Goal: Task Accomplishment & Management: Manage account settings

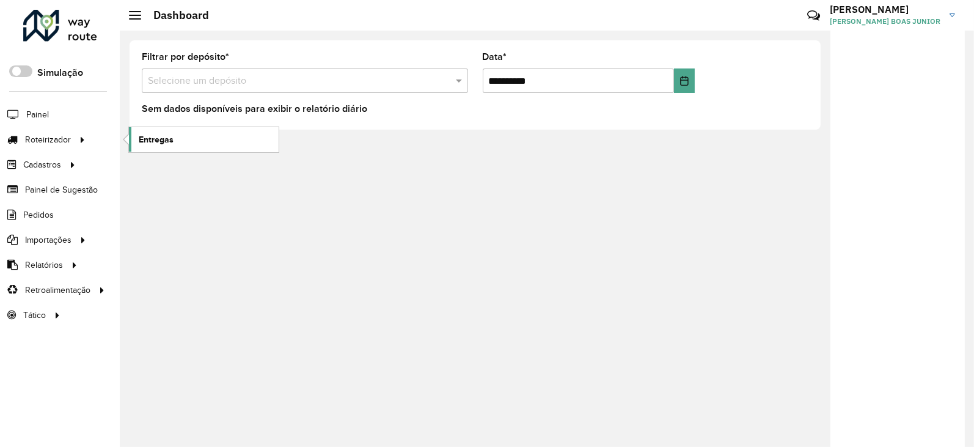
click at [166, 137] on span "Entregas" at bounding box center [156, 139] width 35 height 13
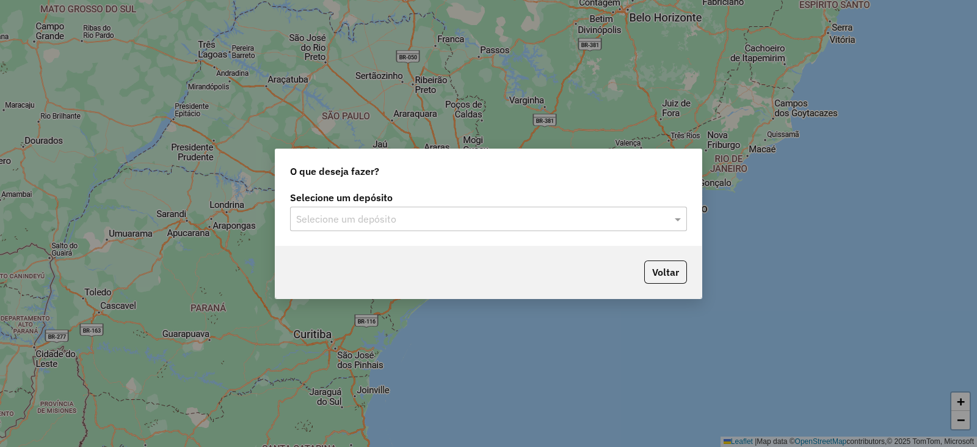
click at [361, 233] on div "Selecione um depósito Selecione um depósito" at bounding box center [489, 216] width 426 height 57
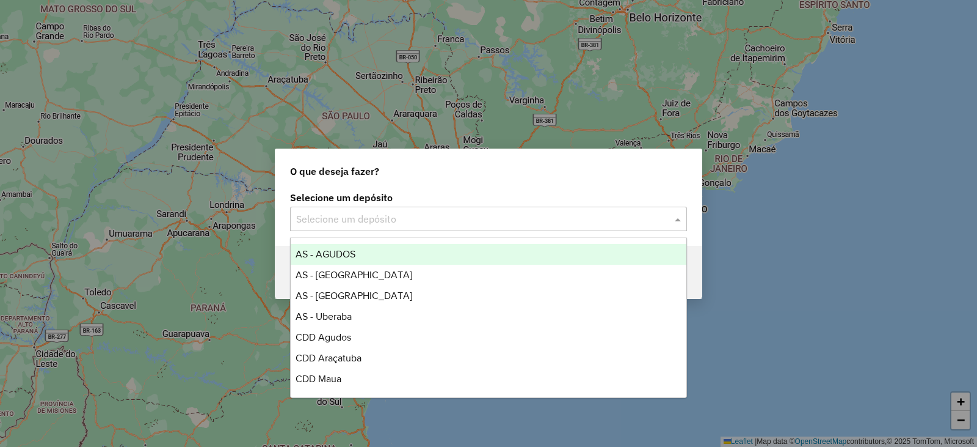
click at [365, 224] on input "text" at bounding box center [476, 219] width 360 height 15
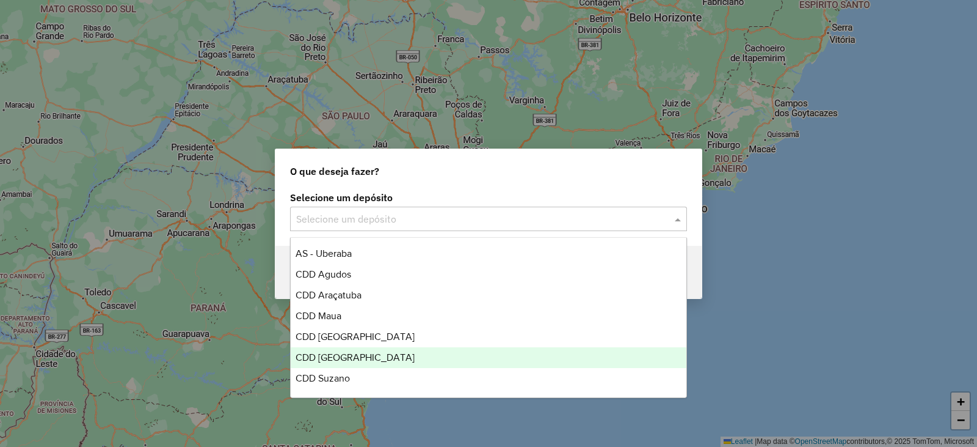
scroll to position [64, 0]
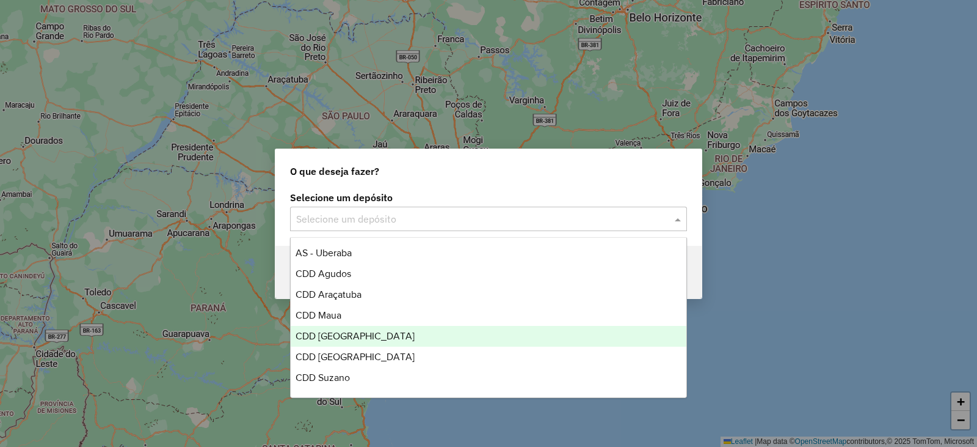
click at [383, 336] on div "CDD [GEOGRAPHIC_DATA]" at bounding box center [489, 336] width 396 height 21
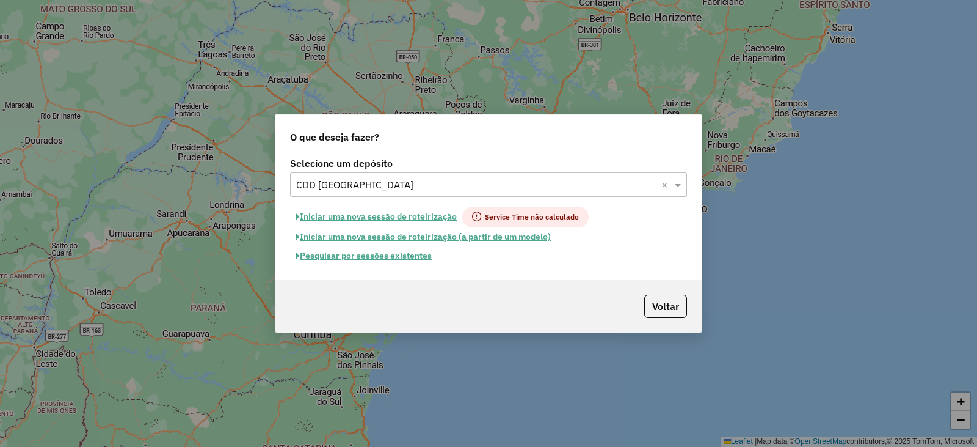
click at [430, 257] on button "Pesquisar por sessões existentes" at bounding box center [363, 255] width 147 height 19
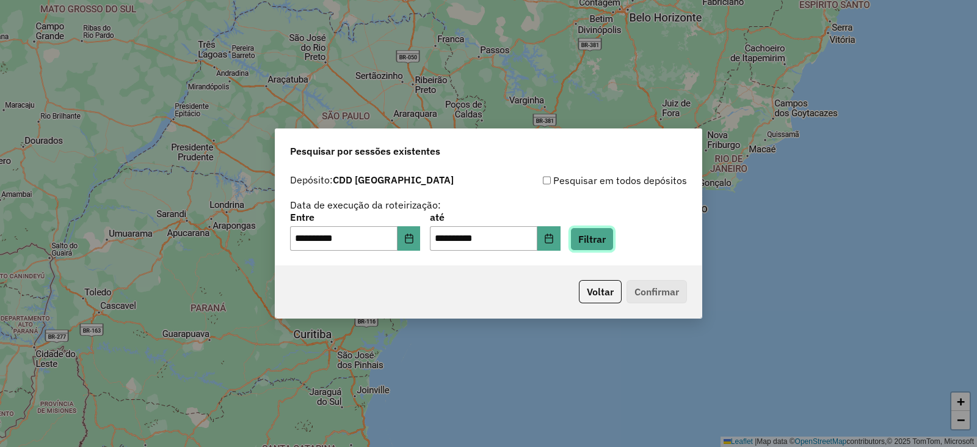
click at [614, 249] on button "Filtrar" at bounding box center [592, 238] width 43 height 23
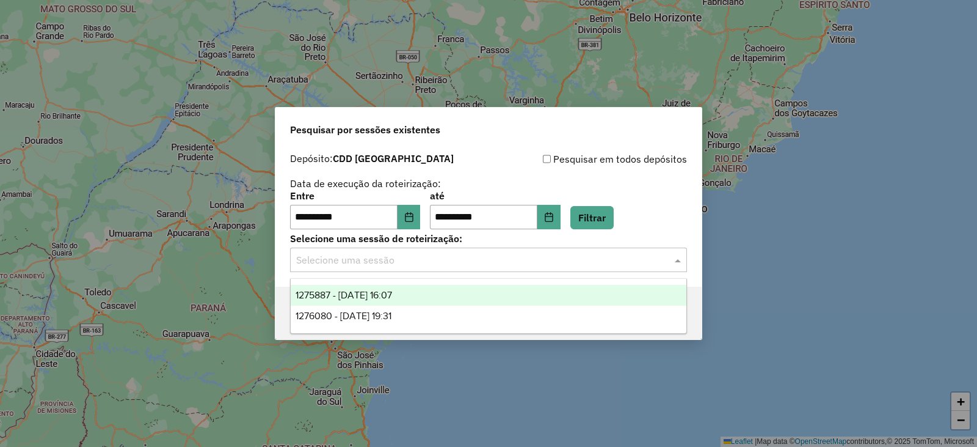
click at [586, 250] on div "Selecione uma sessão" at bounding box center [488, 259] width 397 height 24
click at [538, 302] on div "1275887 - 15/09/2025 16:07" at bounding box center [489, 295] width 396 height 21
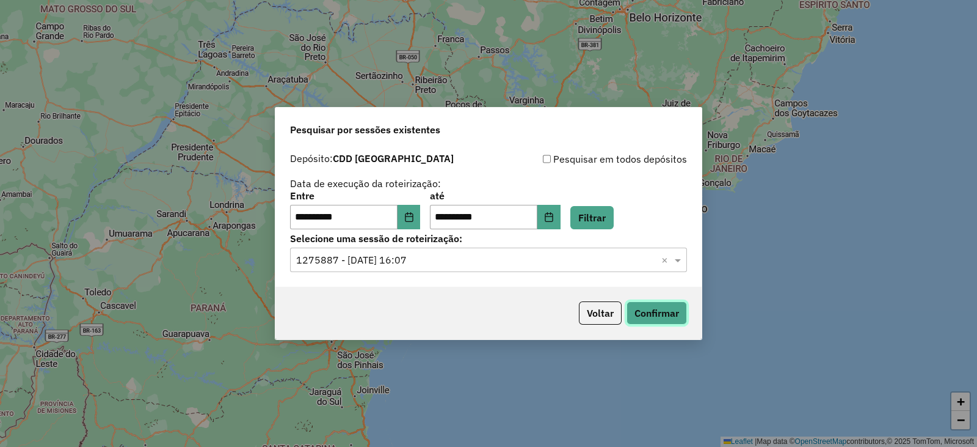
click at [669, 320] on button "Confirmar" at bounding box center [657, 312] width 60 height 23
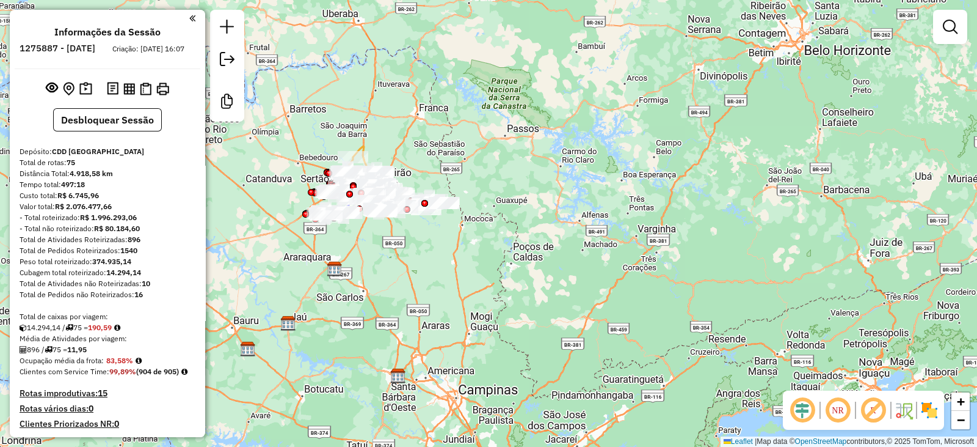
click at [936, 414] on img at bounding box center [930, 410] width 20 height 20
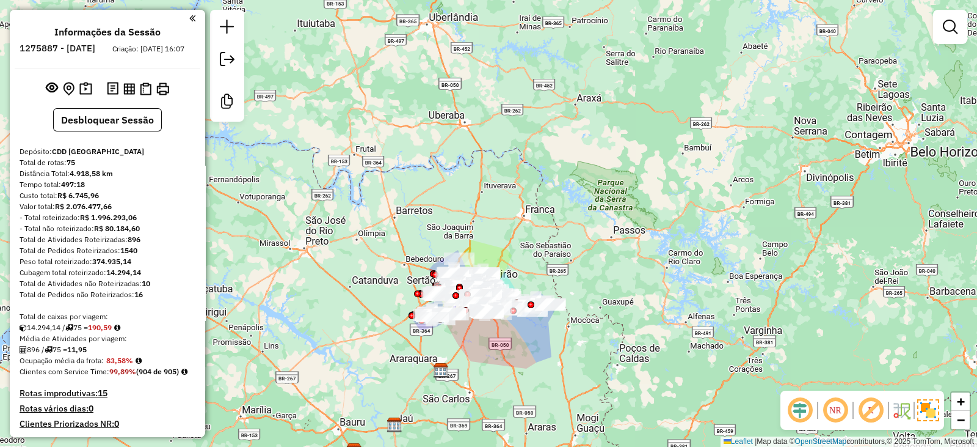
drag, startPoint x: 426, startPoint y: 267, endPoint x: 532, endPoint y: 368, distance: 146.5
click at [532, 368] on div "Janela de atendimento Grade de atendimento Capacidade Transportadoras Veículos …" at bounding box center [488, 223] width 977 height 447
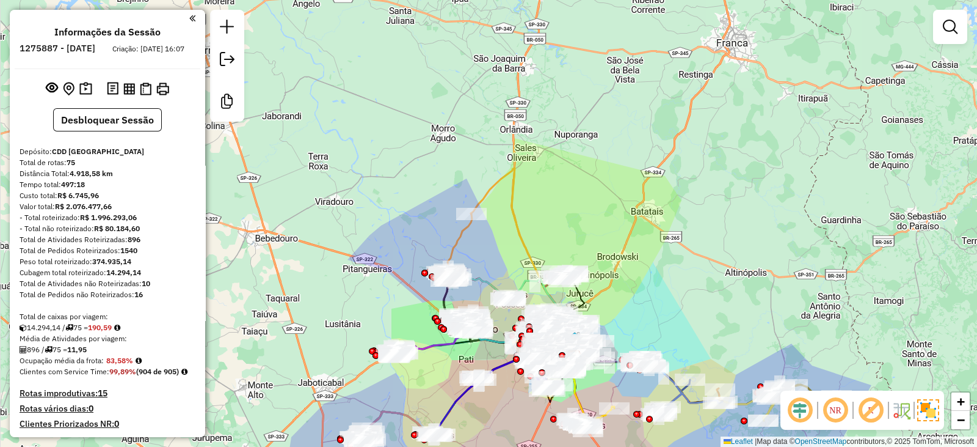
click at [505, 371] on icon at bounding box center [482, 396] width 96 height 78
select select "**********"
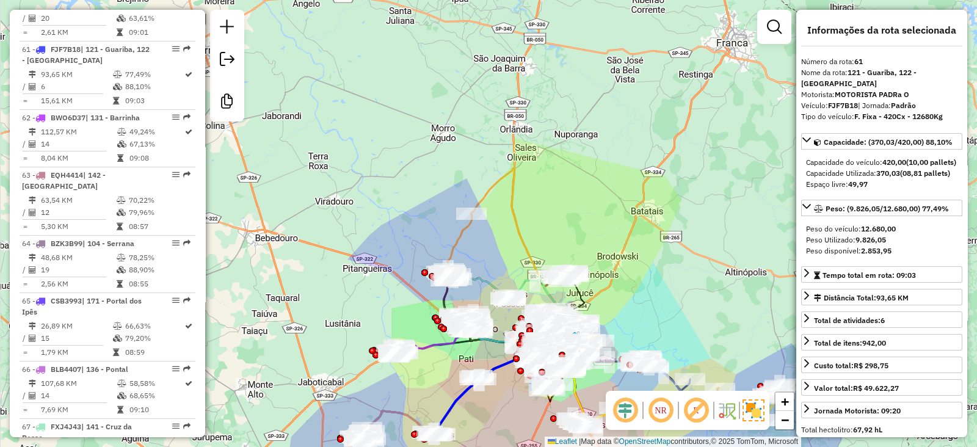
scroll to position [4674, 0]
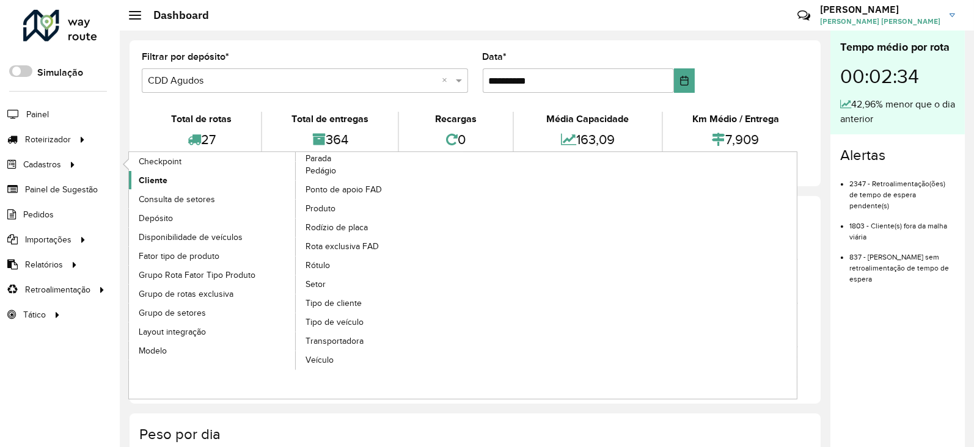
click at [163, 185] on span "Cliente" at bounding box center [153, 180] width 29 height 13
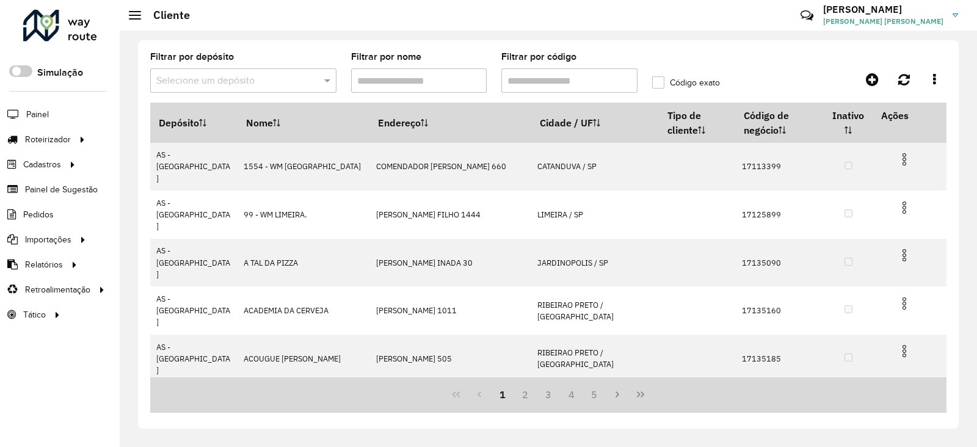
click at [276, 84] on input "text" at bounding box center [231, 81] width 150 height 15
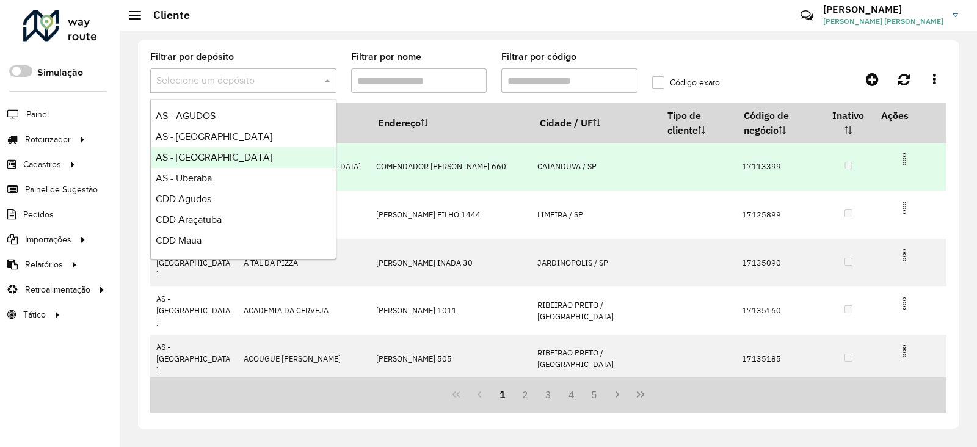
click at [265, 154] on div "AS - [GEOGRAPHIC_DATA]" at bounding box center [243, 157] width 185 height 21
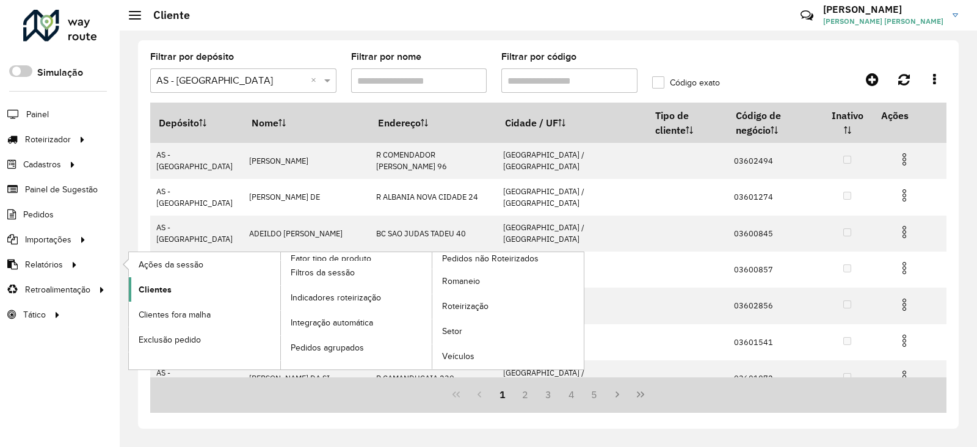
click at [159, 292] on span "Clientes" at bounding box center [155, 289] width 33 height 13
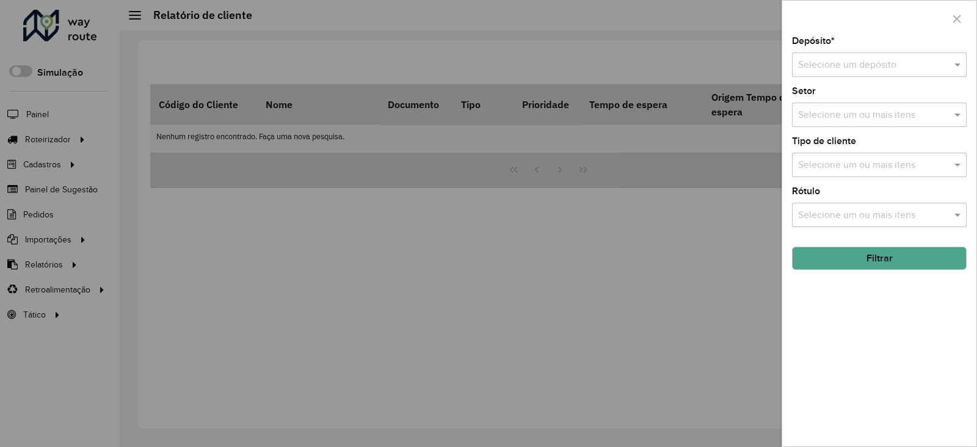
click at [852, 68] on input "text" at bounding box center [867, 65] width 138 height 15
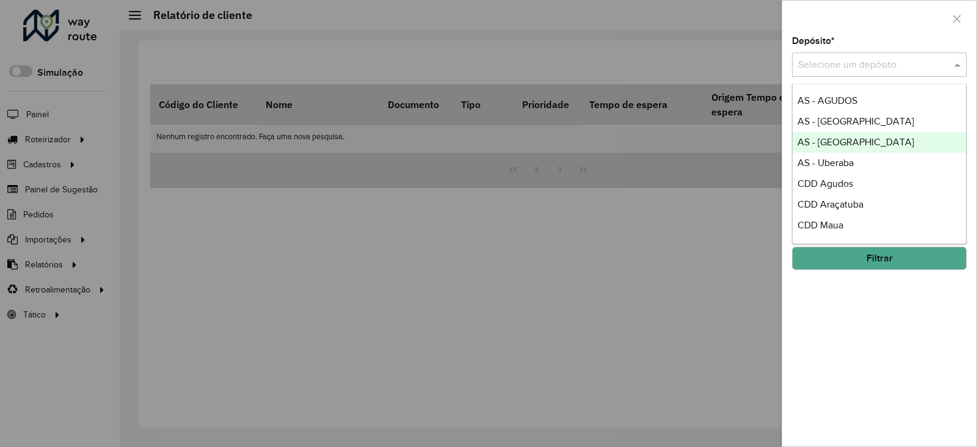
click at [847, 144] on span "AS - [GEOGRAPHIC_DATA]" at bounding box center [856, 142] width 117 height 10
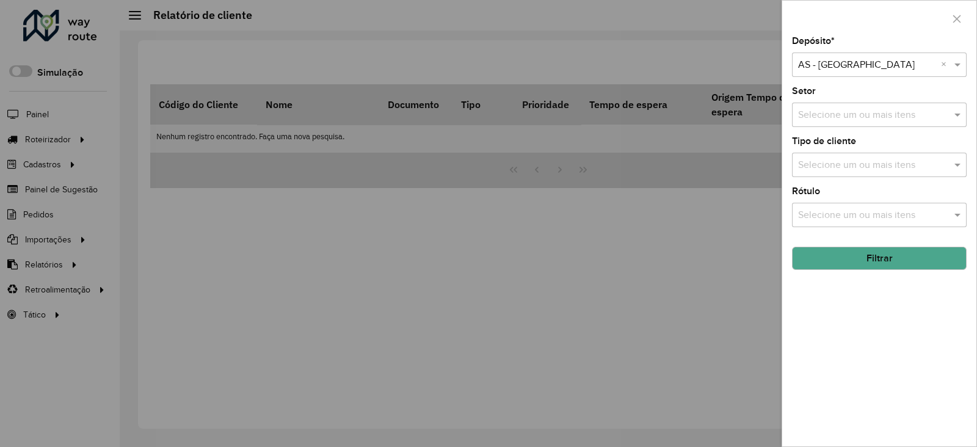
click at [861, 258] on button "Filtrar" at bounding box center [879, 258] width 175 height 23
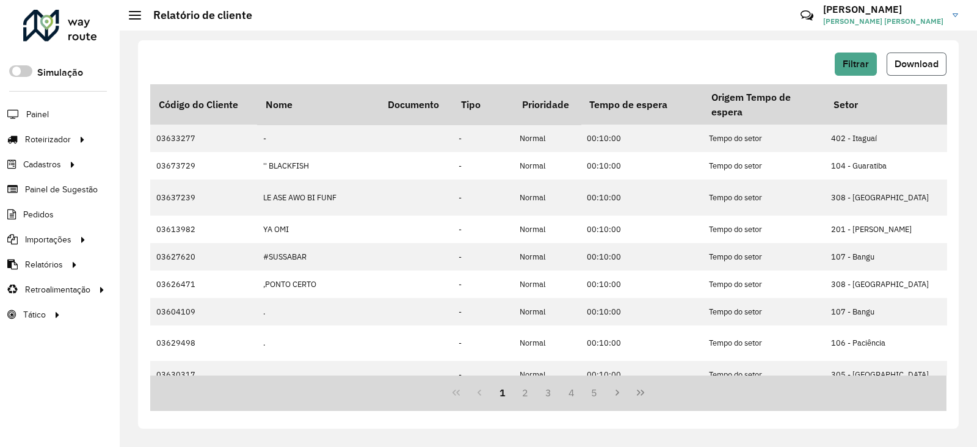
click at [924, 63] on span "Download" at bounding box center [917, 64] width 44 height 10
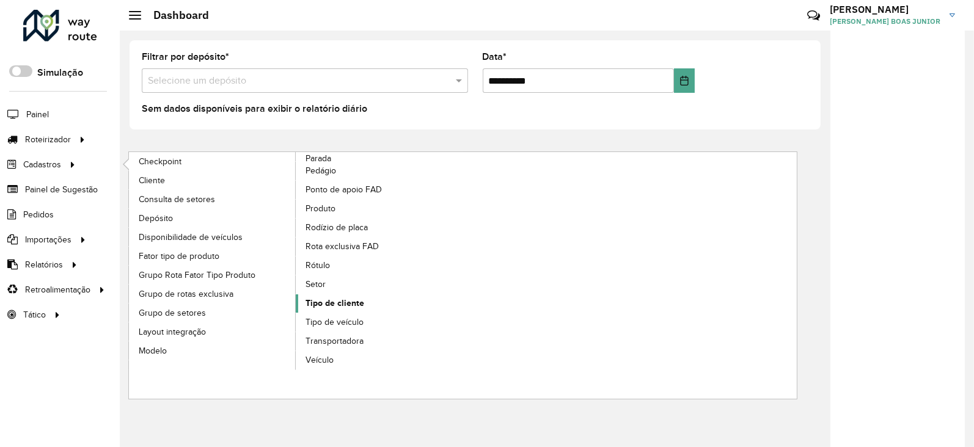
click at [353, 294] on link "Tipo de cliente" at bounding box center [379, 303] width 167 height 18
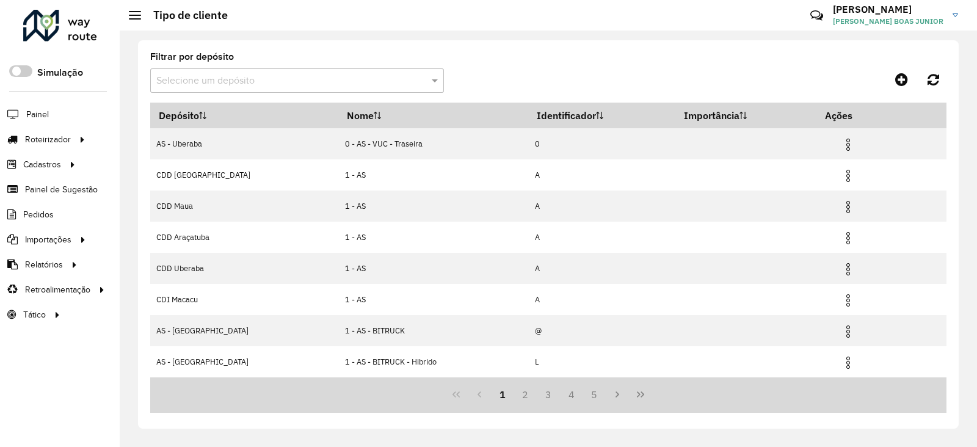
click at [285, 88] on div "Selecione um depósito" at bounding box center [297, 80] width 294 height 24
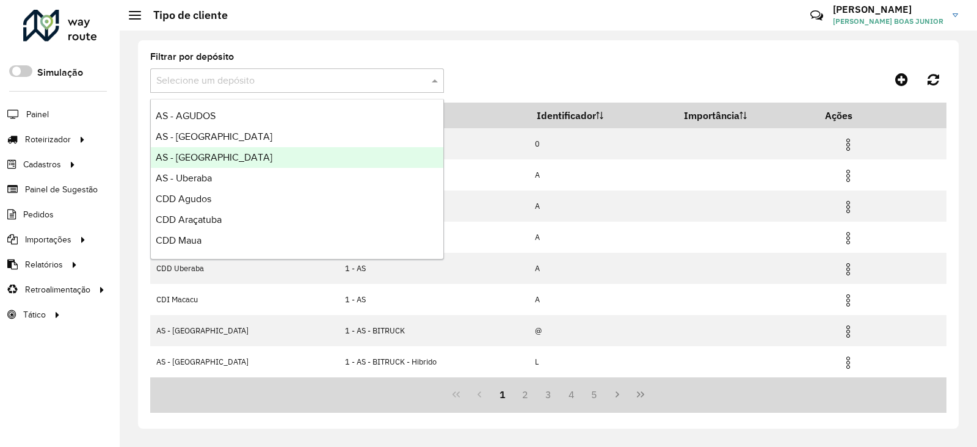
click at [247, 153] on div "AS - [GEOGRAPHIC_DATA]" at bounding box center [297, 157] width 293 height 21
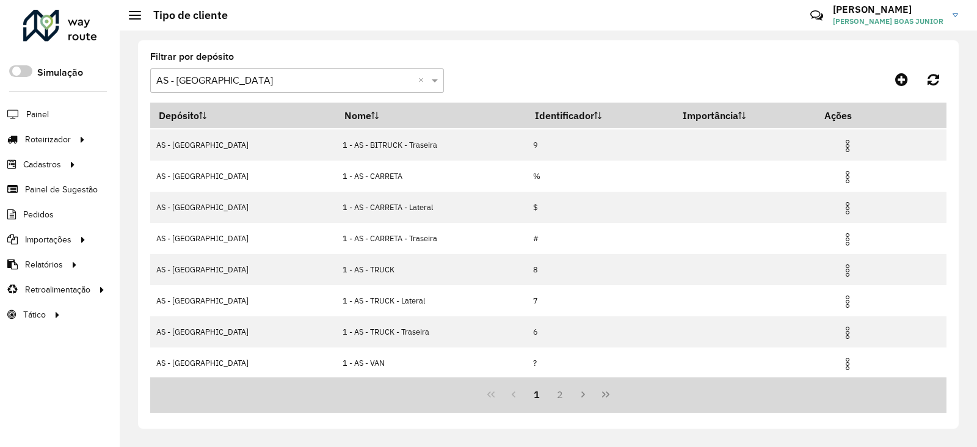
scroll to position [124, 0]
click at [554, 397] on button "2" at bounding box center [560, 394] width 23 height 23
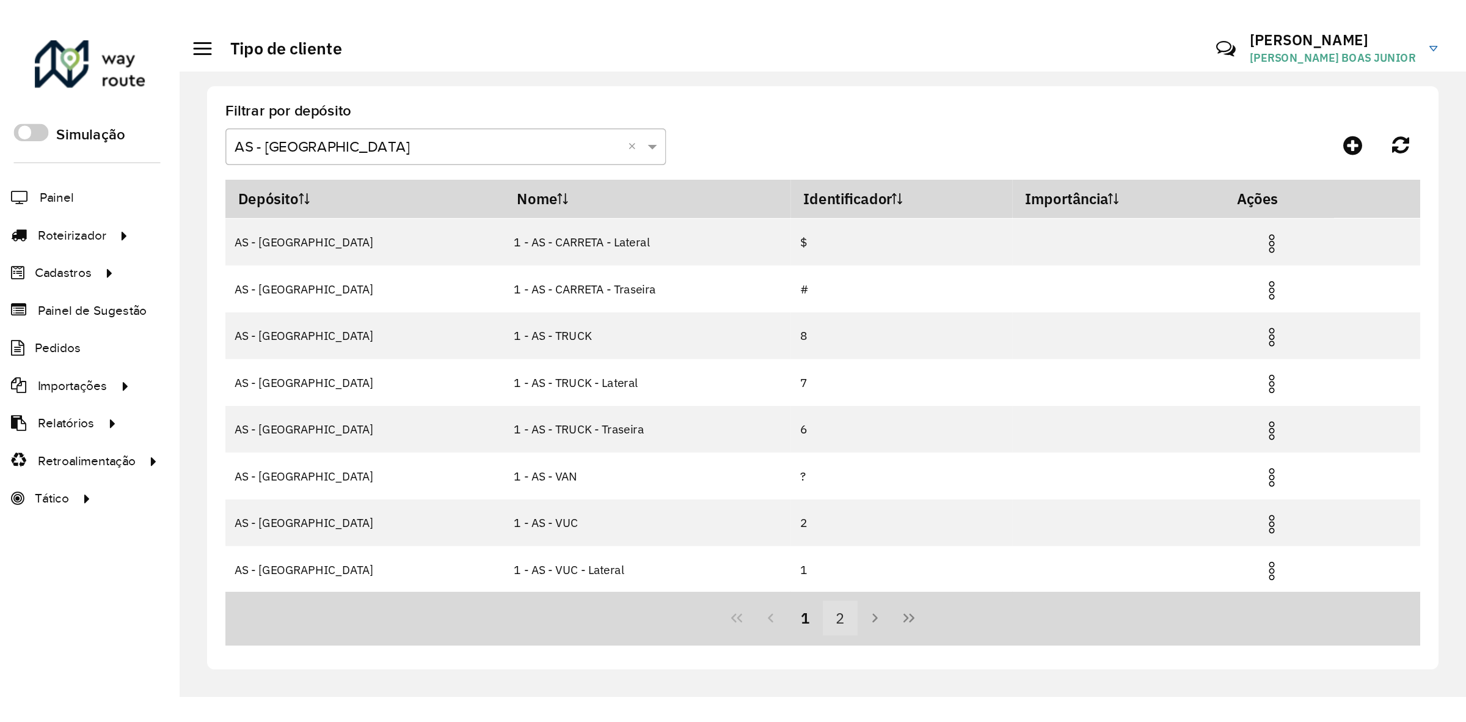
scroll to position [0, 0]
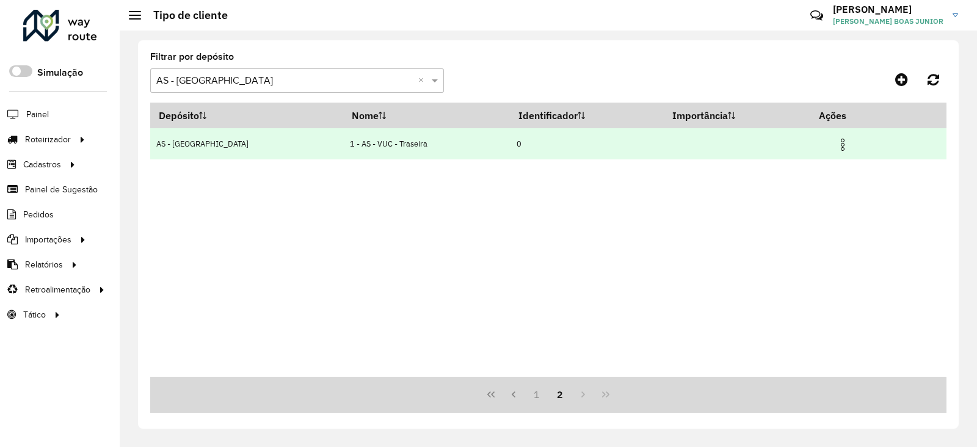
click at [841, 148] on img at bounding box center [843, 144] width 15 height 15
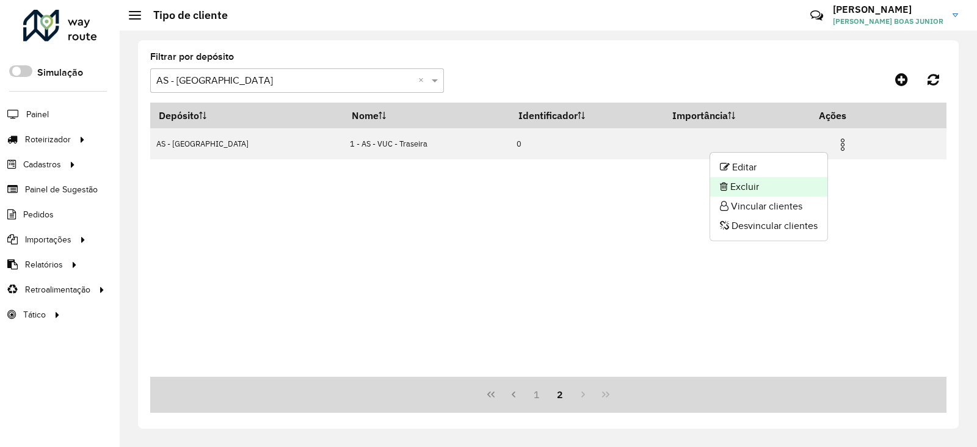
click at [727, 184] on li "Excluir" at bounding box center [769, 187] width 117 height 20
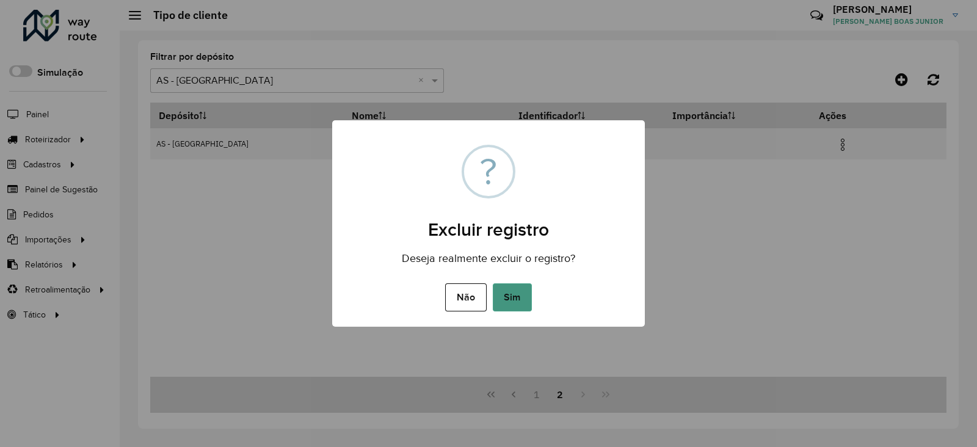
click at [510, 298] on button "Sim" at bounding box center [512, 297] width 39 height 28
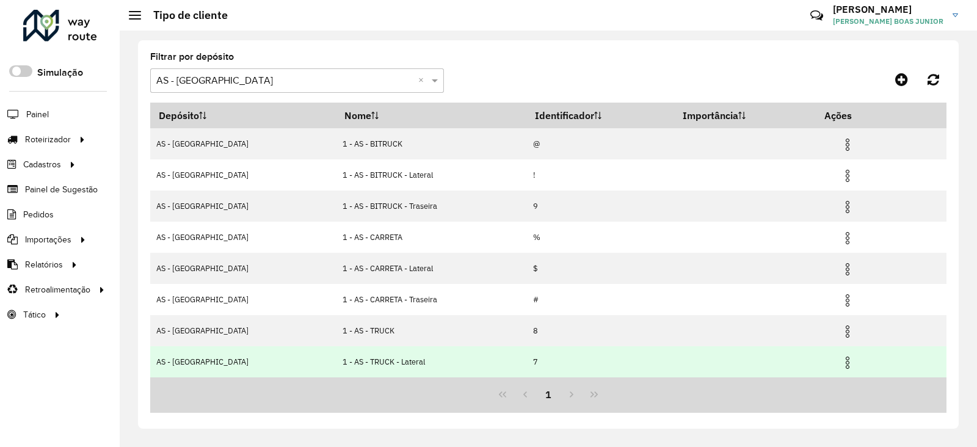
click at [841, 360] on img at bounding box center [848, 363] width 15 height 15
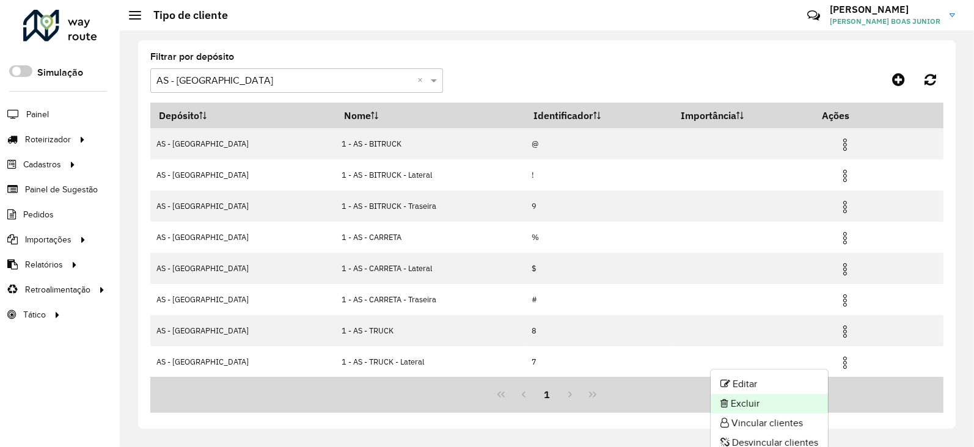
click at [762, 404] on li "Excluir" at bounding box center [769, 404] width 117 height 20
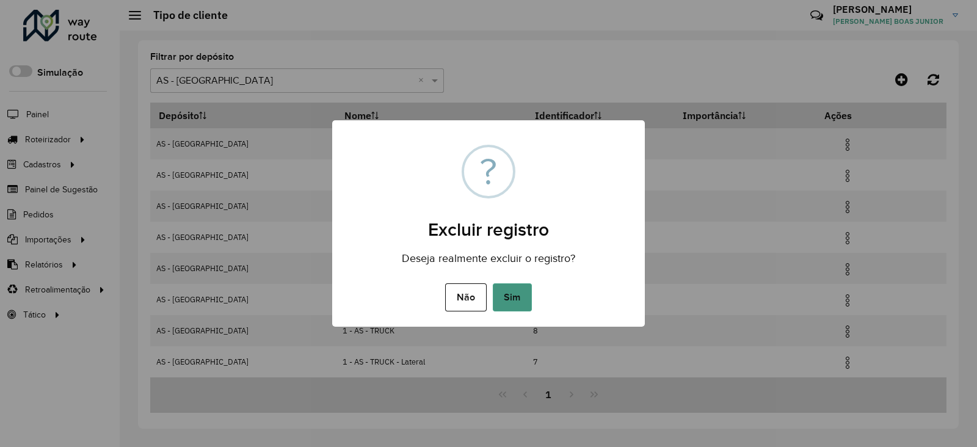
click at [518, 296] on button "Sim" at bounding box center [512, 297] width 39 height 28
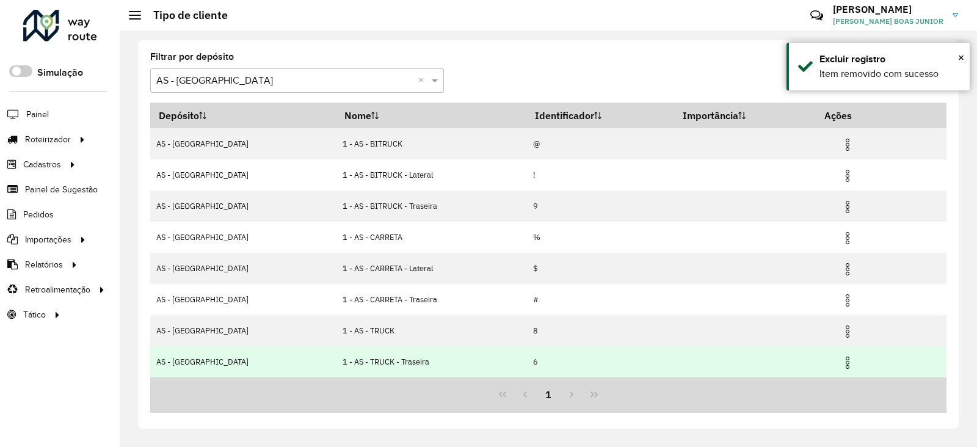
click at [841, 362] on img at bounding box center [848, 363] width 15 height 15
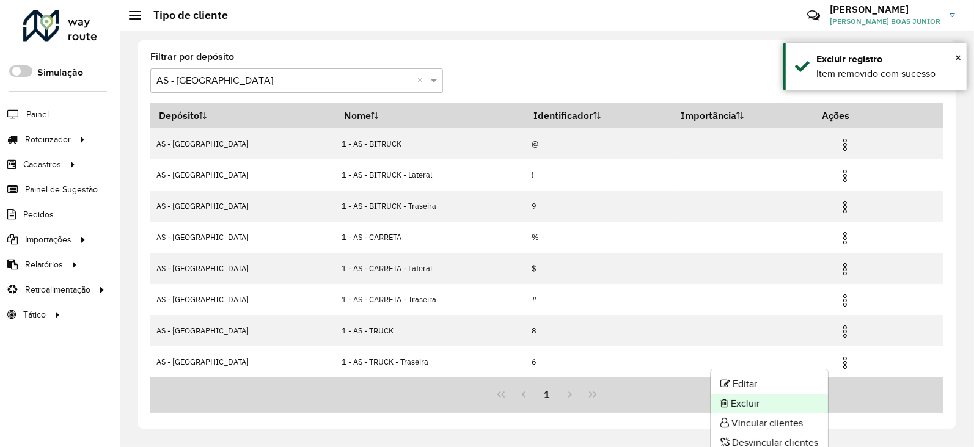
click at [753, 396] on li "Excluir" at bounding box center [769, 404] width 117 height 20
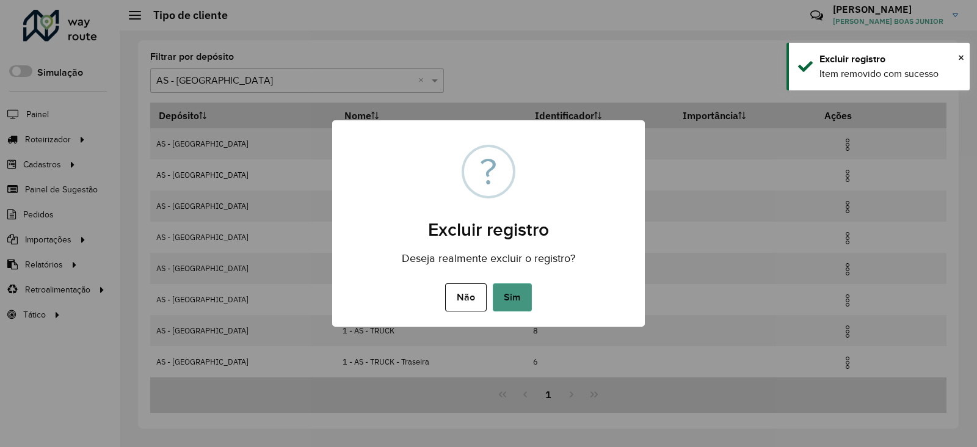
click at [509, 302] on button "Sim" at bounding box center [512, 297] width 39 height 28
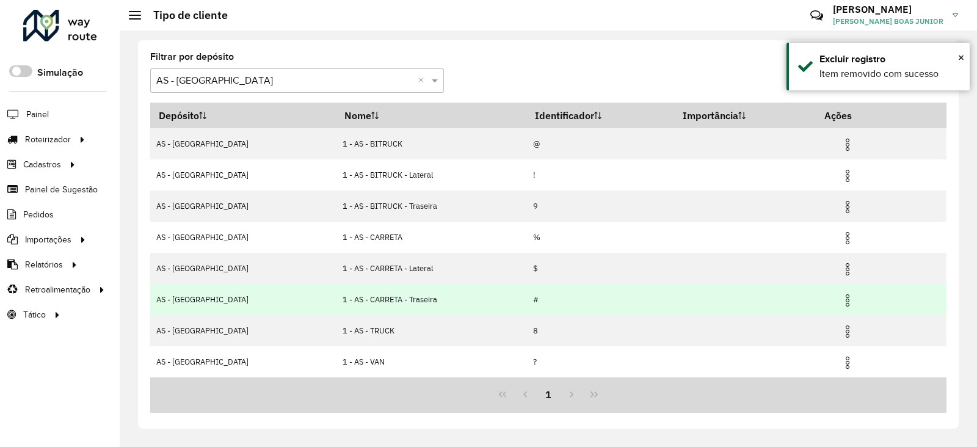
click at [841, 294] on img at bounding box center [848, 300] width 15 height 15
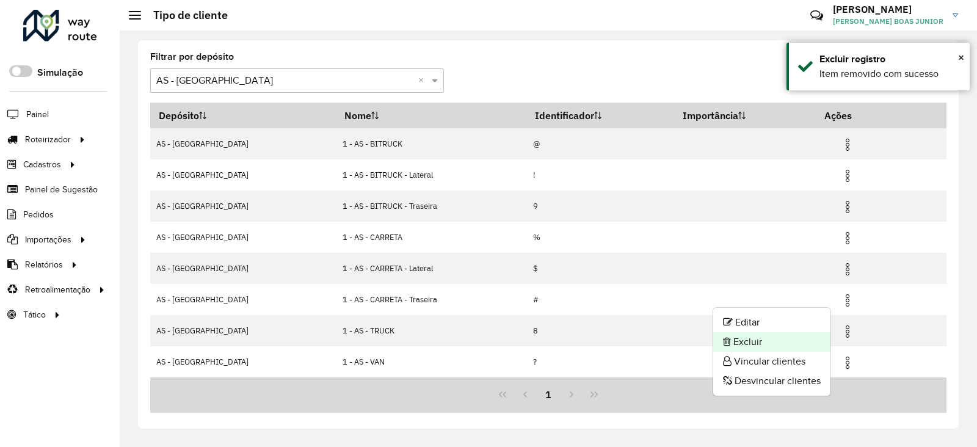
click at [777, 337] on li "Excluir" at bounding box center [772, 342] width 117 height 20
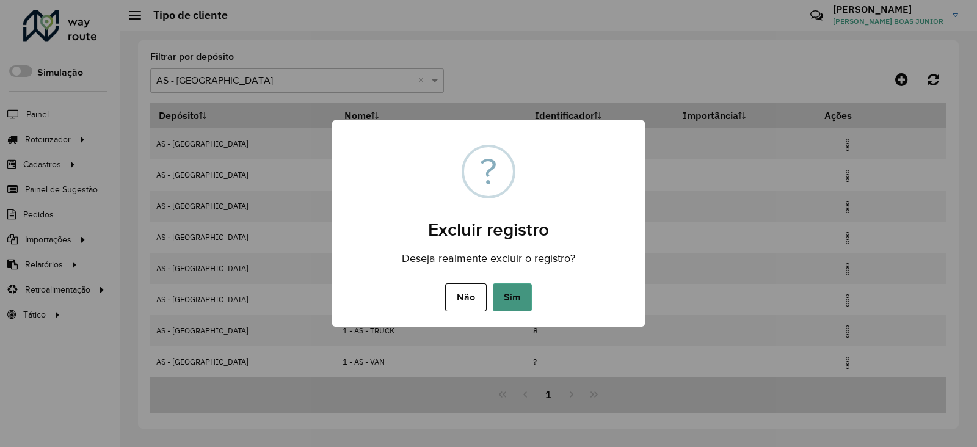
click at [498, 297] on button "Sim" at bounding box center [512, 297] width 39 height 28
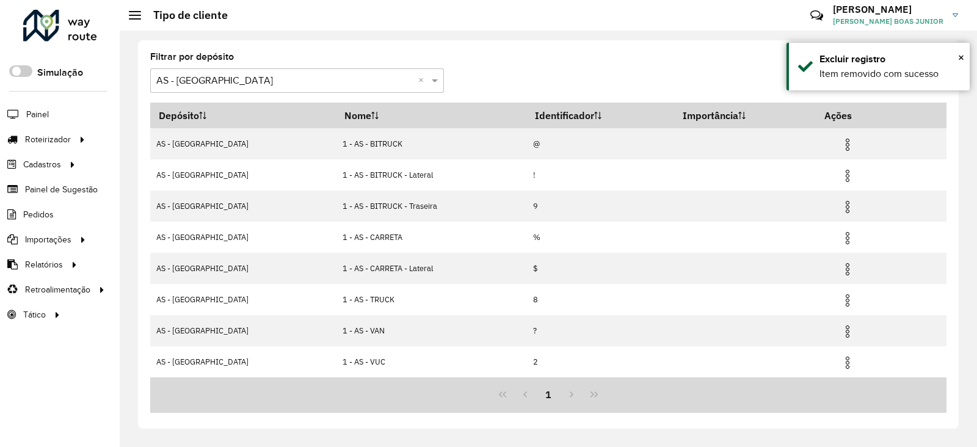
click at [841, 270] on img at bounding box center [848, 269] width 15 height 15
click at [767, 309] on li "Excluir" at bounding box center [772, 311] width 117 height 20
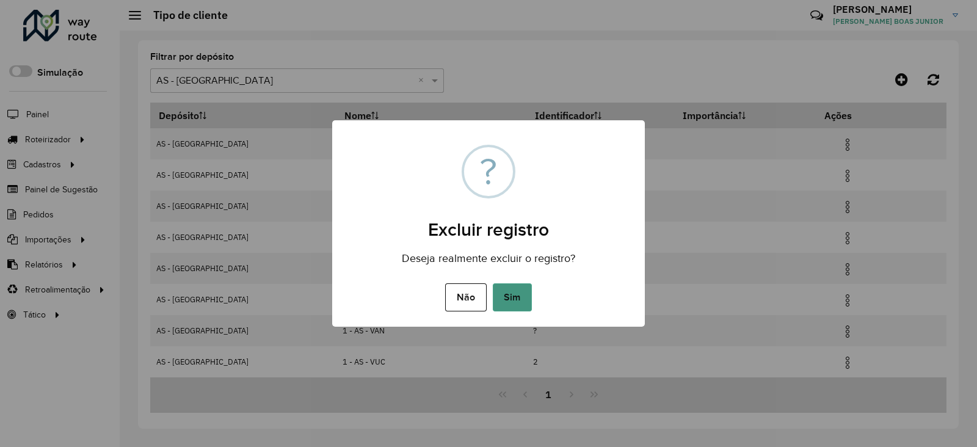
click at [514, 299] on button "Sim" at bounding box center [512, 297] width 39 height 28
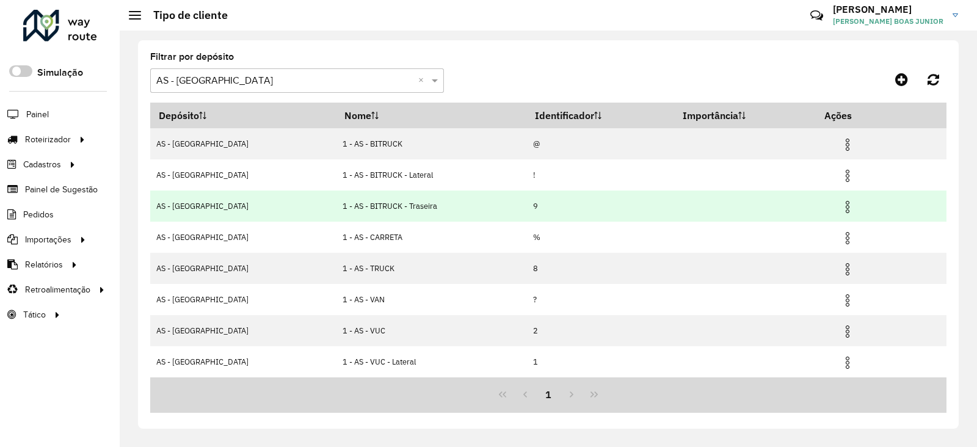
click at [841, 206] on img at bounding box center [848, 207] width 15 height 15
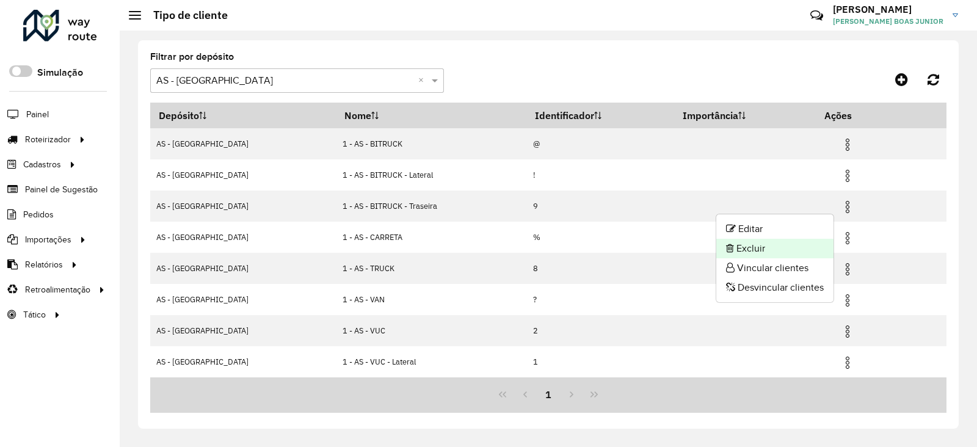
click at [784, 245] on li "Excluir" at bounding box center [775, 249] width 117 height 20
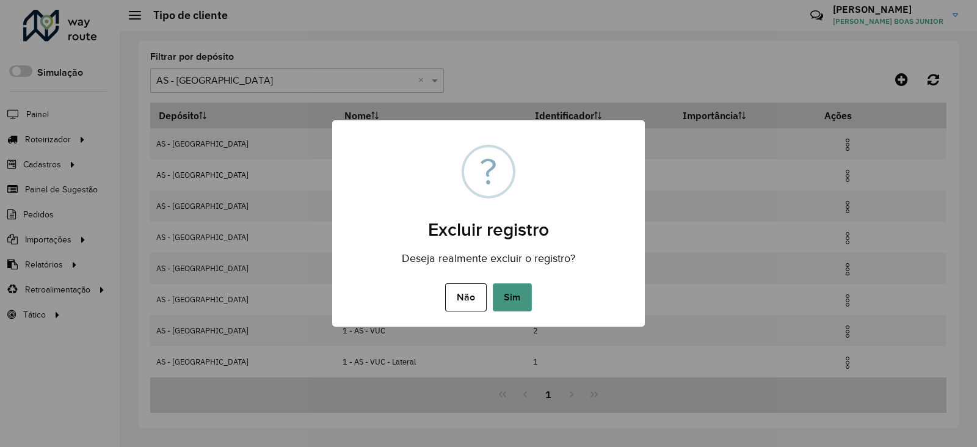
click at [510, 300] on button "Sim" at bounding box center [512, 297] width 39 height 28
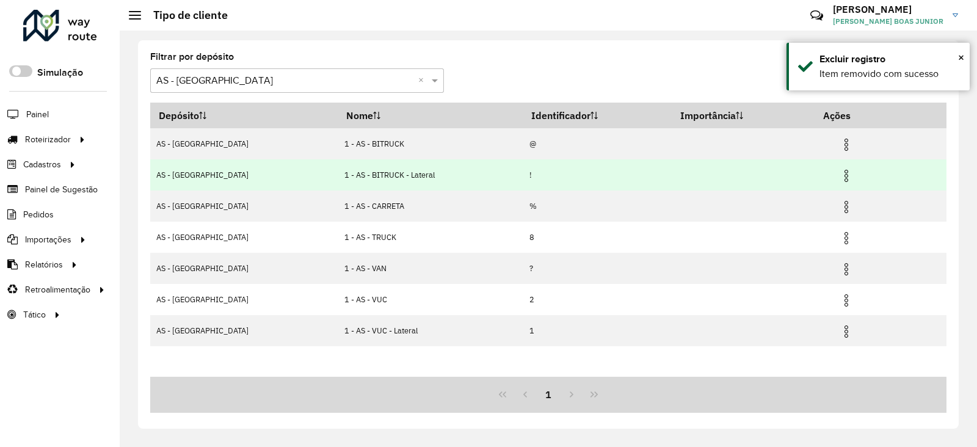
click at [841, 177] on img at bounding box center [846, 176] width 15 height 15
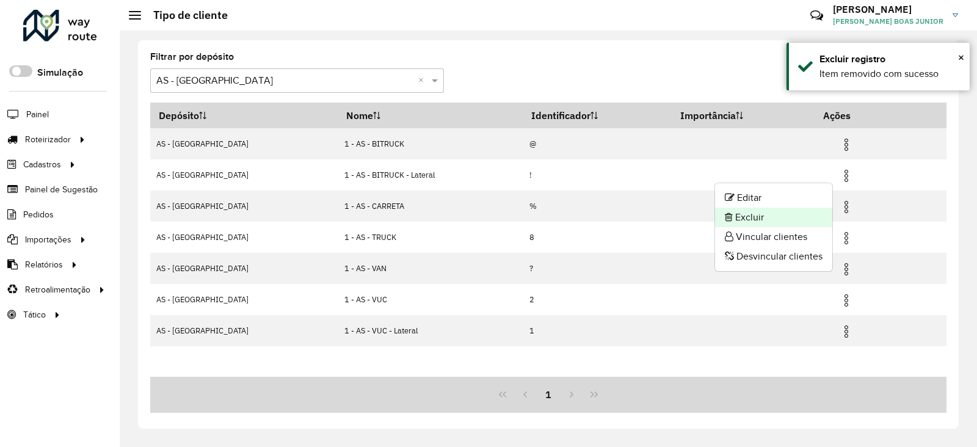
click at [776, 217] on li "Excluir" at bounding box center [773, 218] width 117 height 20
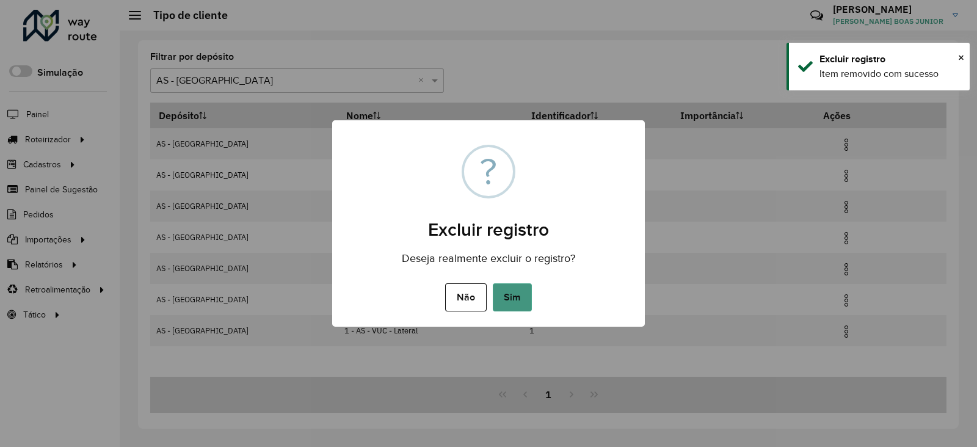
click at [505, 302] on button "Sim" at bounding box center [512, 297] width 39 height 28
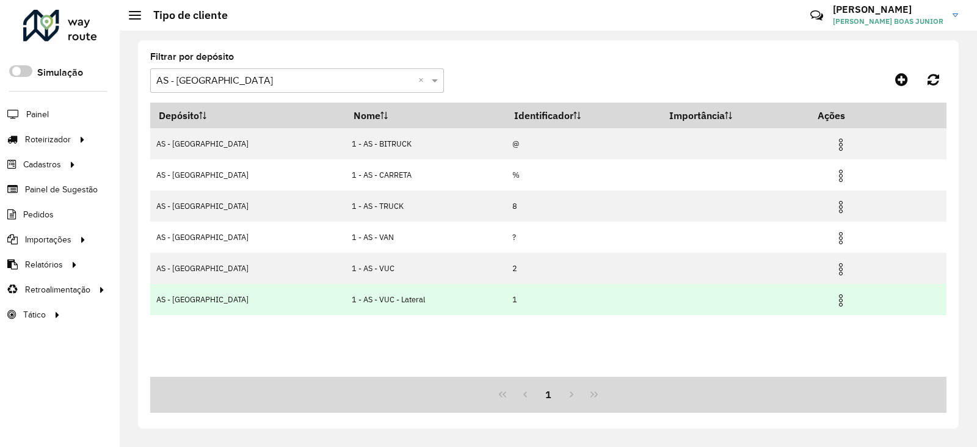
click at [834, 303] on img at bounding box center [841, 300] width 15 height 15
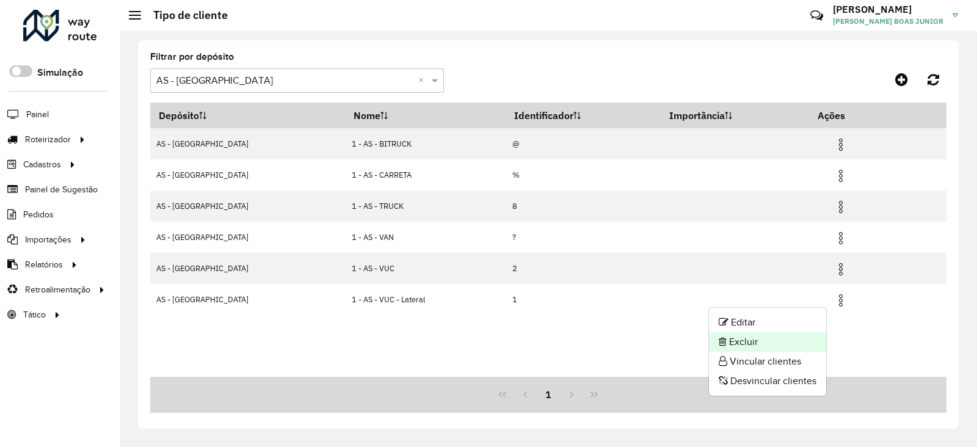
click at [769, 340] on li "Excluir" at bounding box center [767, 342] width 117 height 20
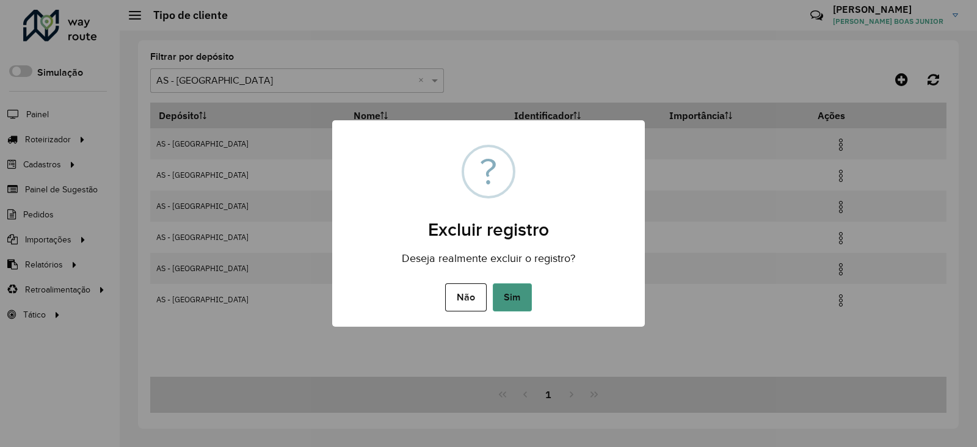
click at [511, 292] on button "Sim" at bounding box center [512, 297] width 39 height 28
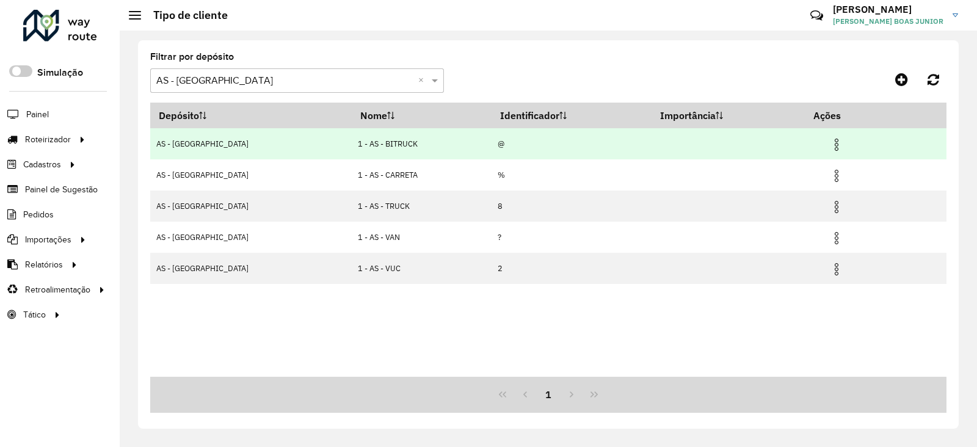
click at [830, 149] on img at bounding box center [837, 144] width 15 height 15
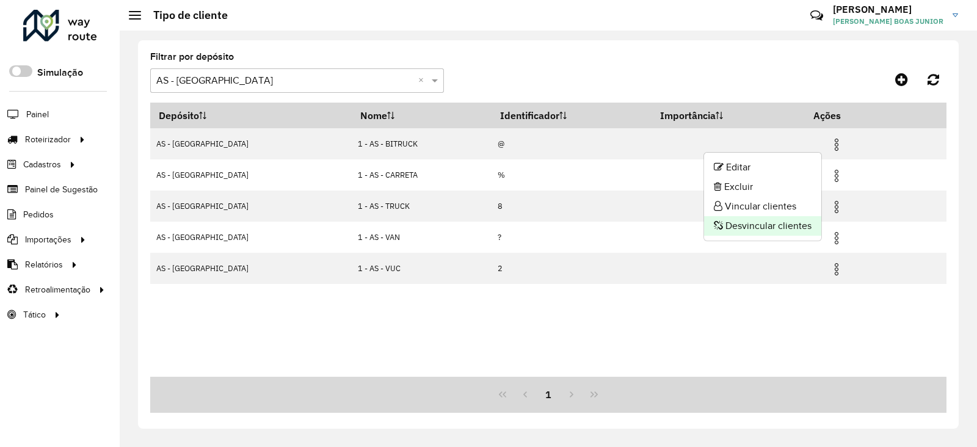
click at [754, 225] on li "Desvincular clientes" at bounding box center [762, 226] width 117 height 20
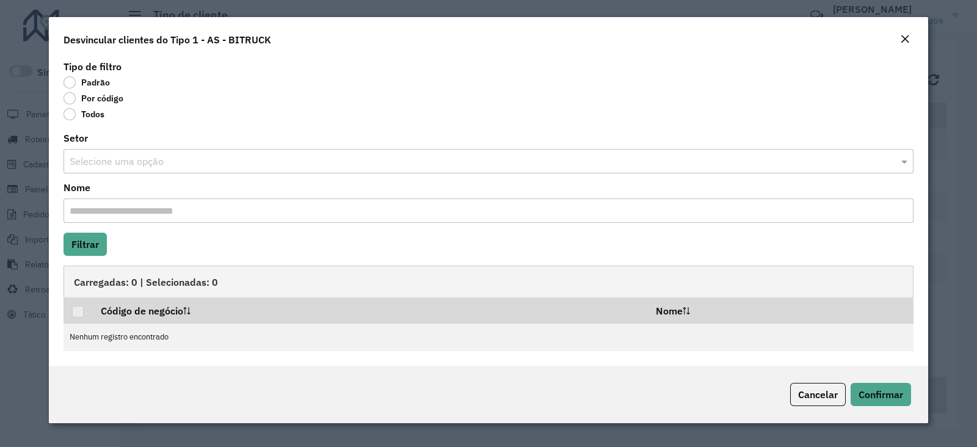
click at [87, 118] on label "Todos" at bounding box center [84, 114] width 41 height 12
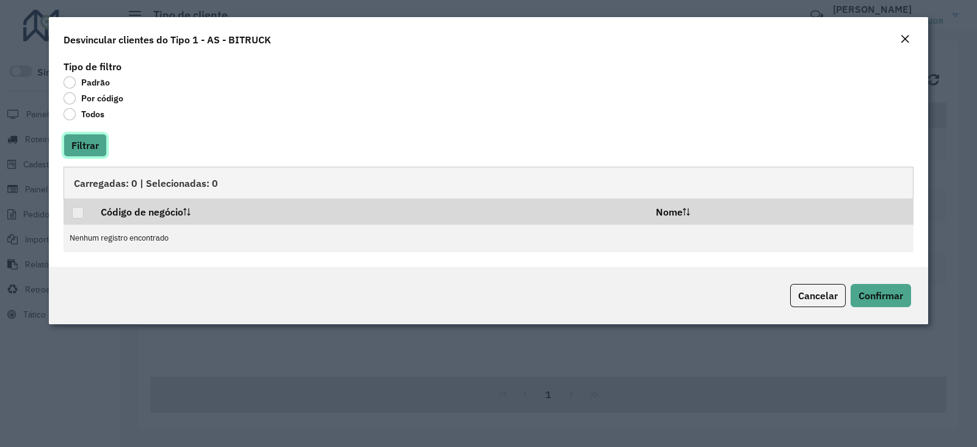
click at [81, 136] on button "Filtrar" at bounding box center [85, 145] width 43 height 23
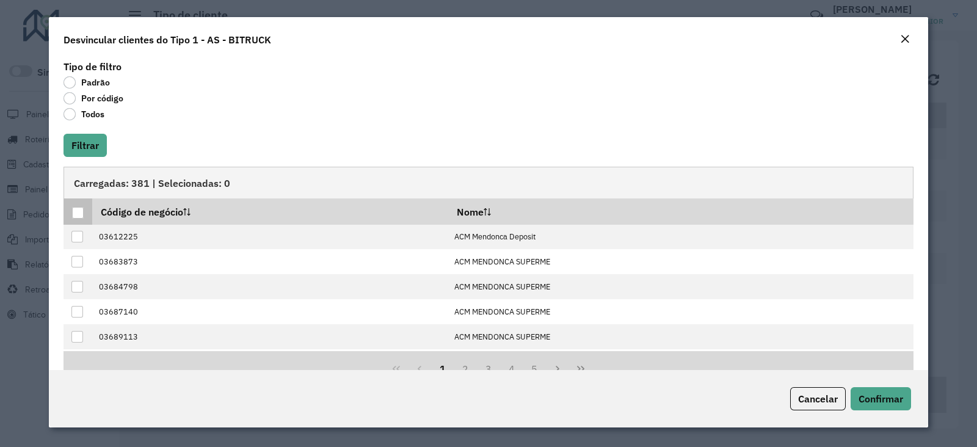
click at [84, 212] on div at bounding box center [78, 213] width 12 height 12
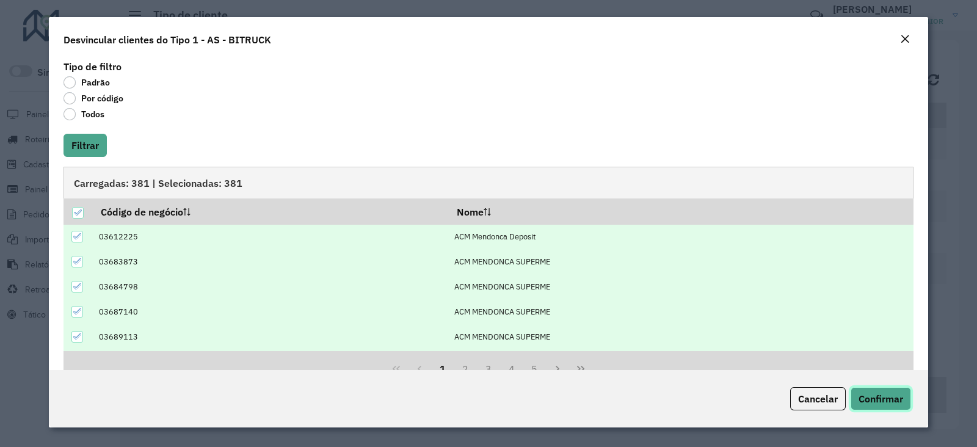
click at [867, 398] on span "Confirmar" at bounding box center [881, 399] width 45 height 12
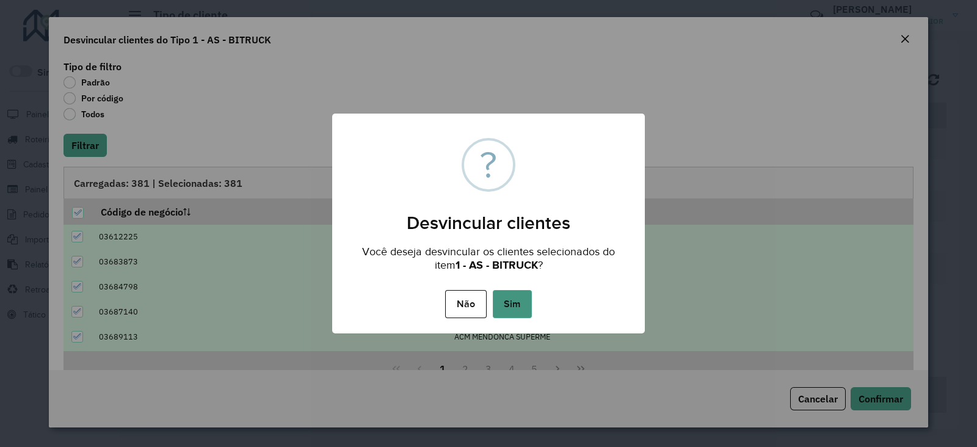
click at [509, 302] on button "Sim" at bounding box center [512, 304] width 39 height 28
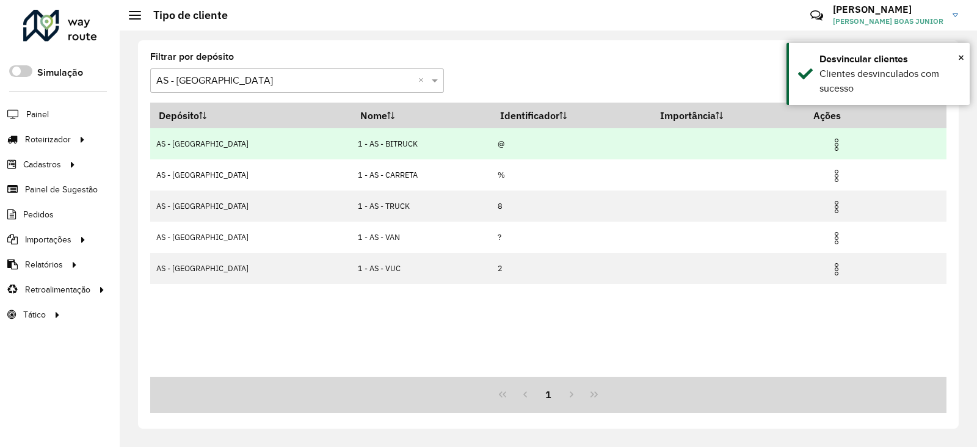
click at [830, 147] on img at bounding box center [837, 144] width 15 height 15
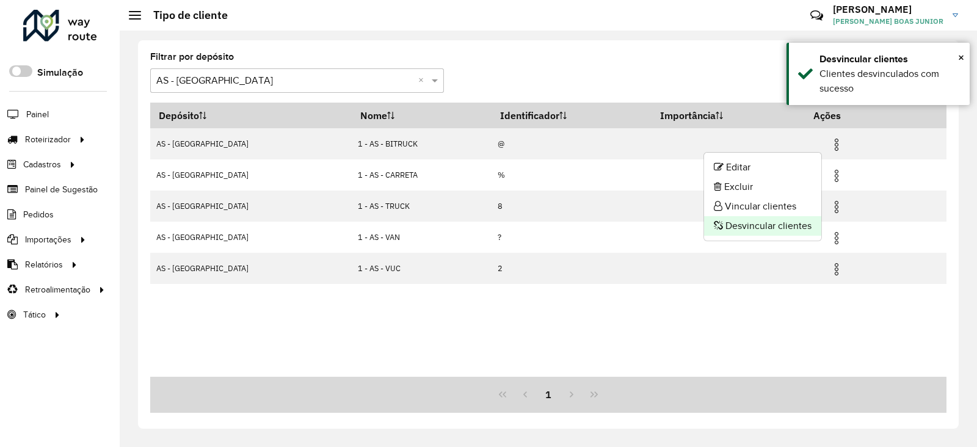
click at [760, 224] on li "Desvincular clientes" at bounding box center [762, 226] width 117 height 20
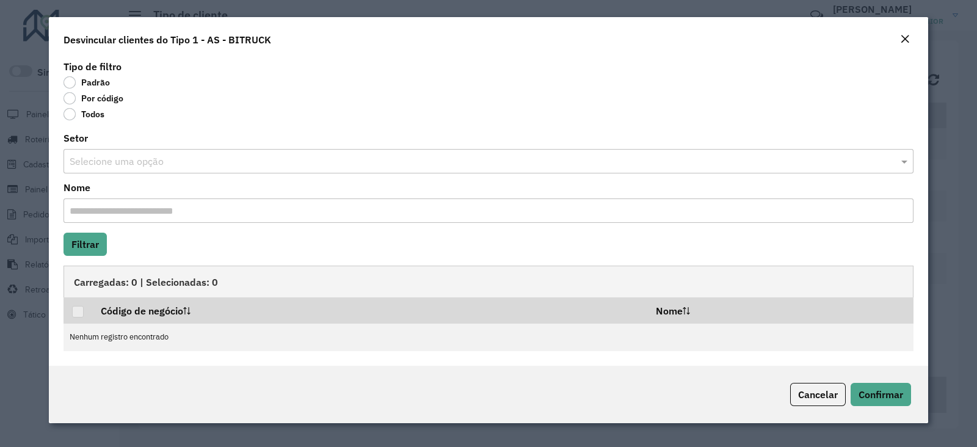
click at [92, 113] on label "Todos" at bounding box center [84, 114] width 41 height 12
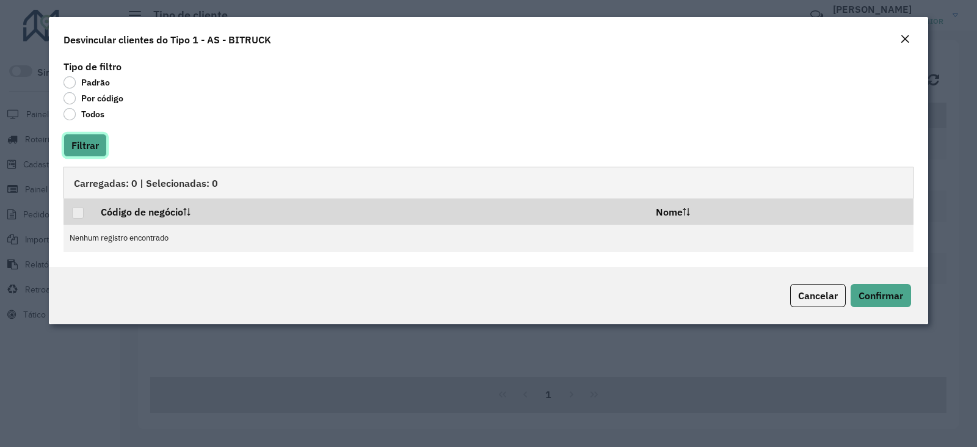
click at [96, 142] on button "Filtrar" at bounding box center [85, 145] width 43 height 23
click at [830, 291] on span "Cancelar" at bounding box center [818, 296] width 40 height 12
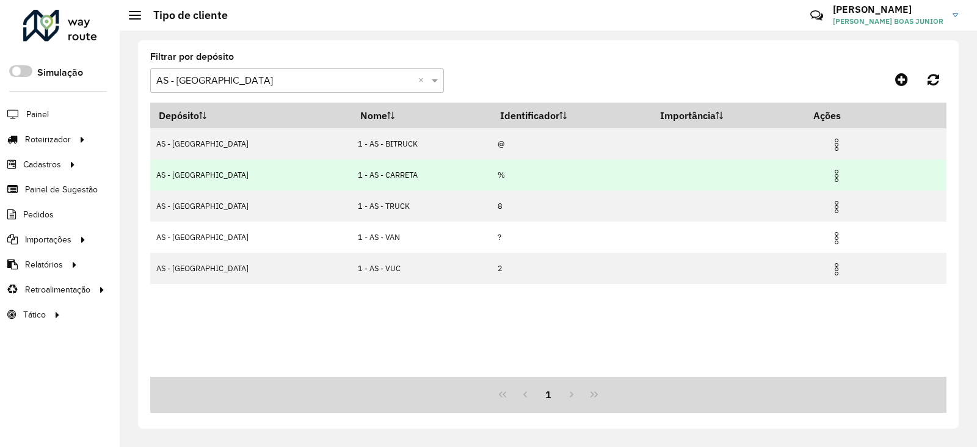
click at [830, 173] on img at bounding box center [837, 176] width 15 height 15
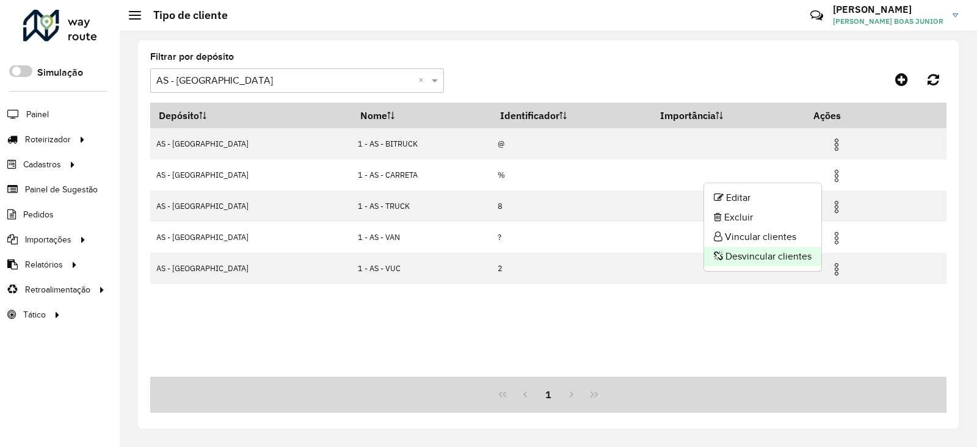
click at [753, 255] on li "Desvincular clientes" at bounding box center [762, 257] width 117 height 20
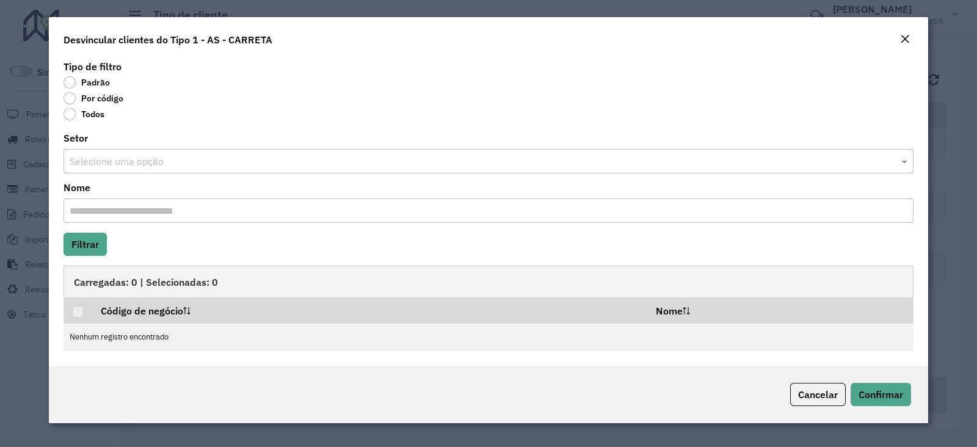
click at [89, 111] on label "Todos" at bounding box center [84, 114] width 41 height 12
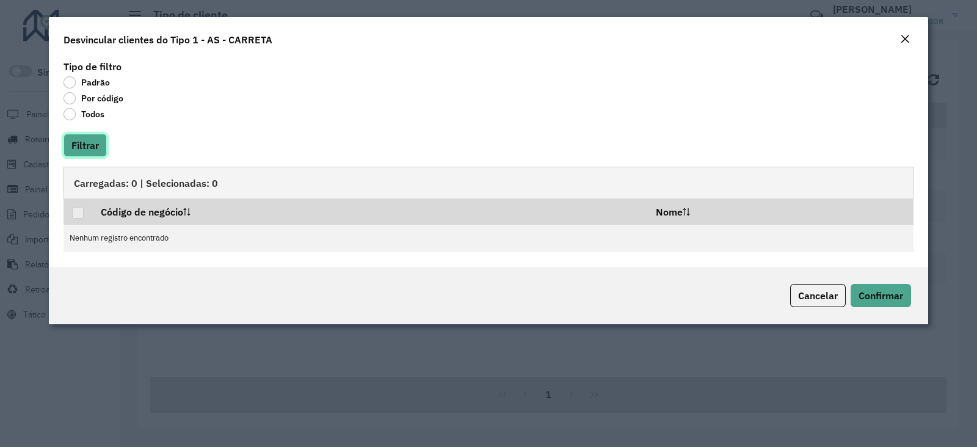
click at [89, 148] on button "Filtrar" at bounding box center [85, 145] width 43 height 23
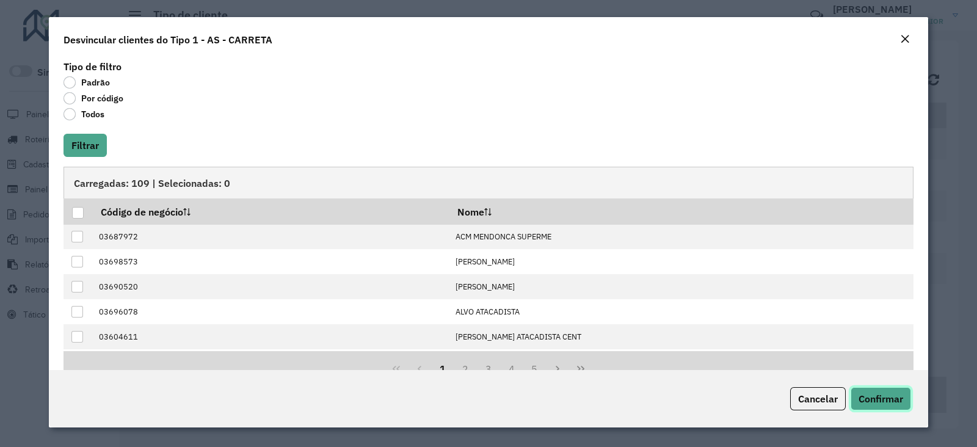
click at [870, 396] on span "Confirmar" at bounding box center [881, 399] width 45 height 12
click at [76, 211] on div at bounding box center [78, 213] width 12 height 12
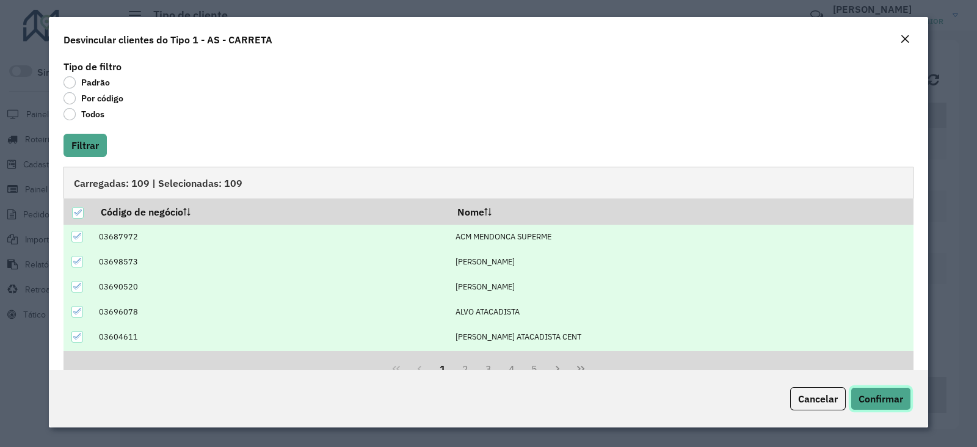
click at [888, 395] on span "Confirmar" at bounding box center [881, 399] width 45 height 12
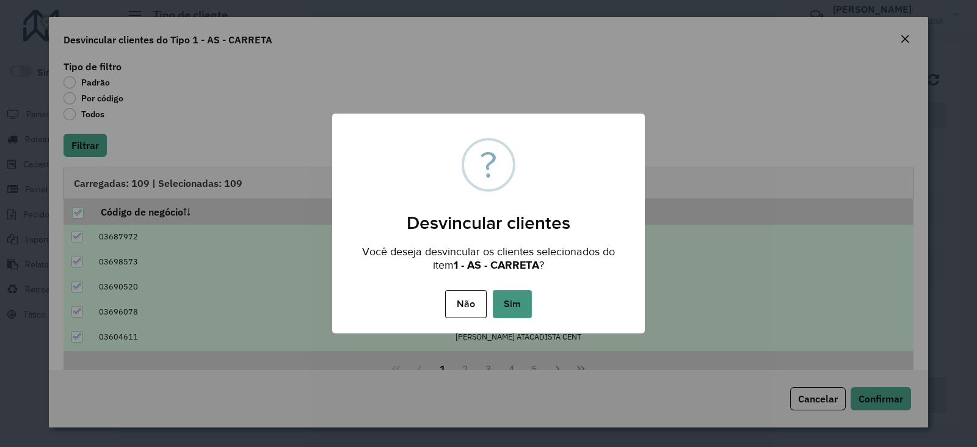
click at [516, 298] on button "Sim" at bounding box center [512, 304] width 39 height 28
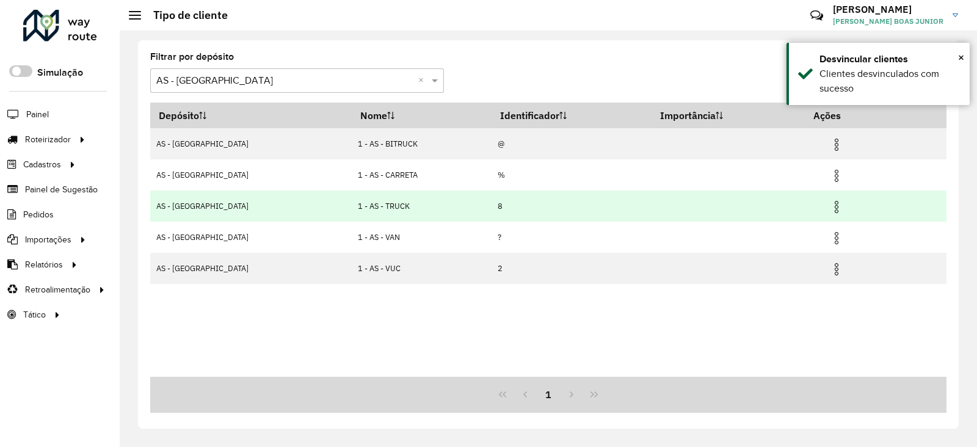
click at [831, 203] on img at bounding box center [837, 207] width 15 height 15
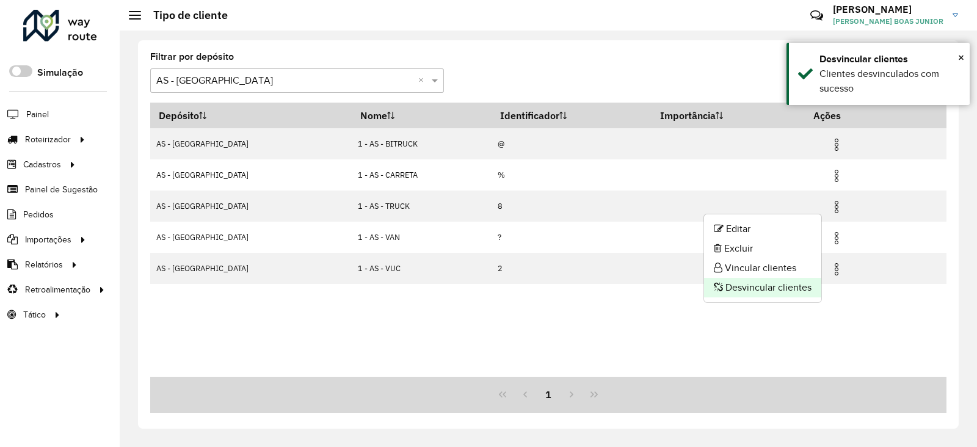
click at [751, 282] on li "Desvincular clientes" at bounding box center [762, 288] width 117 height 20
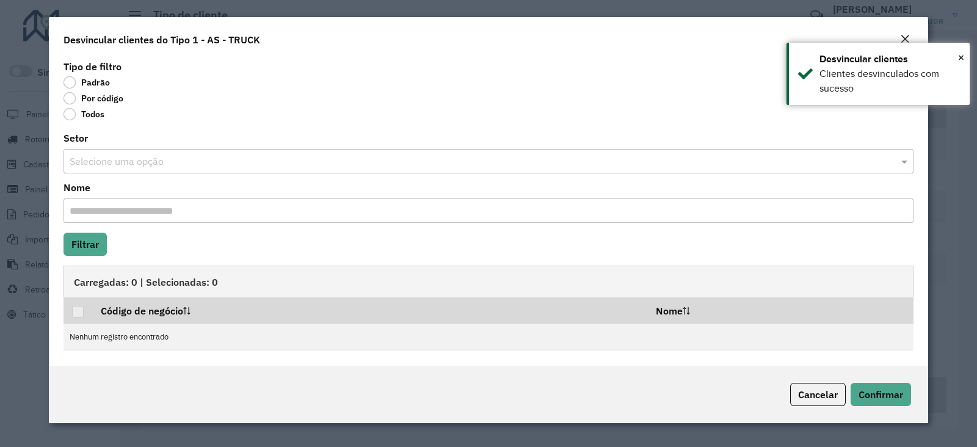
click at [92, 113] on label "Todos" at bounding box center [84, 114] width 41 height 12
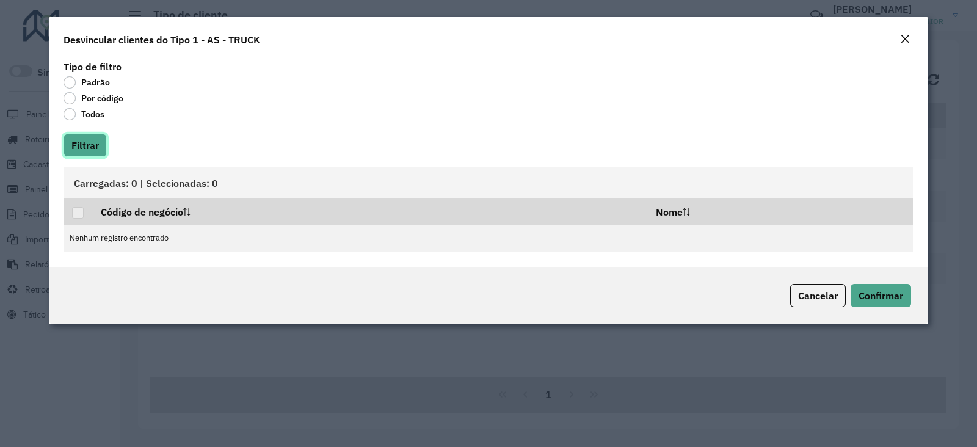
click at [88, 134] on button "Filtrar" at bounding box center [85, 145] width 43 height 23
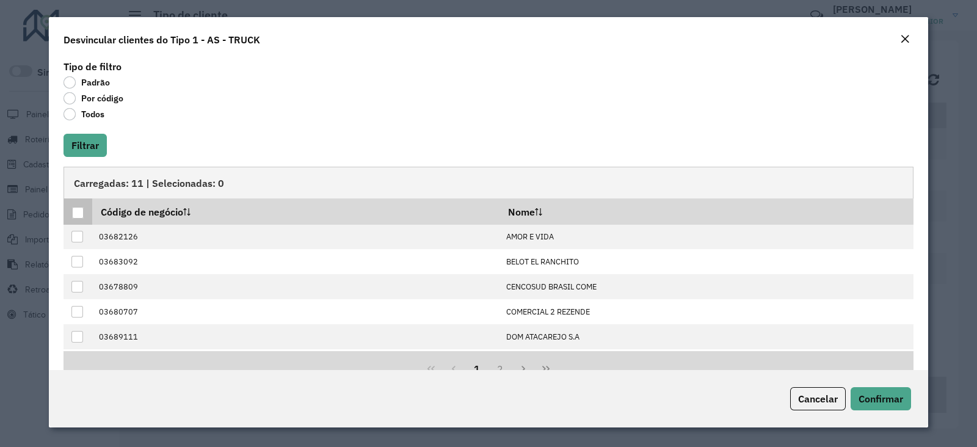
click at [75, 213] on div at bounding box center [78, 213] width 12 height 12
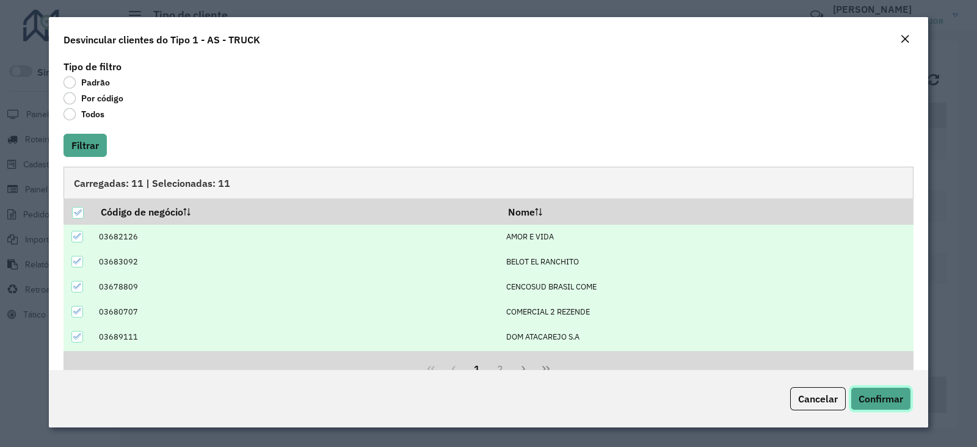
click at [885, 395] on span "Confirmar" at bounding box center [881, 399] width 45 height 12
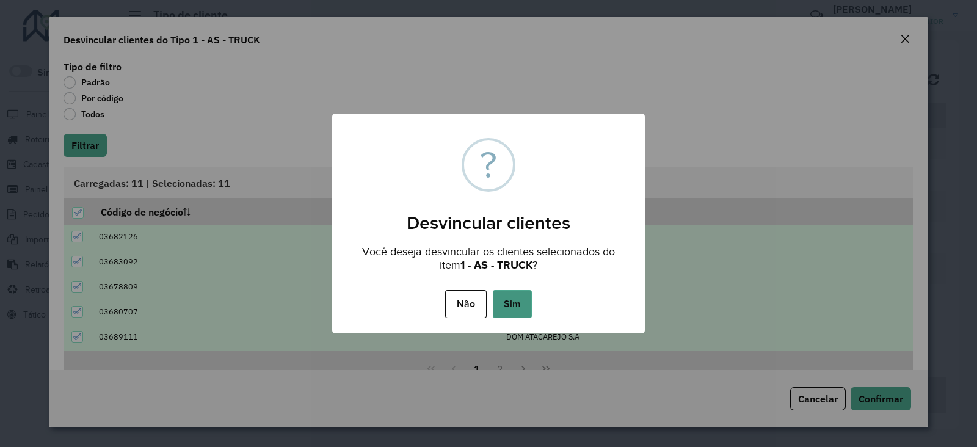
click at [504, 306] on button "Sim" at bounding box center [512, 304] width 39 height 28
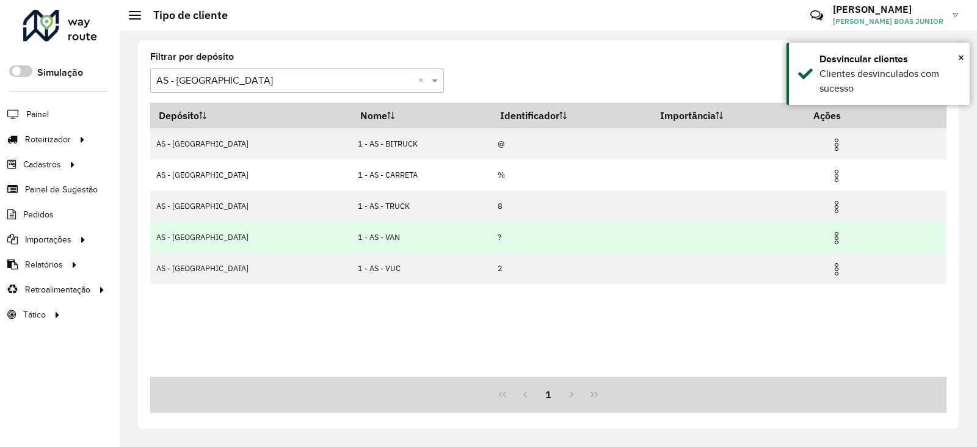
click at [830, 236] on img at bounding box center [837, 238] width 15 height 15
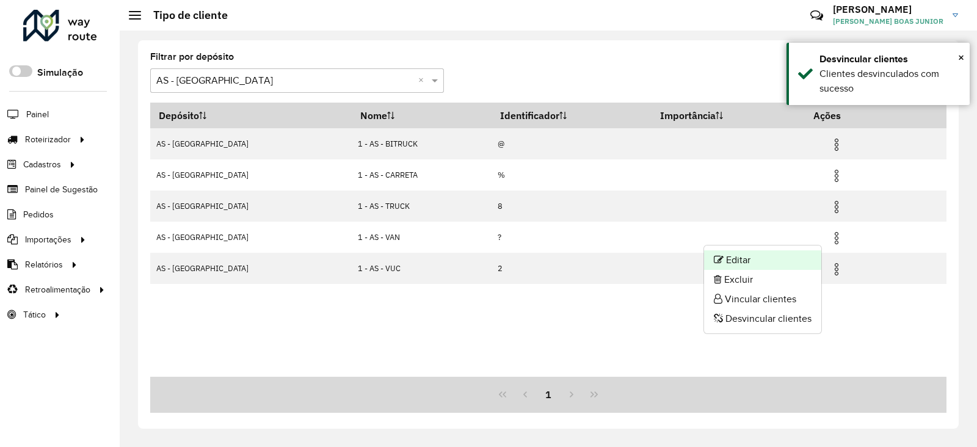
click at [731, 260] on li "Editar" at bounding box center [762, 260] width 117 height 20
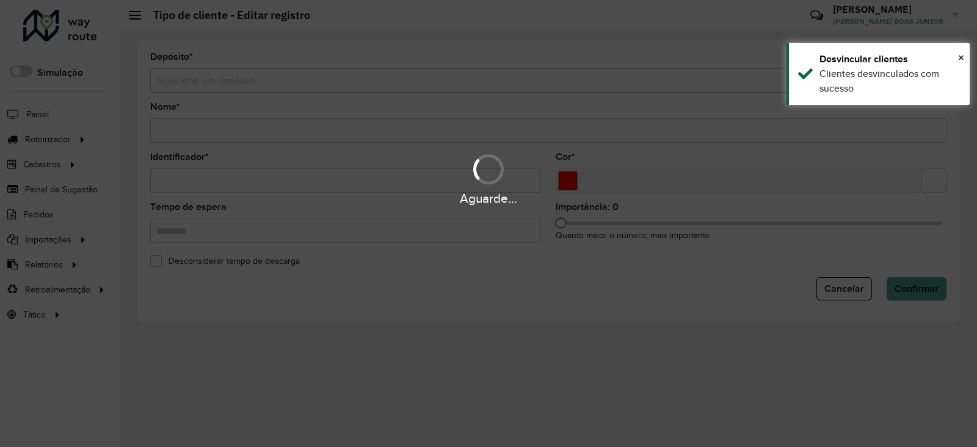
type input "**********"
type input "*"
type input "*******"
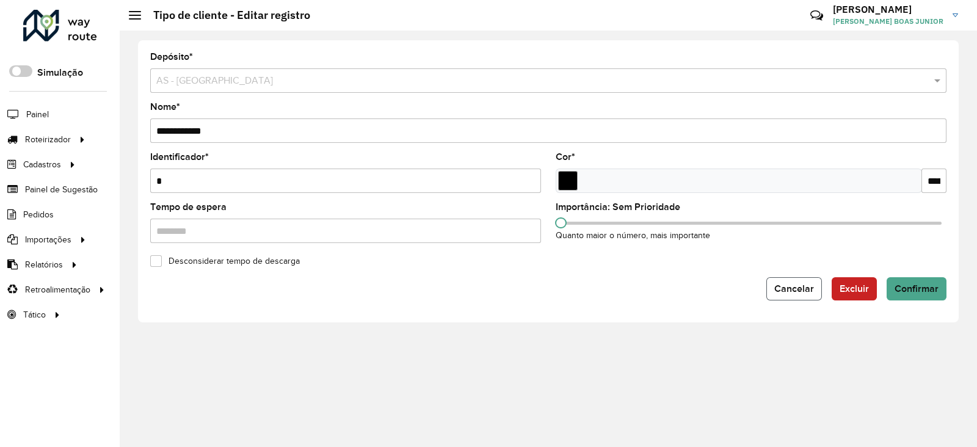
click at [791, 280] on button "Cancelar" at bounding box center [795, 288] width 56 height 23
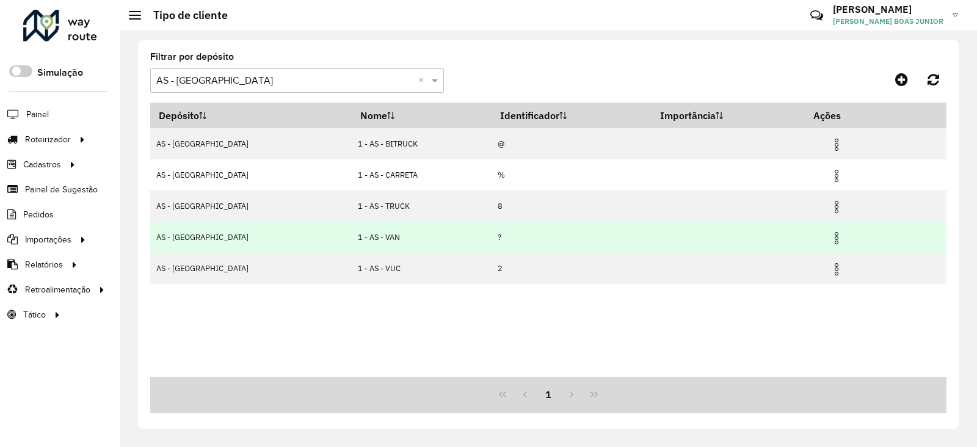
click at [830, 239] on img at bounding box center [837, 238] width 15 height 15
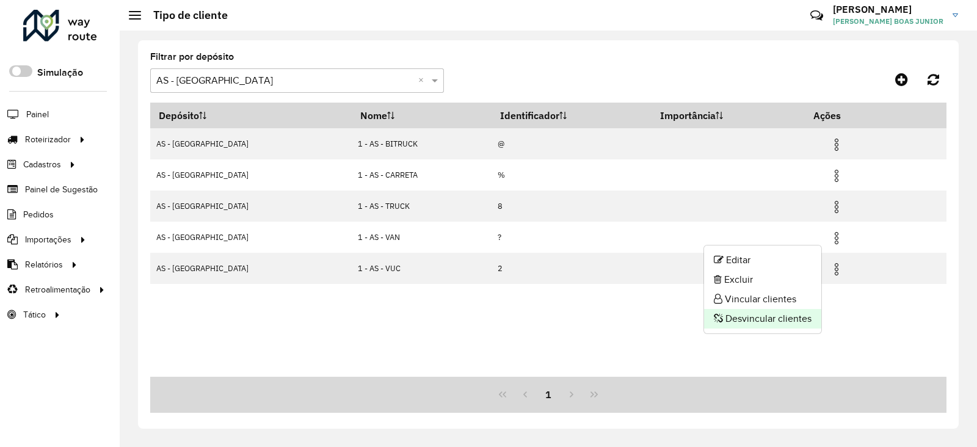
click at [767, 320] on li "Desvincular clientes" at bounding box center [762, 319] width 117 height 20
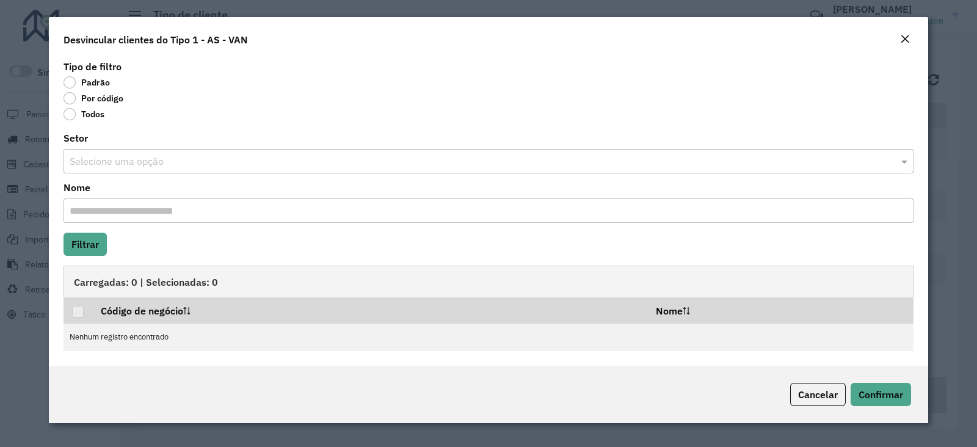
click at [85, 115] on label "Todos" at bounding box center [84, 114] width 41 height 12
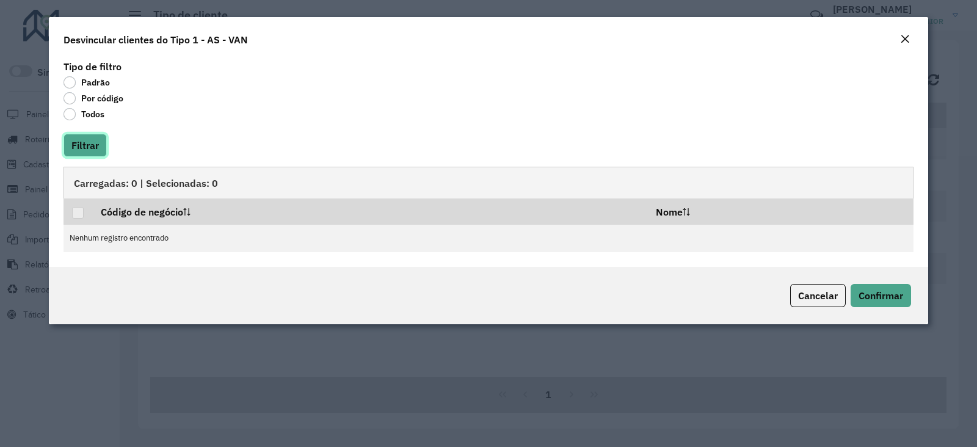
click at [90, 151] on button "Filtrar" at bounding box center [85, 145] width 43 height 23
click at [800, 290] on span "Cancelar" at bounding box center [818, 296] width 40 height 12
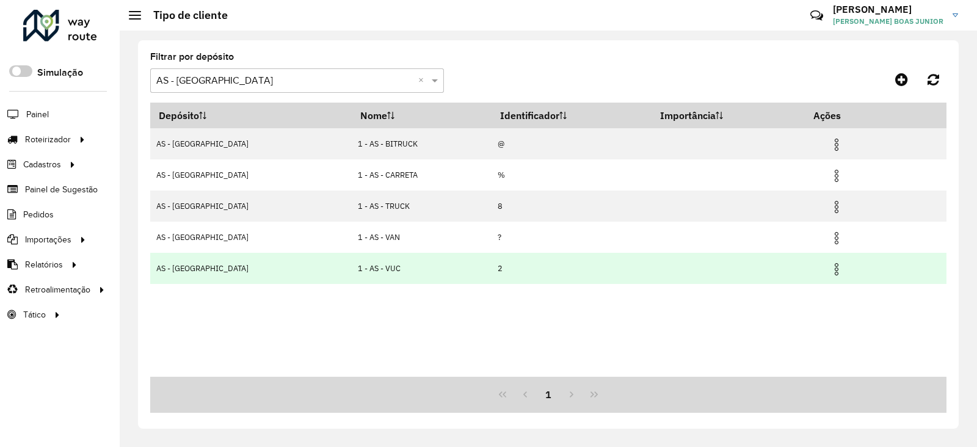
click at [833, 265] on img at bounding box center [837, 269] width 15 height 15
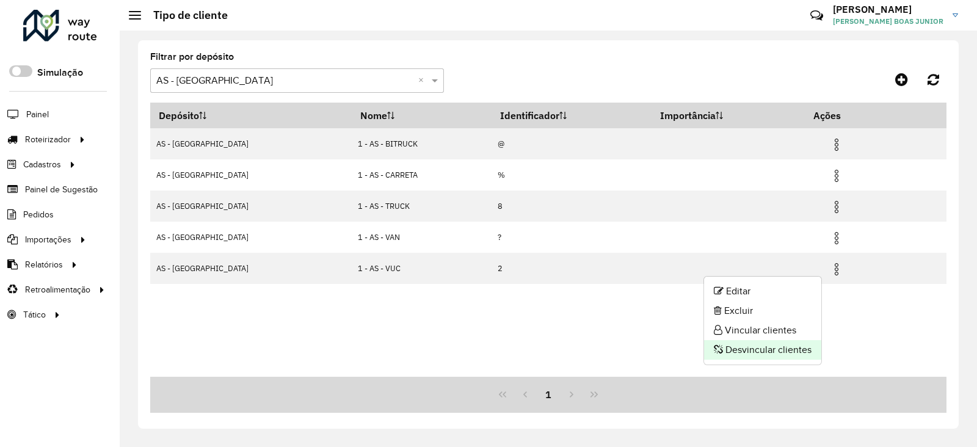
click at [779, 350] on li "Desvincular clientes" at bounding box center [762, 350] width 117 height 20
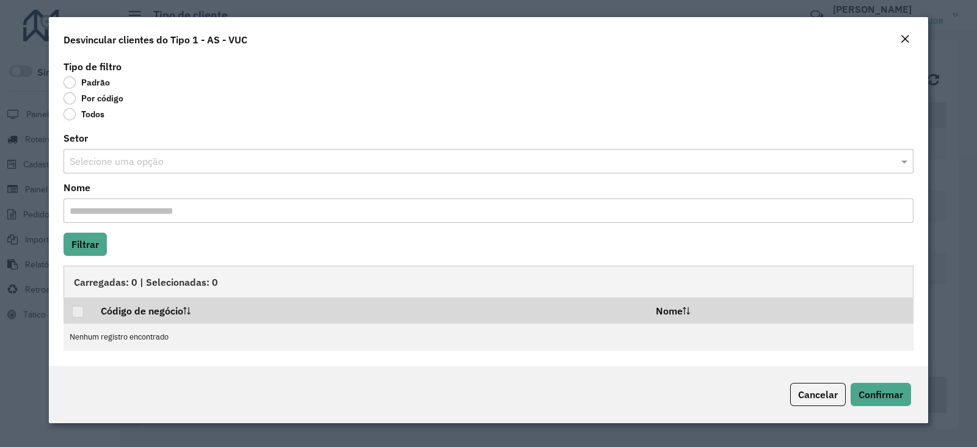
click at [65, 121] on div "Todos" at bounding box center [489, 116] width 850 height 15
click at [68, 117] on label "Todos" at bounding box center [84, 114] width 41 height 12
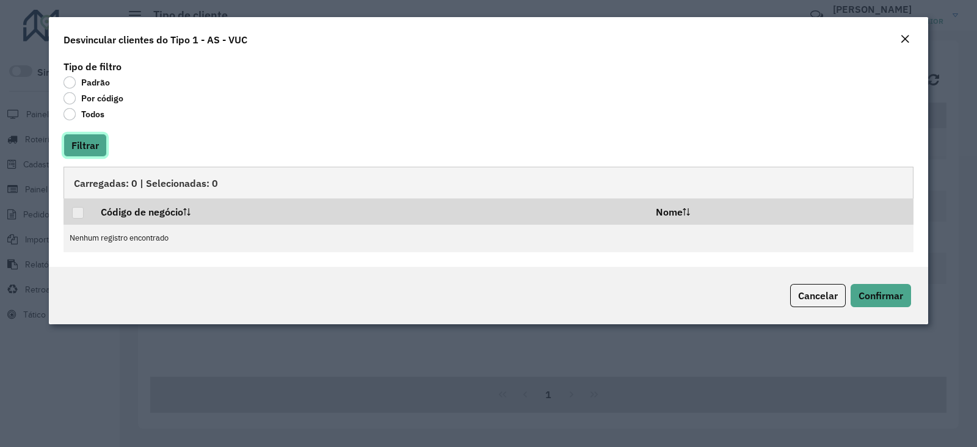
click at [78, 134] on button "Filtrar" at bounding box center [85, 145] width 43 height 23
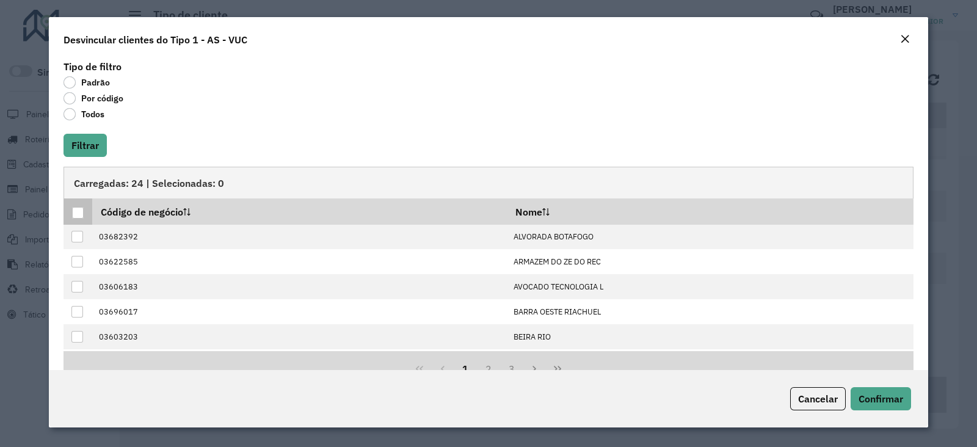
click at [79, 213] on th at bounding box center [78, 212] width 29 height 26
click at [81, 213] on div at bounding box center [78, 213] width 12 height 12
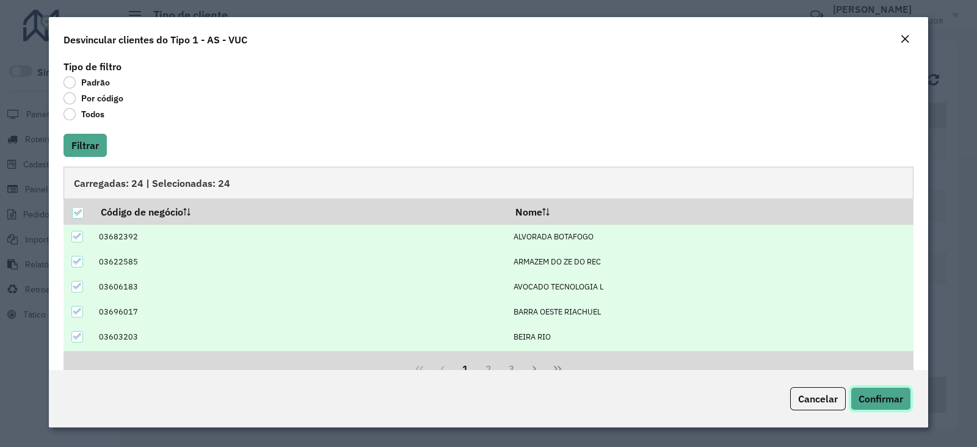
click at [902, 398] on span "Confirmar" at bounding box center [881, 399] width 45 height 12
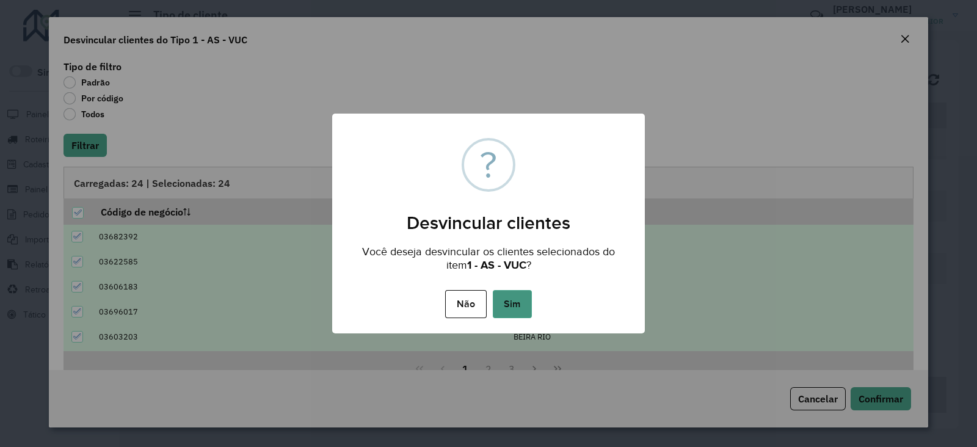
click at [515, 300] on button "Sim" at bounding box center [512, 304] width 39 height 28
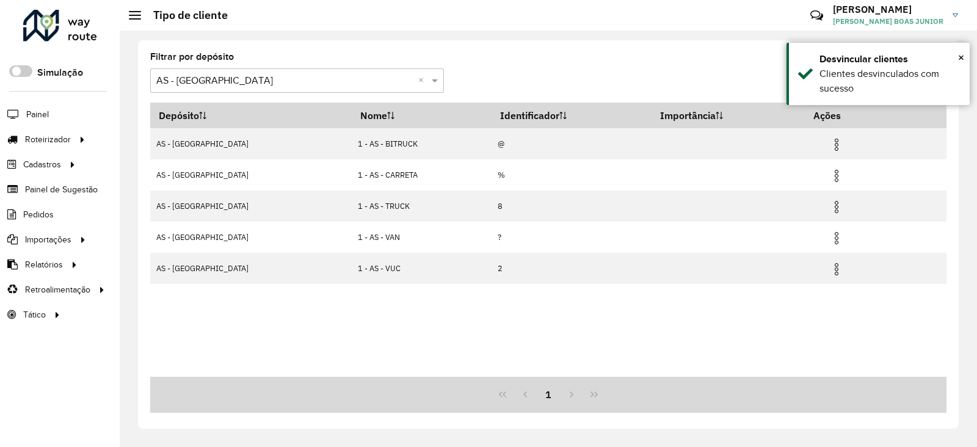
click at [657, 350] on div "Depósito Nome Identificador Importância Ações AS - Rio de Janeiro 1 - AS - BITR…" at bounding box center [548, 240] width 797 height 274
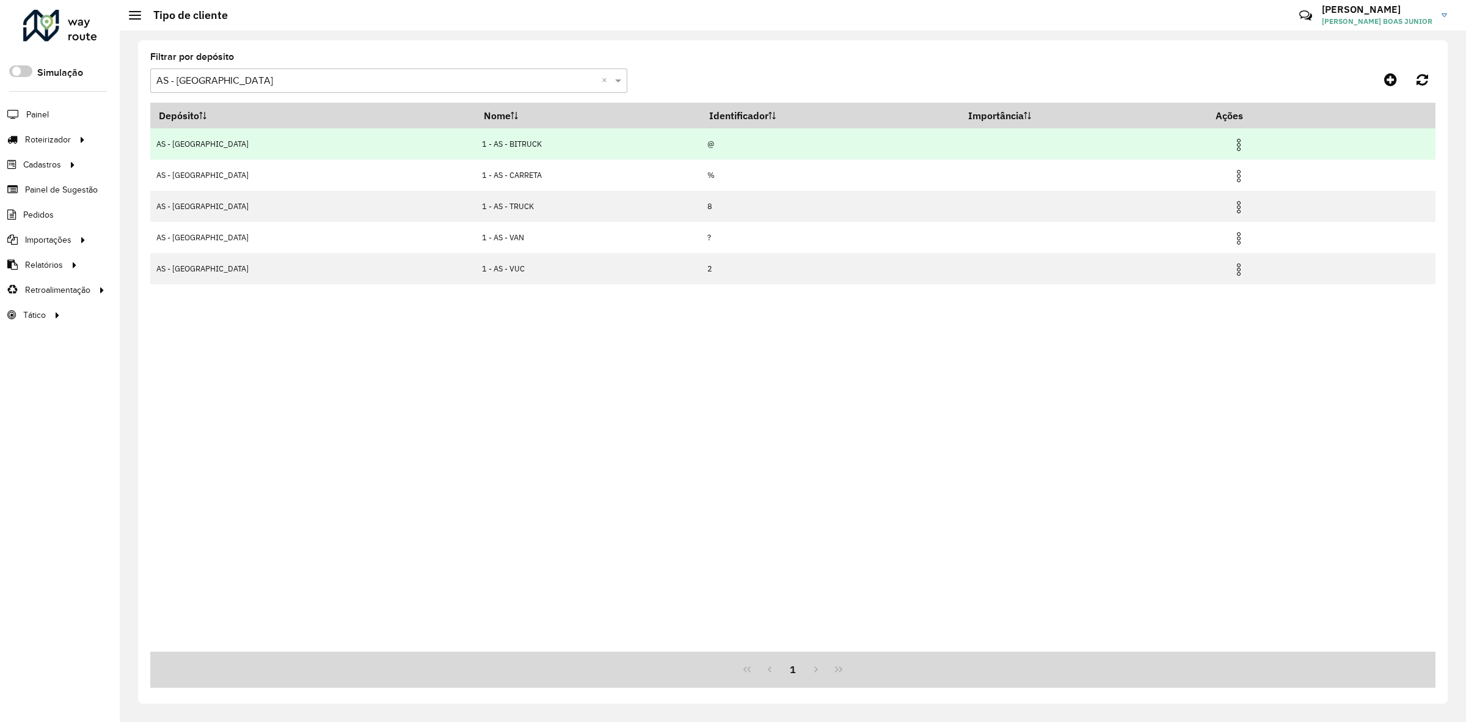
click at [973, 148] on img at bounding box center [1239, 144] width 15 height 15
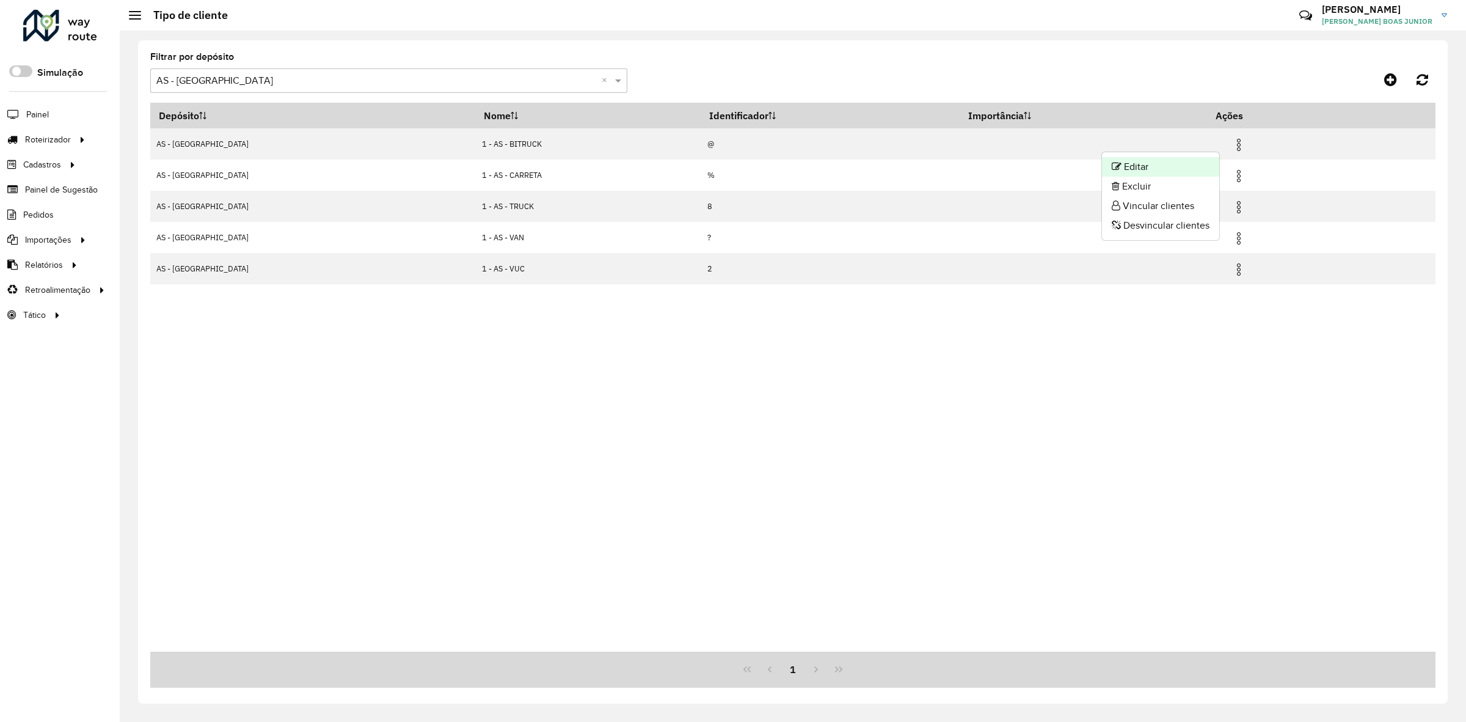
click at [973, 171] on li "Editar" at bounding box center [1160, 167] width 117 height 20
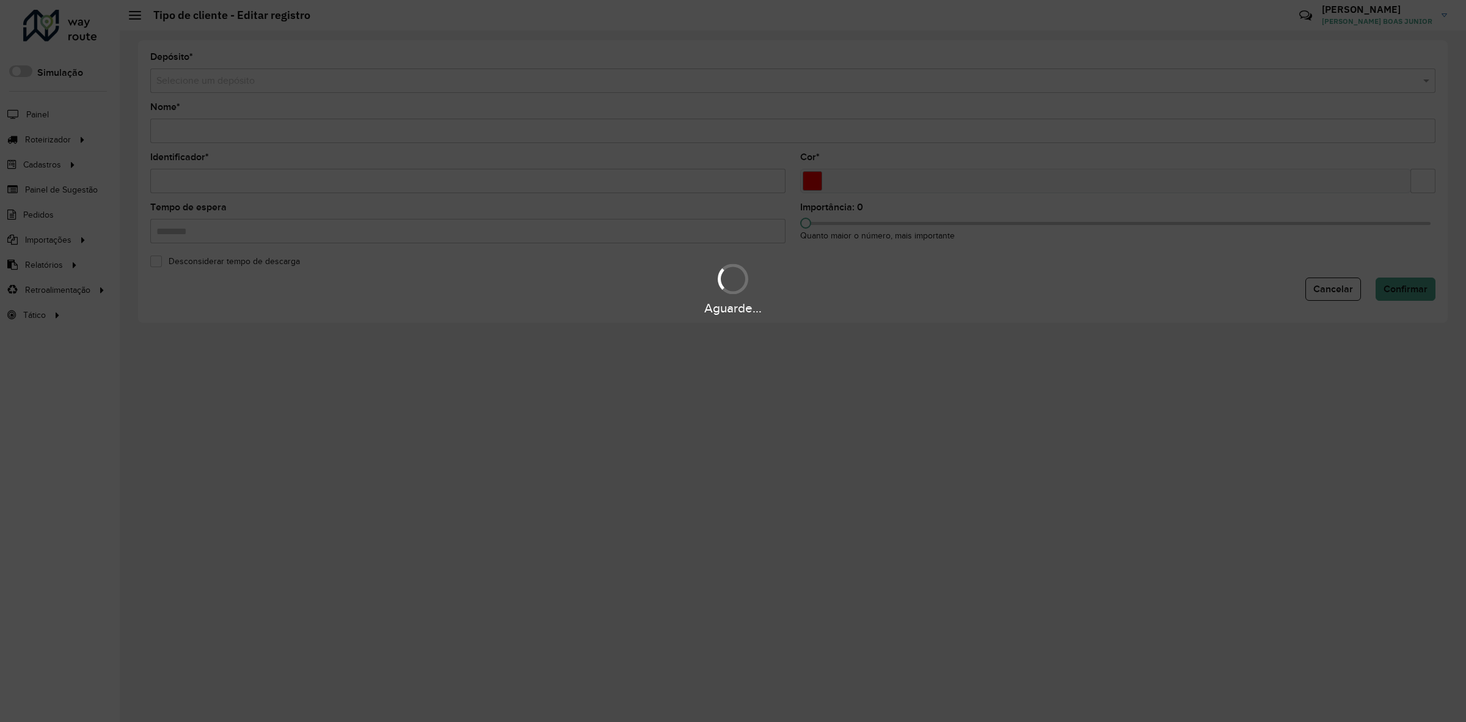
type input "**********"
type input "*"
type input "*******"
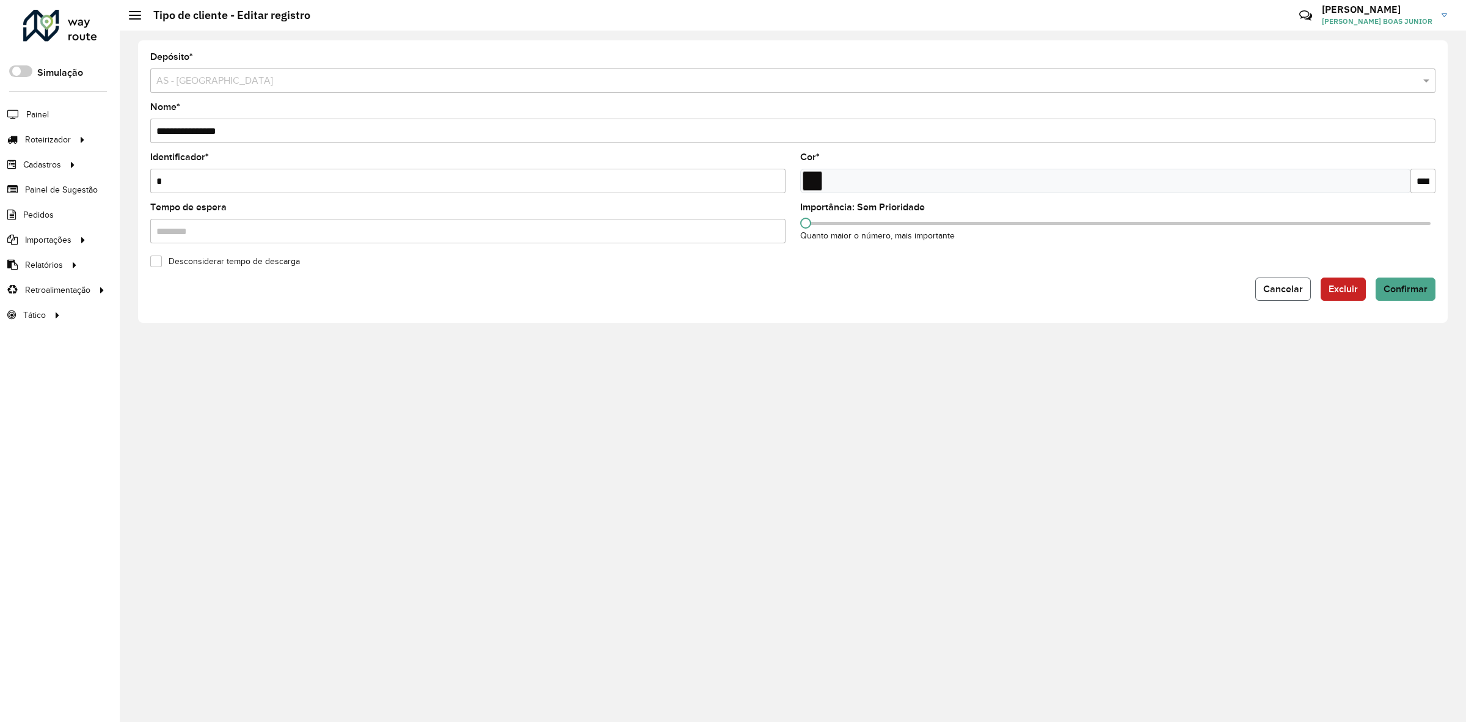
click at [973, 296] on button "Cancelar" at bounding box center [1283, 288] width 56 height 23
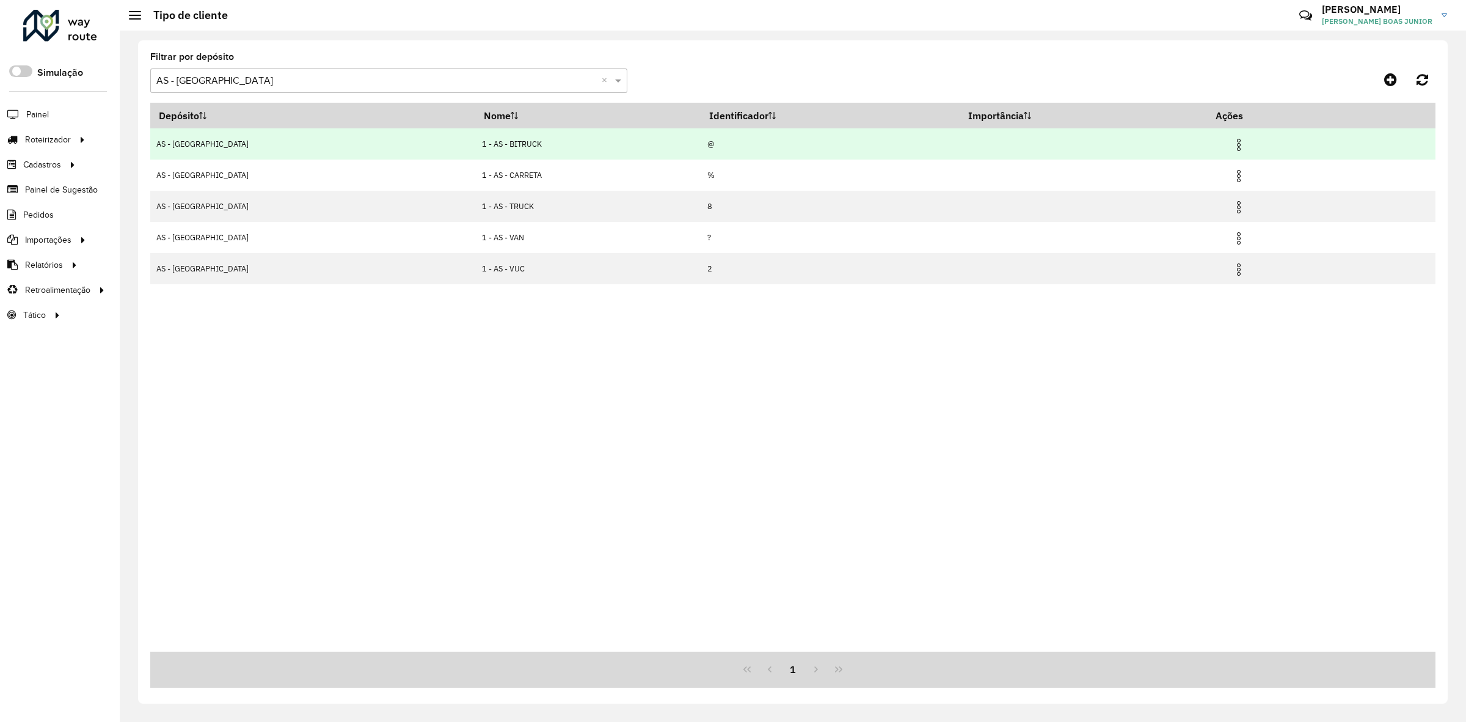
drag, startPoint x: 1229, startPoint y: 144, endPoint x: 1219, endPoint y: 147, distance: 11.0
click at [973, 144] on img at bounding box center [1239, 144] width 15 height 15
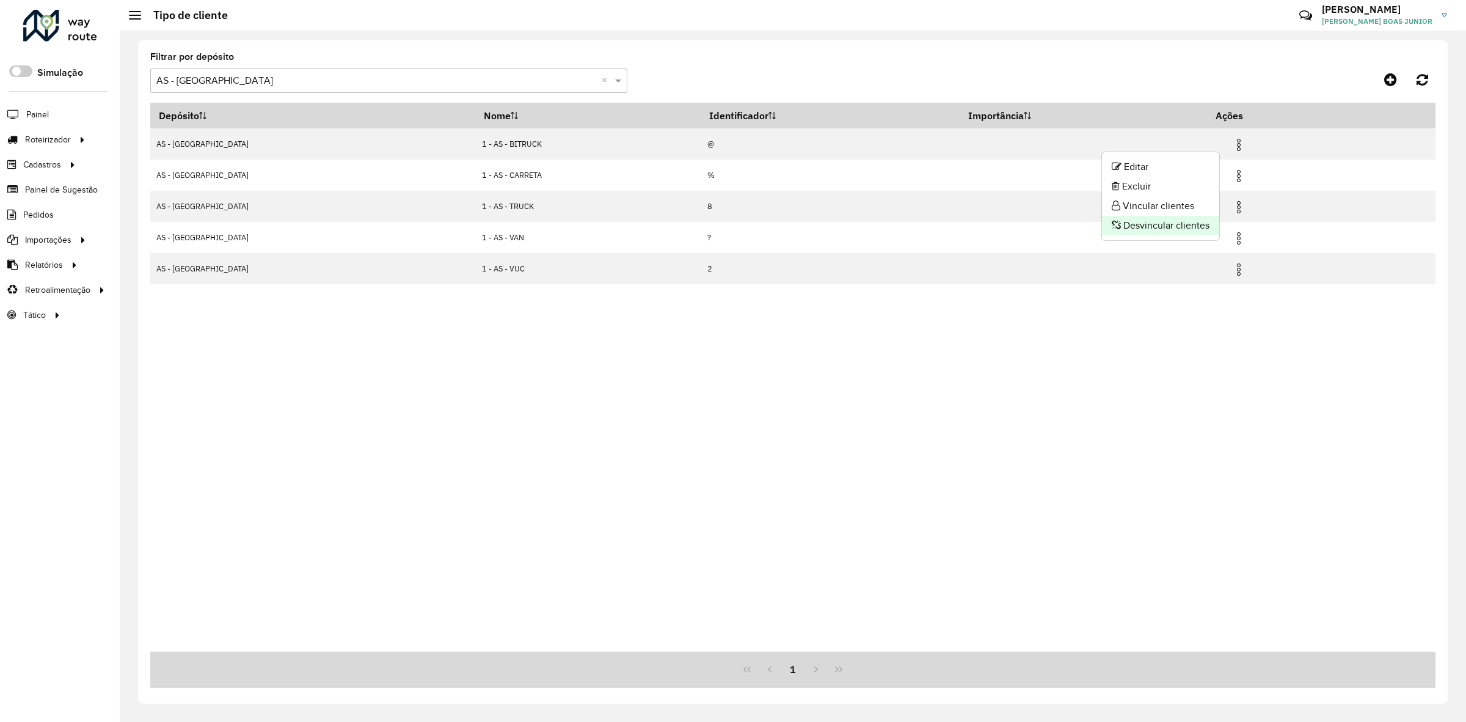
click at [973, 224] on li "Desvincular clientes" at bounding box center [1160, 226] width 117 height 20
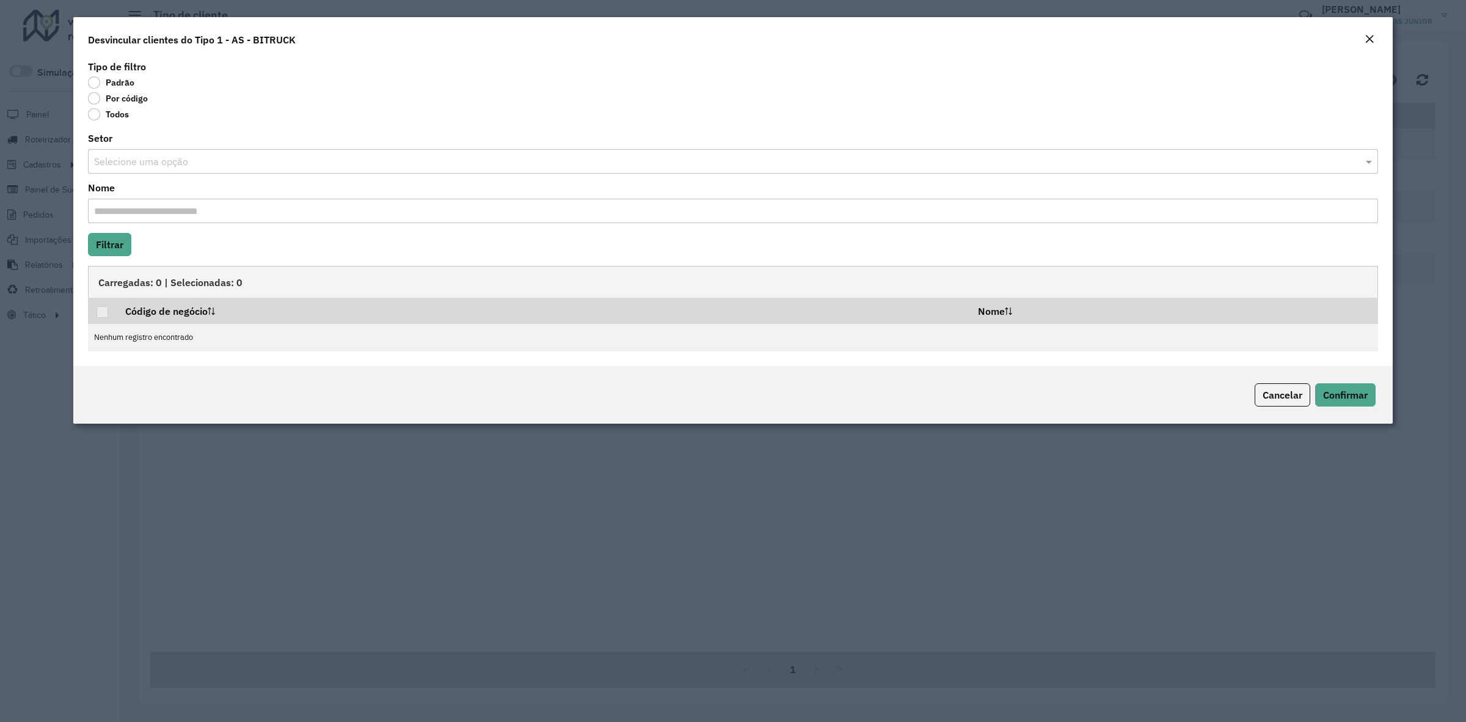
click at [120, 117] on label "Todos" at bounding box center [108, 114] width 41 height 12
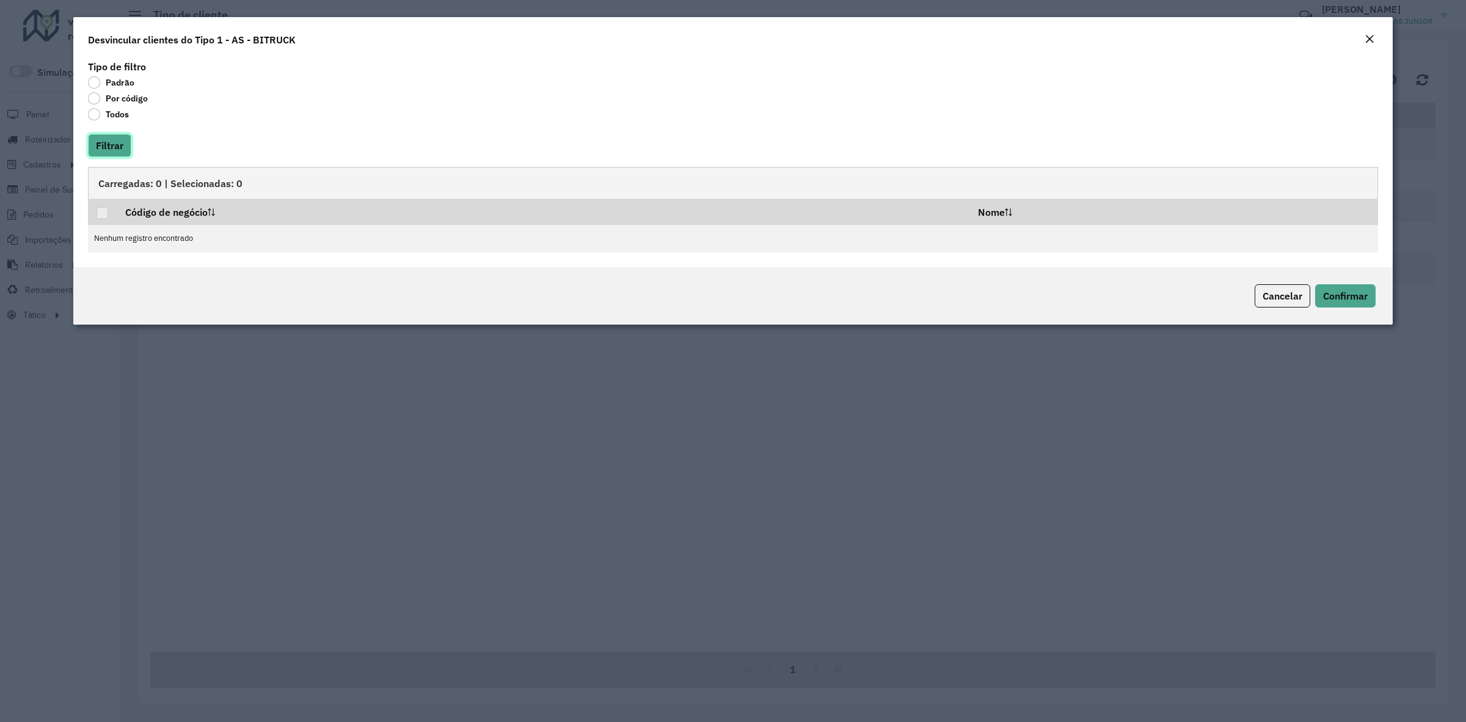
click at [120, 154] on button "Filtrar" at bounding box center [109, 145] width 43 height 23
click at [973, 295] on span "Cancelar" at bounding box center [1283, 296] width 40 height 12
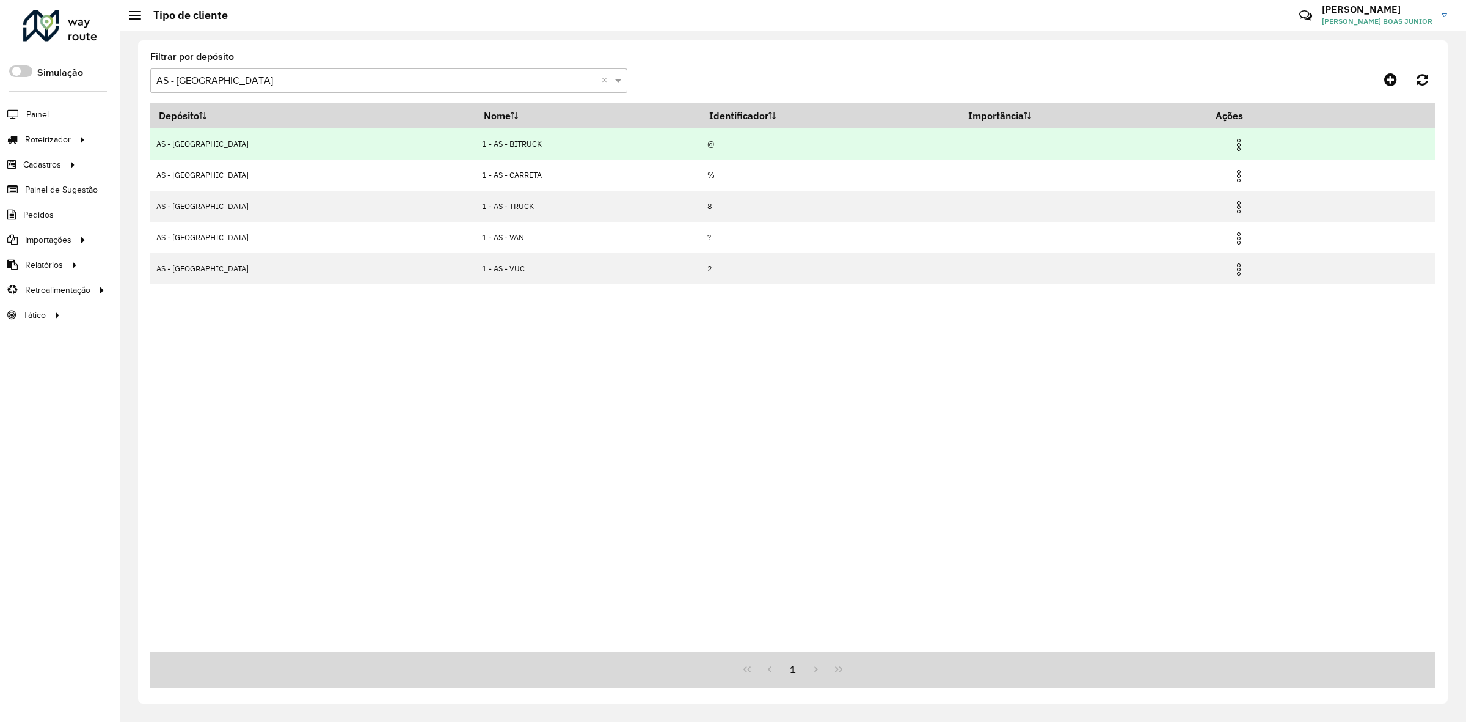
click at [973, 142] on img at bounding box center [1239, 144] width 15 height 15
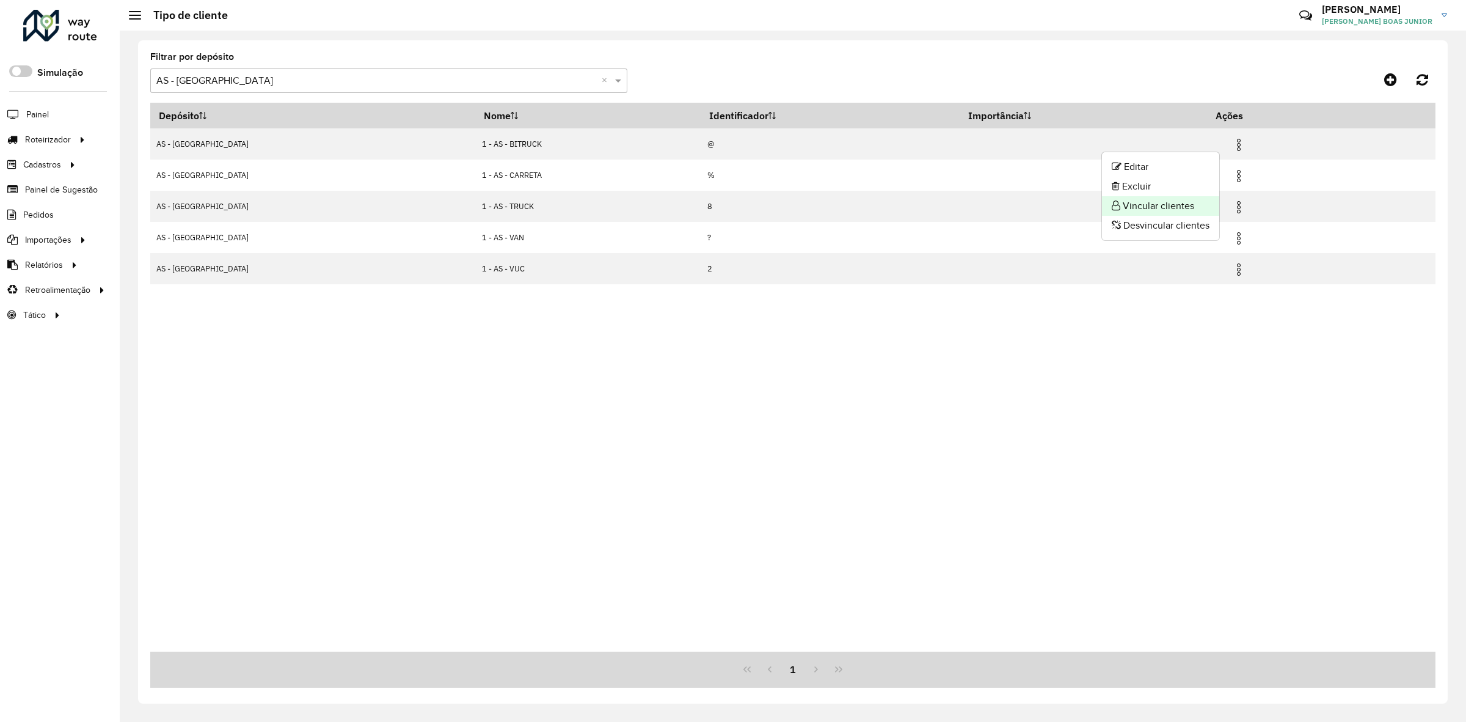
click at [973, 203] on li "Vincular clientes" at bounding box center [1160, 206] width 117 height 20
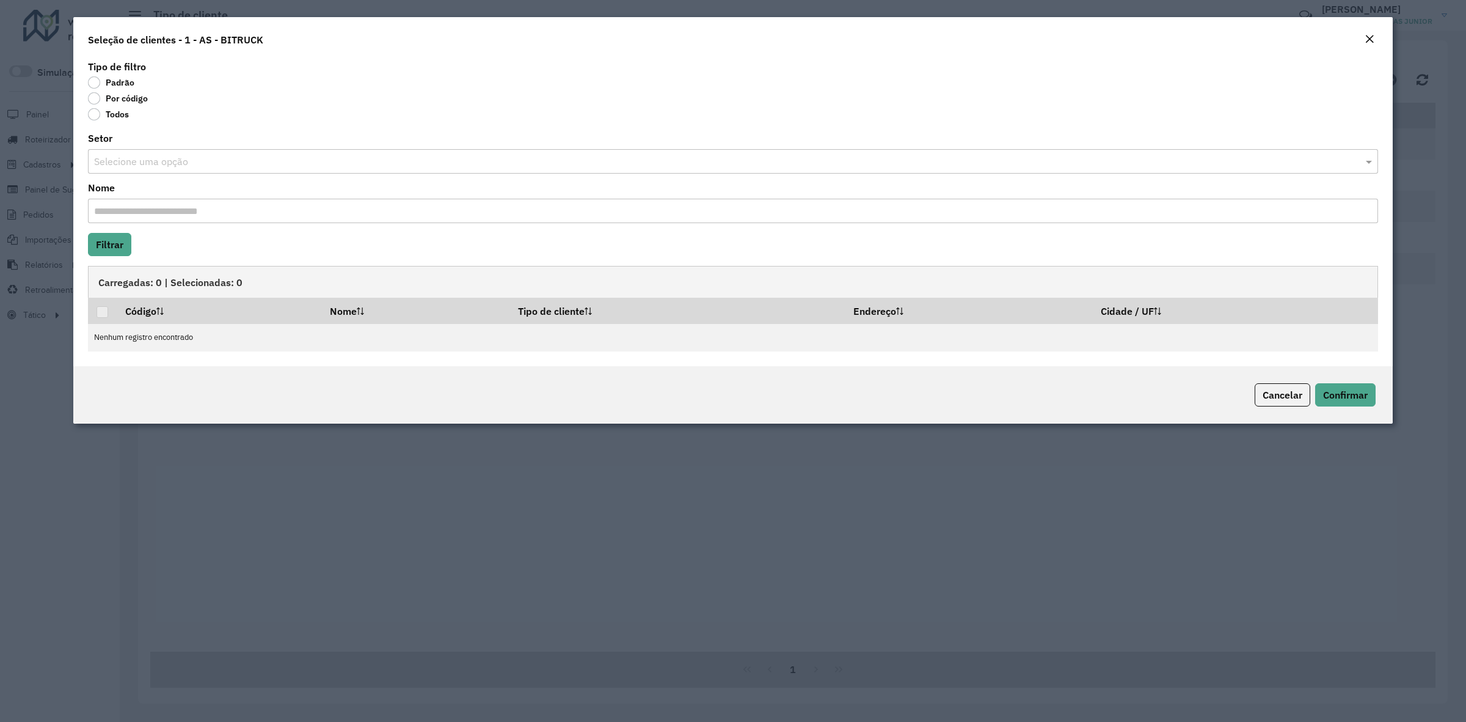
click at [137, 96] on label "Por código" at bounding box center [118, 98] width 60 height 12
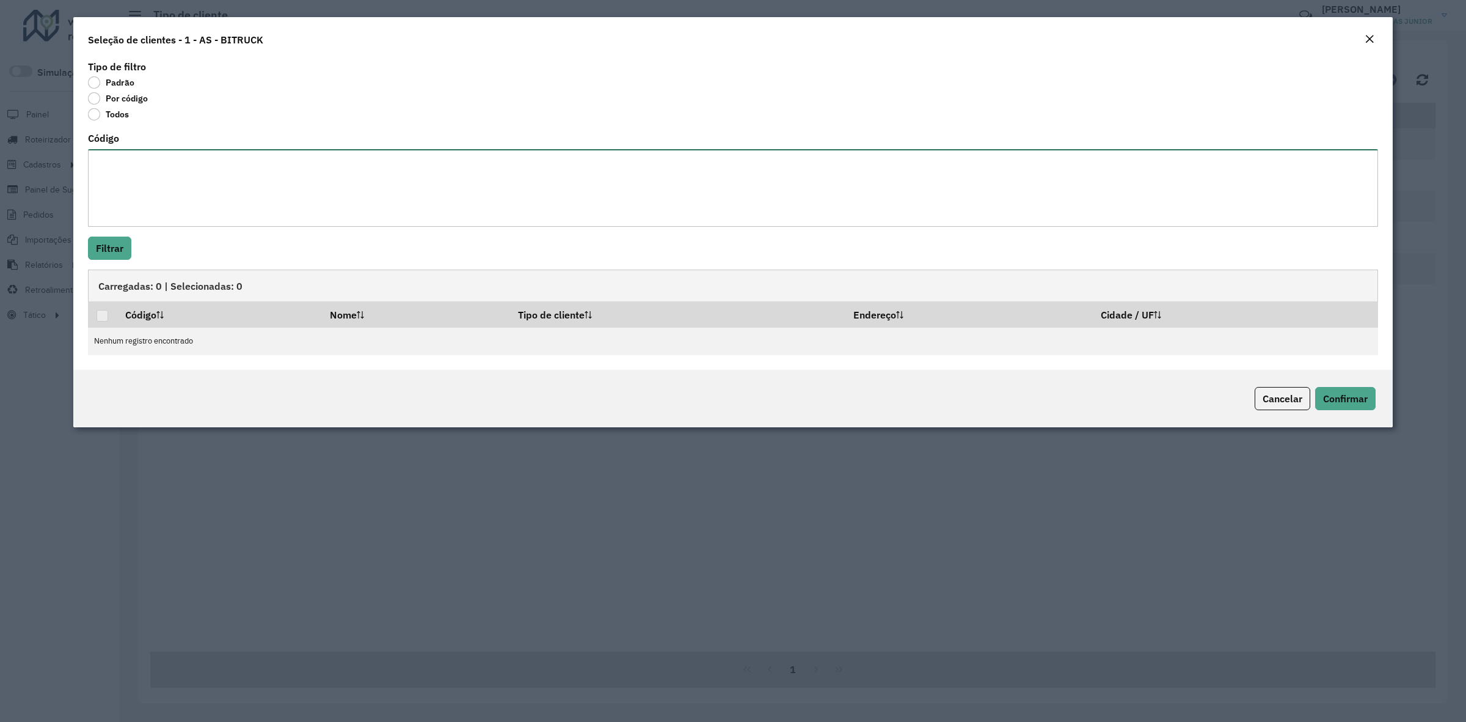
click at [134, 156] on textarea "Código" at bounding box center [733, 188] width 1290 height 78
paste textarea "***** ***** ***** ***** ***** ***** ***** ***** ***** ***** ***** ***** ***** *…"
type textarea "***** ***** ***** ***** ***** ***** ***** ***** ***** ***** ***** ***** ***** *…"
click at [126, 243] on button "Filtrar" at bounding box center [109, 247] width 43 height 23
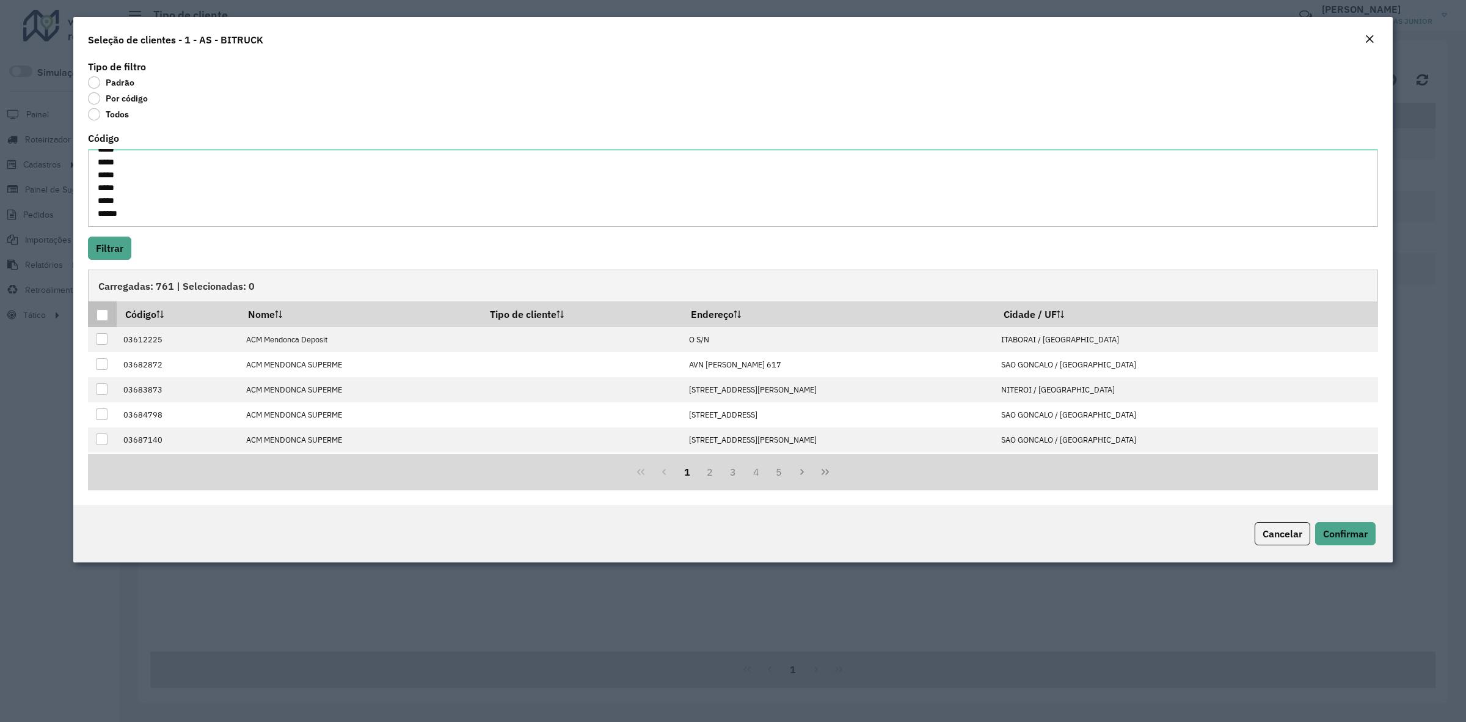
click at [101, 313] on div at bounding box center [103, 315] width 12 height 12
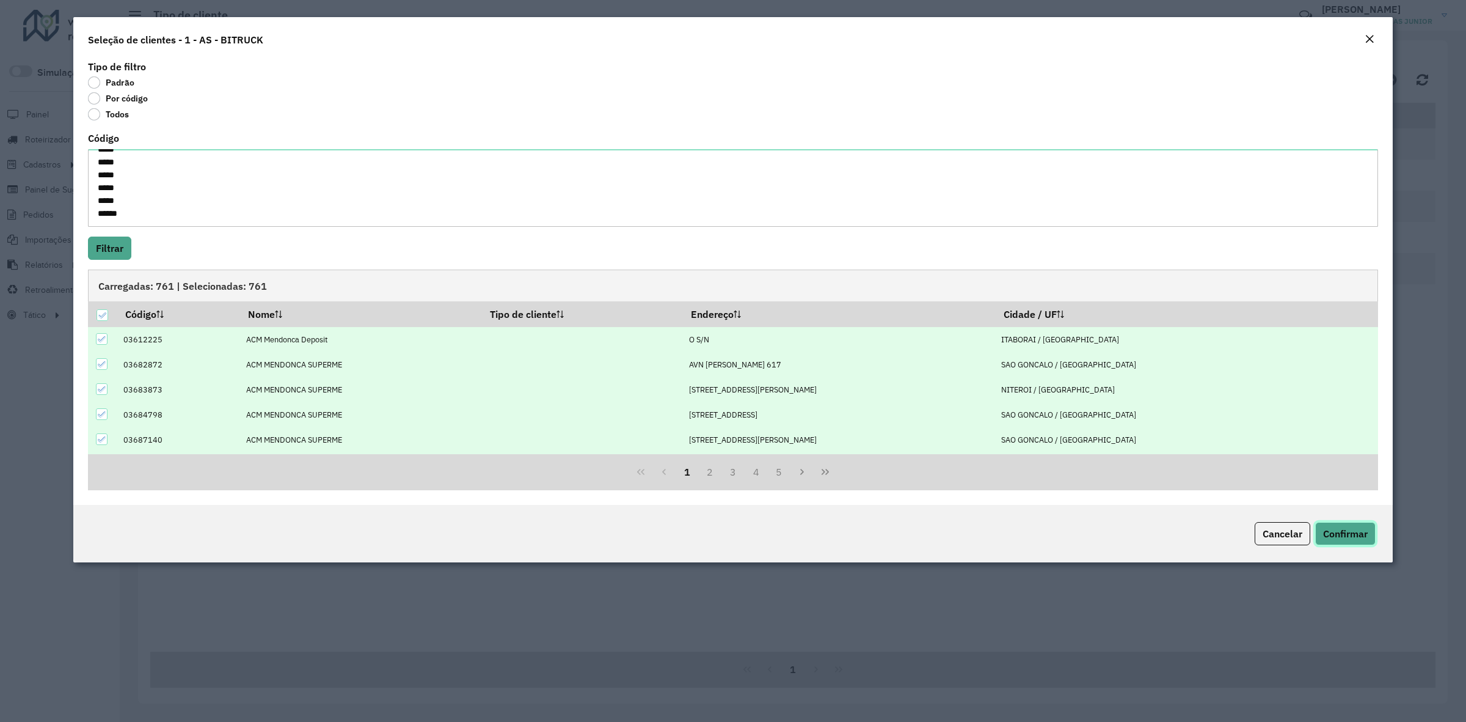
click at [973, 447] on button "Confirmar" at bounding box center [1345, 533] width 60 height 23
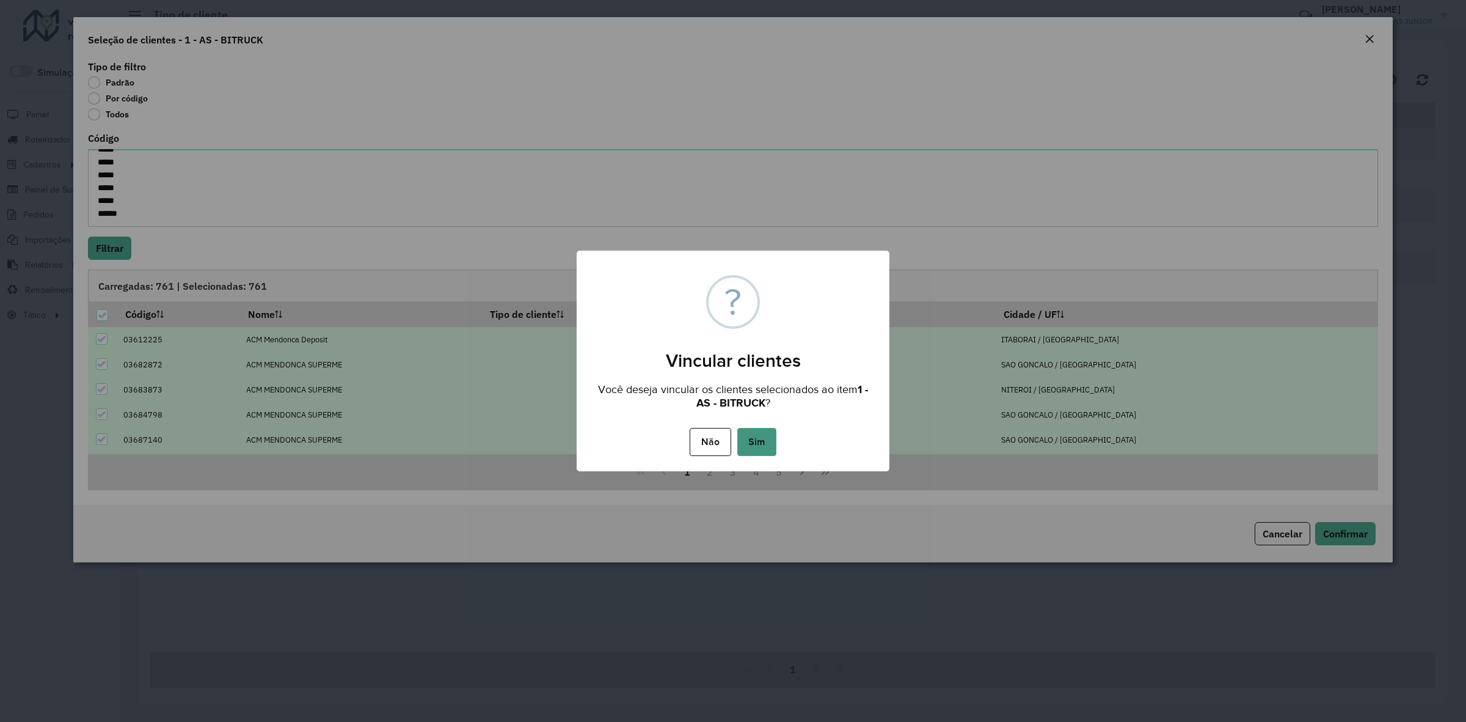
click at [748, 435] on button "Sim" at bounding box center [756, 442] width 39 height 28
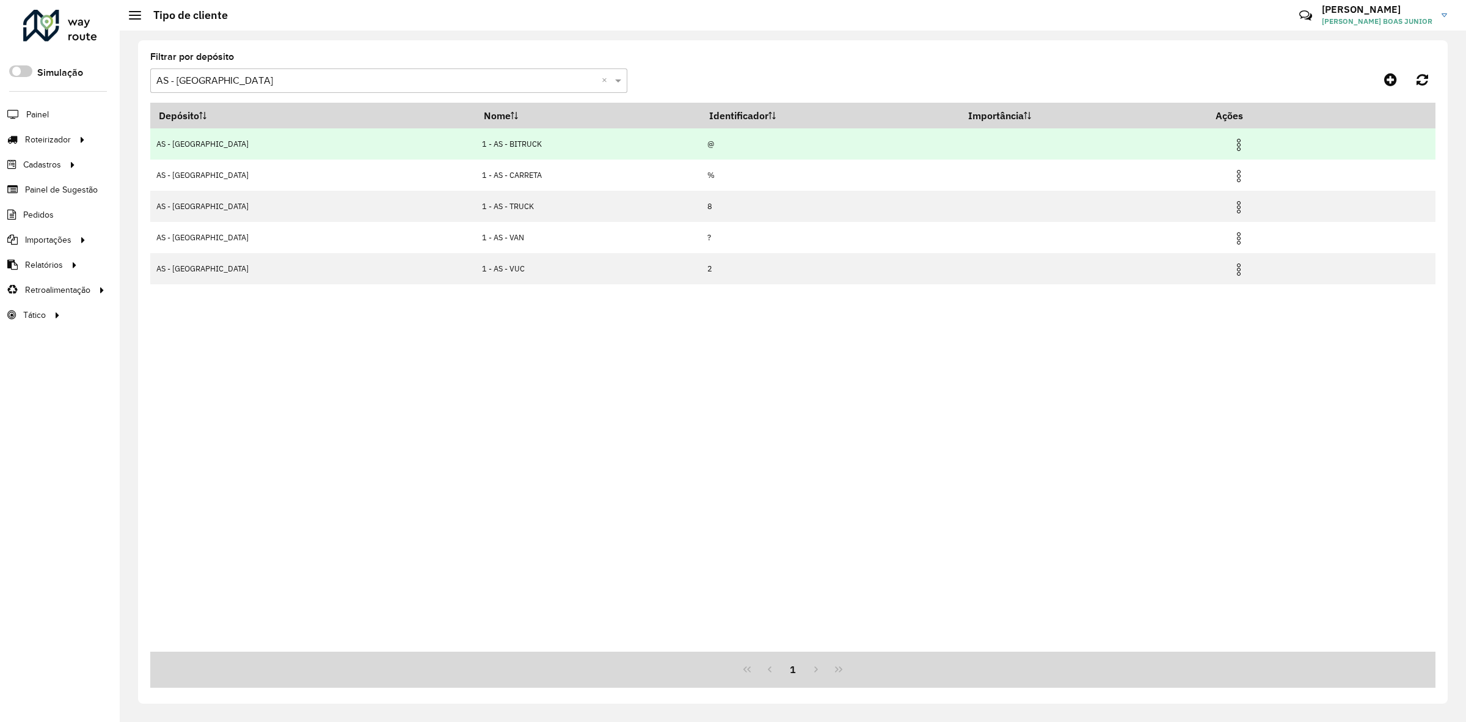
click at [973, 152] on img at bounding box center [1239, 144] width 15 height 15
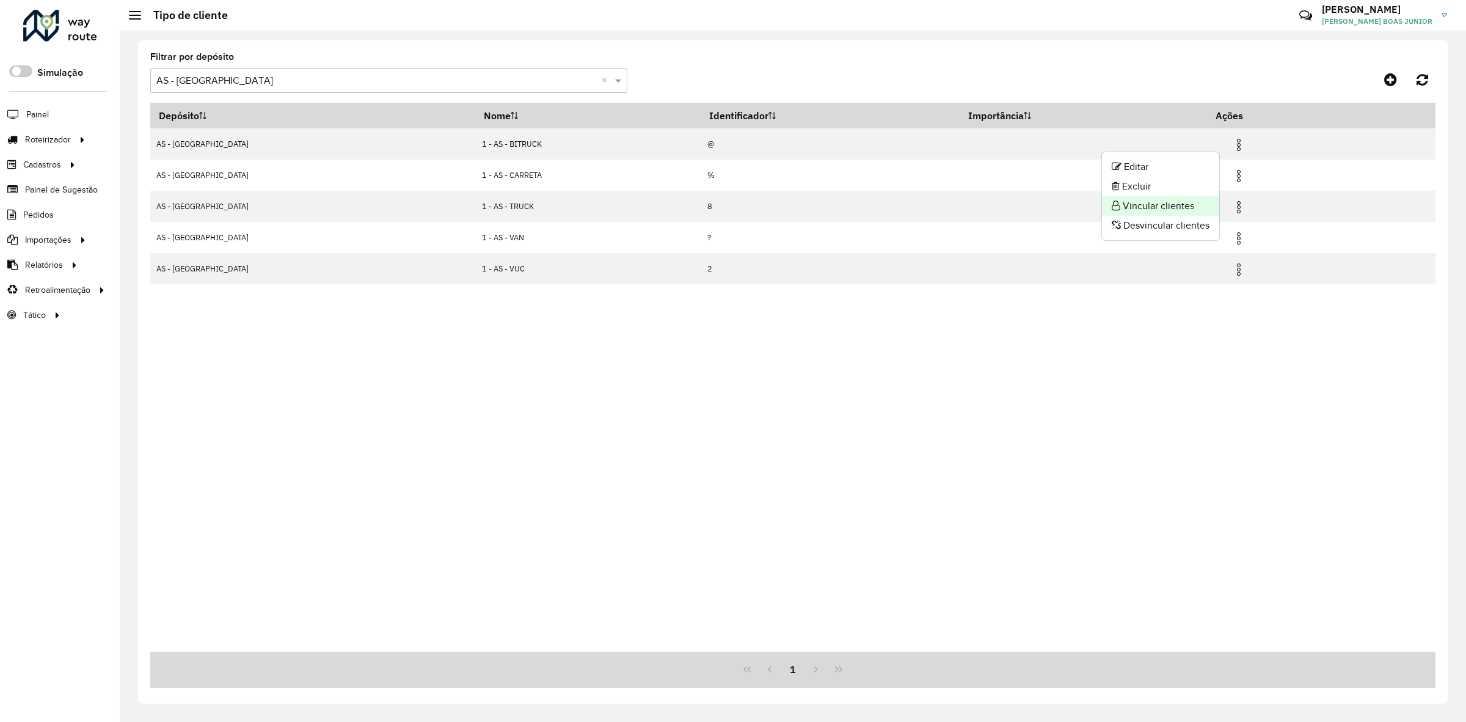
click at [973, 202] on li "Vincular clientes" at bounding box center [1160, 206] width 117 height 20
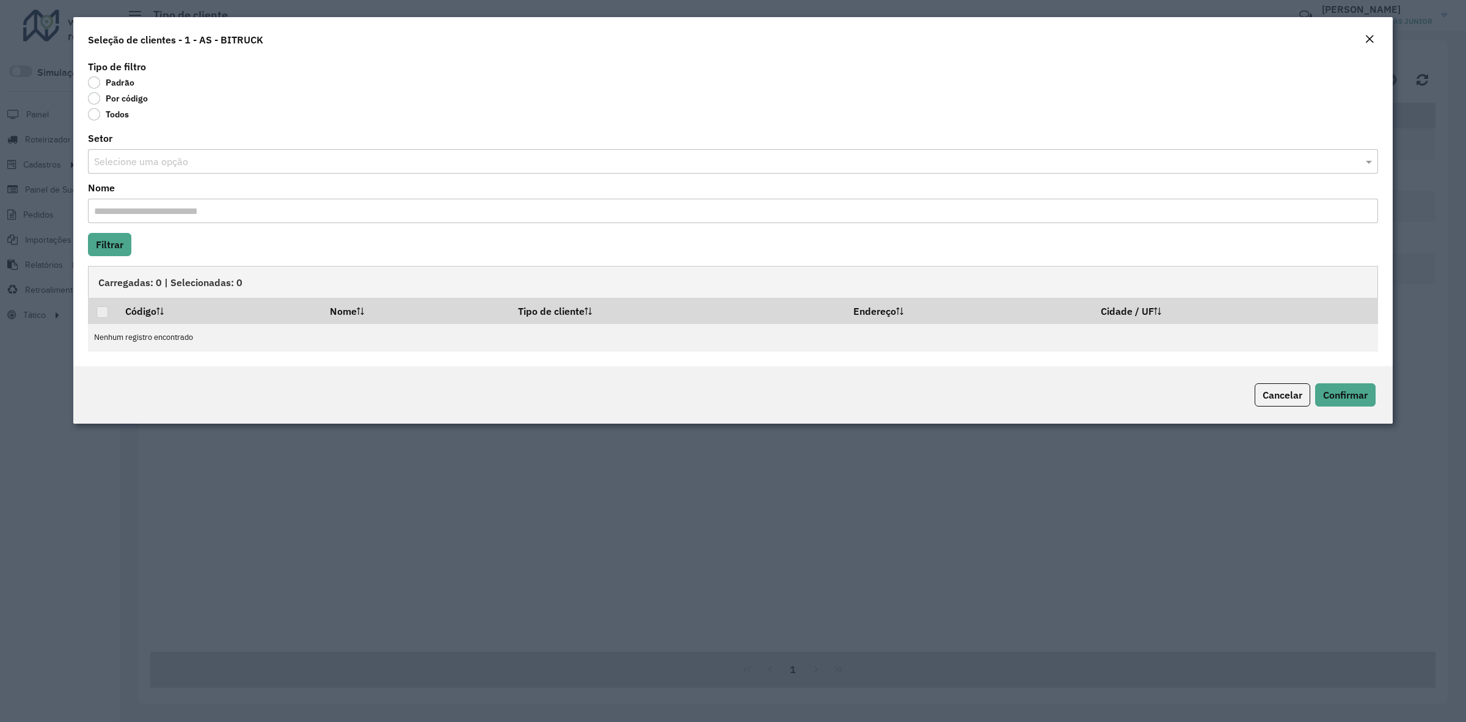
click at [112, 95] on label "Por código" at bounding box center [118, 98] width 60 height 12
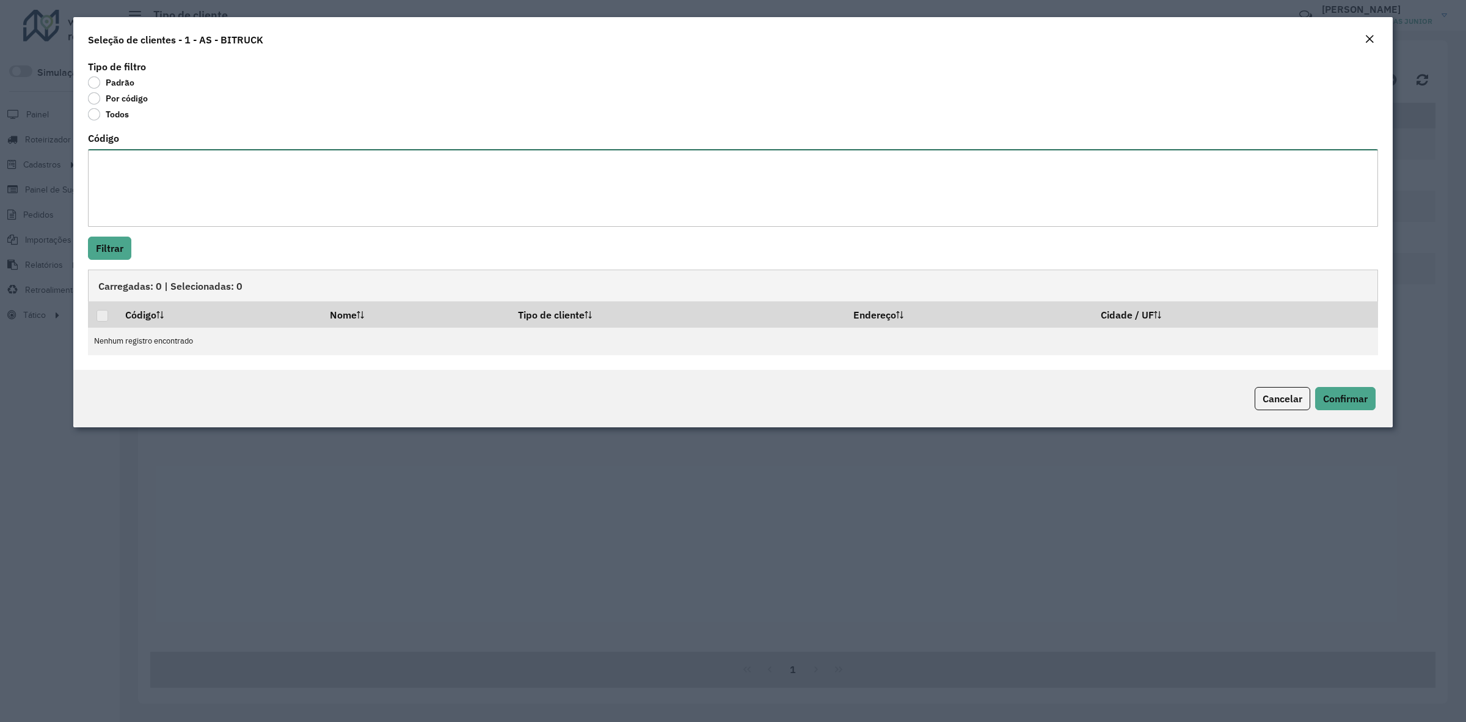
click at [120, 166] on textarea "Código" at bounding box center [733, 188] width 1290 height 78
paste textarea "***** ***** ***** ***** ***** ***** ***** ***** ***** ***** ***** ***** ***** *…"
type textarea "***** ***** ***** ***** ***** ***** ***** ***** ***** ***** ***** ***** ***** *…"
click at [104, 239] on button "Filtrar" at bounding box center [109, 247] width 43 height 23
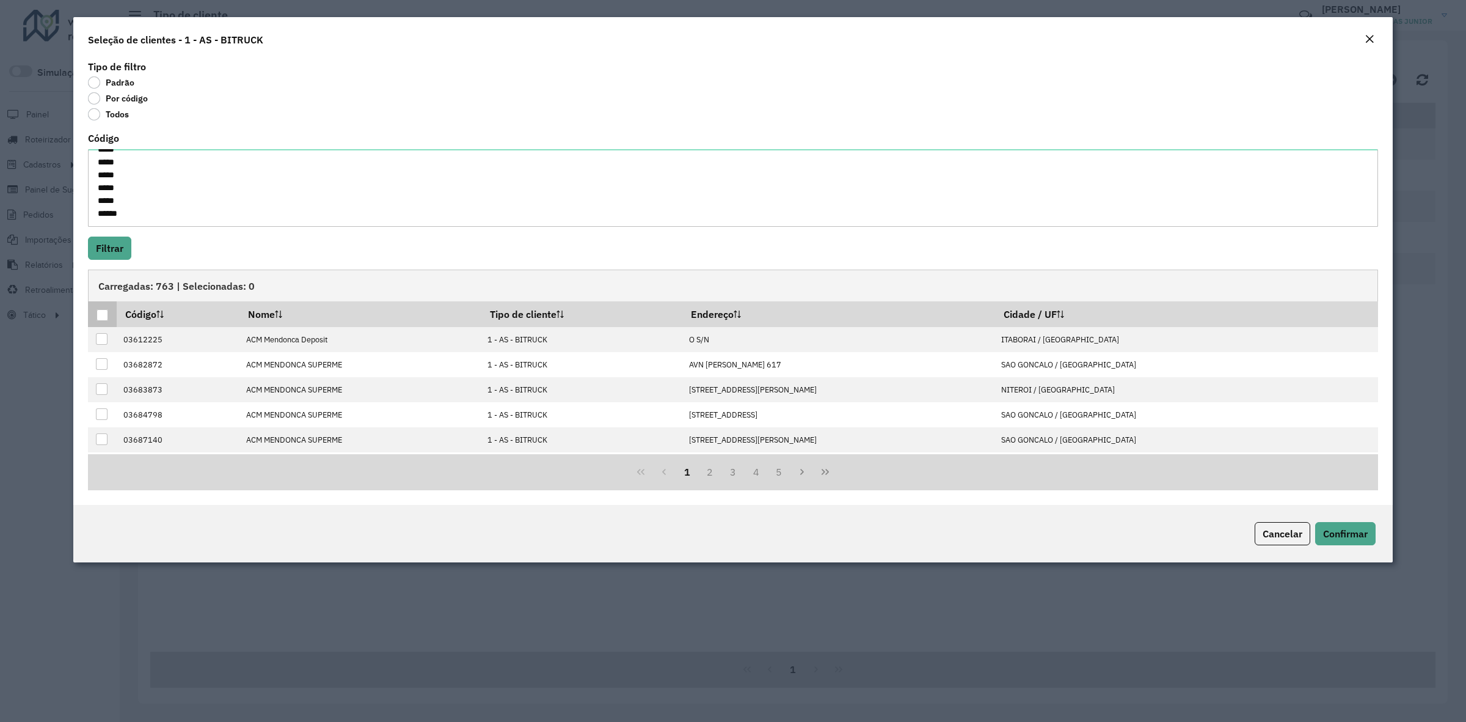
click at [102, 313] on div at bounding box center [103, 315] width 12 height 12
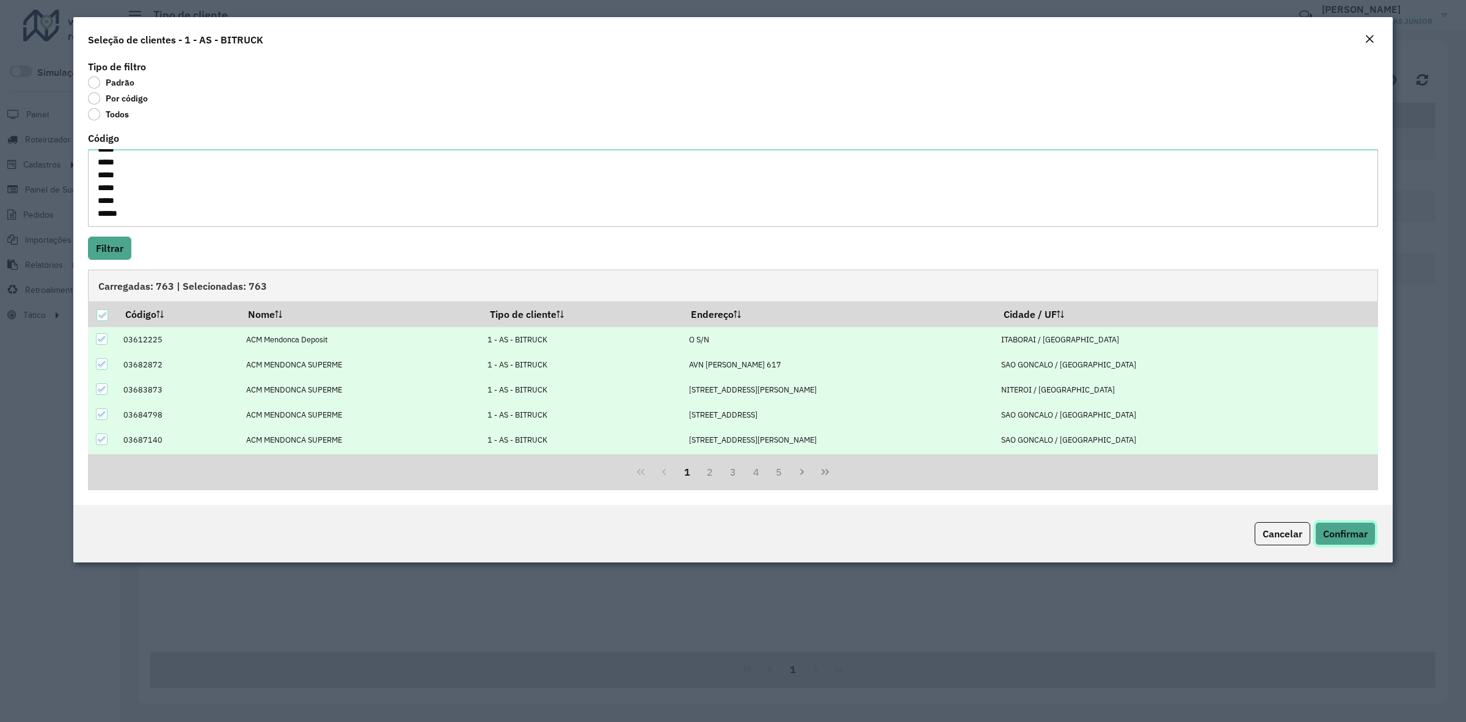
click at [973, 447] on span "Confirmar" at bounding box center [1345, 533] width 45 height 12
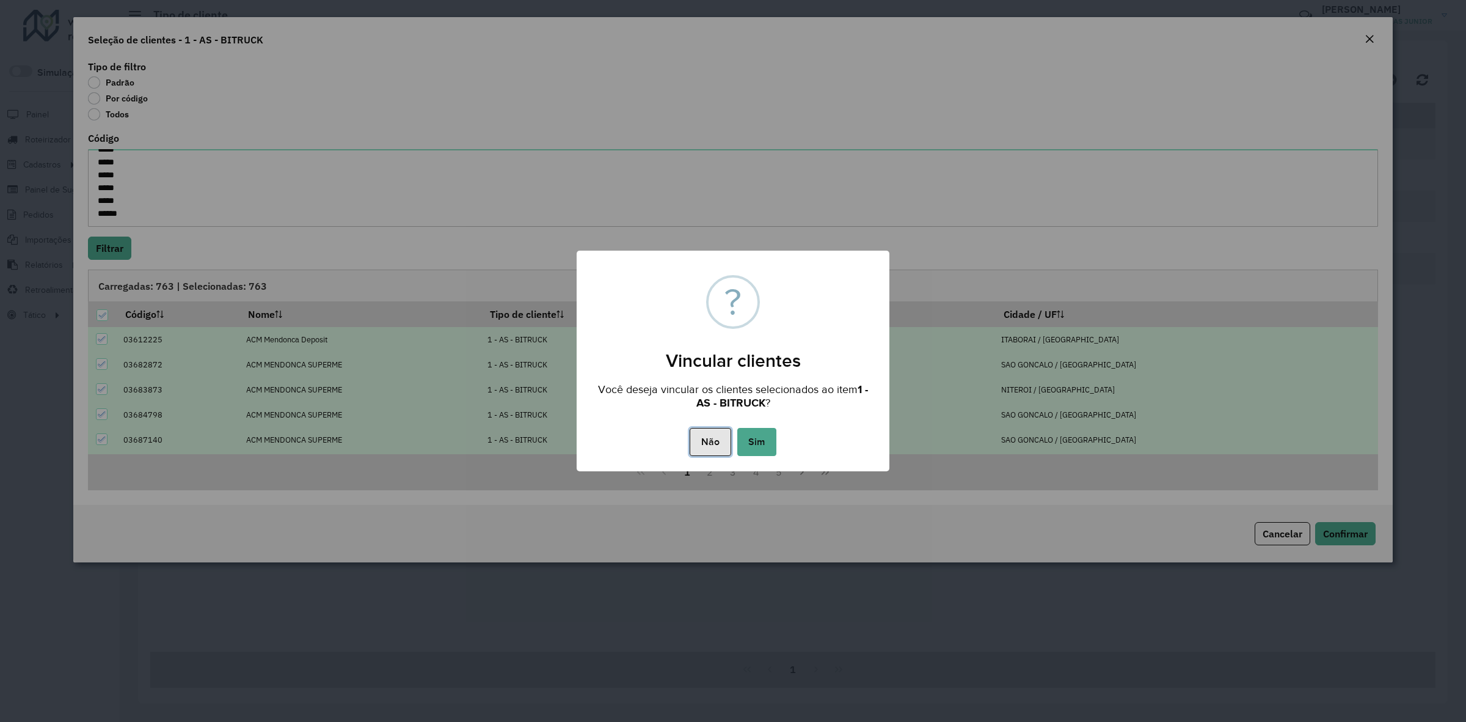
click at [728, 435] on button "Não" at bounding box center [710, 442] width 41 height 28
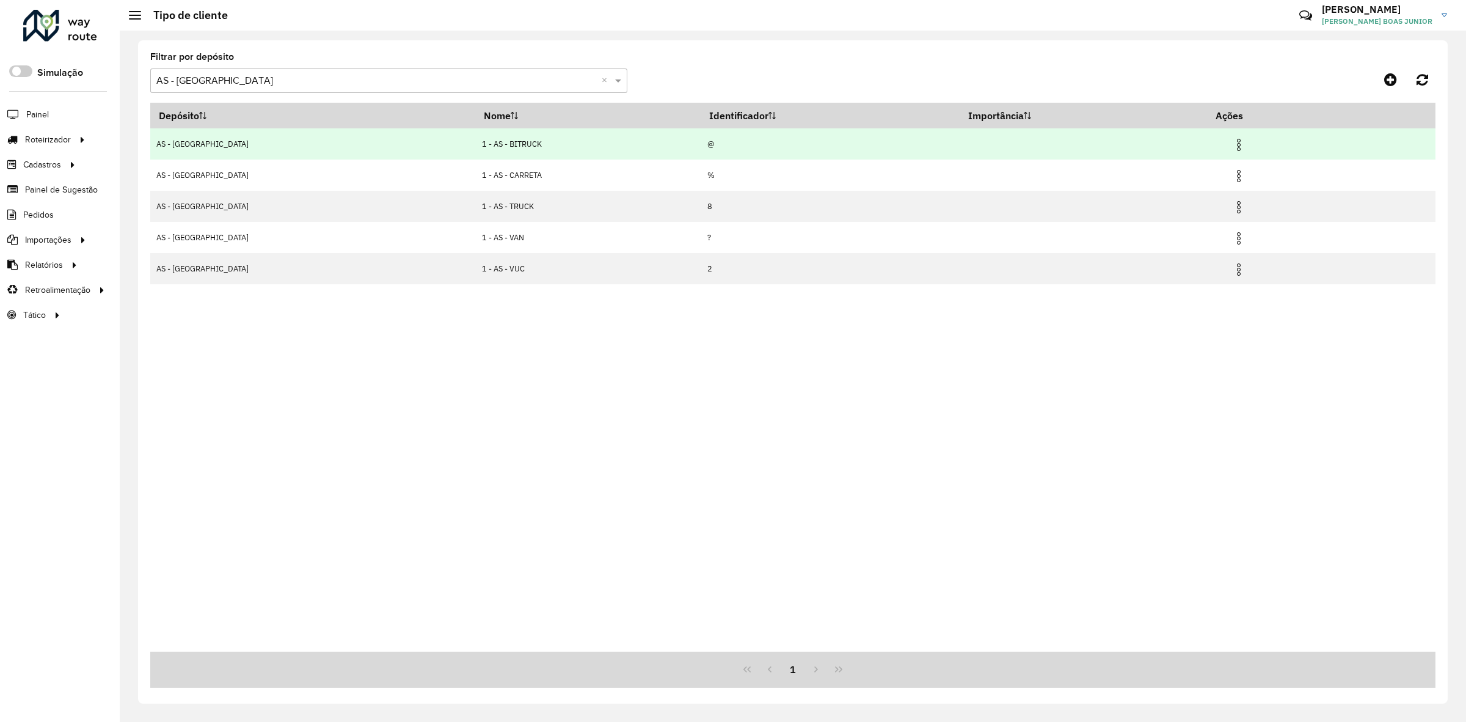
click at [973, 139] on img at bounding box center [1239, 144] width 15 height 15
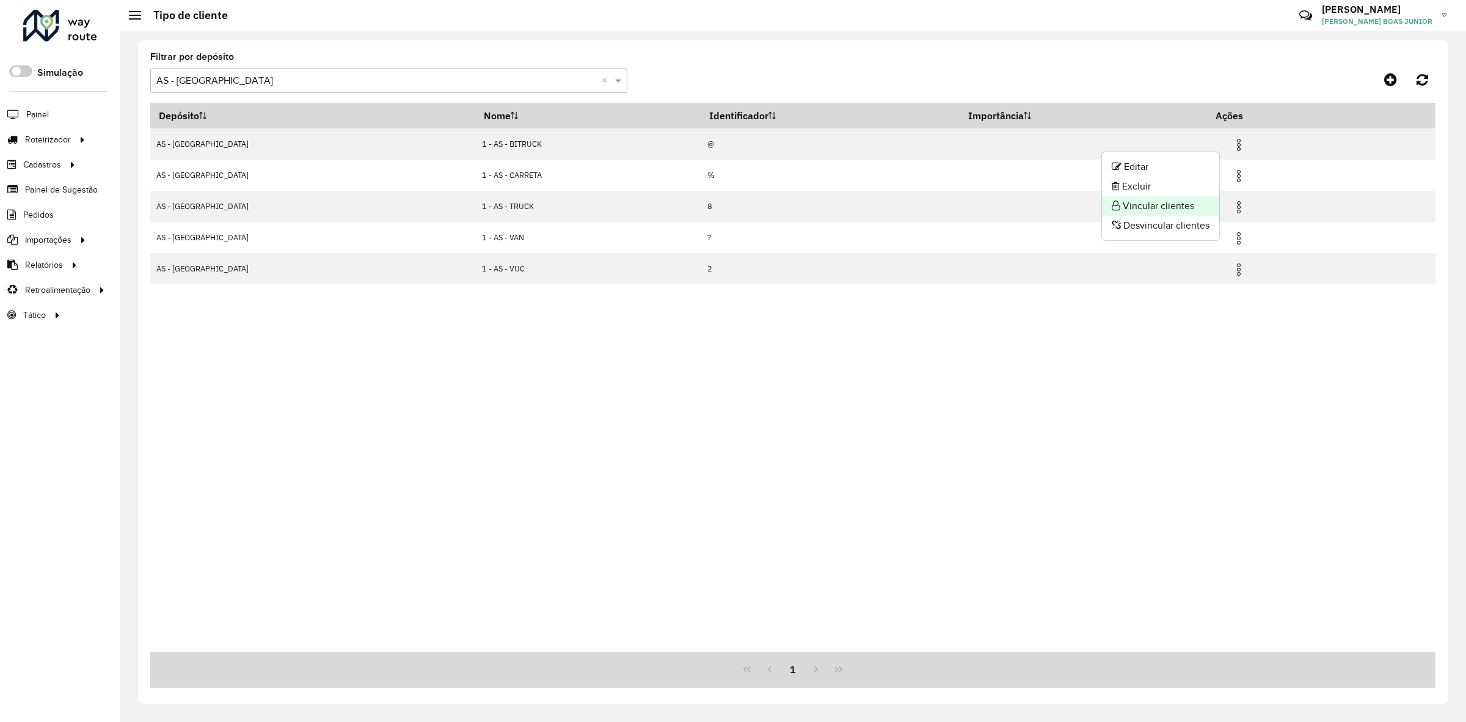
click at [973, 203] on li "Vincular clientes" at bounding box center [1160, 206] width 117 height 20
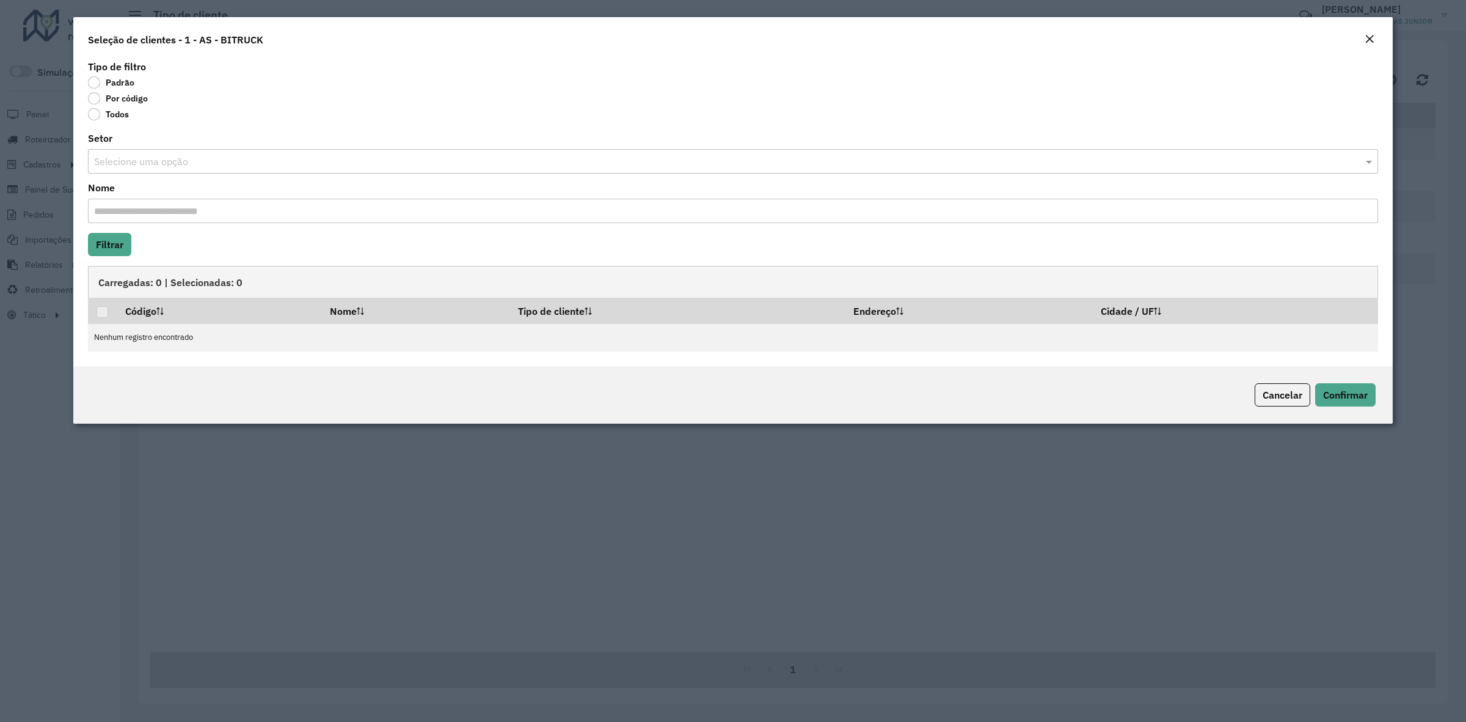
click at [120, 102] on label "Por código" at bounding box center [118, 98] width 60 height 12
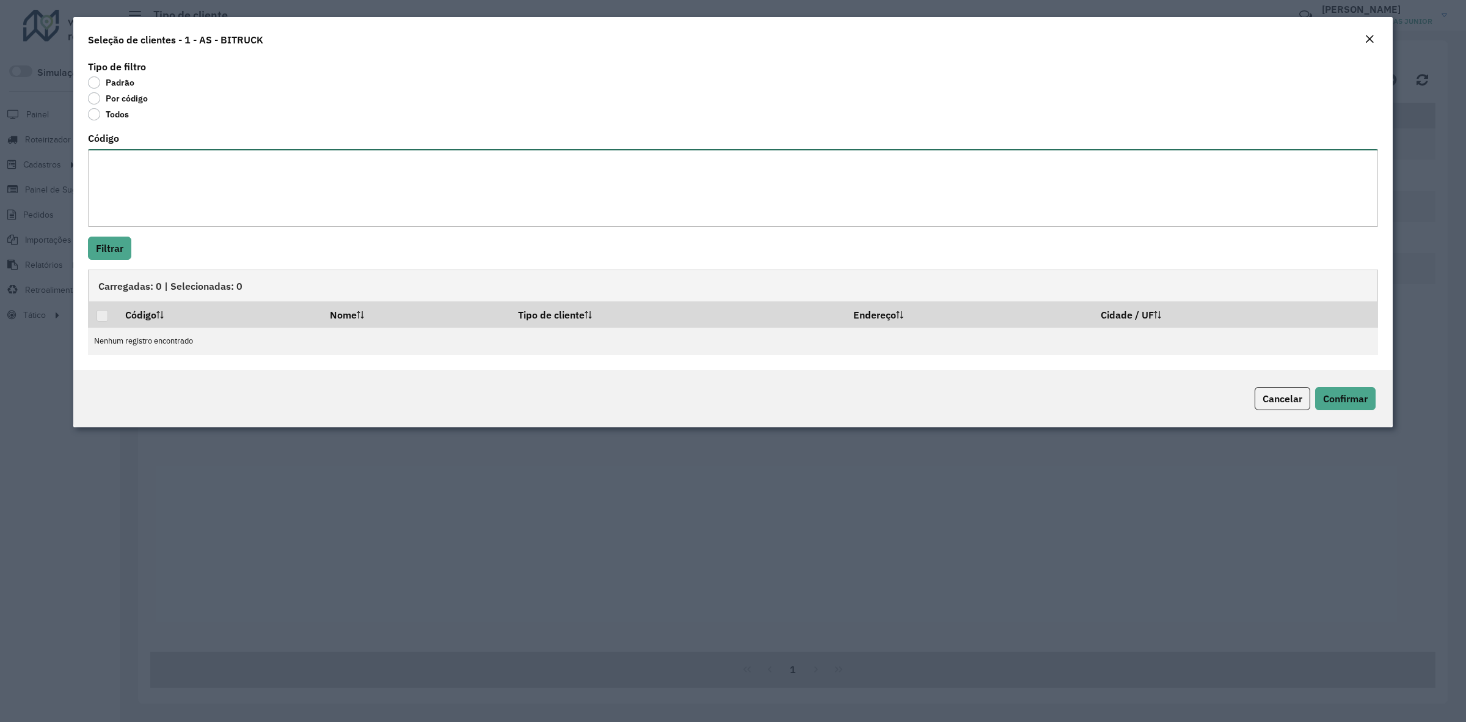
click at [131, 169] on textarea "Código" at bounding box center [733, 188] width 1290 height 78
paste textarea "***** ***** ***** ***** ***** ***** ***** ***** ***** ***** ***** ***** ***** *…"
type textarea "***** ***** ***** ***** ***** ***** ***** ***** ***** ***** ***** ***** ***** *…"
click at [117, 251] on button "Filtrar" at bounding box center [109, 247] width 43 height 23
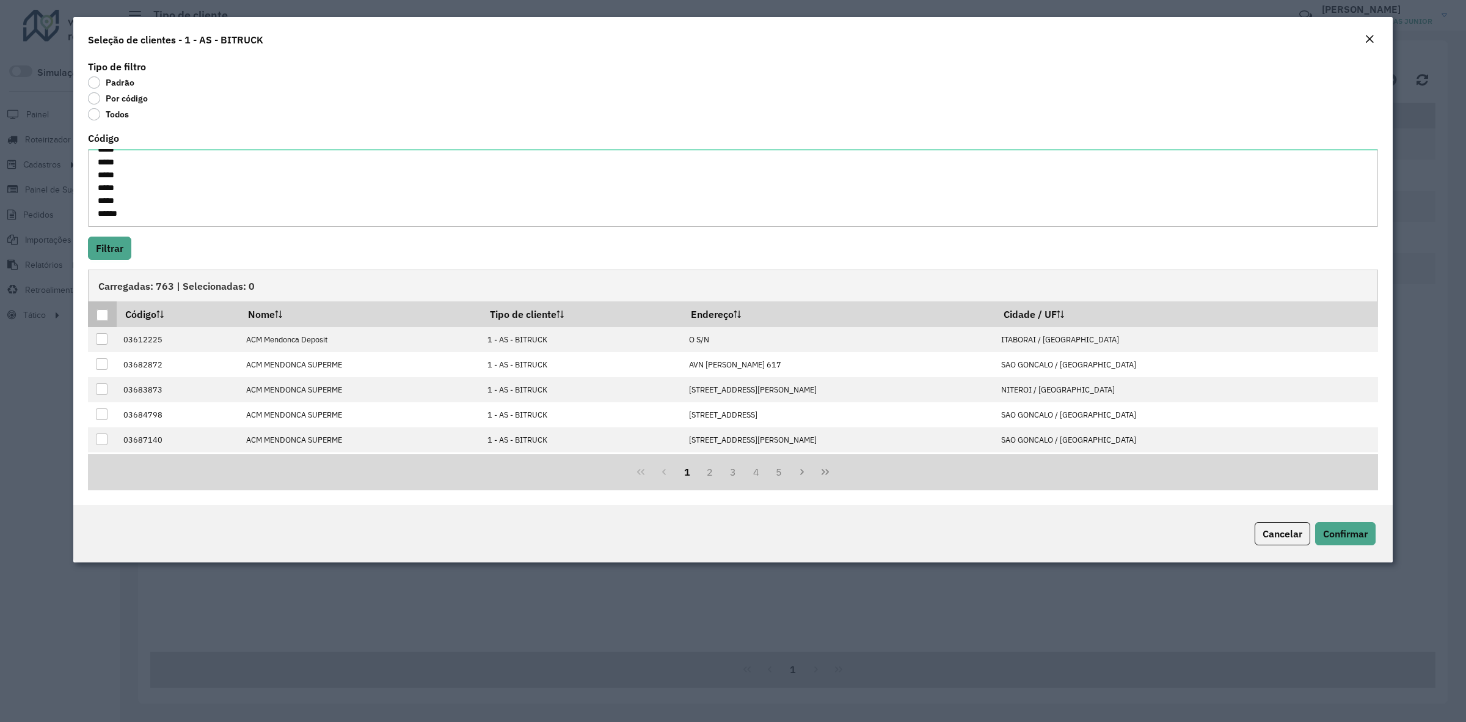
click at [95, 313] on th at bounding box center [102, 314] width 29 height 26
click at [100, 318] on div at bounding box center [103, 315] width 12 height 12
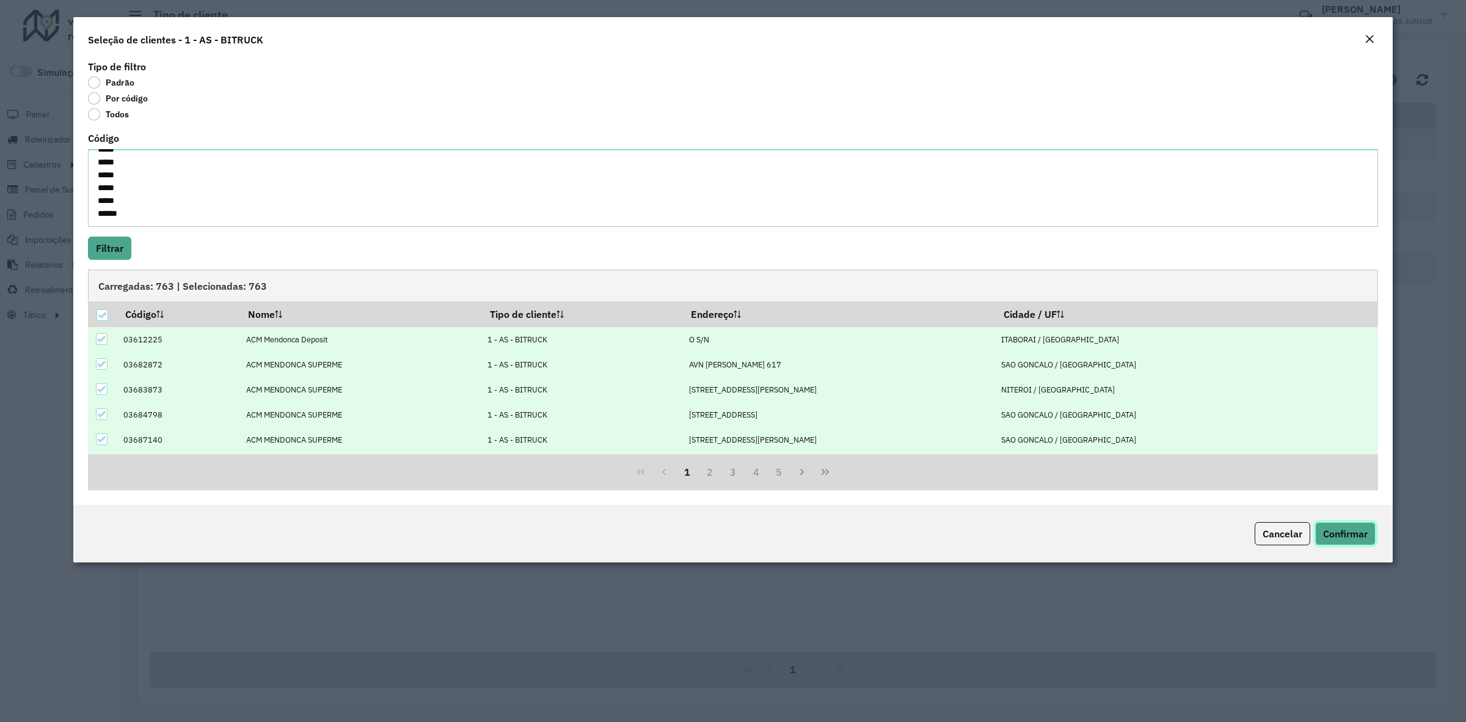
click at [973, 447] on span "Confirmar" at bounding box center [1345, 533] width 45 height 12
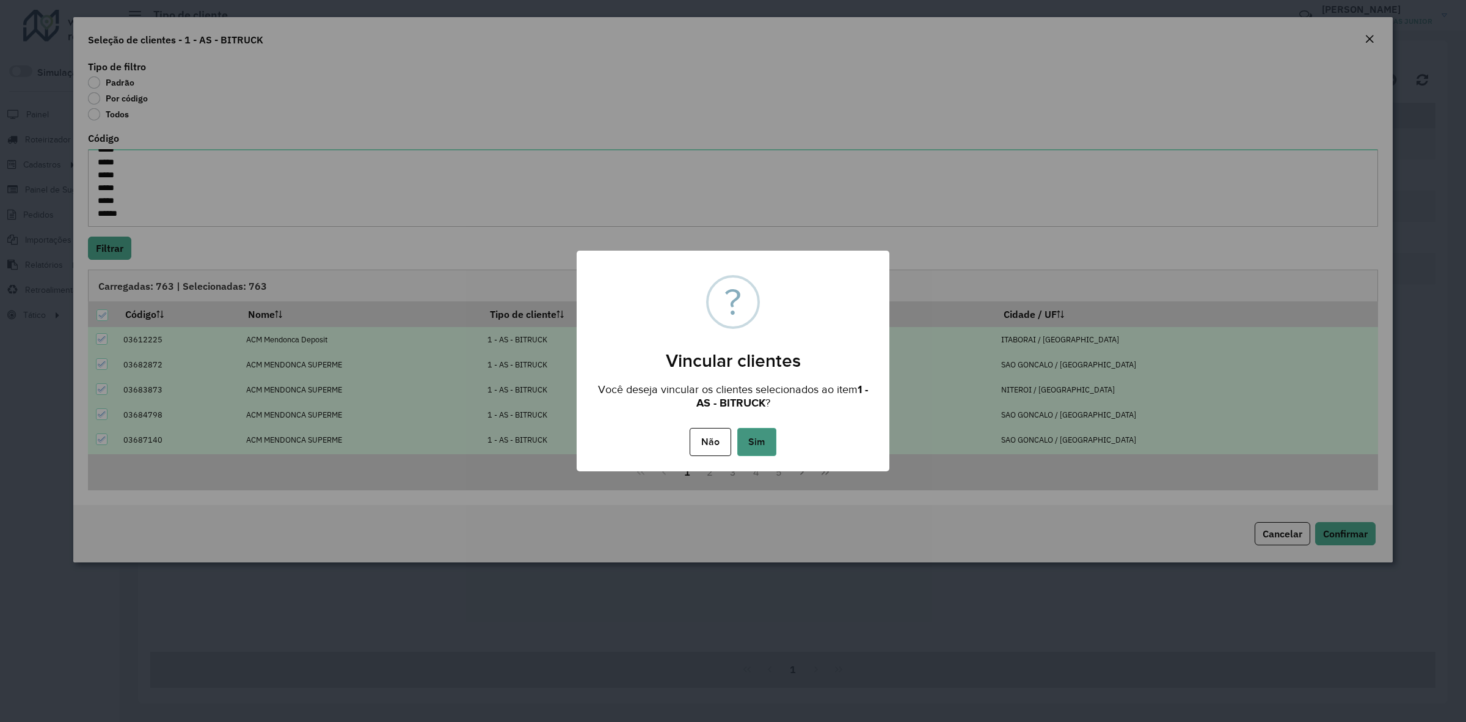
click at [740, 442] on button "Sim" at bounding box center [756, 442] width 39 height 28
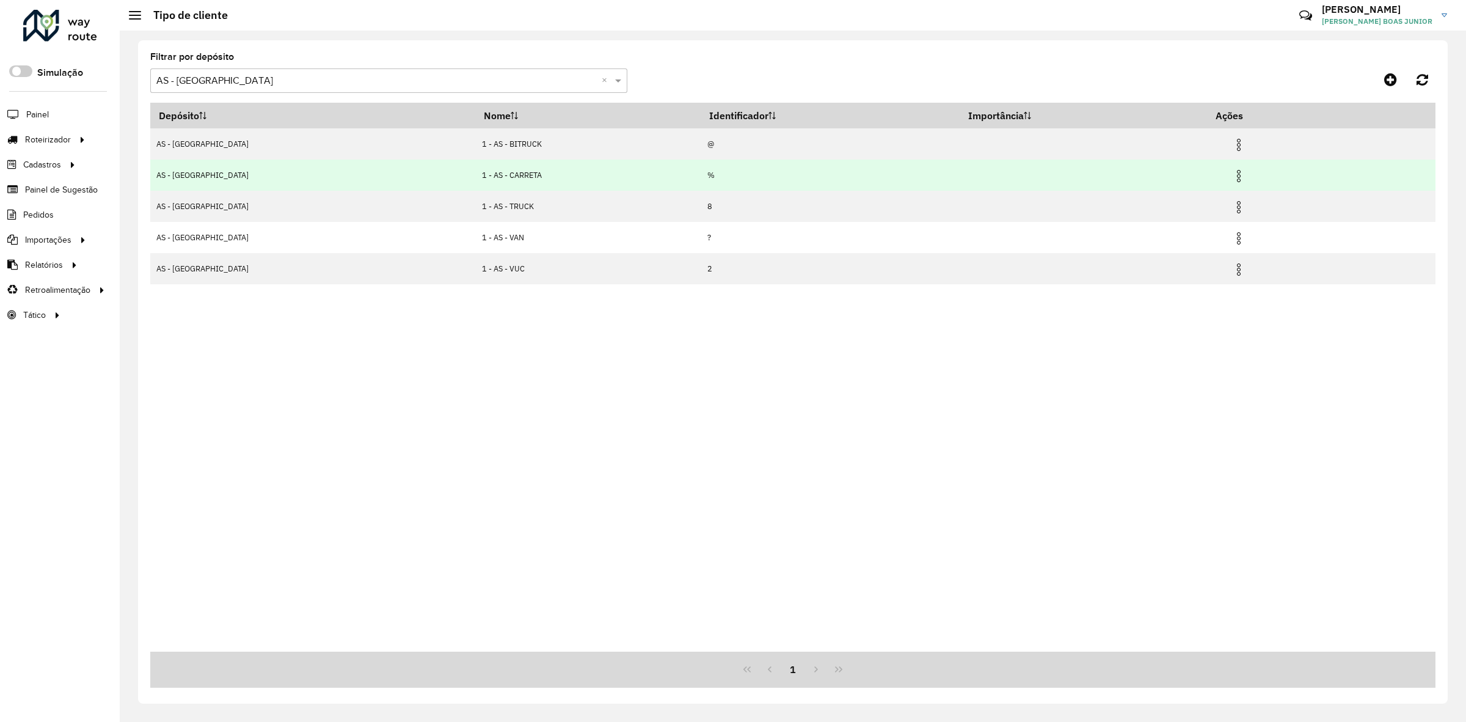
click at [973, 176] on img at bounding box center [1239, 176] width 15 height 15
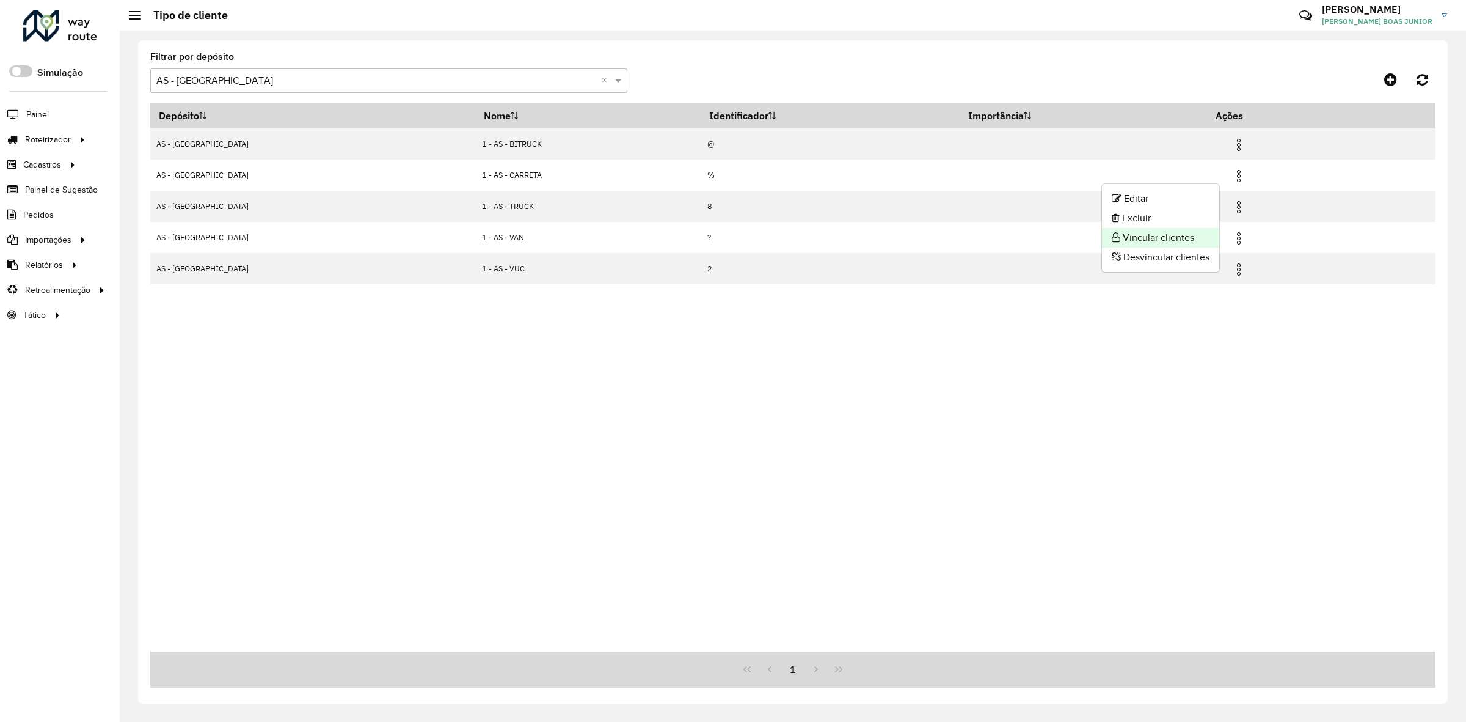
click at [973, 241] on li "Vincular clientes" at bounding box center [1160, 238] width 117 height 20
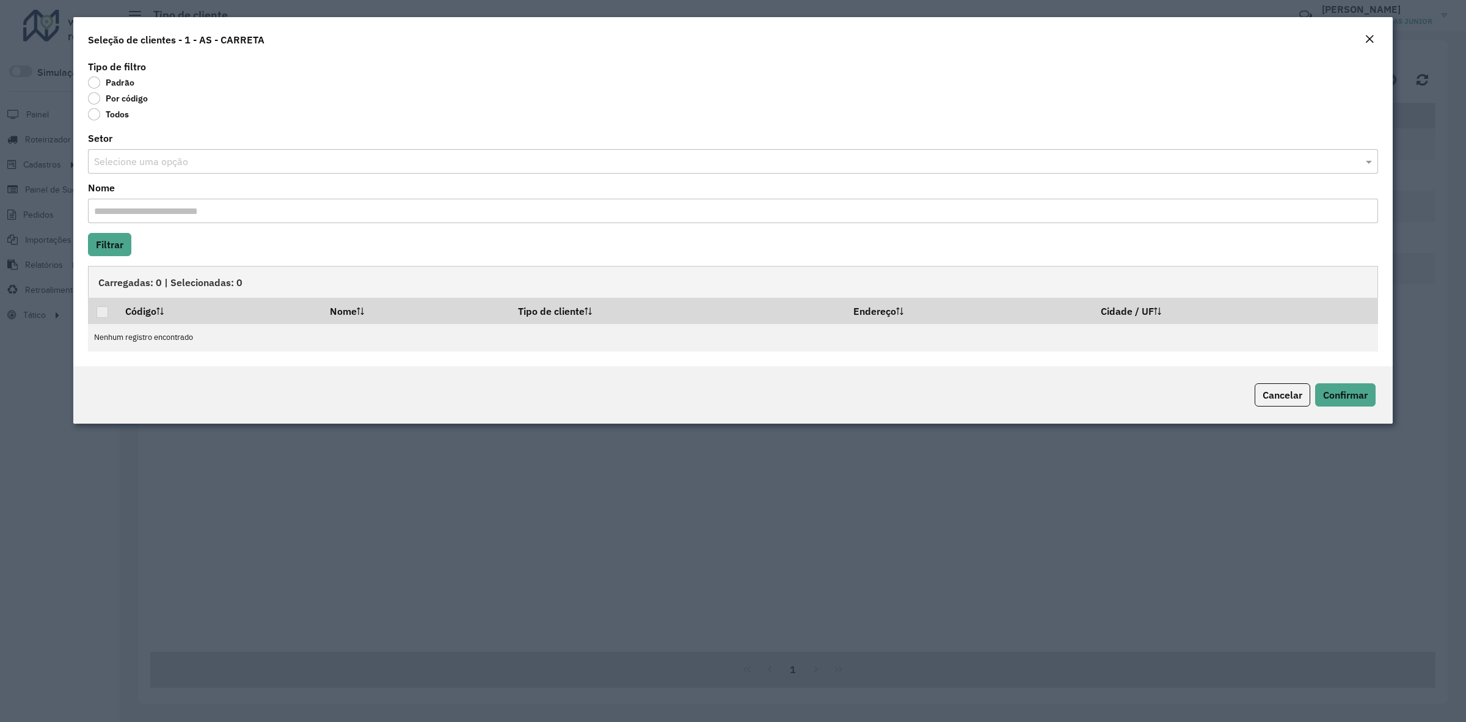
click at [115, 110] on label "Todos" at bounding box center [108, 114] width 41 height 12
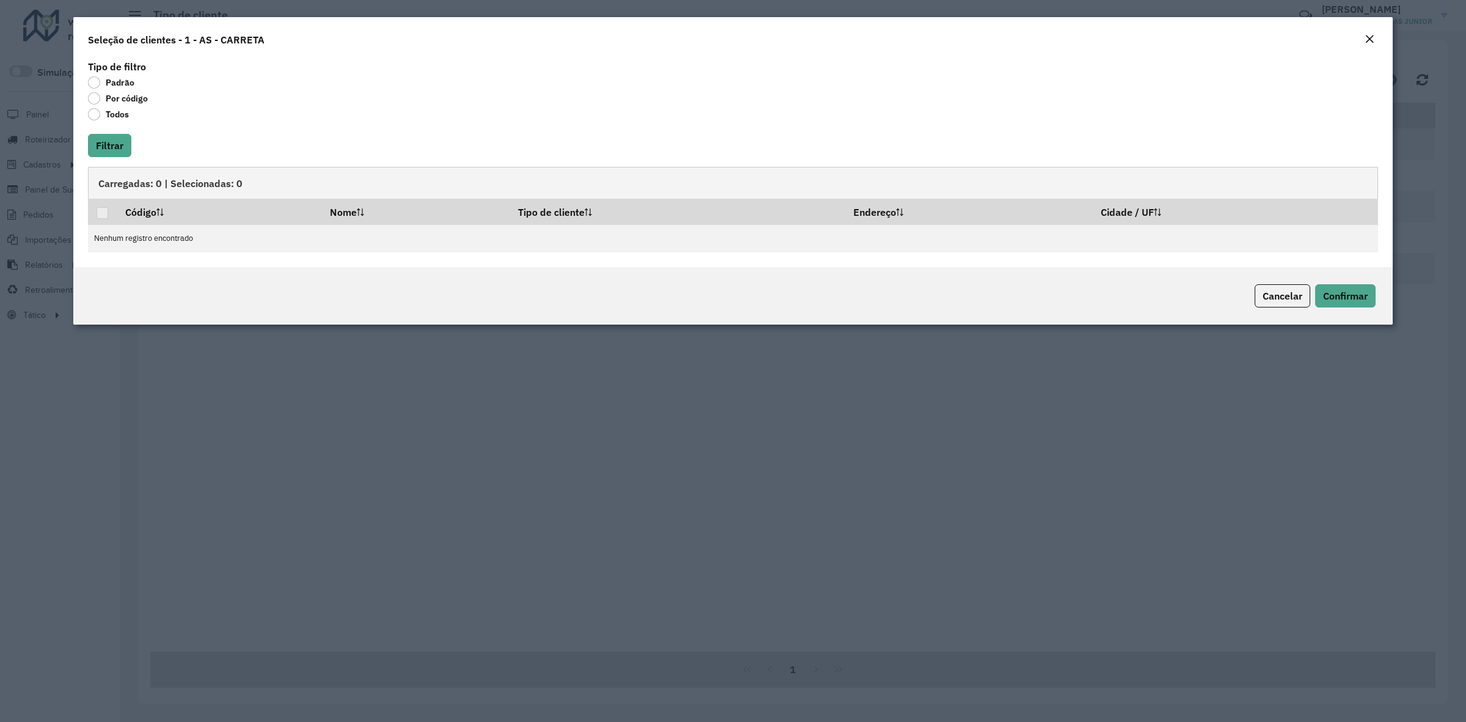
click at [128, 98] on label "Por código" at bounding box center [118, 98] width 60 height 12
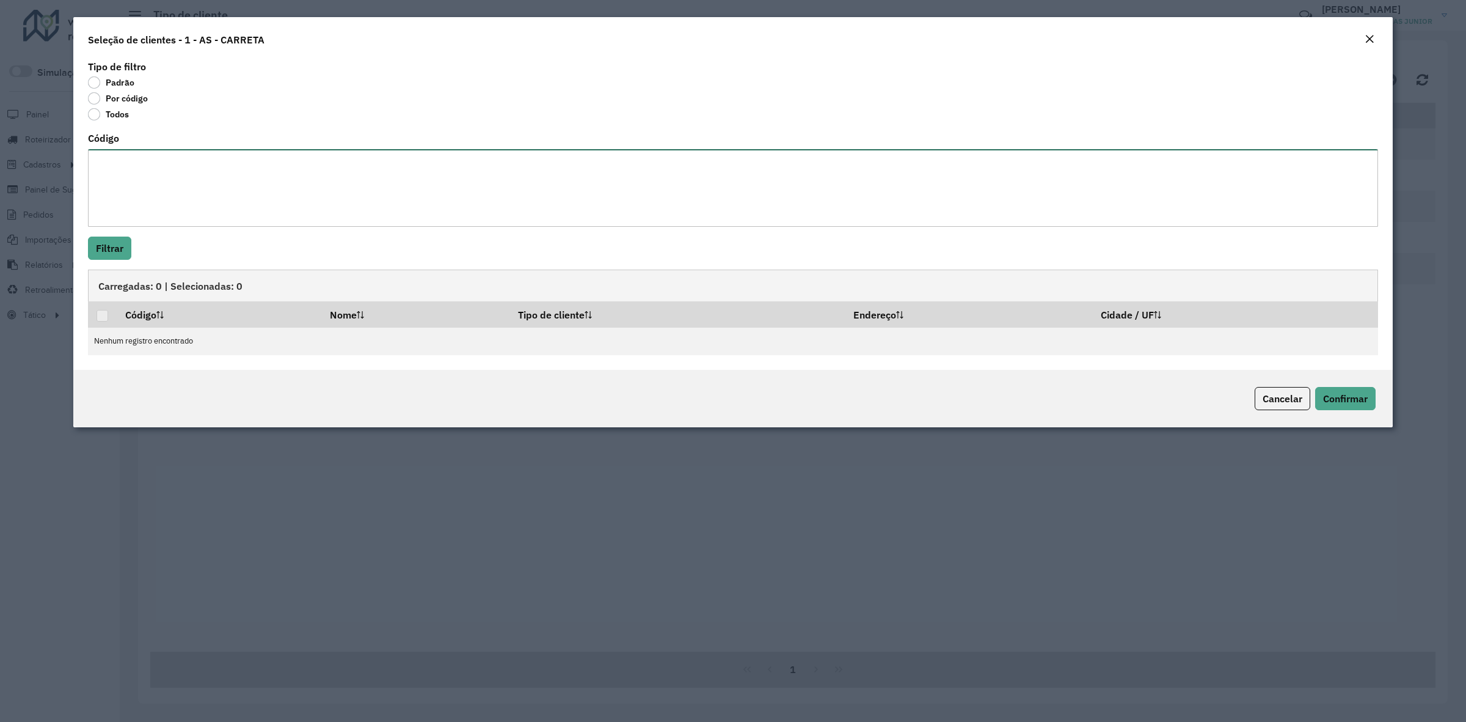
click at [120, 166] on textarea "Código" at bounding box center [733, 188] width 1290 height 78
paste textarea "***** ***** ***** ***** ***** ***** ***** ***** ***** ***** ***** ***** ***** *…"
type textarea "***** ***** ***** ***** ***** ***** ***** ***** ***** ***** ***** ***** ***** *…"
click at [117, 258] on button "Filtrar" at bounding box center [109, 247] width 43 height 23
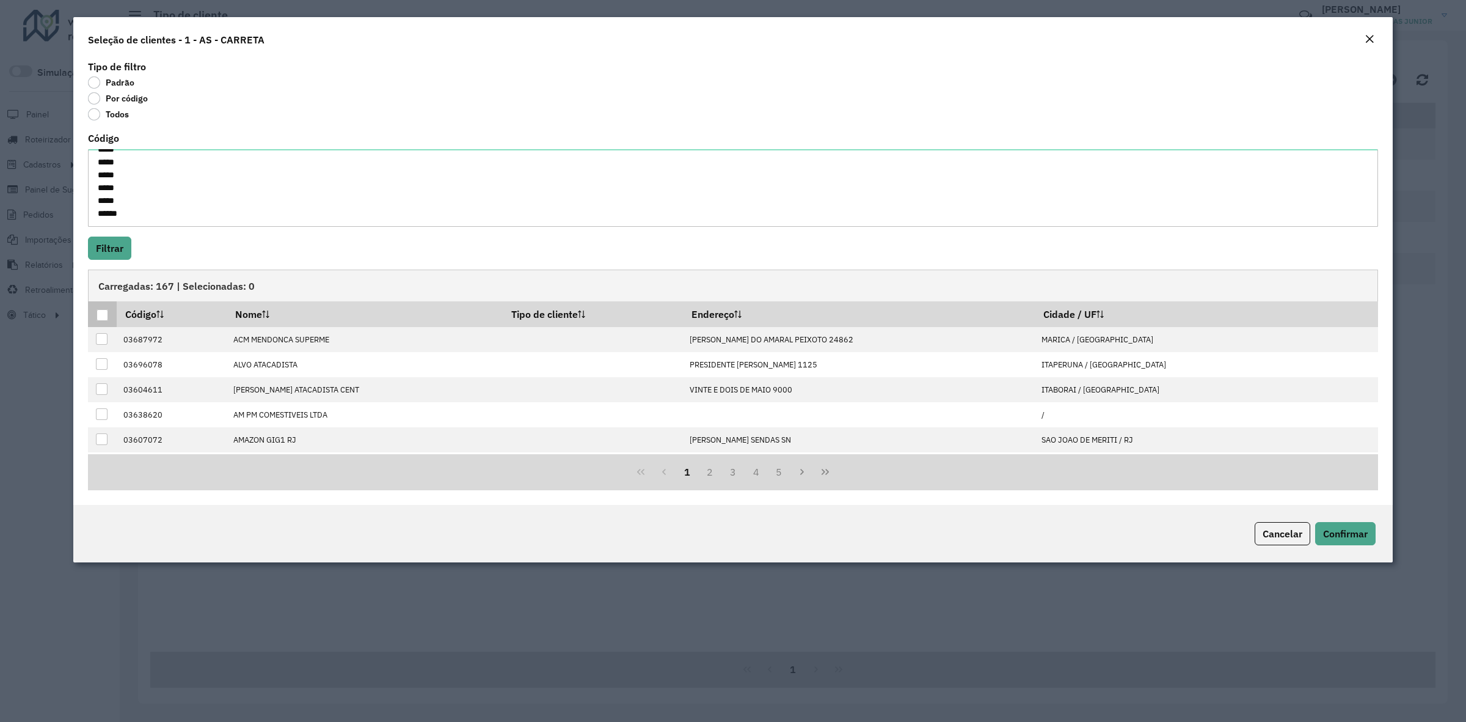
click at [104, 316] on div at bounding box center [103, 315] width 12 height 12
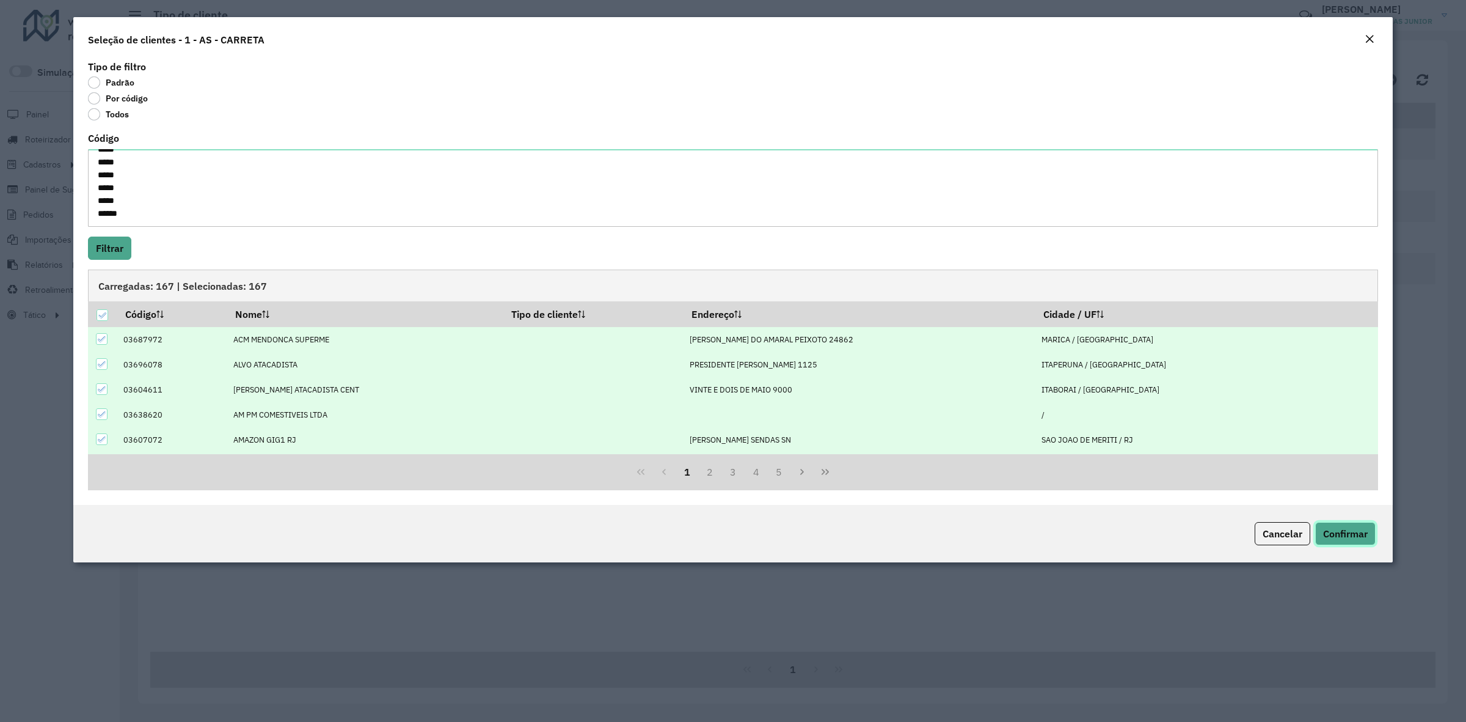
click at [973, 447] on span "Confirmar" at bounding box center [1345, 533] width 45 height 12
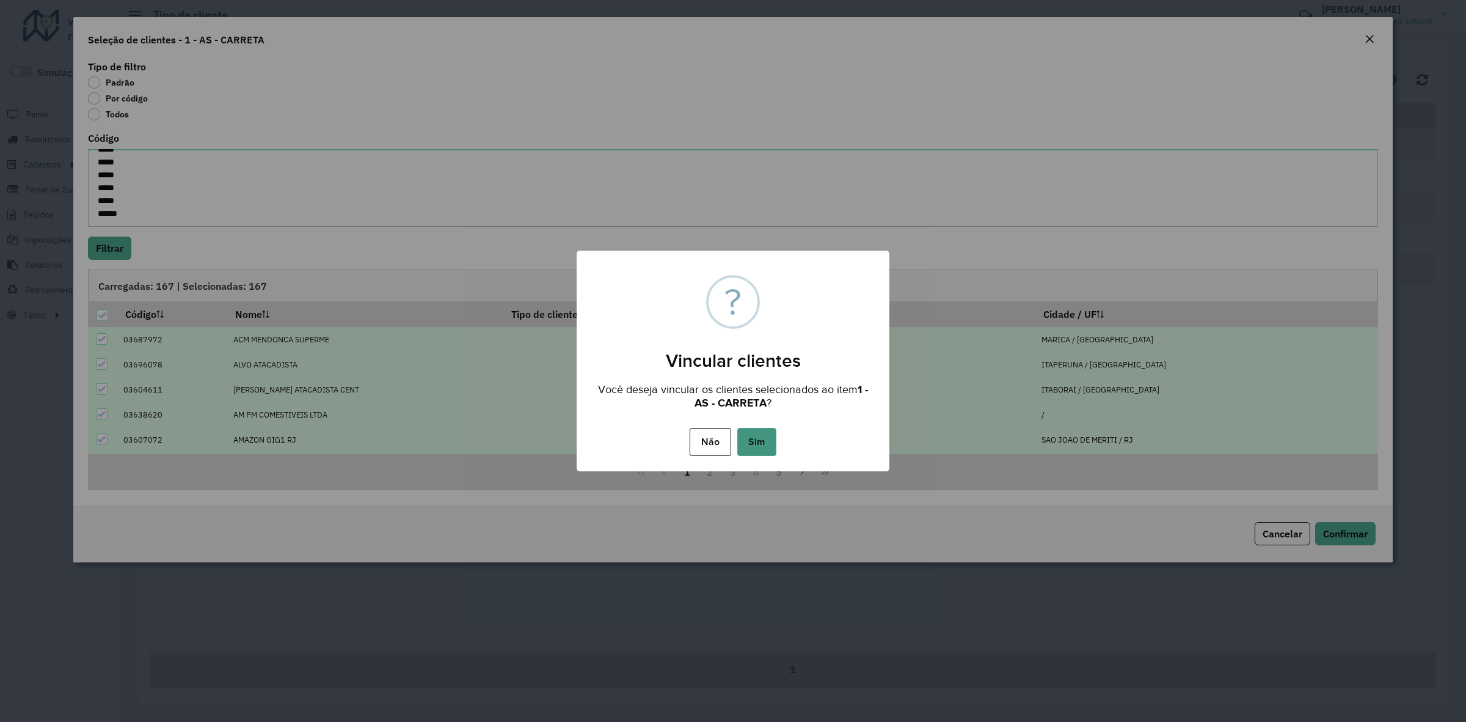
click at [753, 436] on button "Sim" at bounding box center [756, 442] width 39 height 28
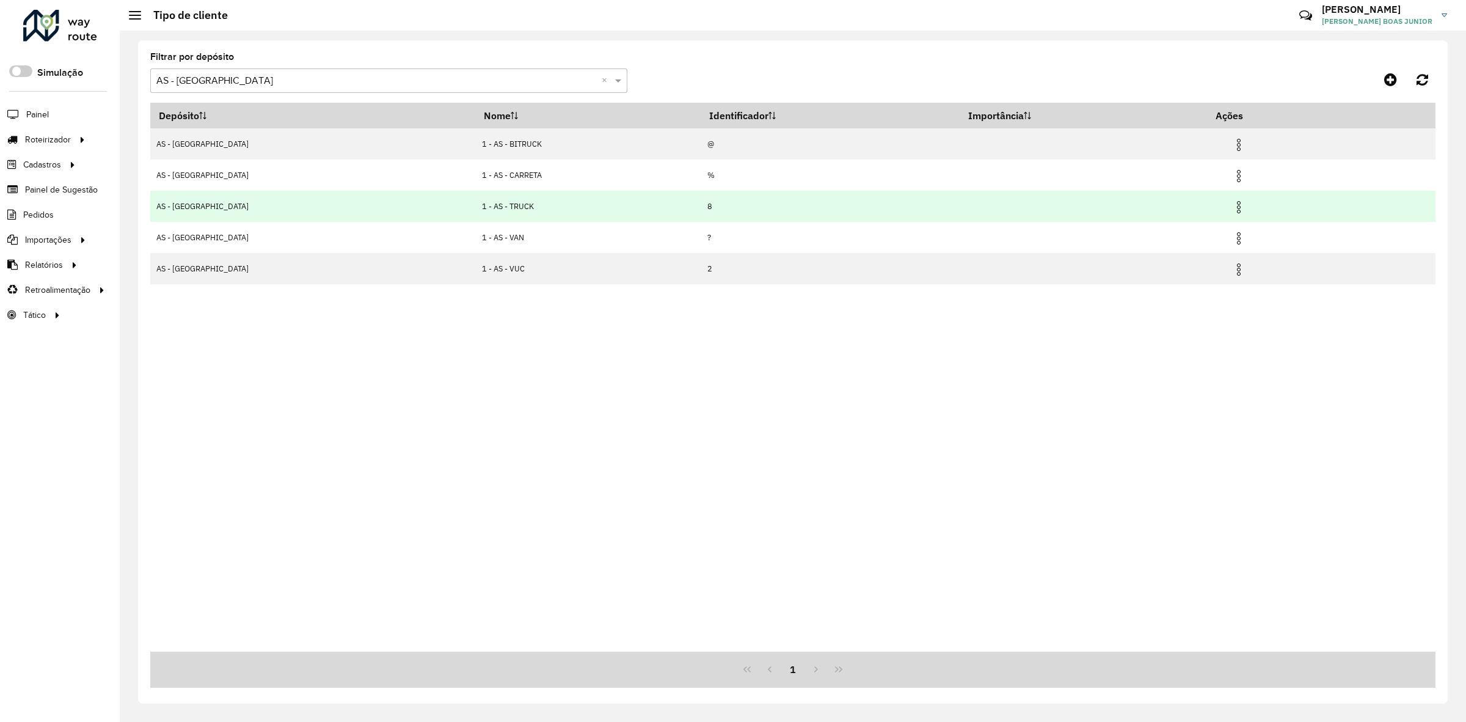
click at [973, 210] on img at bounding box center [1239, 207] width 15 height 15
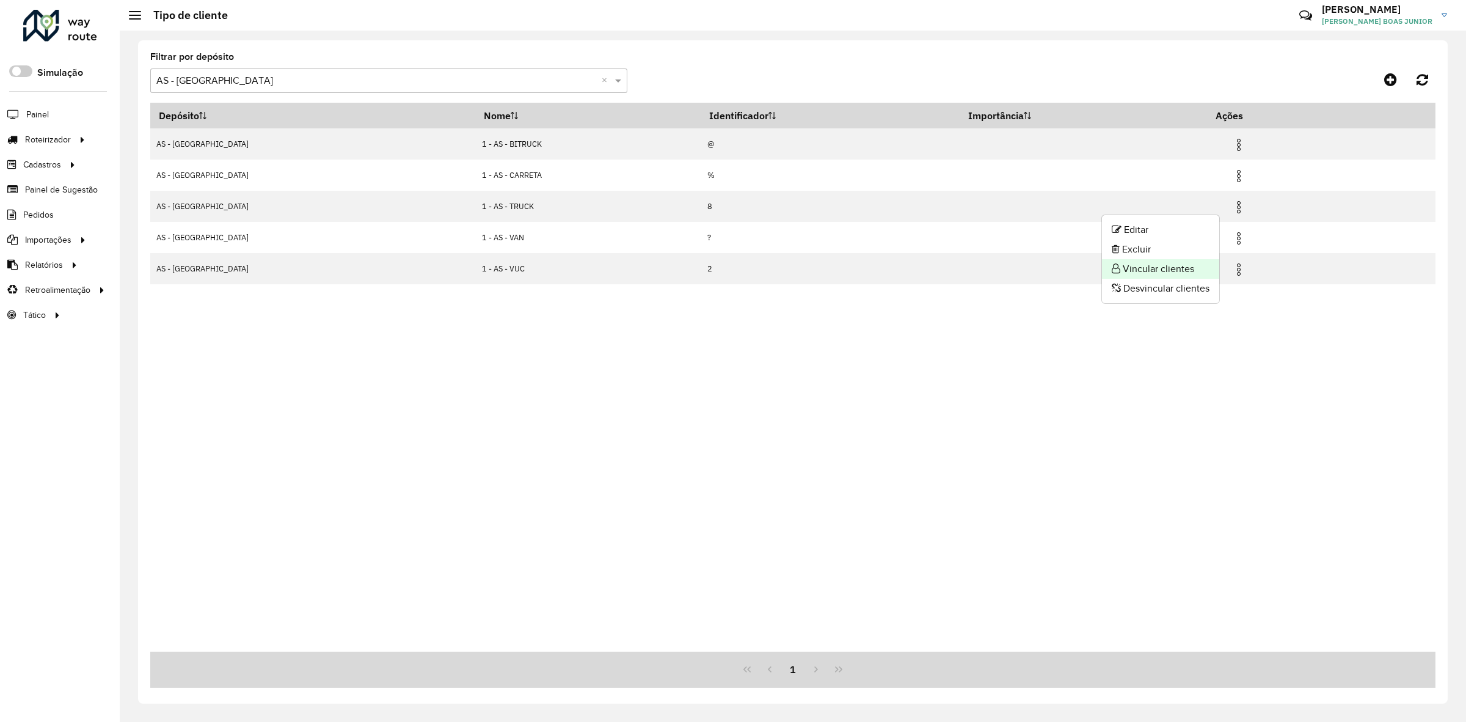
click at [973, 264] on li "Vincular clientes" at bounding box center [1160, 269] width 117 height 20
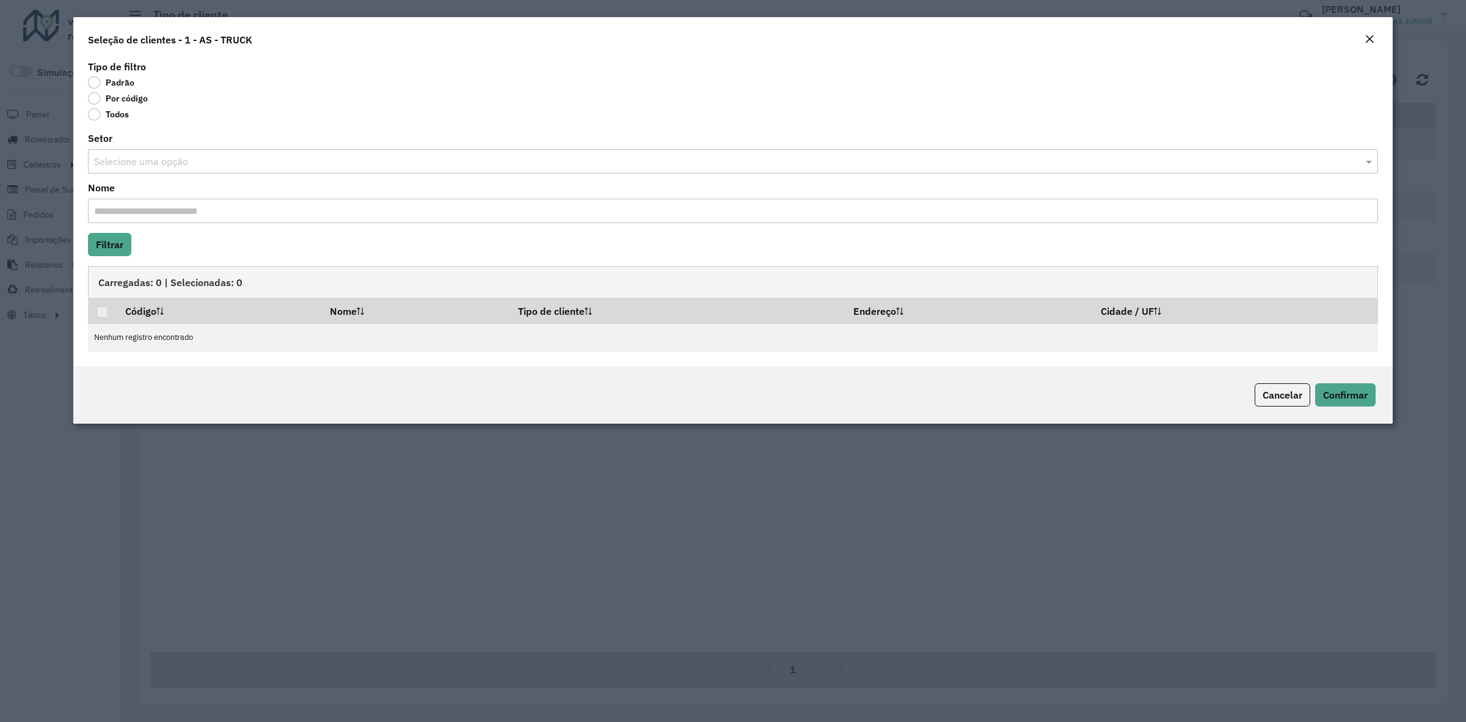
click at [123, 111] on label "Todos" at bounding box center [108, 114] width 41 height 12
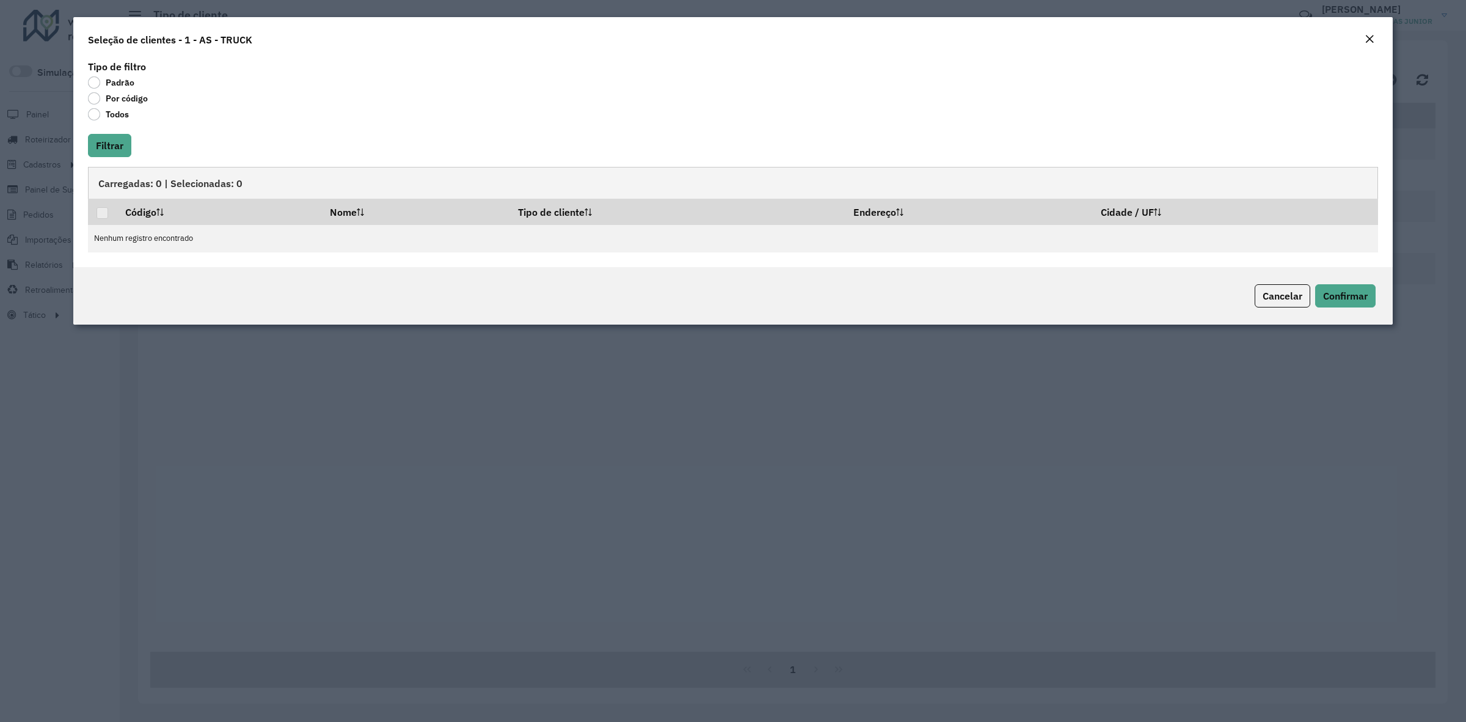
click at [126, 99] on label "Por código" at bounding box center [118, 98] width 60 height 12
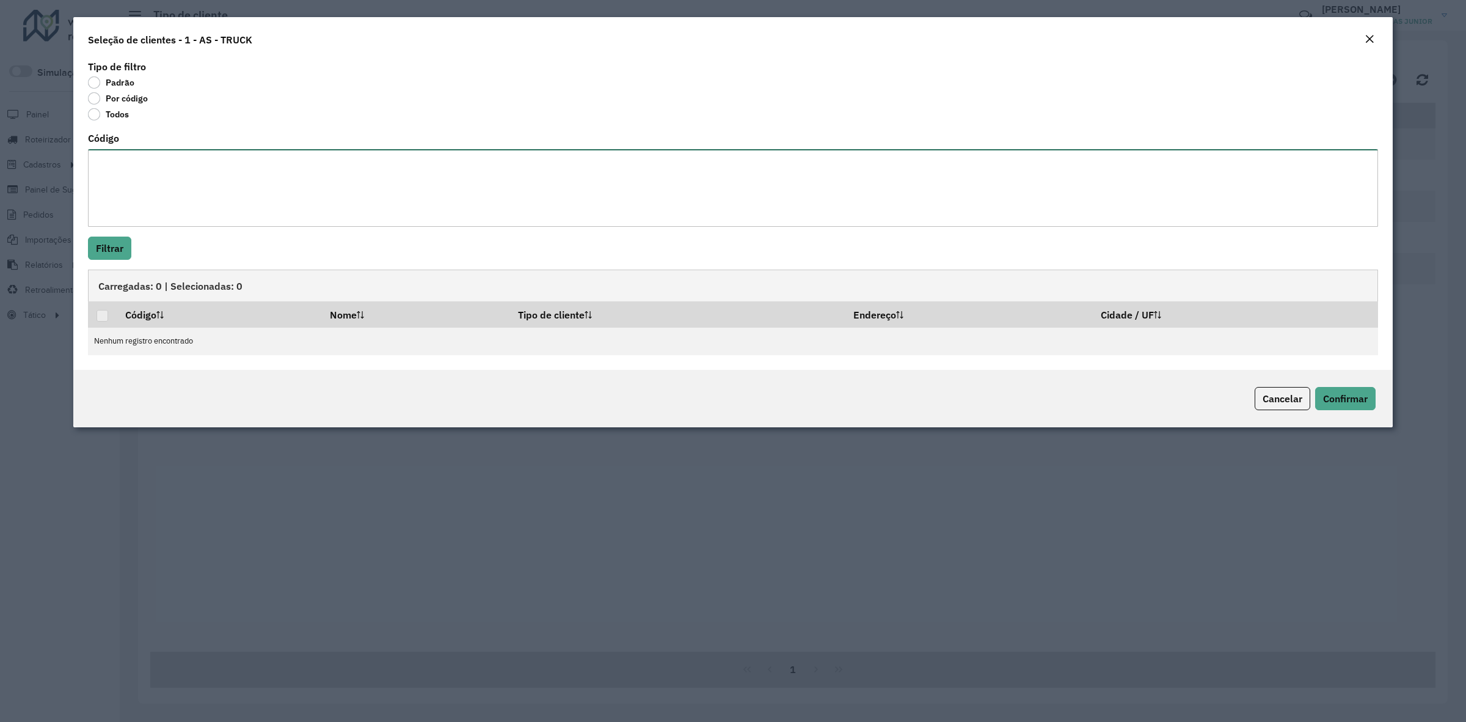
drag, startPoint x: 122, startPoint y: 151, endPoint x: 139, endPoint y: 181, distance: 34.2
click at [123, 153] on textarea "Código" at bounding box center [733, 188] width 1290 height 78
paste textarea "***** ***** ***** ***** ***** ***** ***** ***** ***** ***** ***** ***** ***** *…"
type textarea "***** ***** ***** ***** ***** ***** ***** ***** ***** ***** ***** ***** ***** *…"
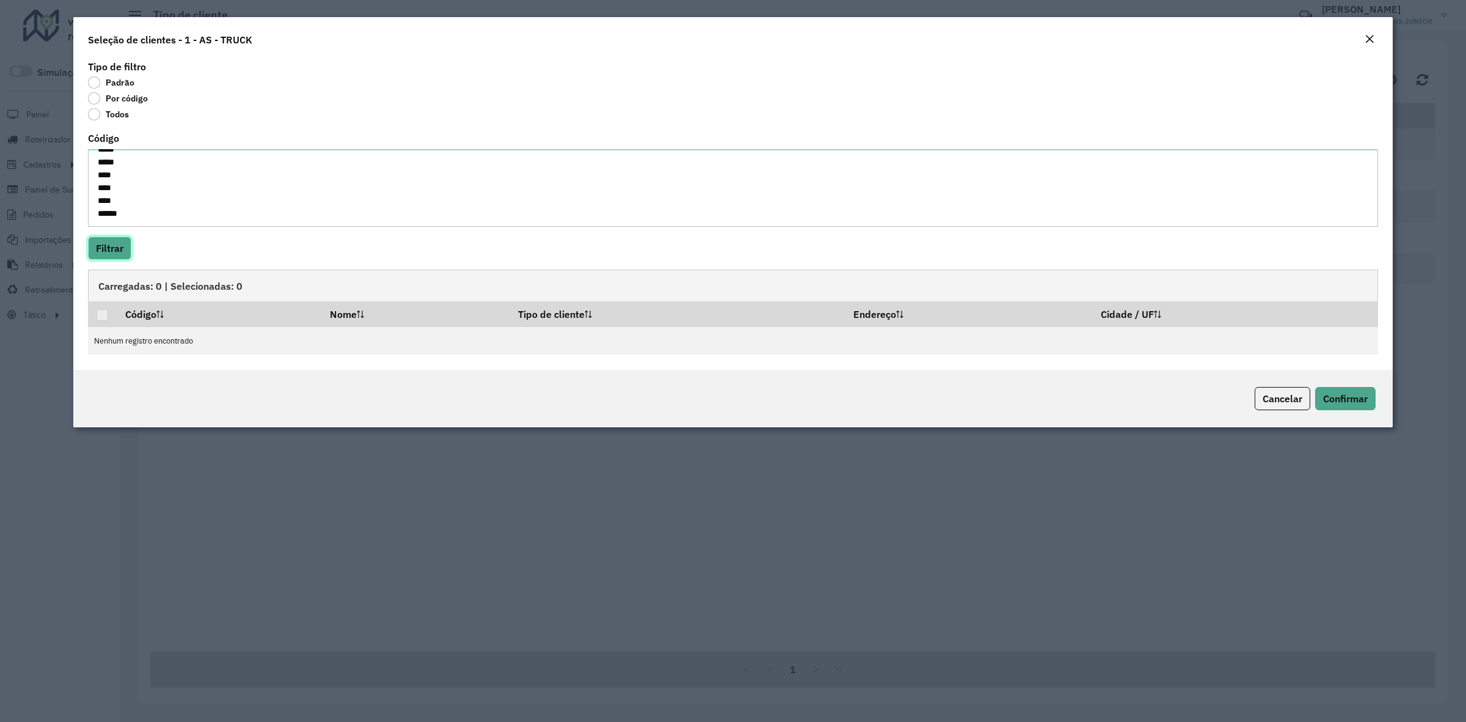
click at [100, 240] on button "Filtrar" at bounding box center [109, 247] width 43 height 23
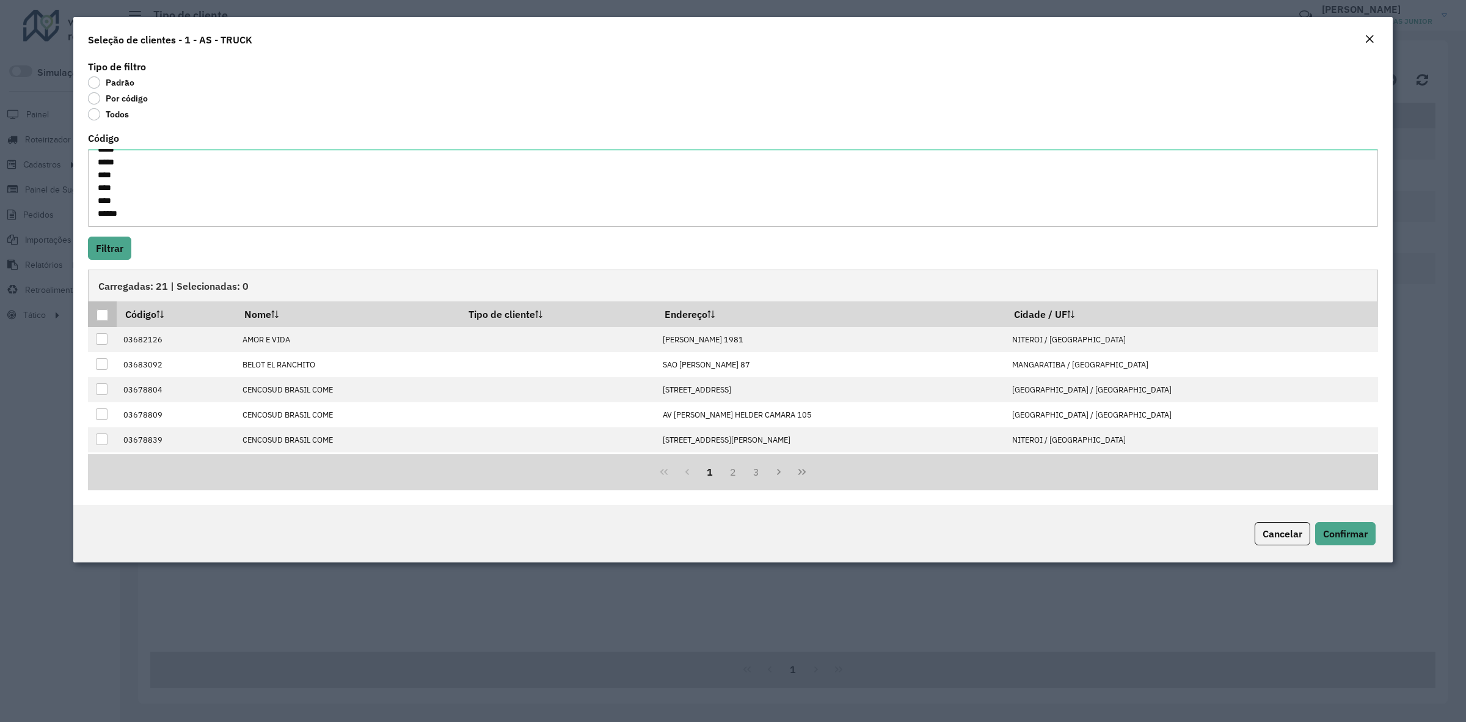
click at [97, 313] on div at bounding box center [103, 315] width 12 height 12
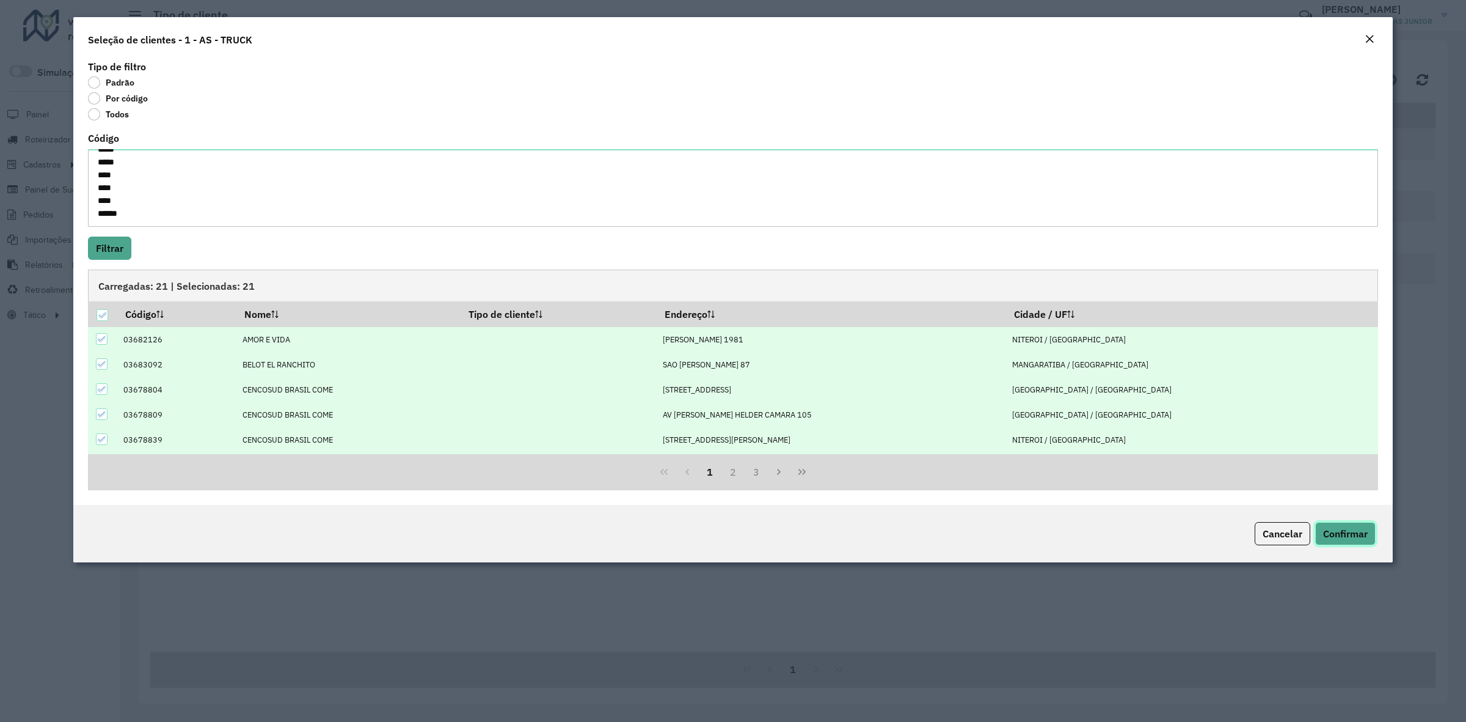
click at [973, 447] on button "Confirmar" at bounding box center [1345, 533] width 60 height 23
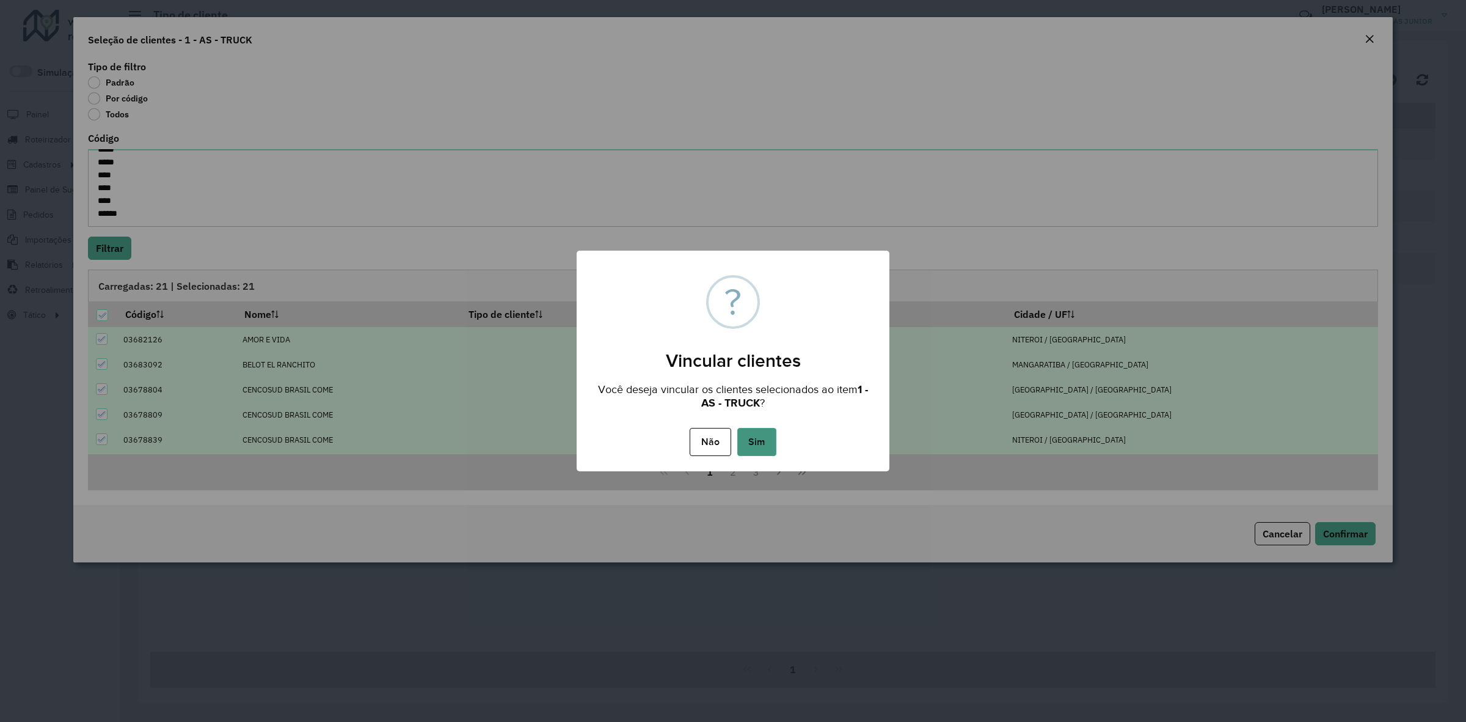
click at [748, 440] on button "Sim" at bounding box center [756, 442] width 39 height 28
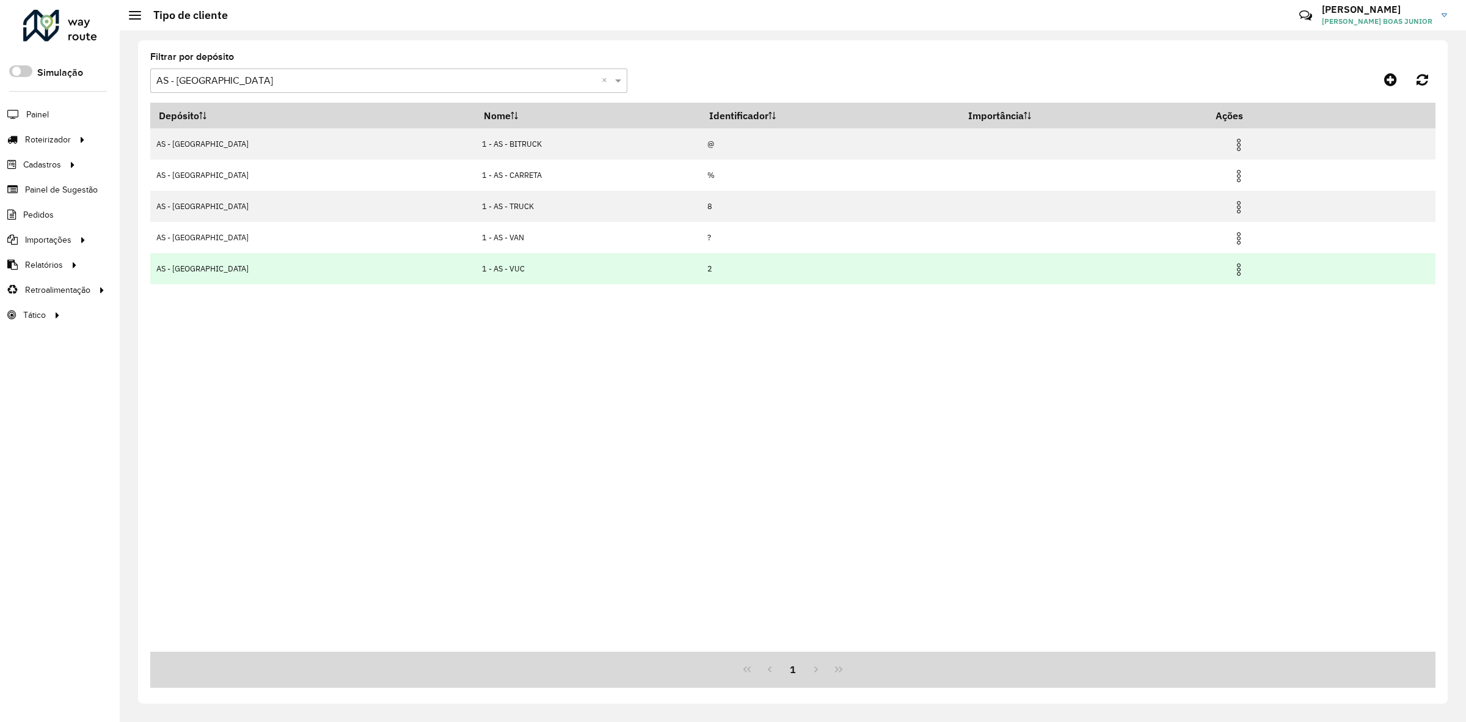
click at [973, 270] on img at bounding box center [1239, 269] width 15 height 15
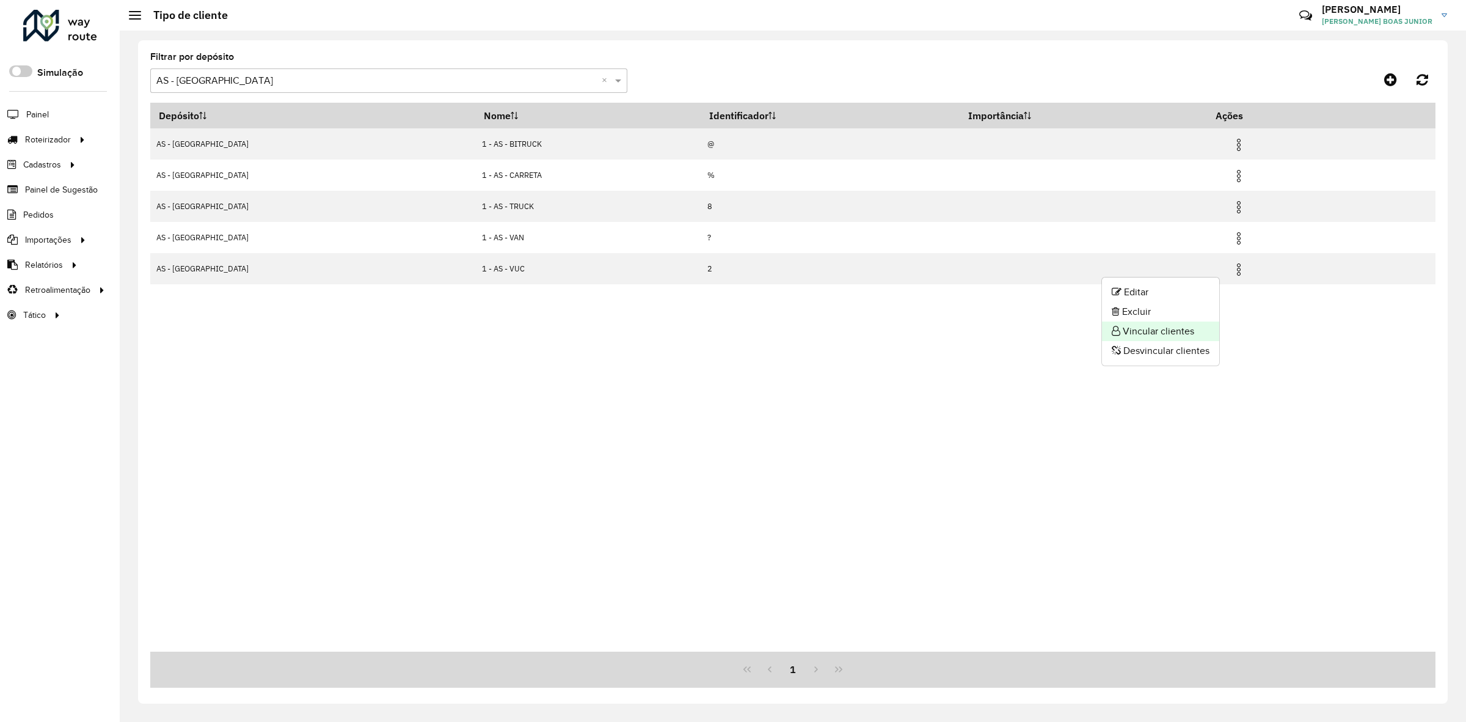
click at [973, 321] on li "Vincular clientes" at bounding box center [1160, 331] width 117 height 20
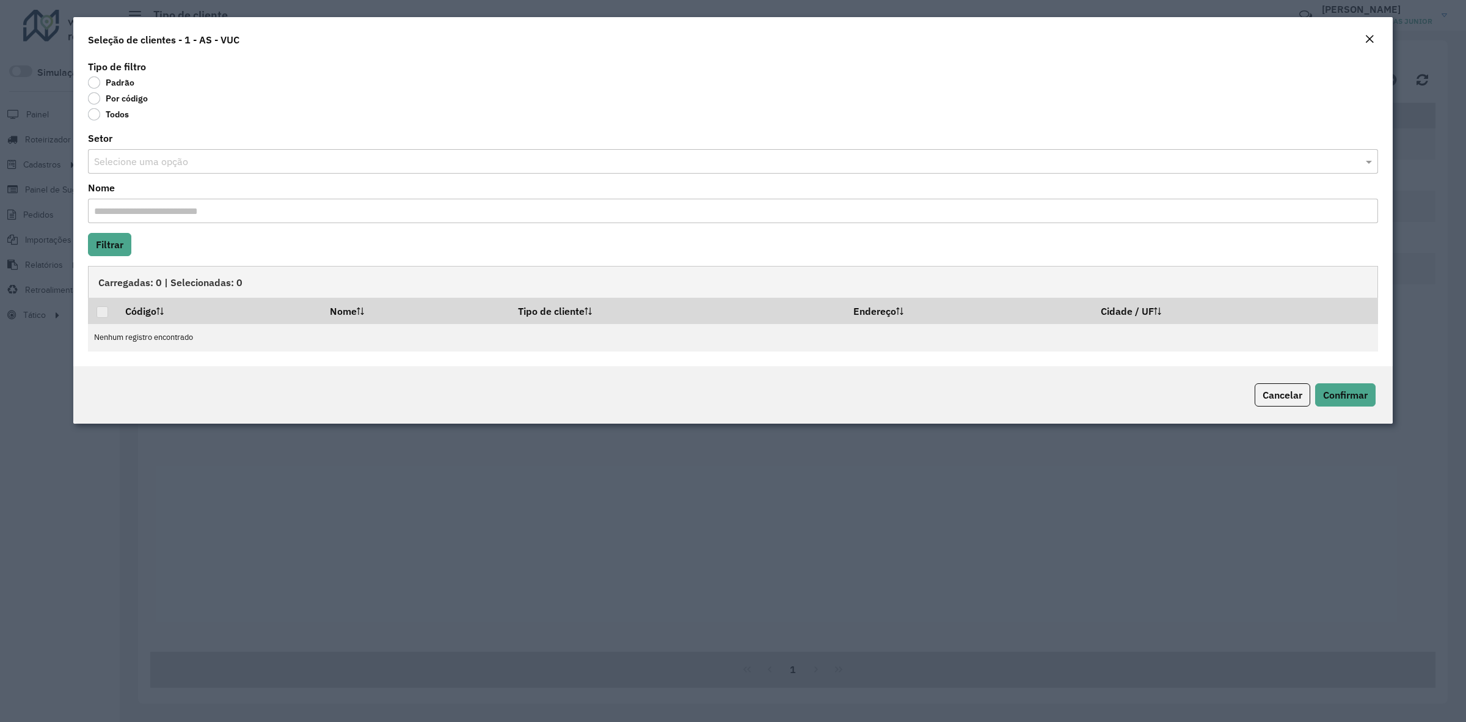
click at [131, 99] on label "Por código" at bounding box center [118, 98] width 60 height 12
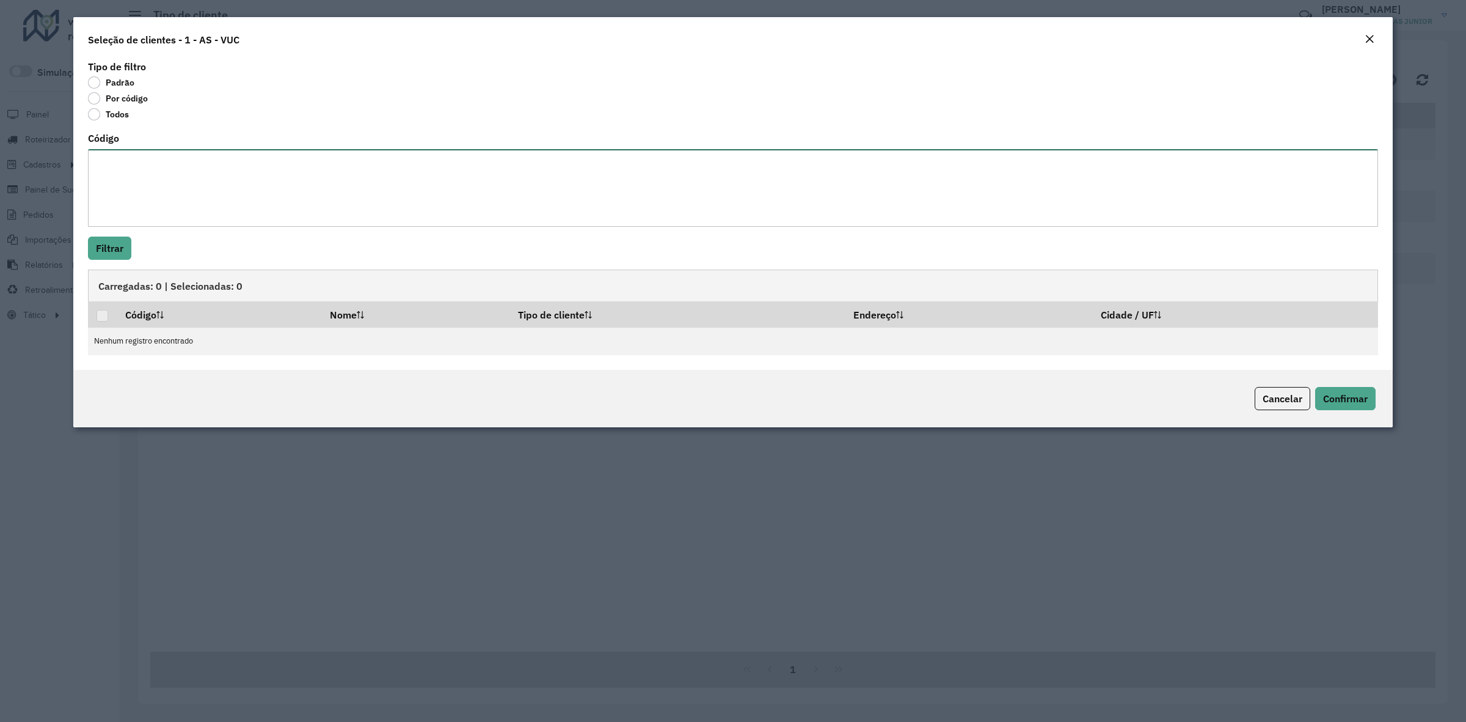
click at [136, 167] on textarea "Código" at bounding box center [733, 188] width 1290 height 78
paste textarea "***** ***** ***** ***** ***** ***** ***** ***** ***** ***** ***** ***** ***** *…"
type textarea "***** ***** ***** ***** ***** ***** ***** ***** ***** ***** ***** ***** ***** *…"
click at [124, 254] on button "Filtrar" at bounding box center [109, 247] width 43 height 23
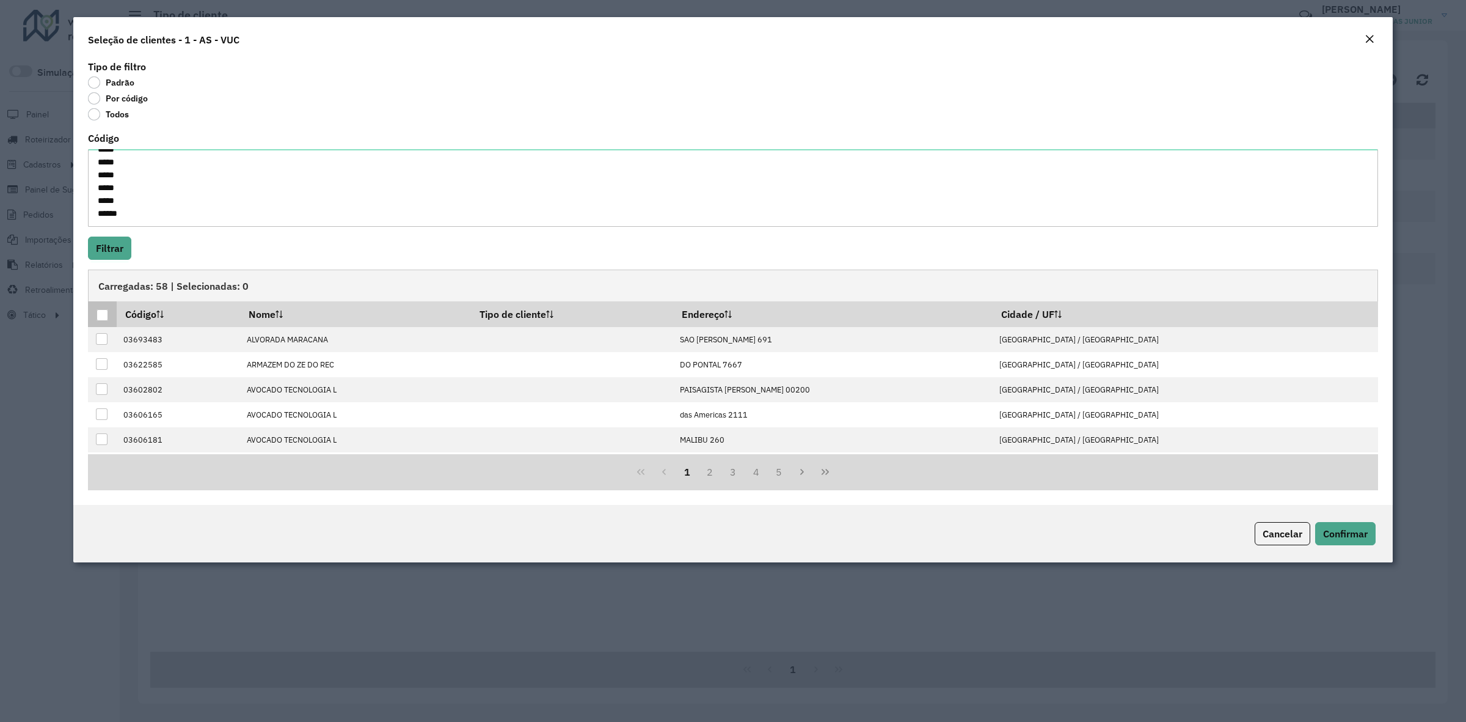
click at [101, 313] on div at bounding box center [103, 315] width 12 height 12
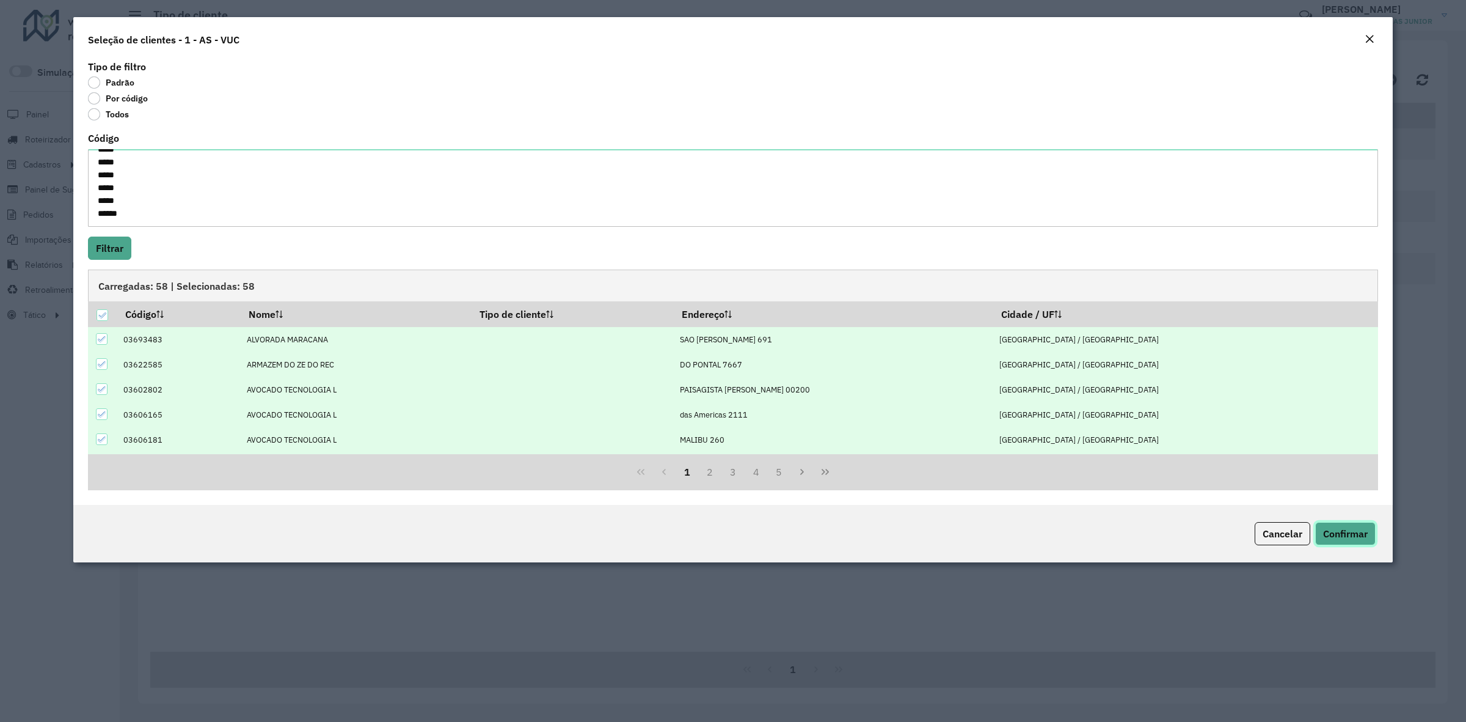
click at [973, 447] on span "Confirmar" at bounding box center [1345, 533] width 45 height 12
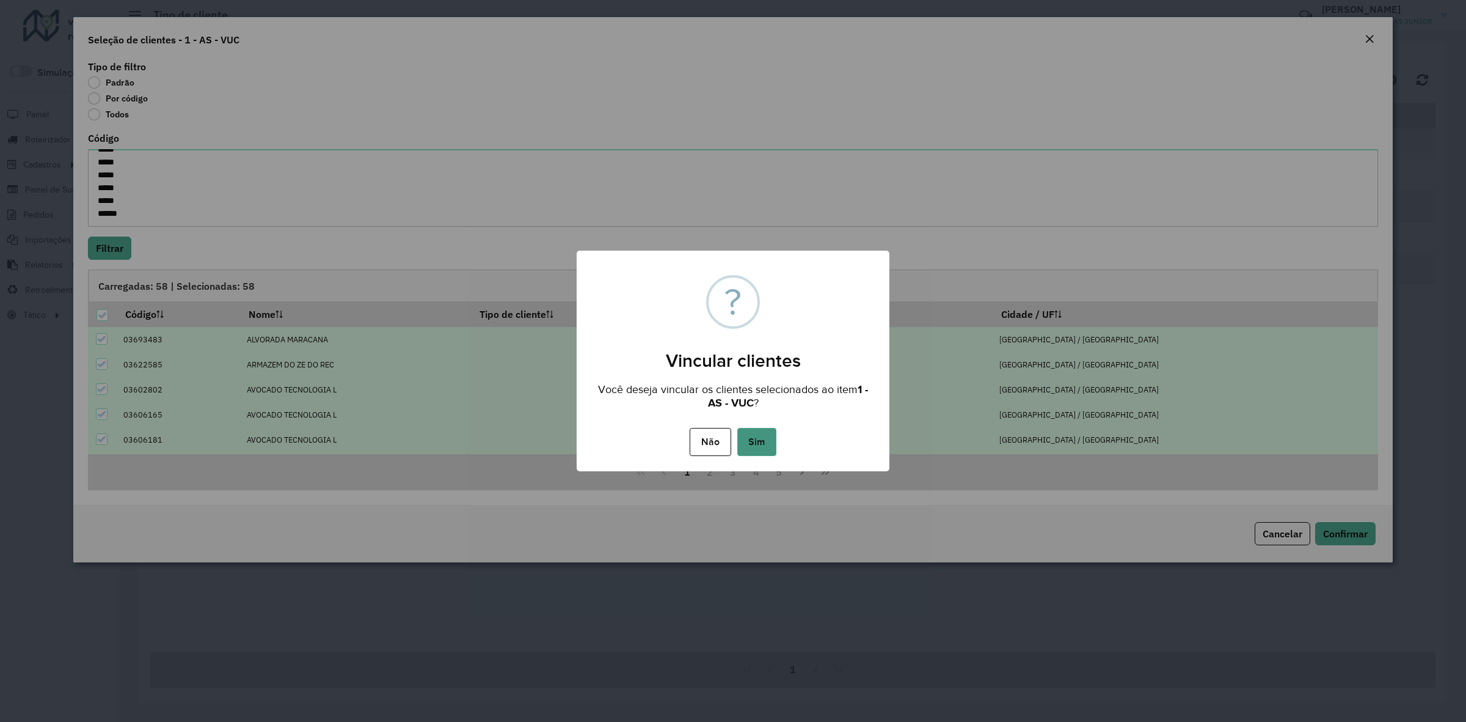
click at [761, 444] on button "Sim" at bounding box center [756, 442] width 39 height 28
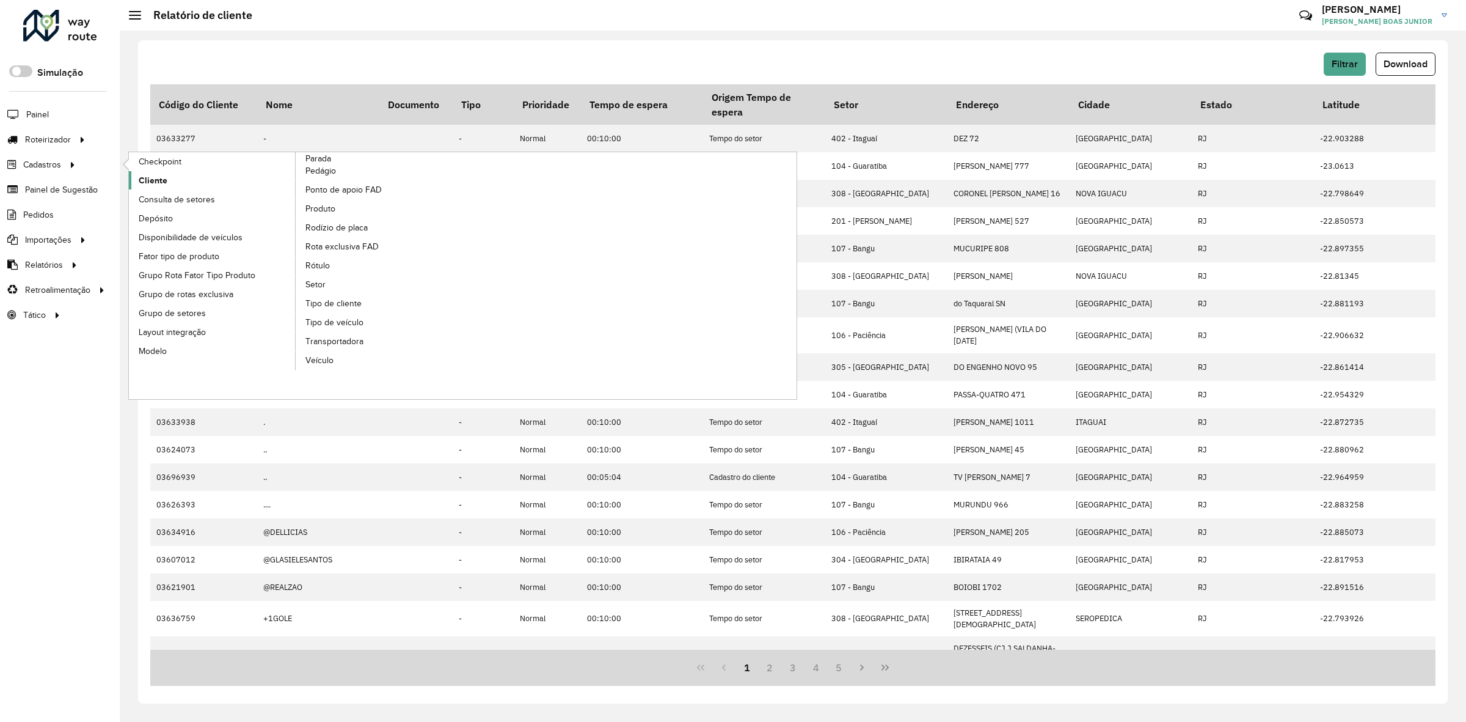
click at [167, 178] on link "Cliente" at bounding box center [212, 180] width 167 height 18
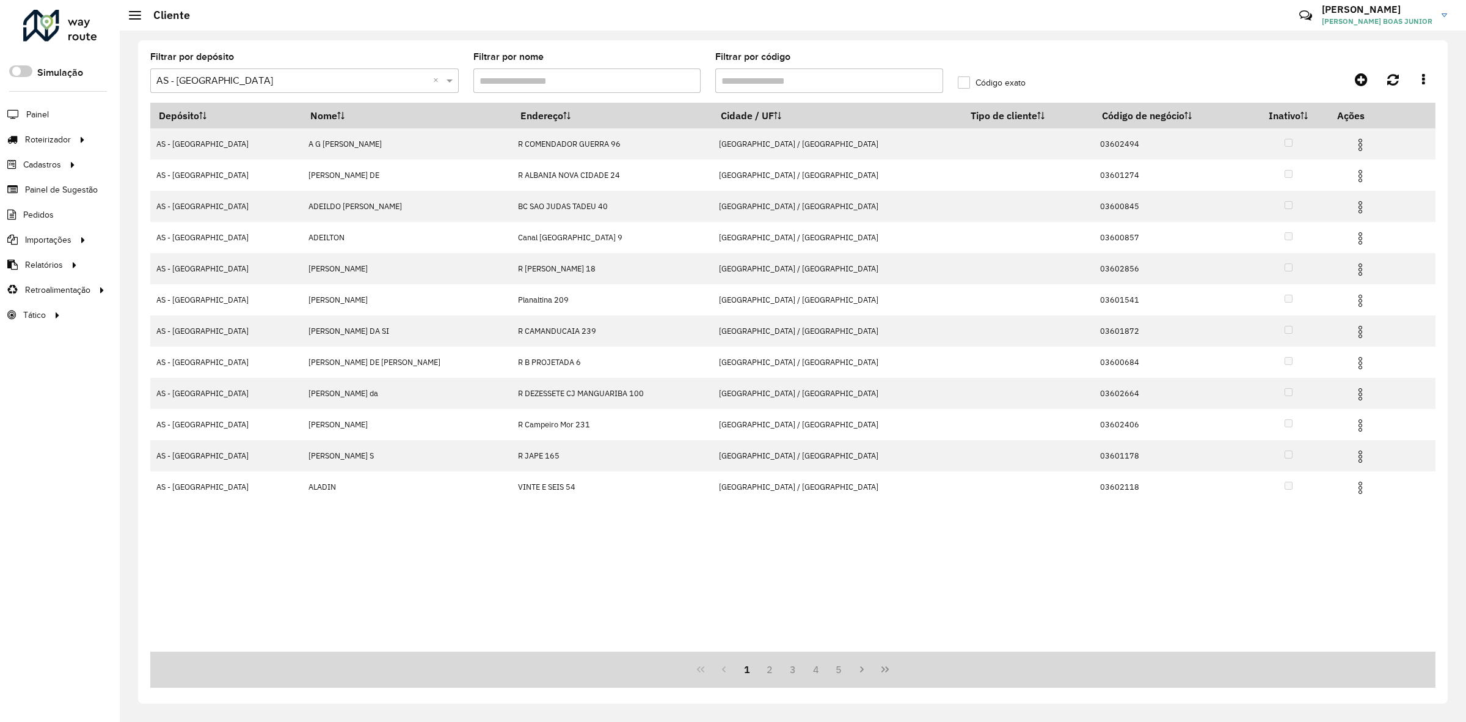
click at [777, 81] on input "Filtrar por código" at bounding box center [829, 80] width 228 height 24
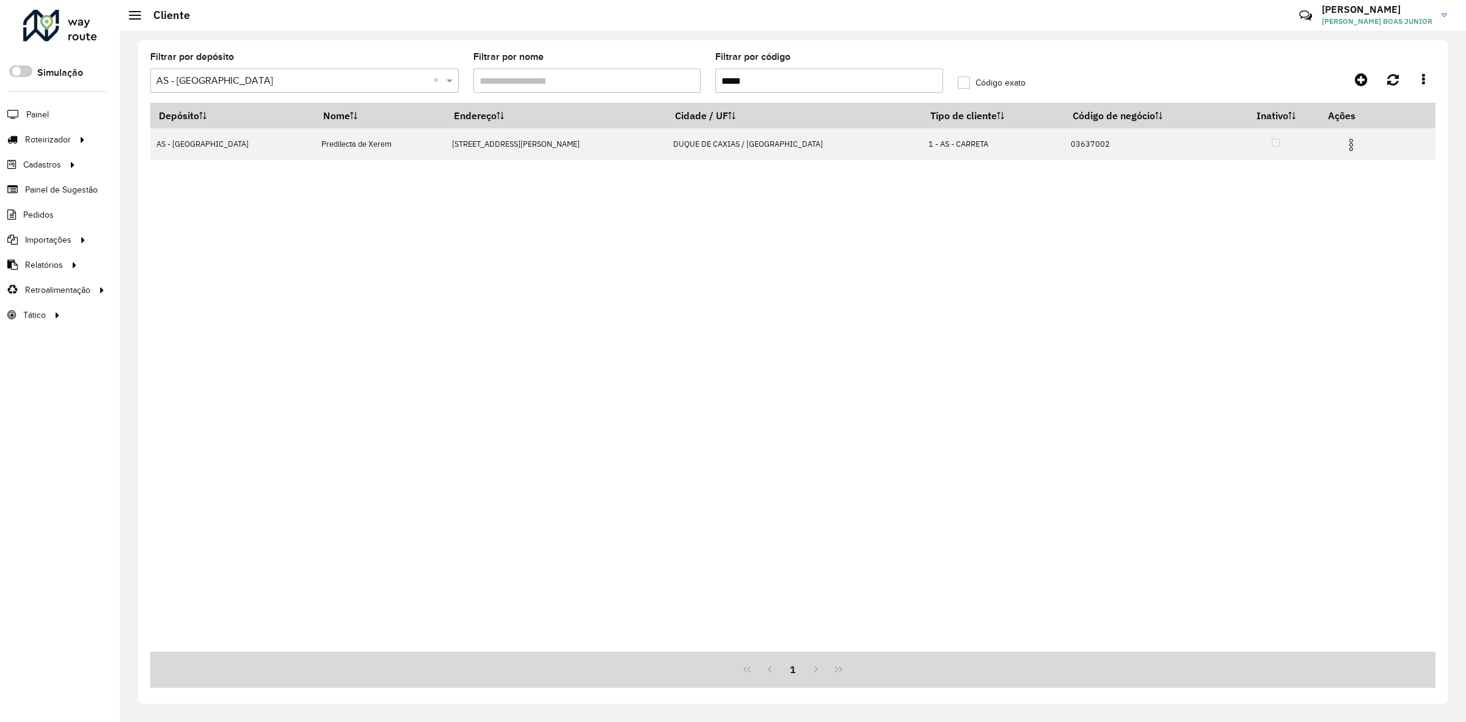
click at [792, 83] on input "*****" at bounding box center [829, 80] width 228 height 24
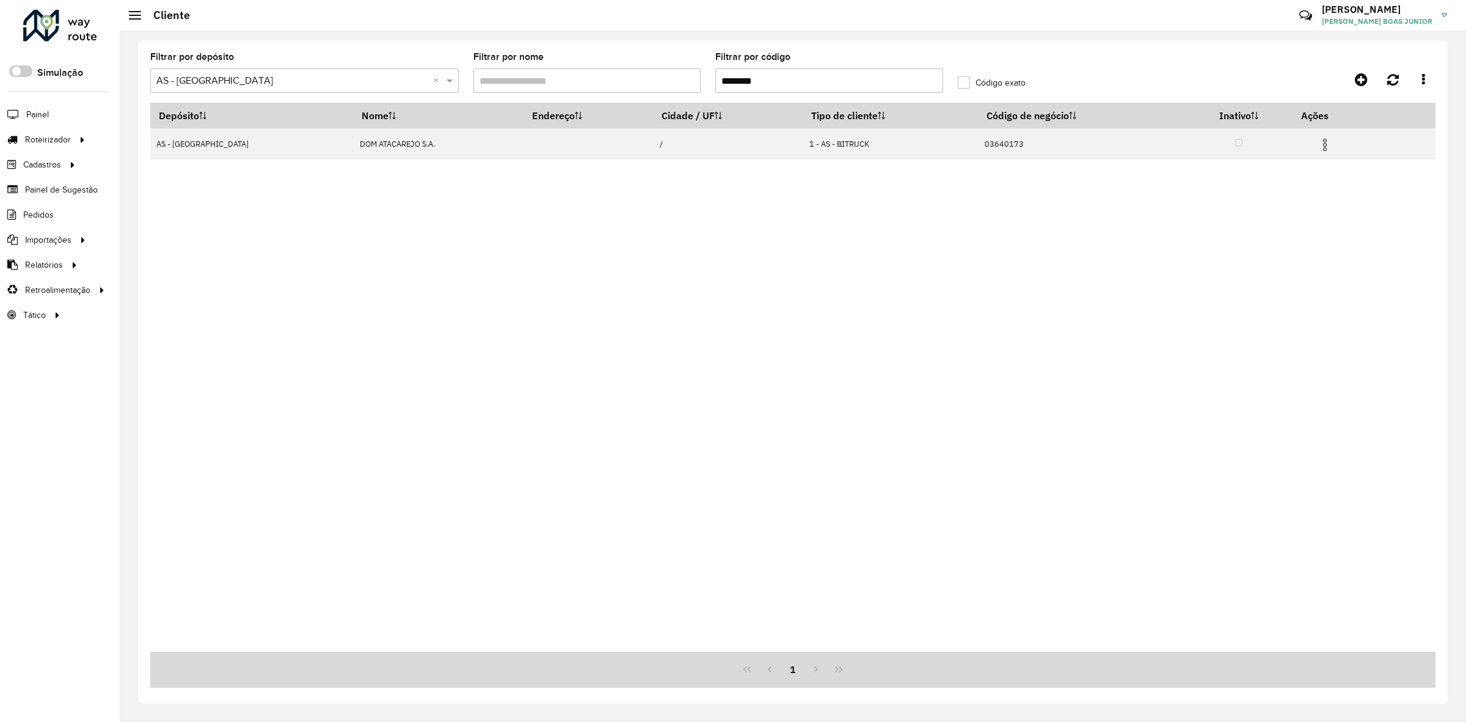
type input "********"
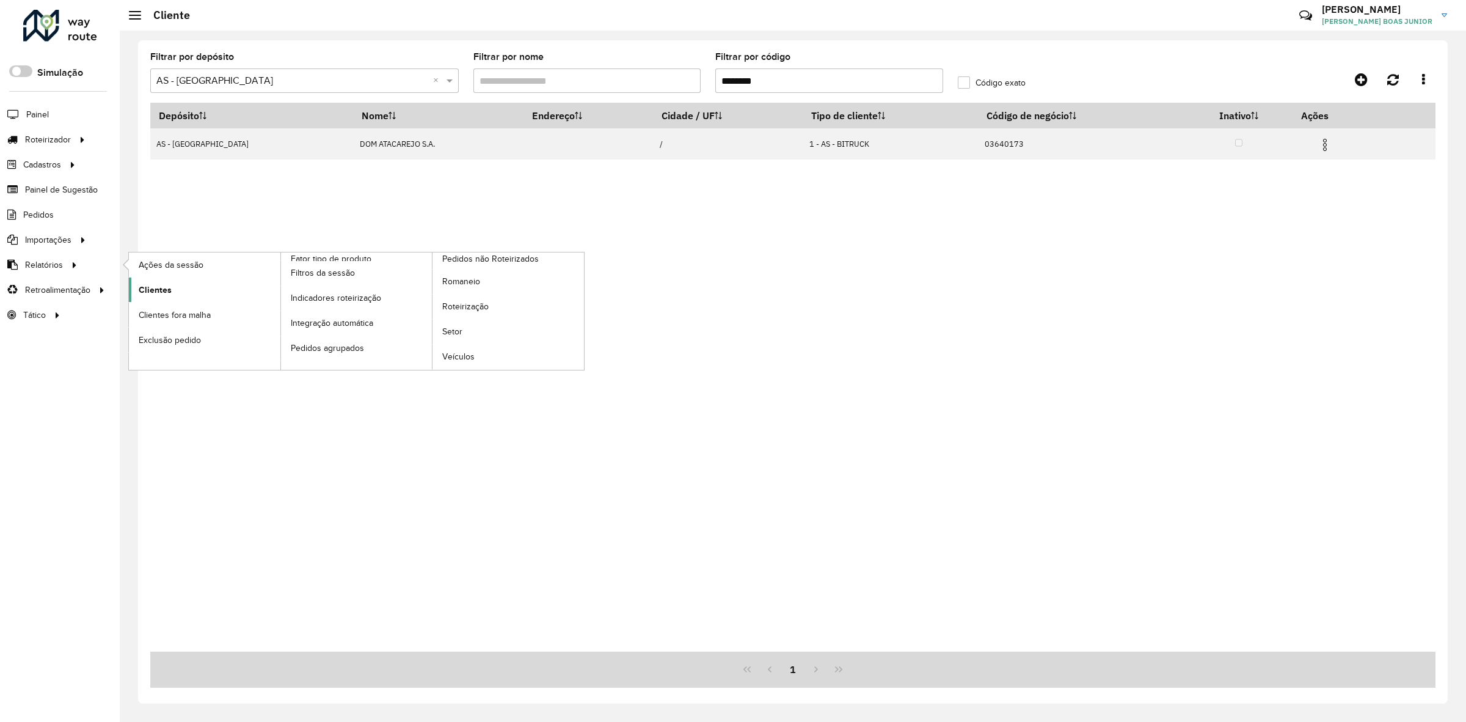
click at [163, 290] on span "Clientes" at bounding box center [155, 289] width 33 height 13
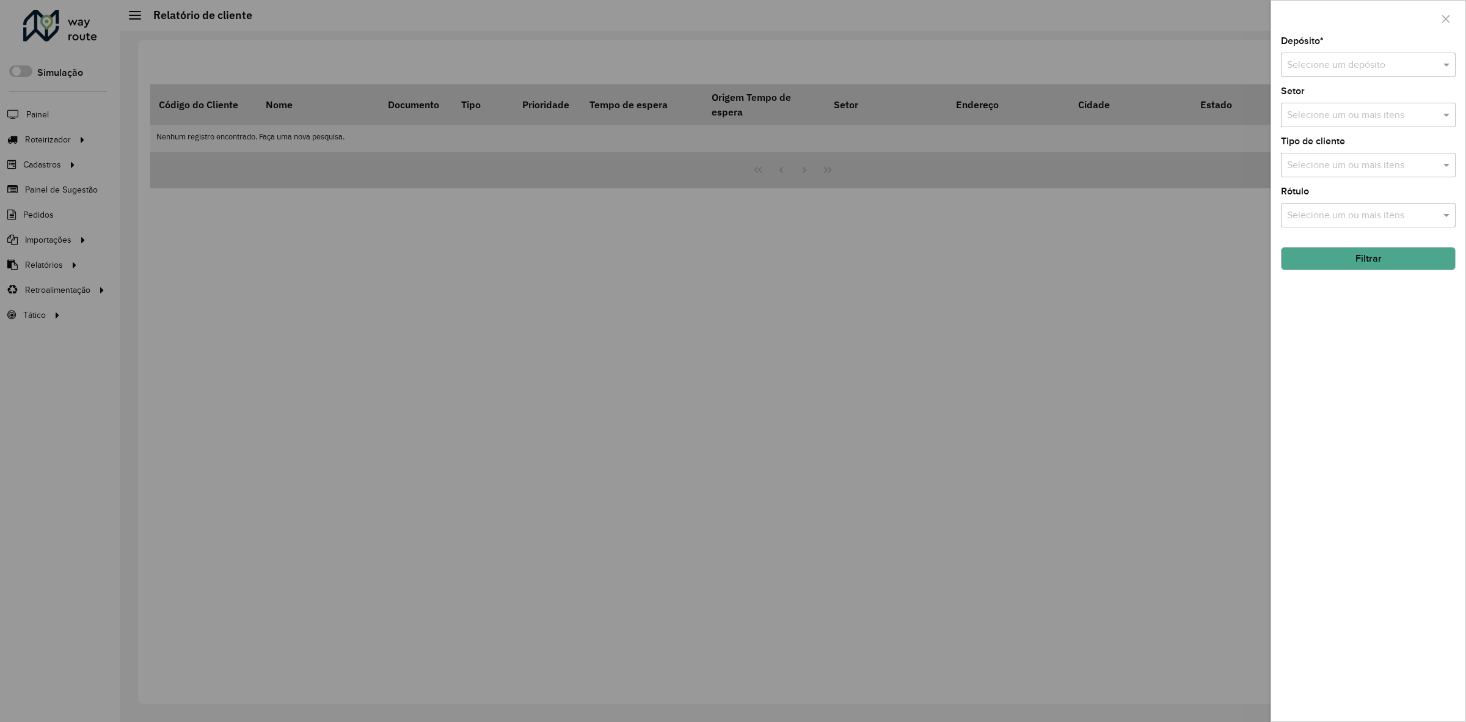
click at [1342, 59] on input "text" at bounding box center [1356, 65] width 138 height 15
click at [1353, 134] on div "AS - [GEOGRAPHIC_DATA]" at bounding box center [1369, 142] width 174 height 21
click at [1328, 269] on button "Filtrar" at bounding box center [1368, 258] width 175 height 23
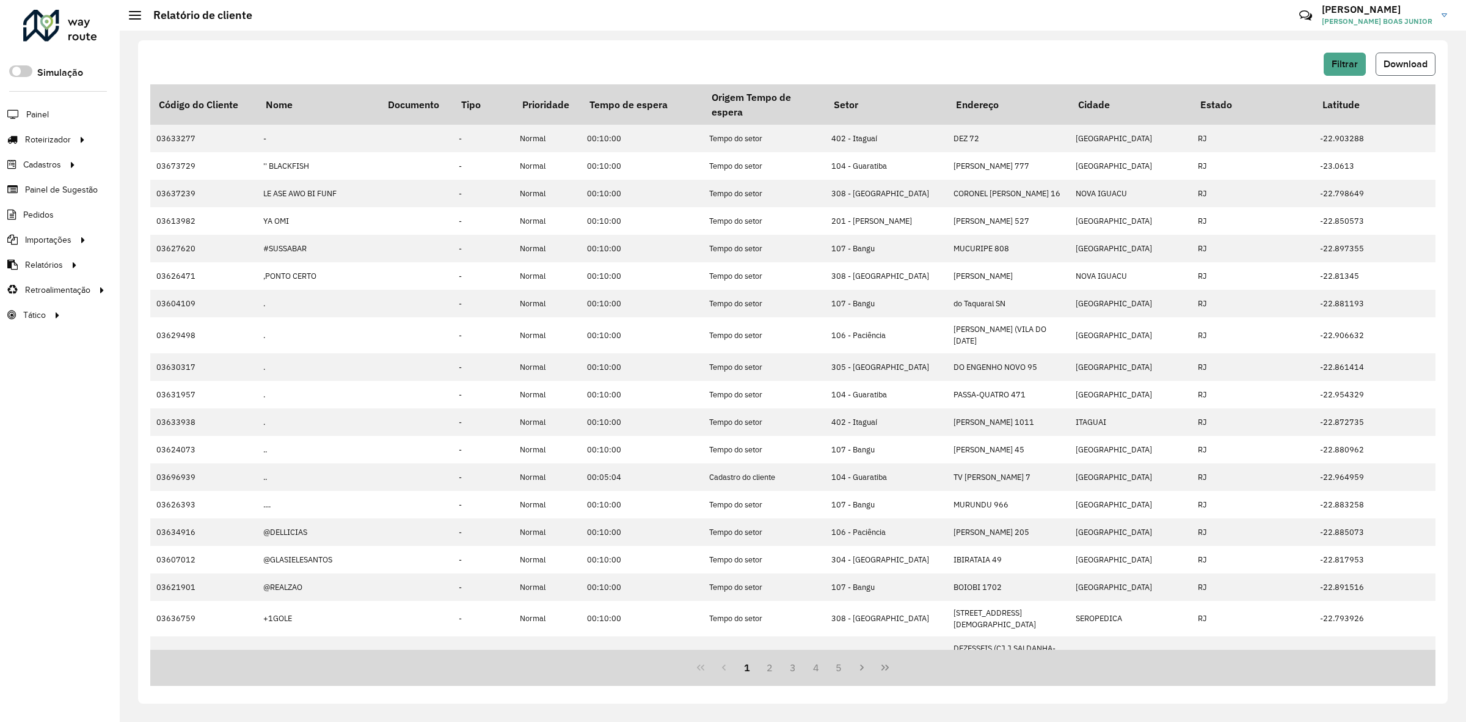
click at [1403, 72] on button "Download" at bounding box center [1406, 64] width 60 height 23
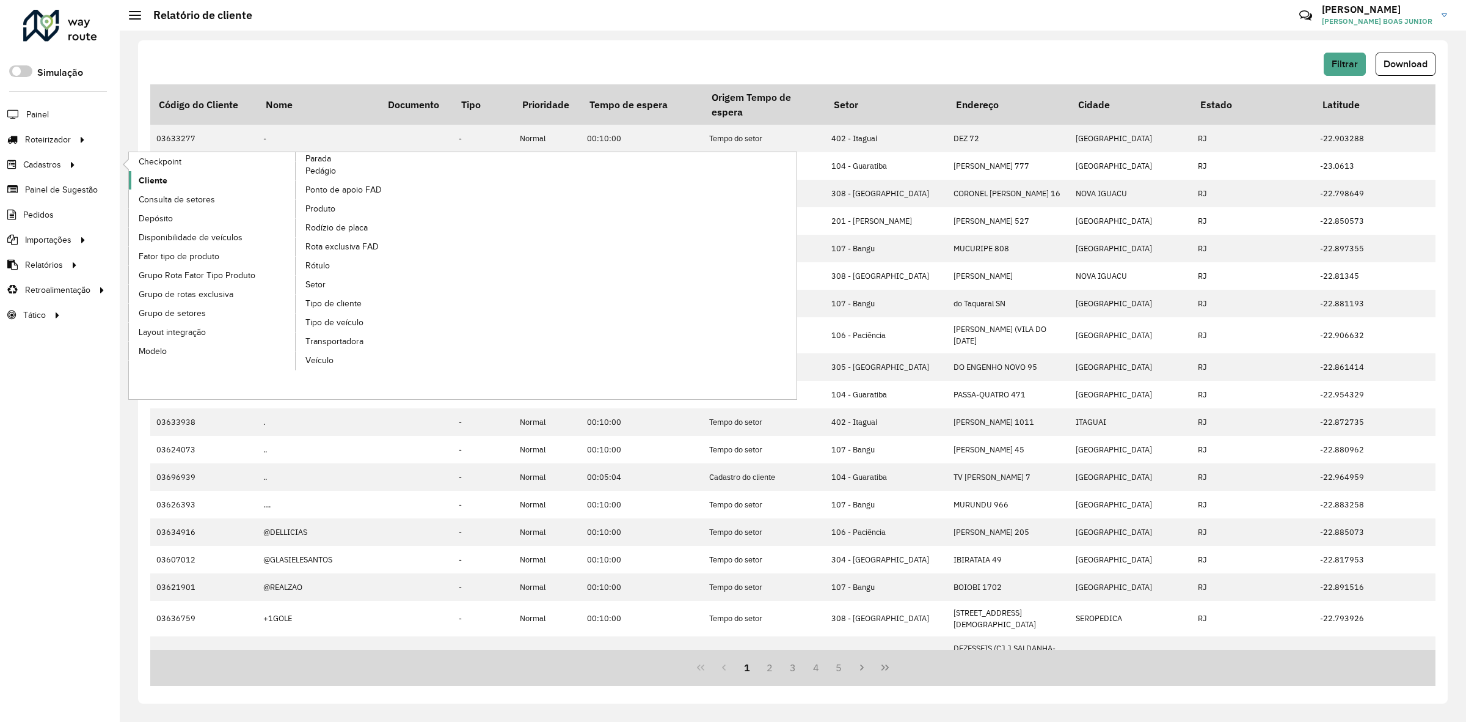
click at [153, 185] on span "Cliente" at bounding box center [153, 180] width 29 height 13
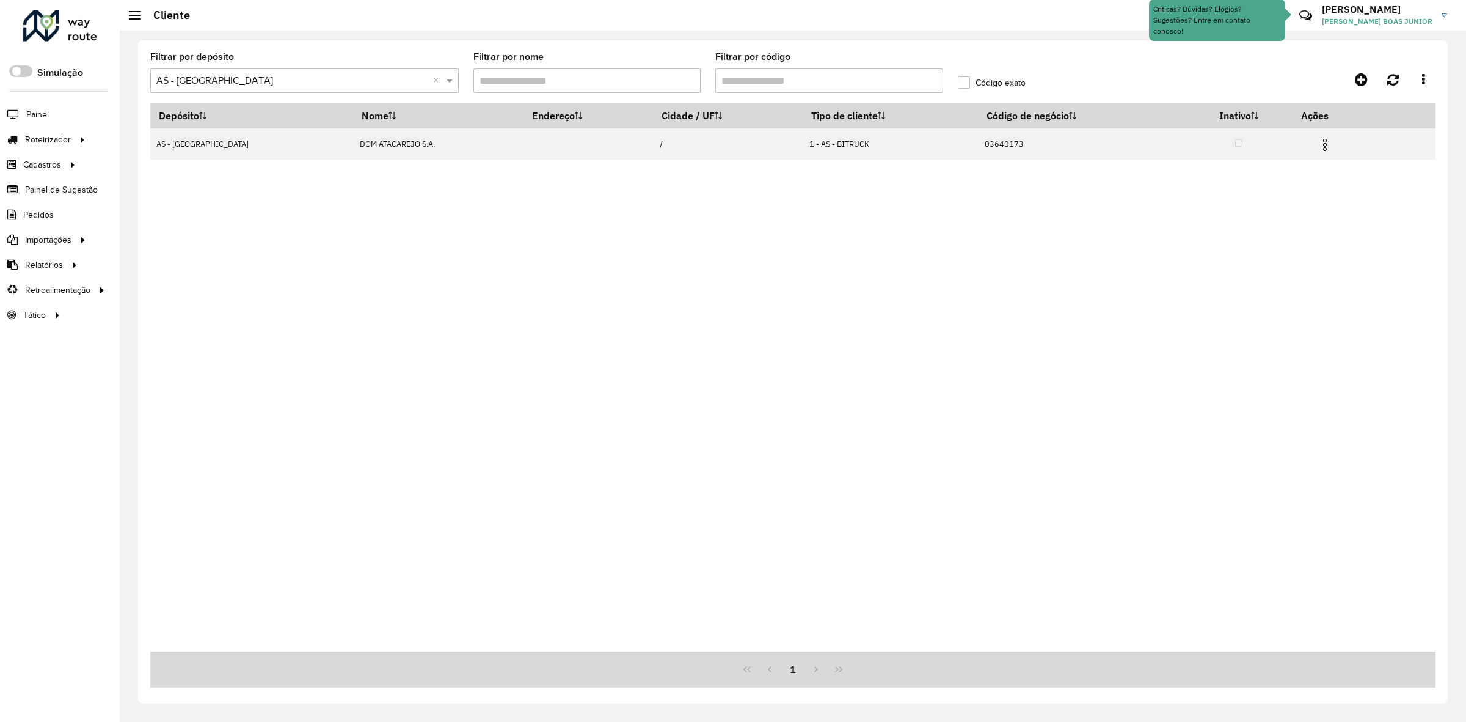
drag, startPoint x: 741, startPoint y: 84, endPoint x: 793, endPoint y: 86, distance: 52.0
click at [792, 86] on input "Filtrar por código" at bounding box center [829, 80] width 228 height 24
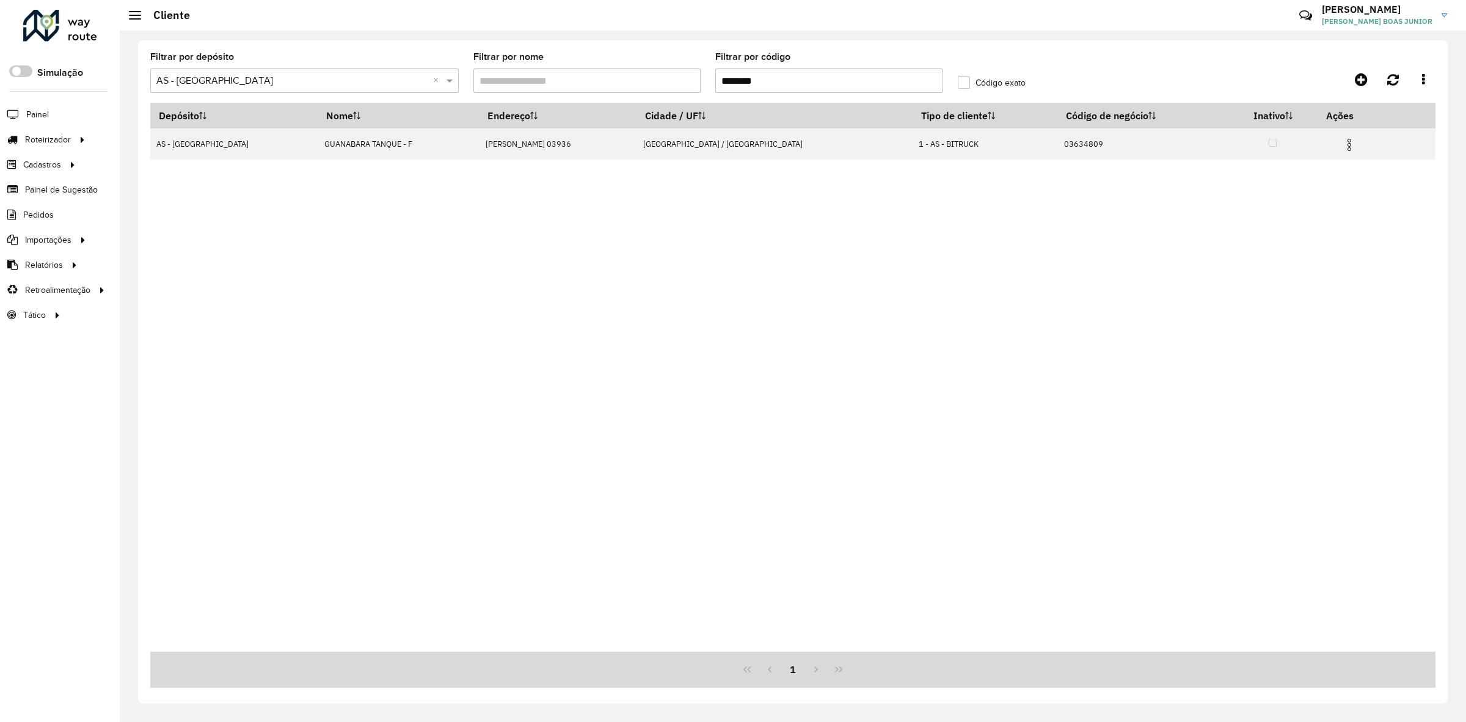
drag, startPoint x: 793, startPoint y: 86, endPoint x: 710, endPoint y: 89, distance: 83.1
click at [732, 87] on input "********" at bounding box center [829, 80] width 228 height 24
click at [798, 81] on input "********" at bounding box center [829, 80] width 228 height 24
click at [515, 236] on div "Depósito Nome Endereço Cidade / UF Tipo de cliente Código de negócio Inativo Aç…" at bounding box center [792, 377] width 1285 height 549
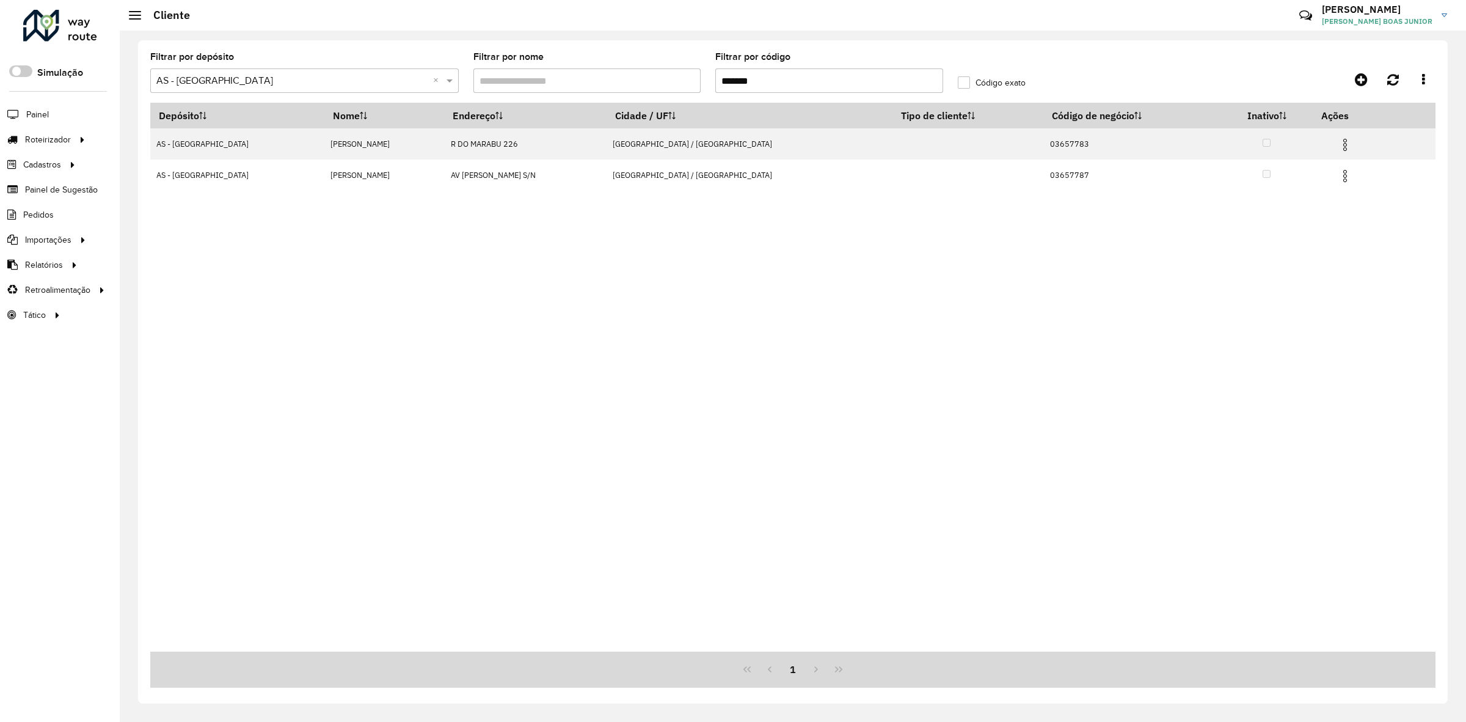
drag, startPoint x: 719, startPoint y: 83, endPoint x: 853, endPoint y: 97, distance: 134.5
click at [851, 97] on formly-field "Filtrar por código *******" at bounding box center [829, 78] width 243 height 50
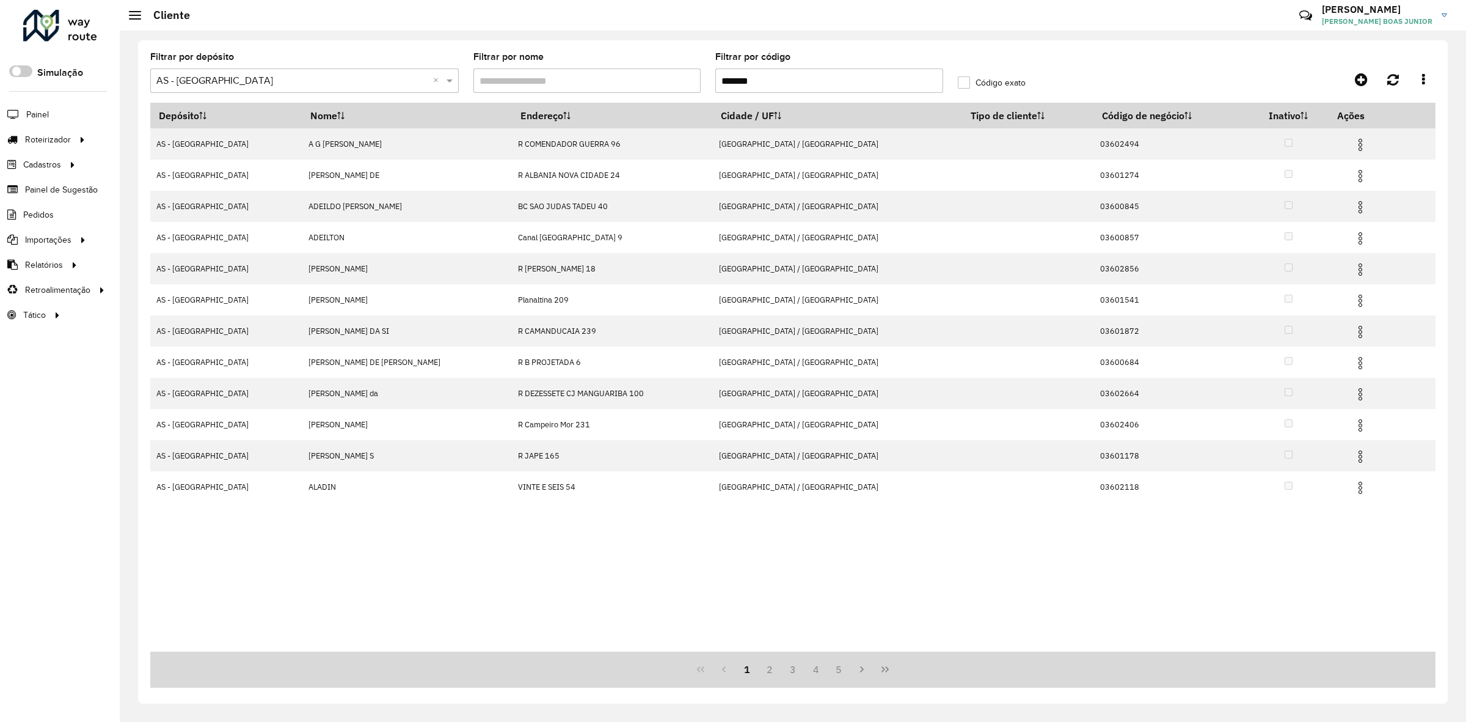
type input "*******"
click at [841, 77] on input "*******" at bounding box center [829, 80] width 228 height 24
click at [715, 556] on div "Depósito Nome Endereço Cidade / UF Tipo de cliente Código de negócio Inativo Aç…" at bounding box center [792, 377] width 1285 height 549
click at [1428, 81] on link at bounding box center [1423, 79] width 24 height 22
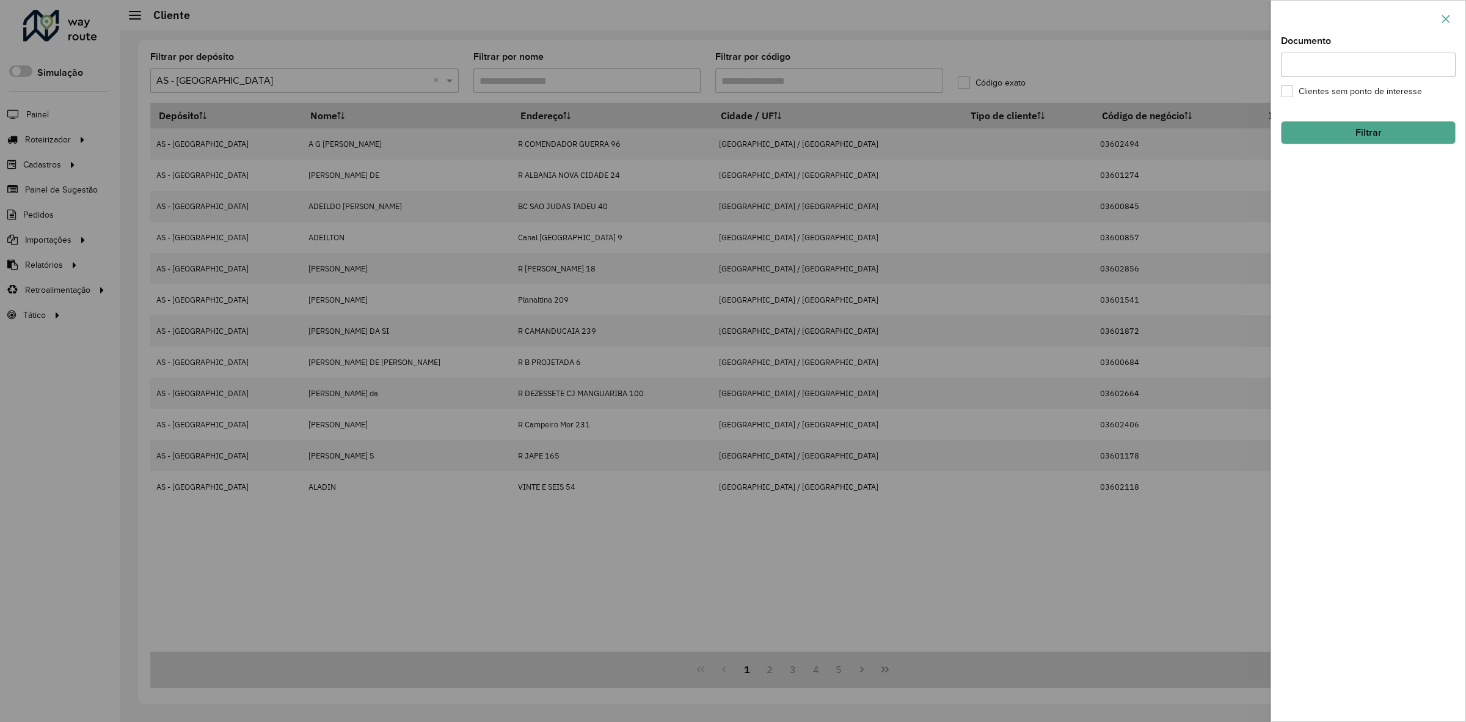
click at [1453, 20] on button "button" at bounding box center [1446, 19] width 20 height 20
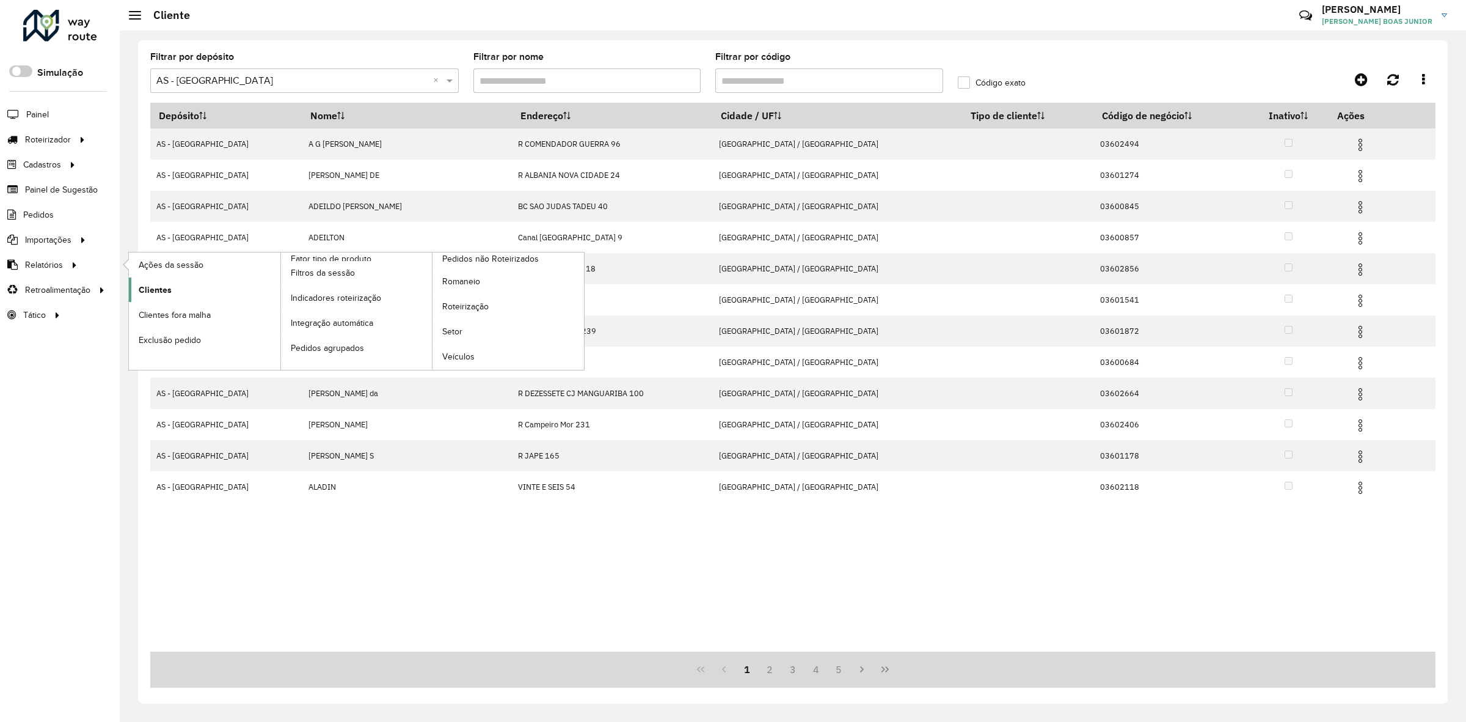
click at [144, 300] on link "Clientes" at bounding box center [205, 289] width 152 height 24
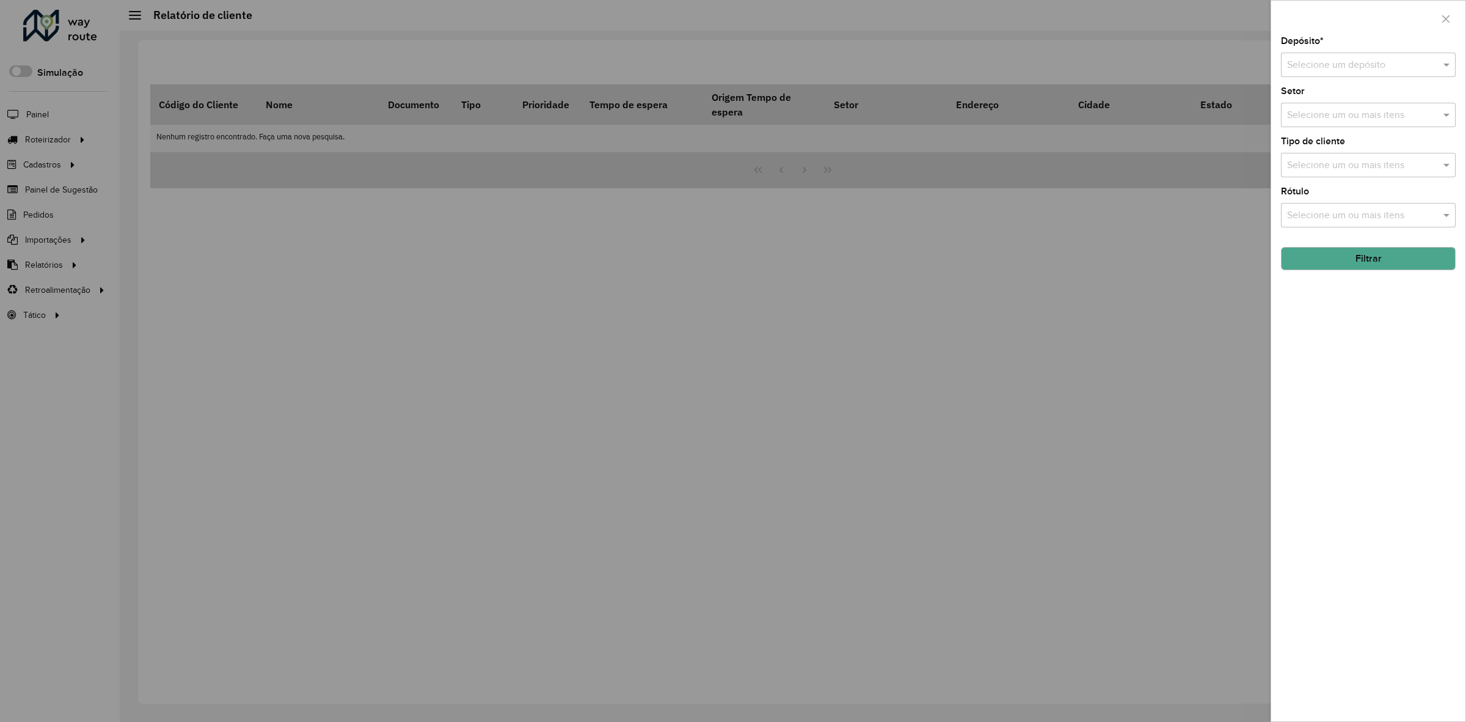
click at [1365, 59] on input "text" at bounding box center [1356, 65] width 138 height 15
click at [1357, 139] on span "AS - [GEOGRAPHIC_DATA]" at bounding box center [1345, 142] width 117 height 10
click at [1351, 263] on button "Filtrar" at bounding box center [1368, 258] width 175 height 23
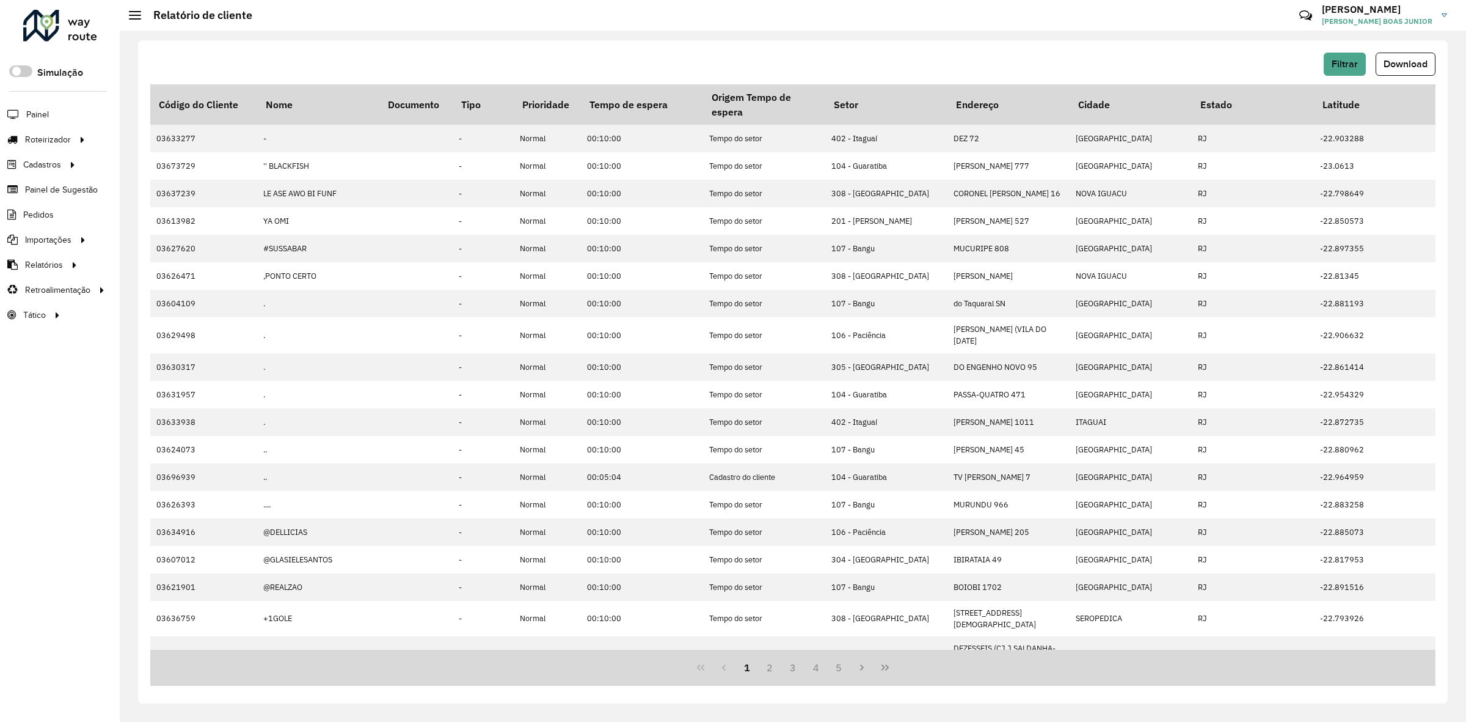
click at [1394, 66] on span "Download" at bounding box center [1406, 64] width 44 height 10
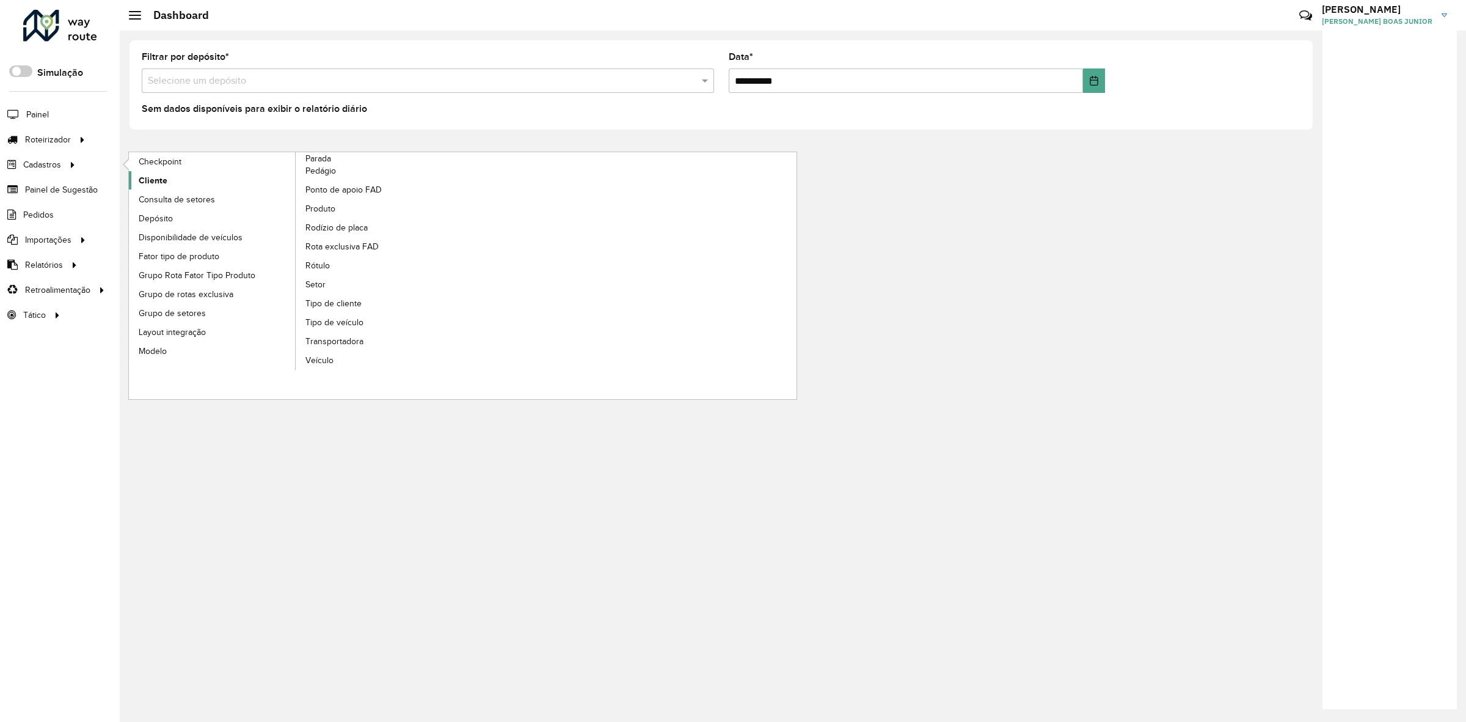
click at [186, 181] on link "Cliente" at bounding box center [212, 180] width 167 height 18
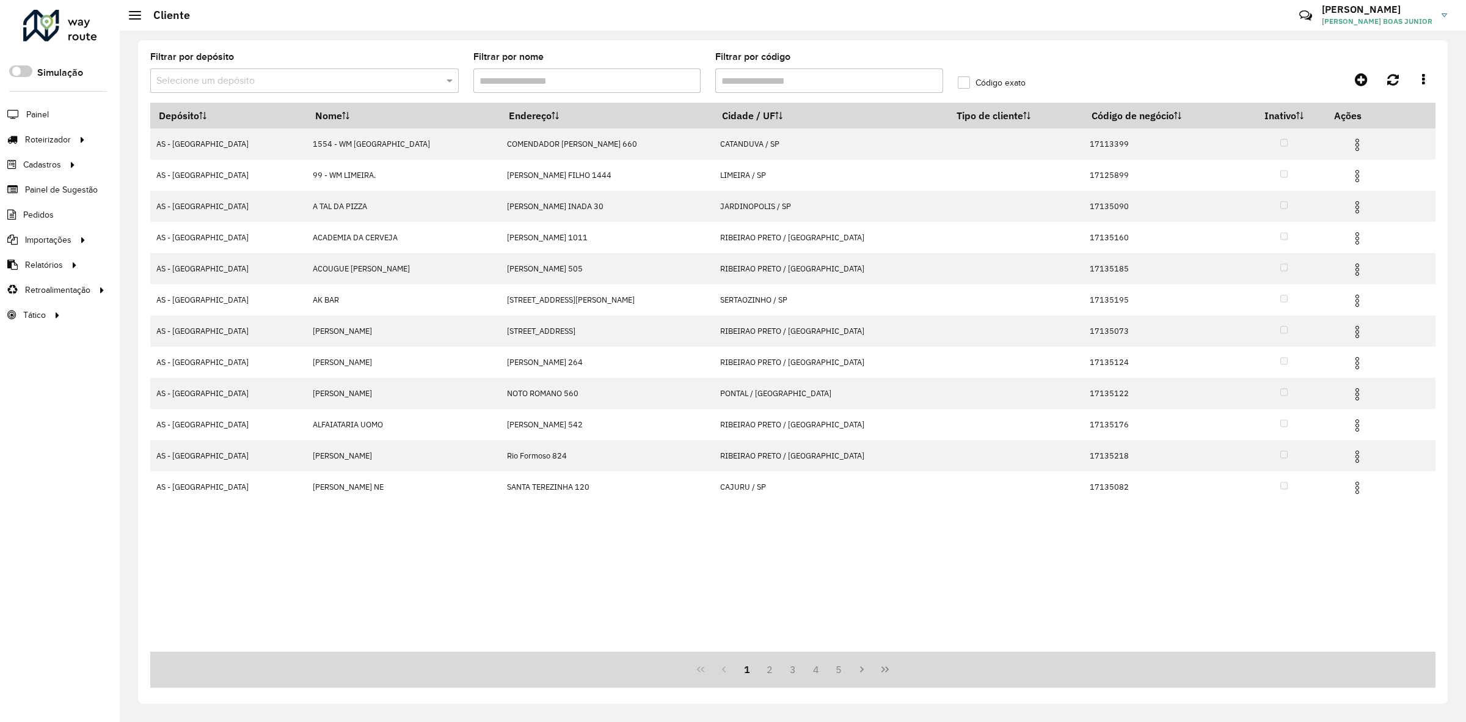
click at [758, 86] on input "Filtrar por código" at bounding box center [829, 80] width 228 height 24
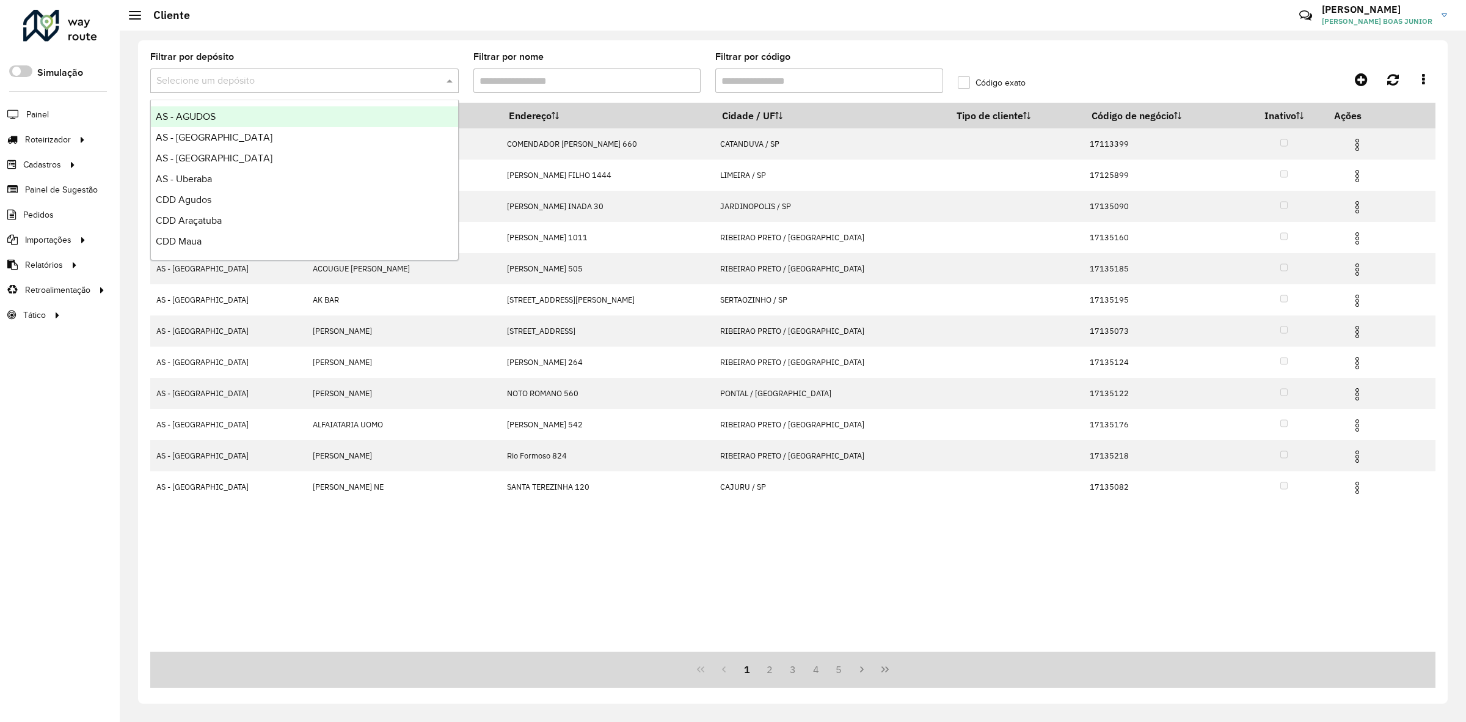
click at [356, 86] on input "text" at bounding box center [292, 81] width 272 height 15
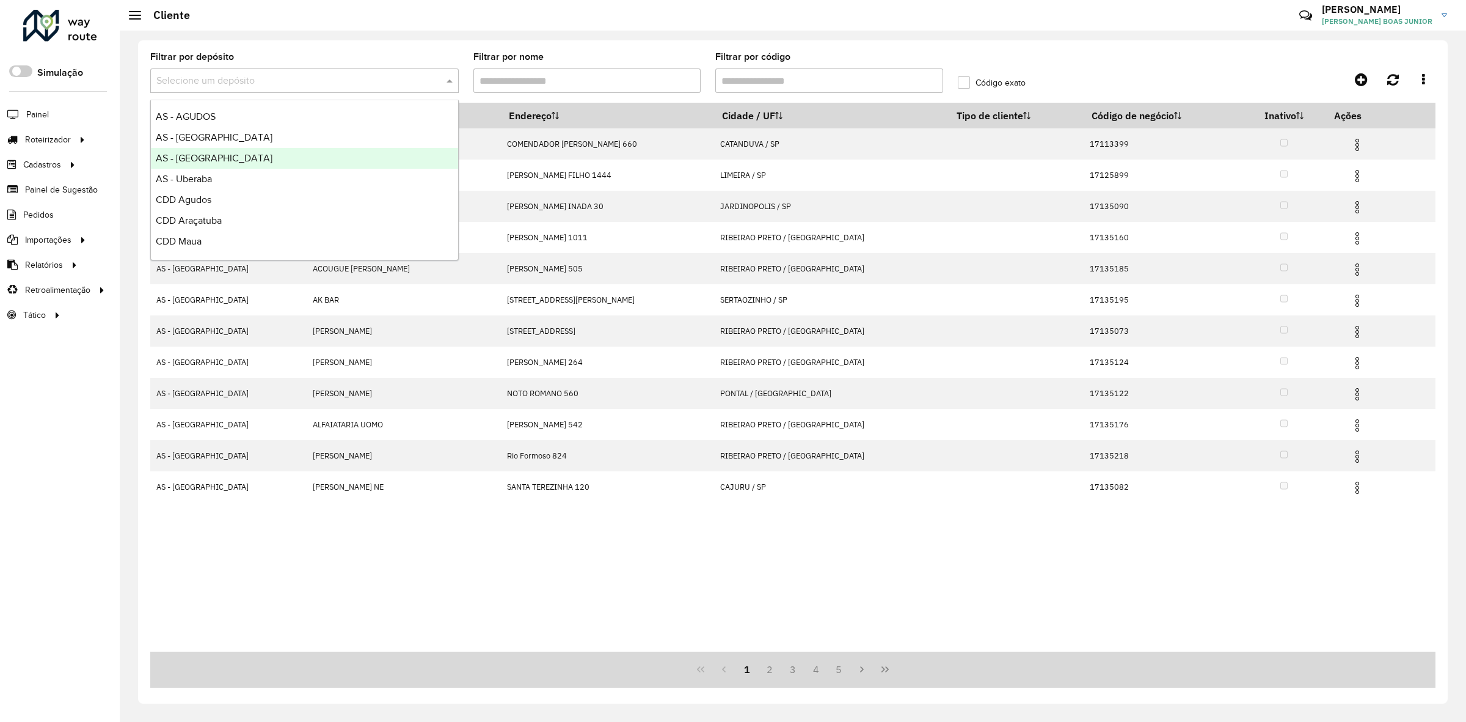
click at [295, 159] on div "AS - [GEOGRAPHIC_DATA]" at bounding box center [304, 158] width 307 height 21
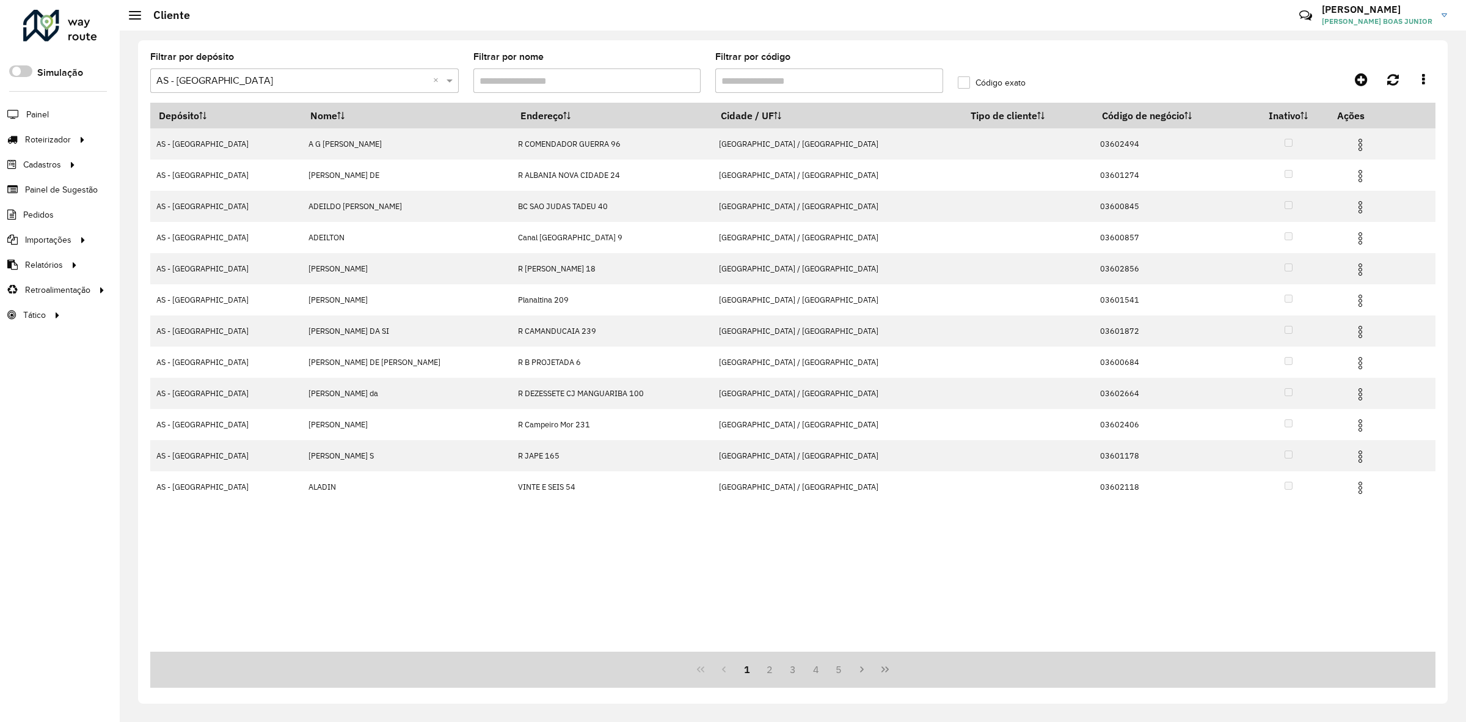
click at [759, 80] on input "Filtrar por código" at bounding box center [829, 80] width 228 height 24
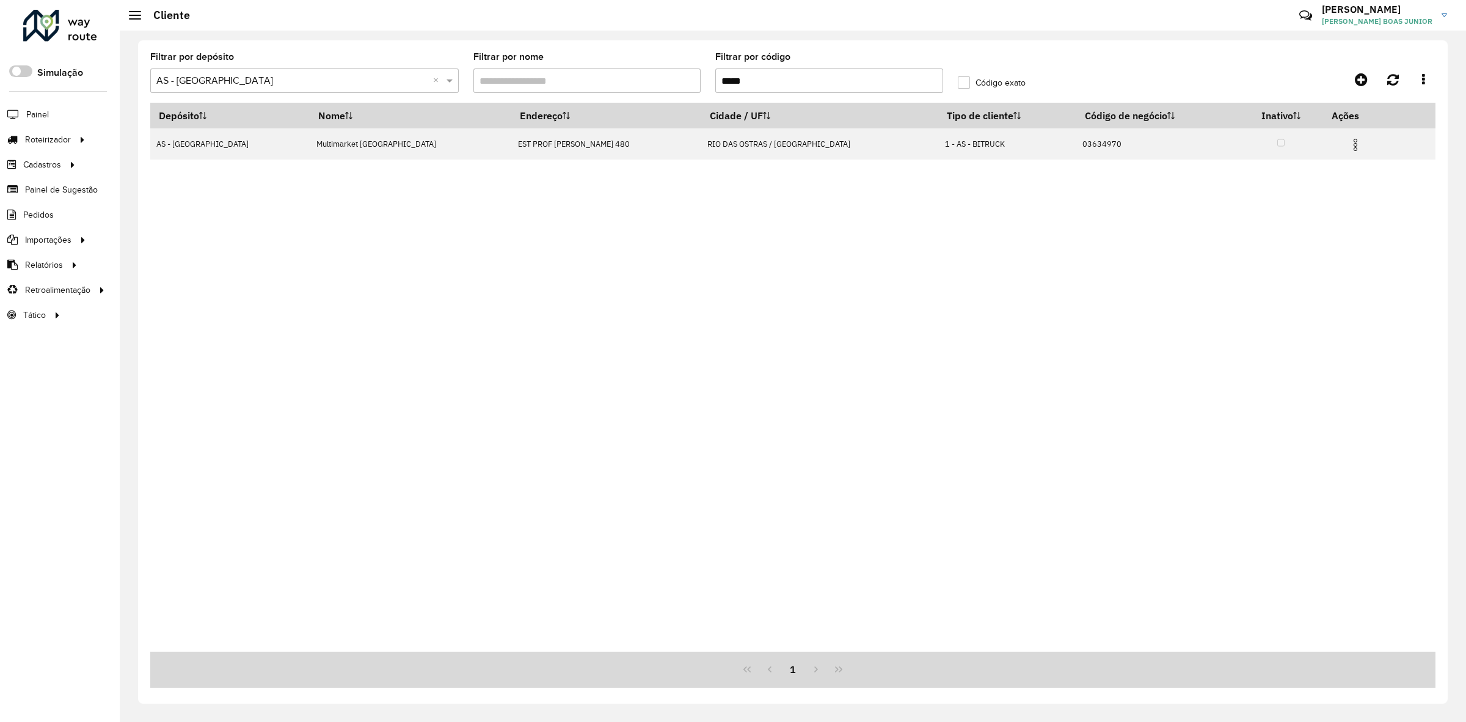
drag, startPoint x: 725, startPoint y: 83, endPoint x: 828, endPoint y: 83, distance: 102.6
click at [825, 83] on input "*****" at bounding box center [829, 80] width 228 height 24
click at [811, 86] on input "*****" at bounding box center [829, 80] width 228 height 24
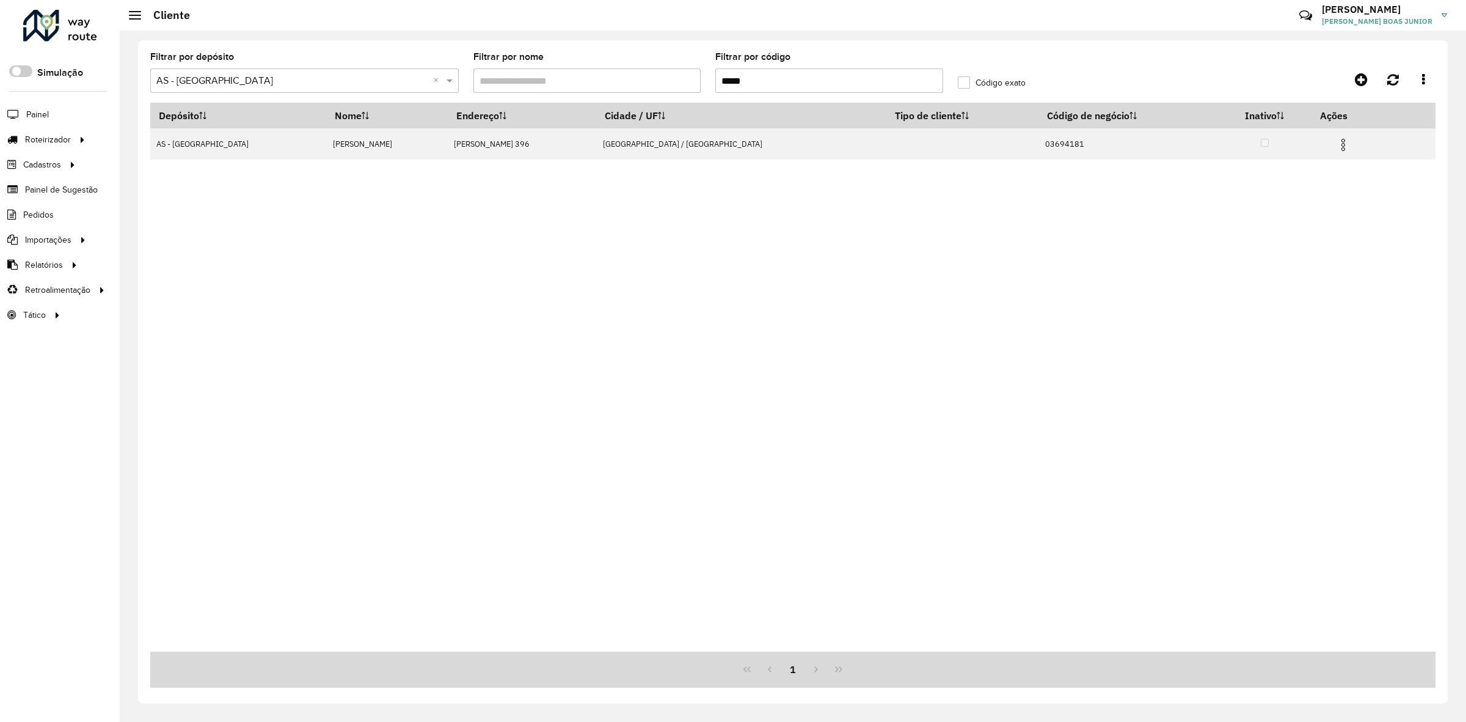
type input "*****"
click at [854, 84] on input "*****" at bounding box center [829, 80] width 228 height 24
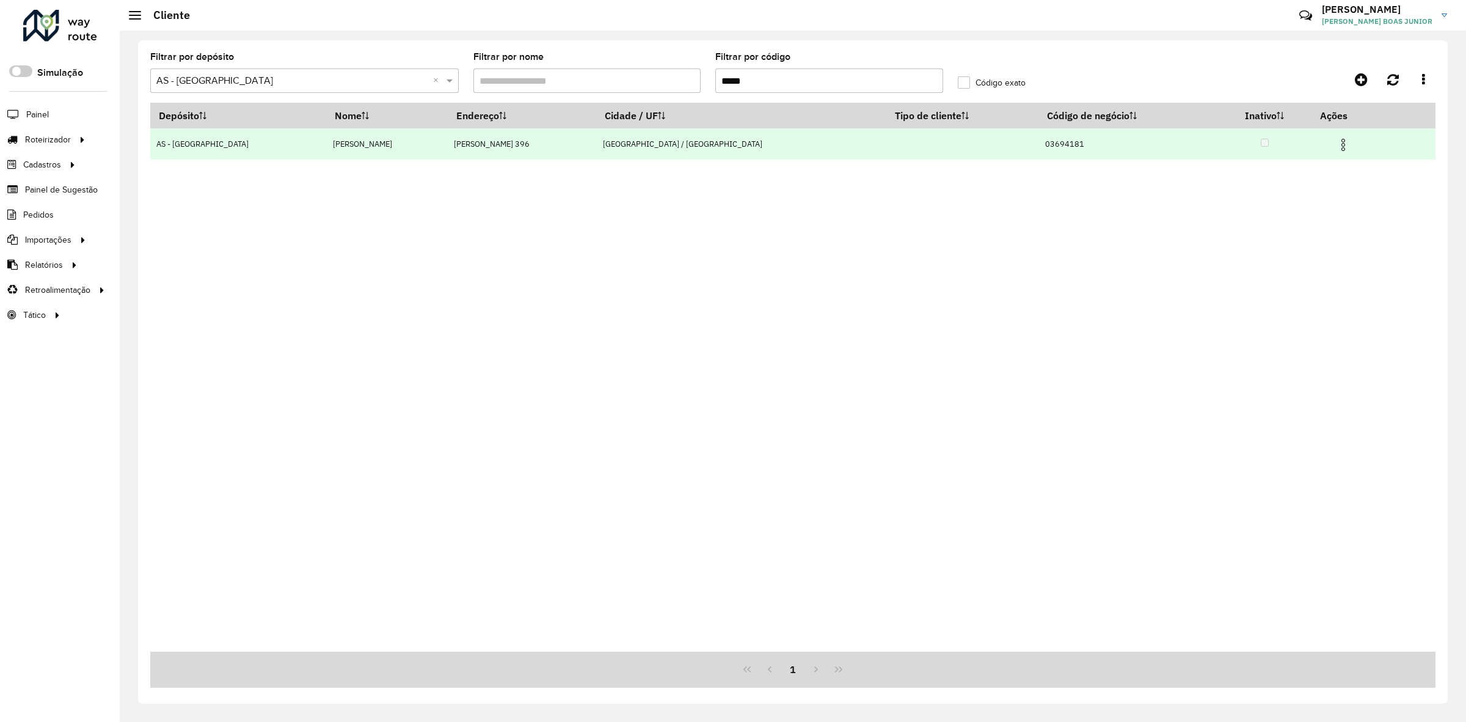
click at [1336, 141] on img at bounding box center [1343, 144] width 15 height 15
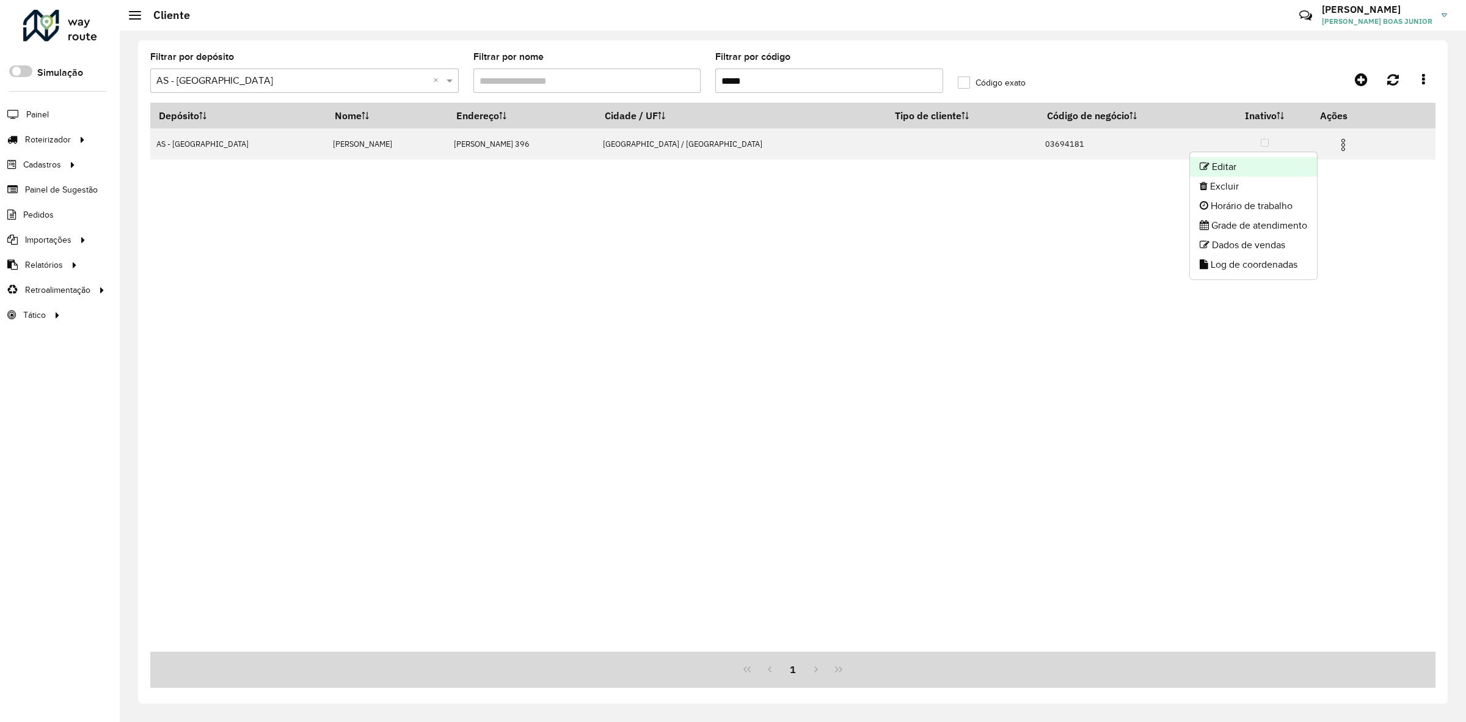
click at [1281, 168] on li "Editar" at bounding box center [1253, 167] width 127 height 20
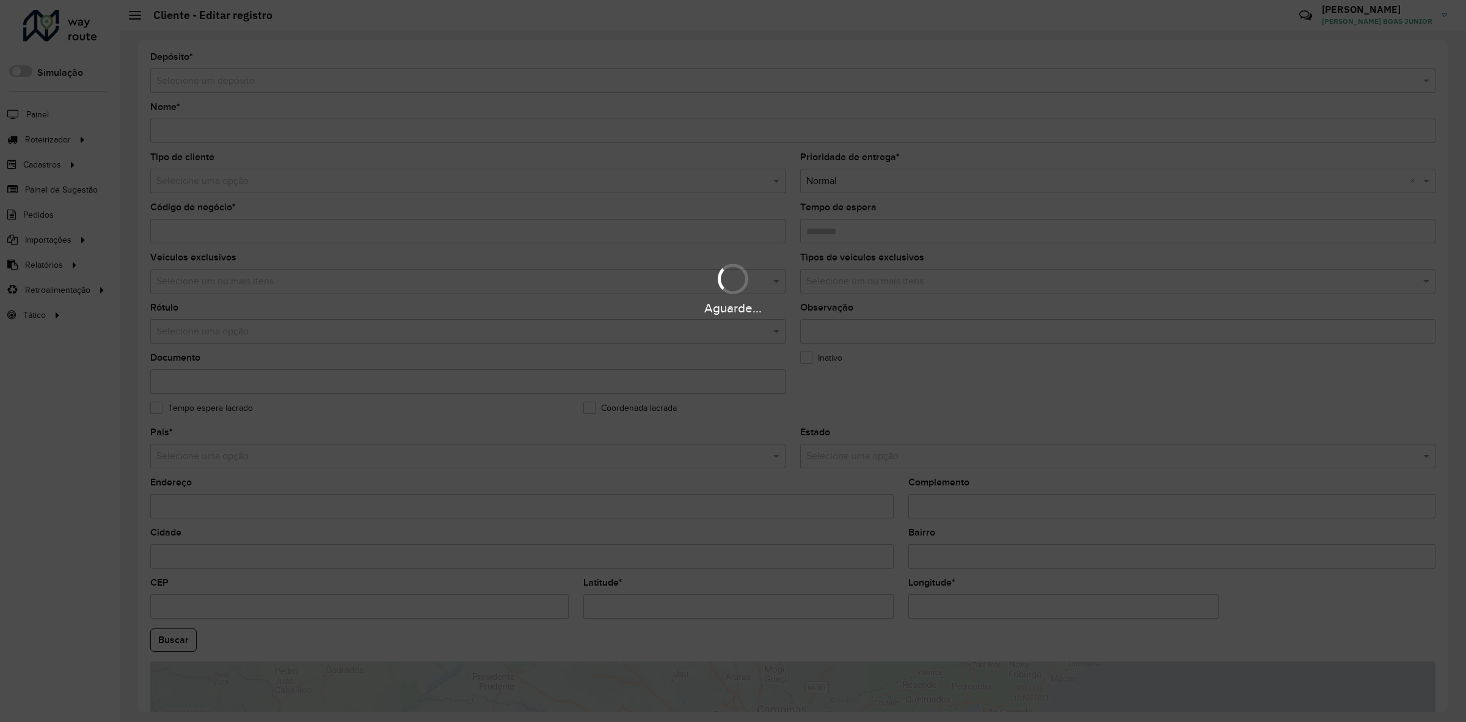
type input "**********"
type input "********"
type input "**********"
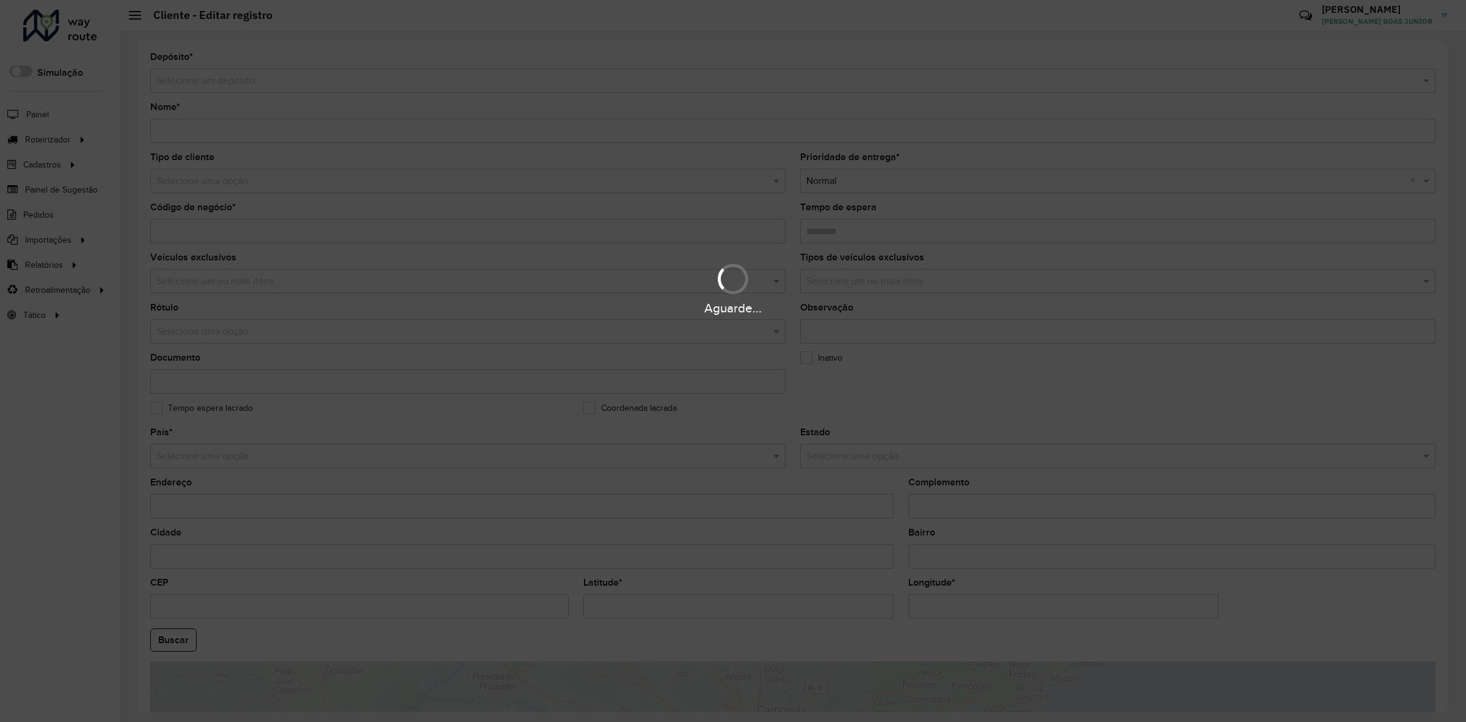
type input "********"
type input "**********"
type input "*********"
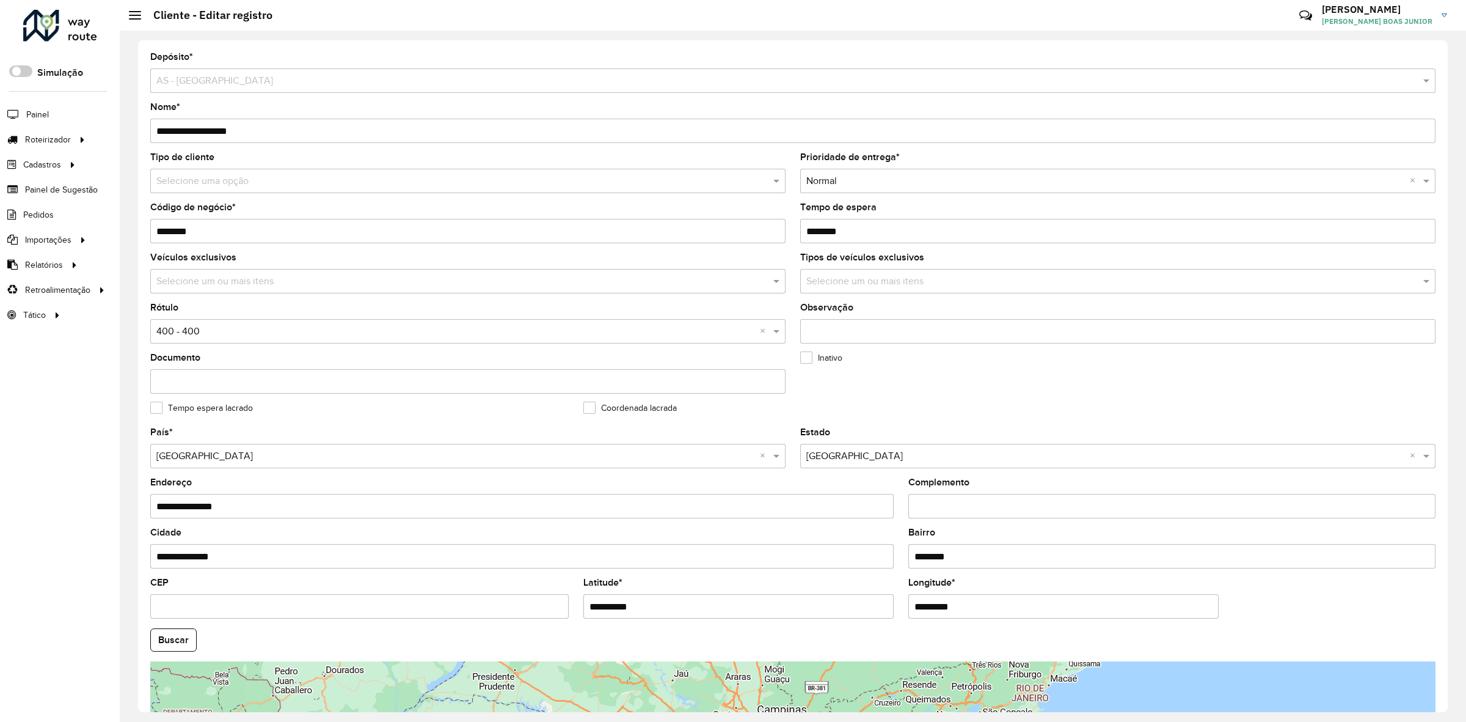
click at [290, 185] on input "text" at bounding box center [455, 181] width 599 height 15
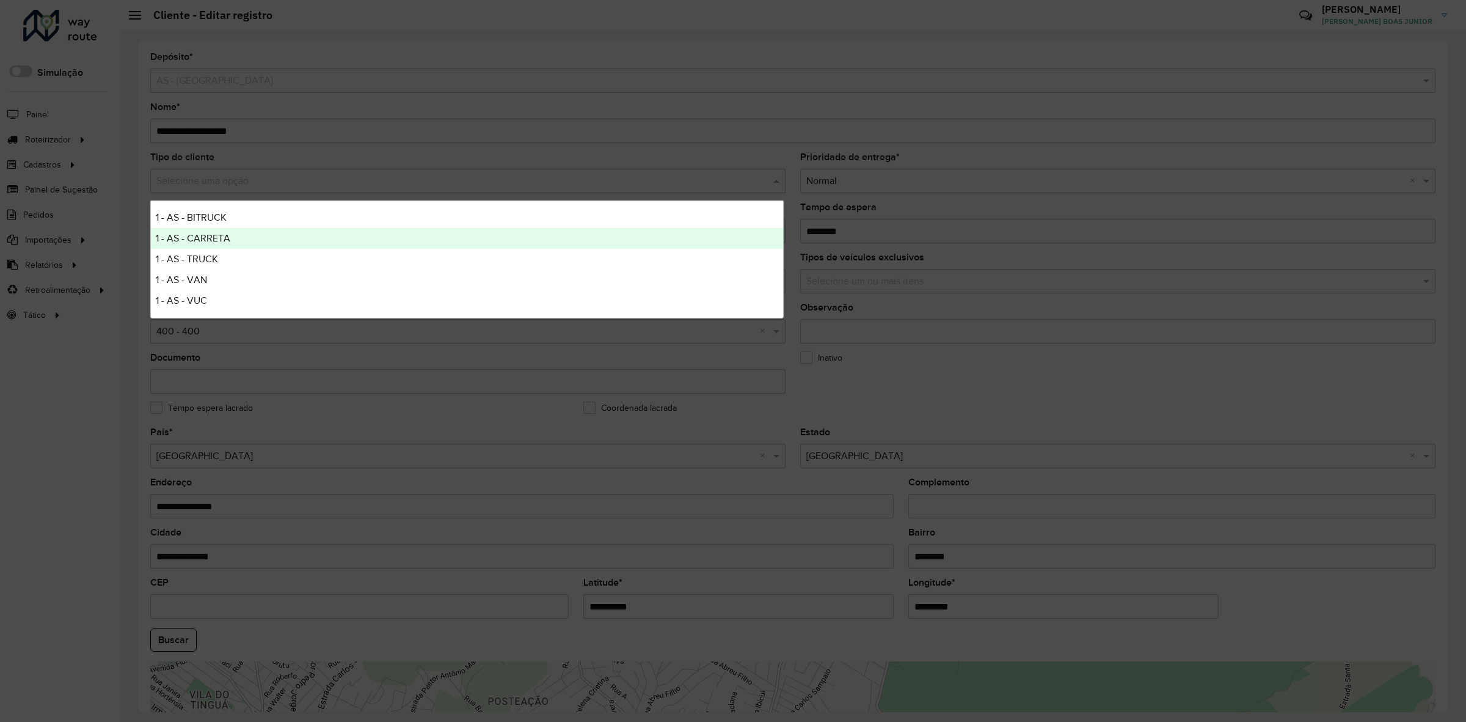
click at [261, 239] on div "1 - AS - CARRETA" at bounding box center [467, 238] width 633 height 21
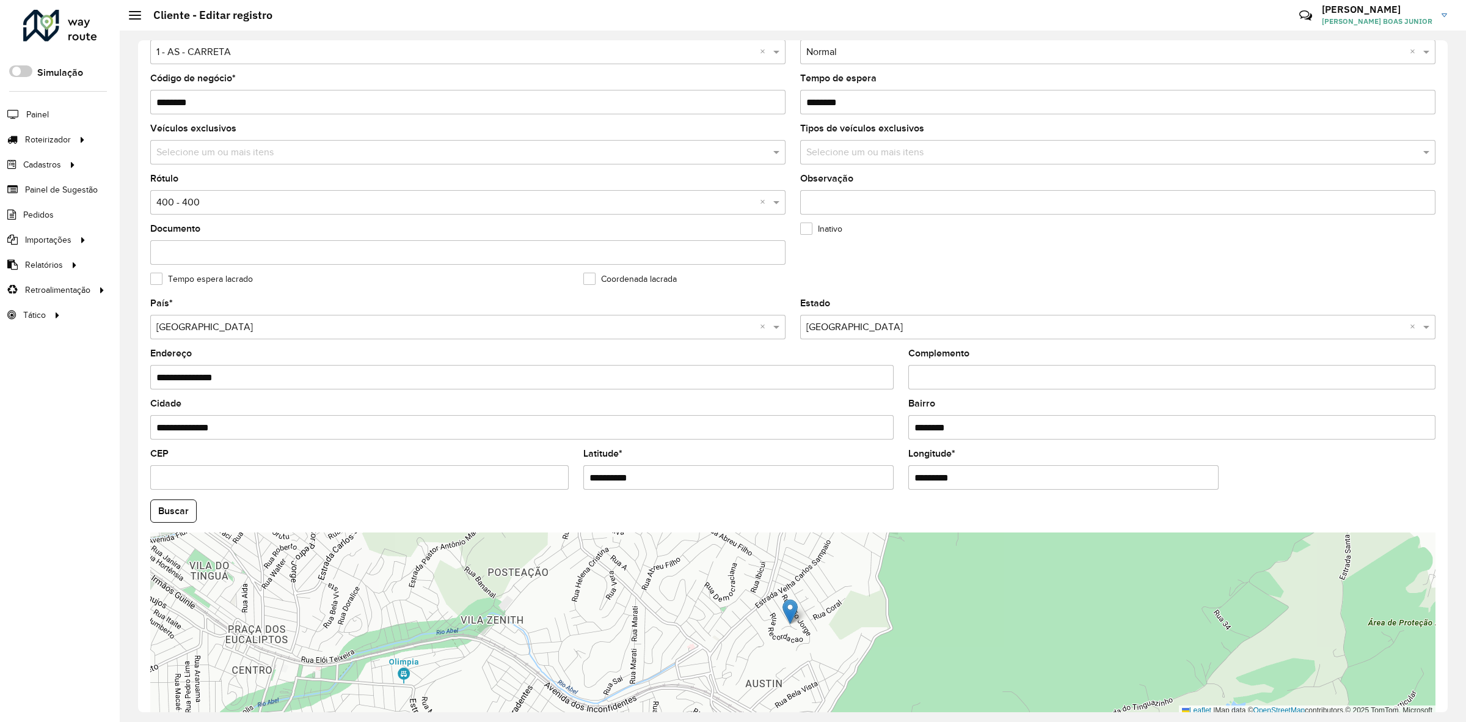
scroll to position [193, 0]
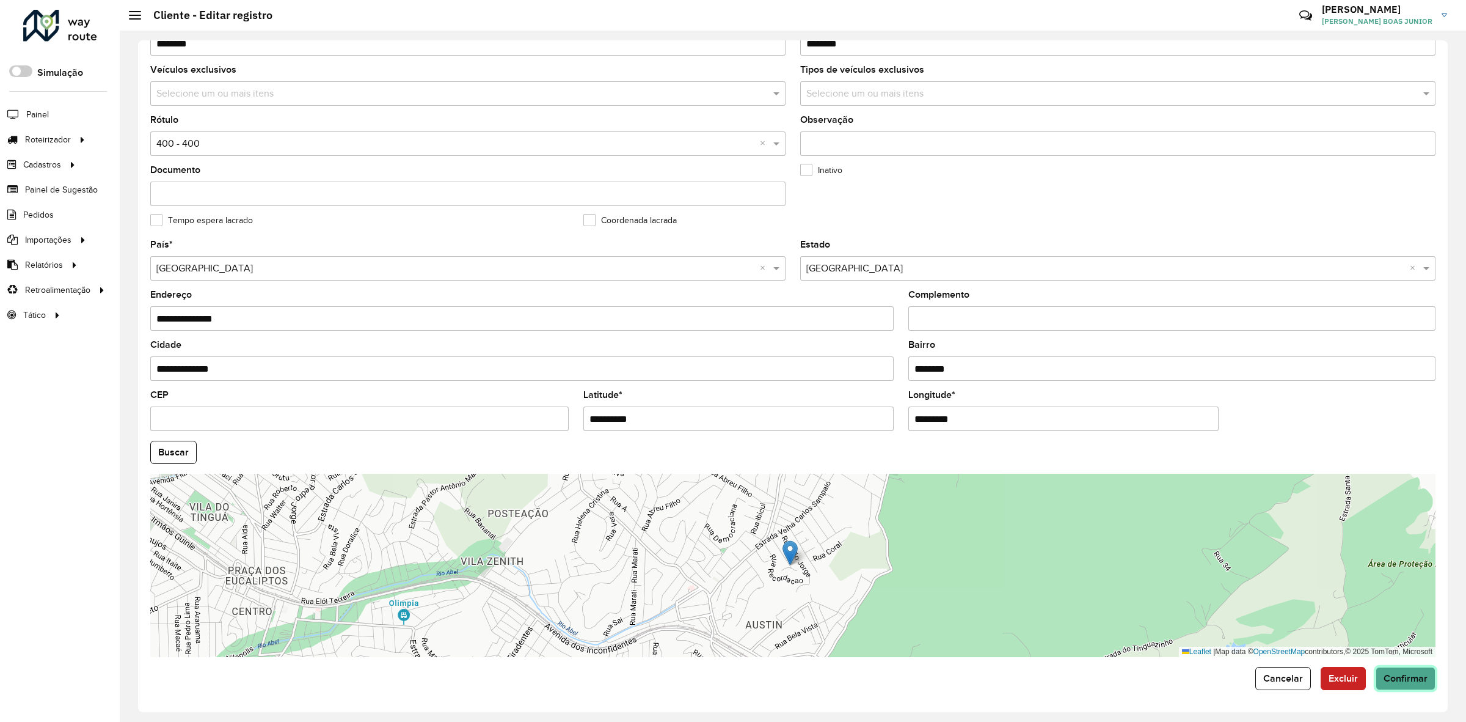
click at [1401, 683] on button "Confirmar" at bounding box center [1406, 678] width 60 height 23
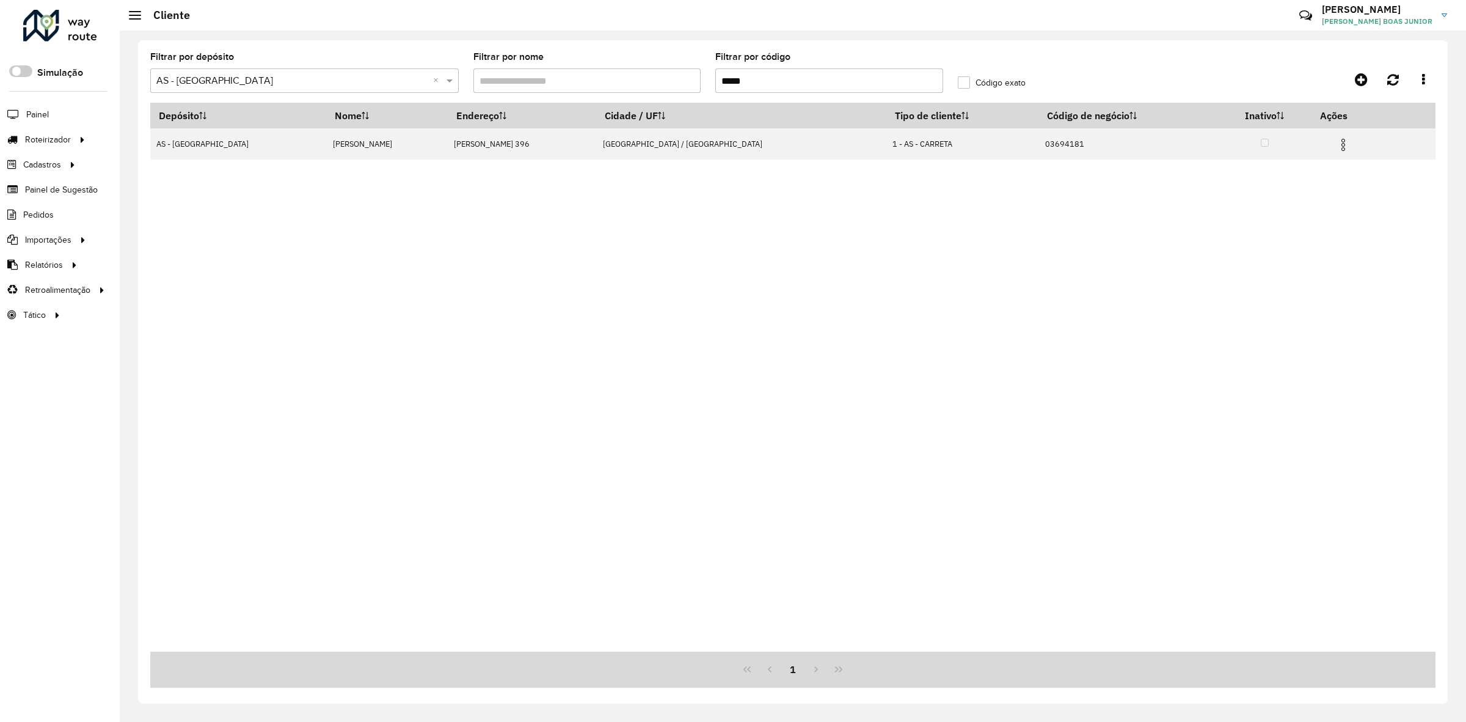
click at [761, 78] on input "*****" at bounding box center [829, 80] width 228 height 24
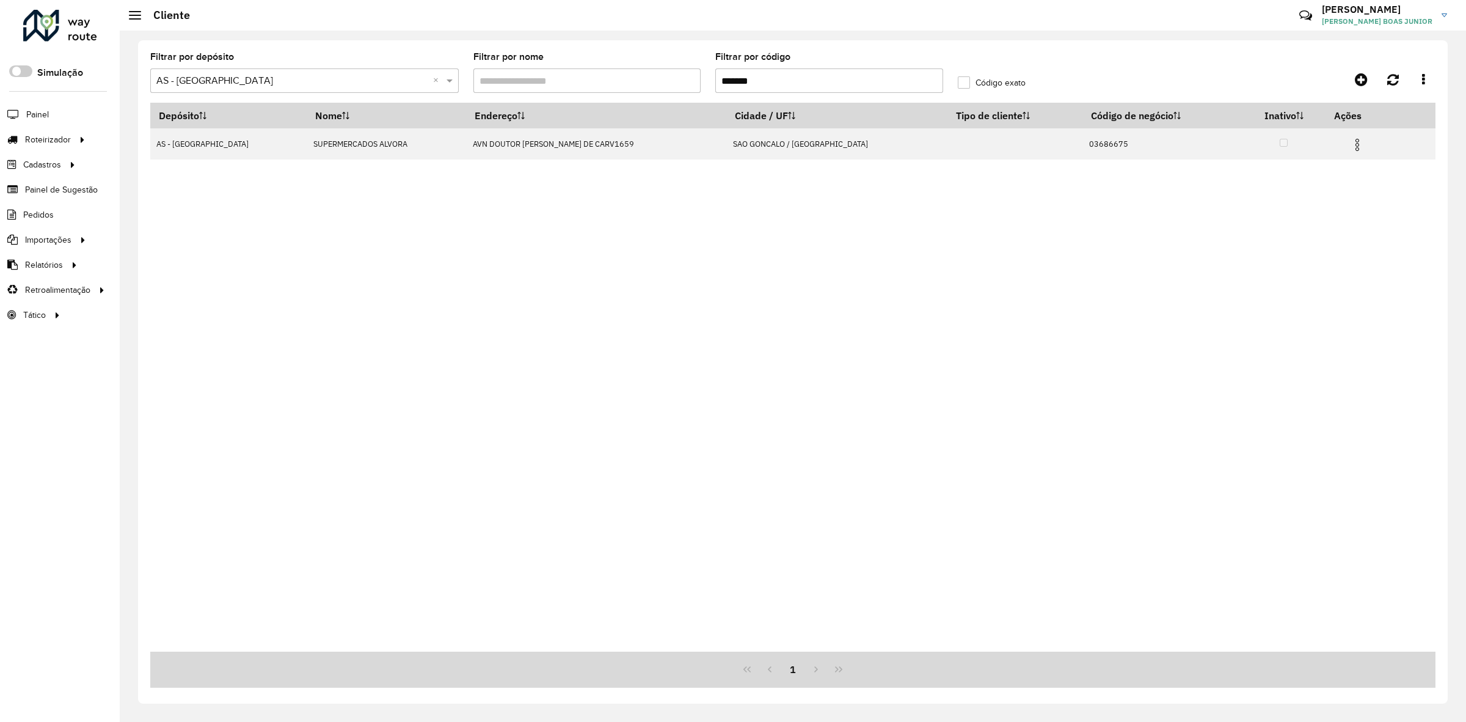
type input "*******"
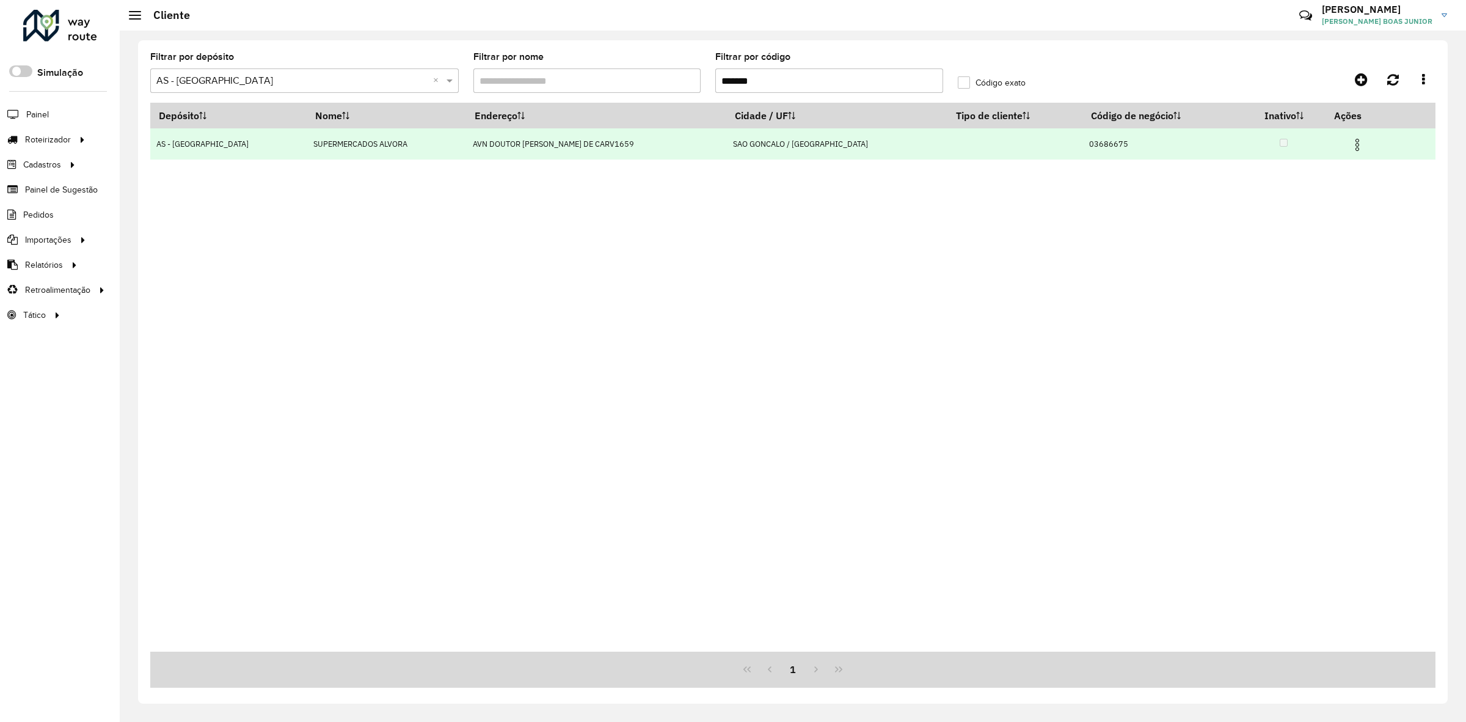
click at [1352, 142] on img at bounding box center [1357, 144] width 15 height 15
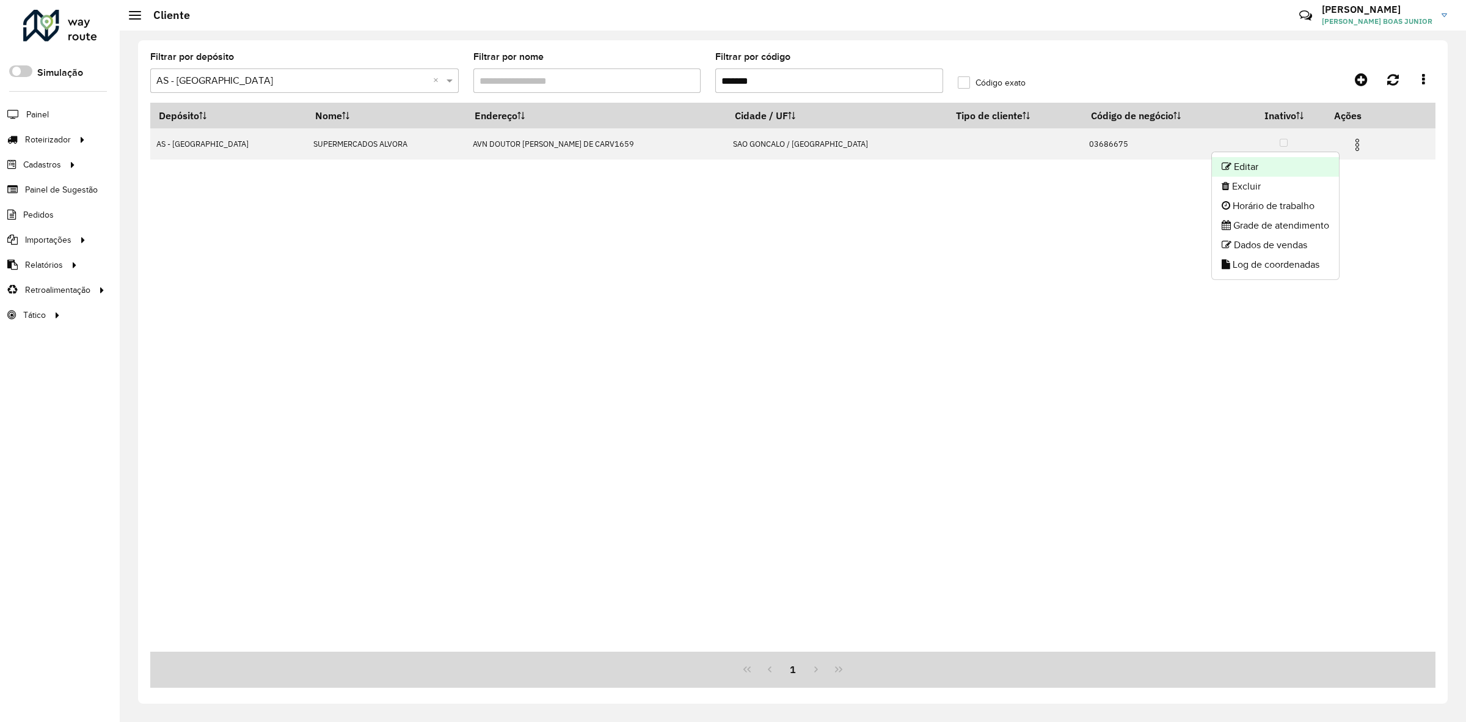
click at [1245, 159] on li "Editar" at bounding box center [1275, 167] width 127 height 20
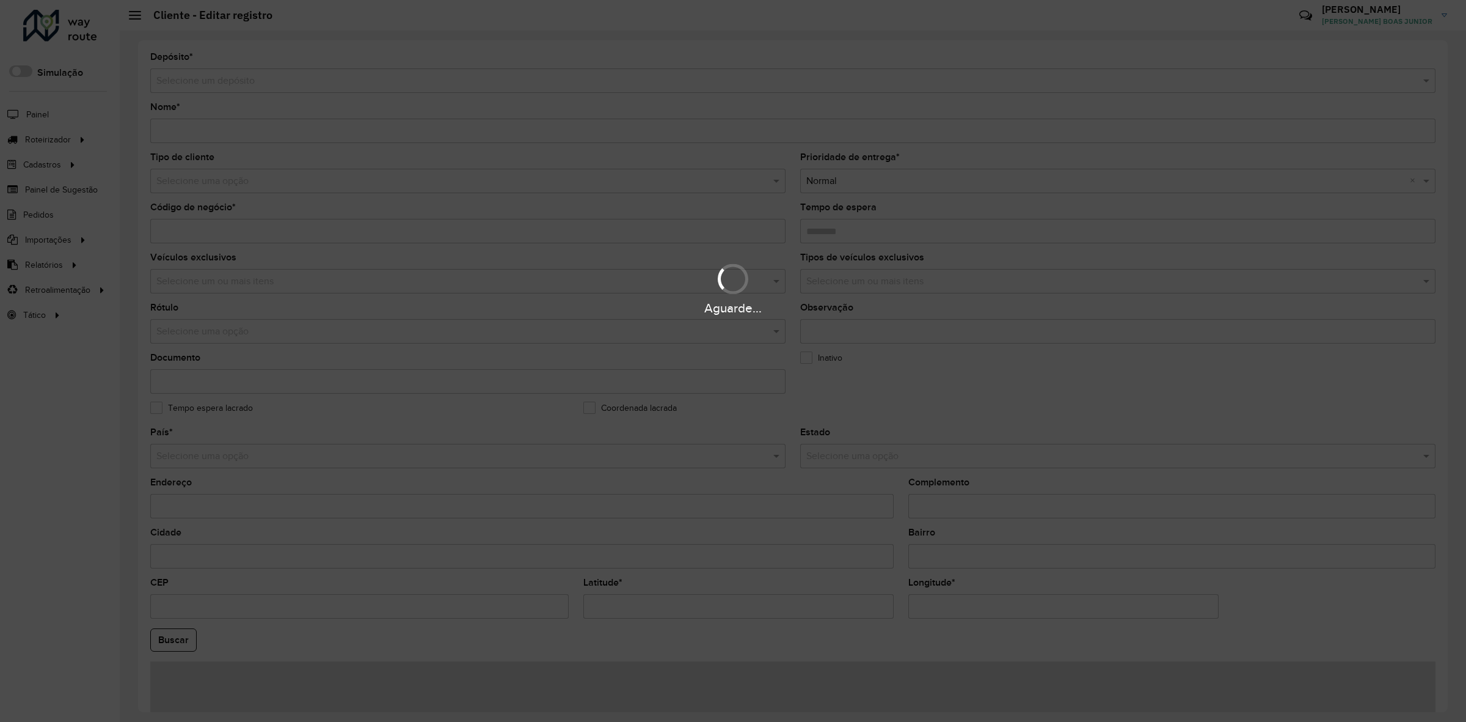
type input "**********"
type input "********"
type input "**********"
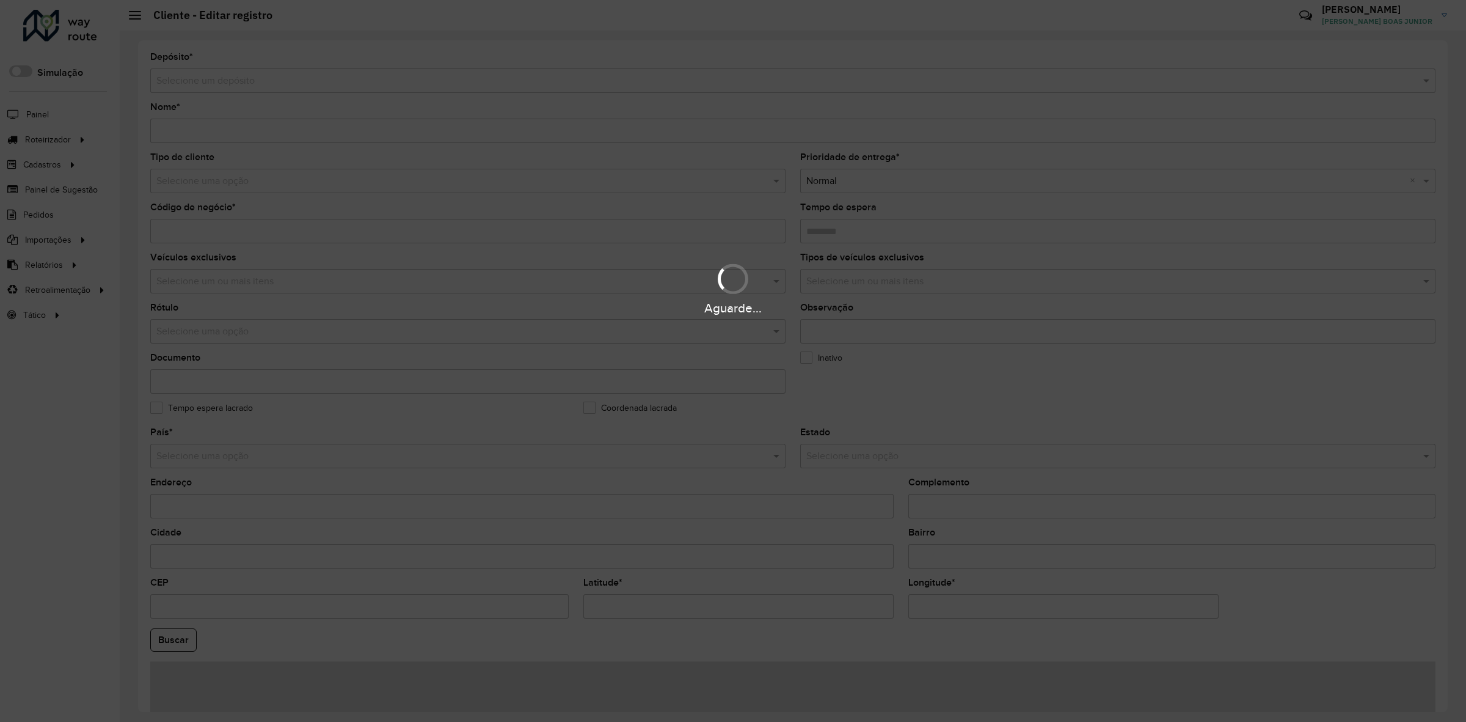
type input "********"
type input "**********"
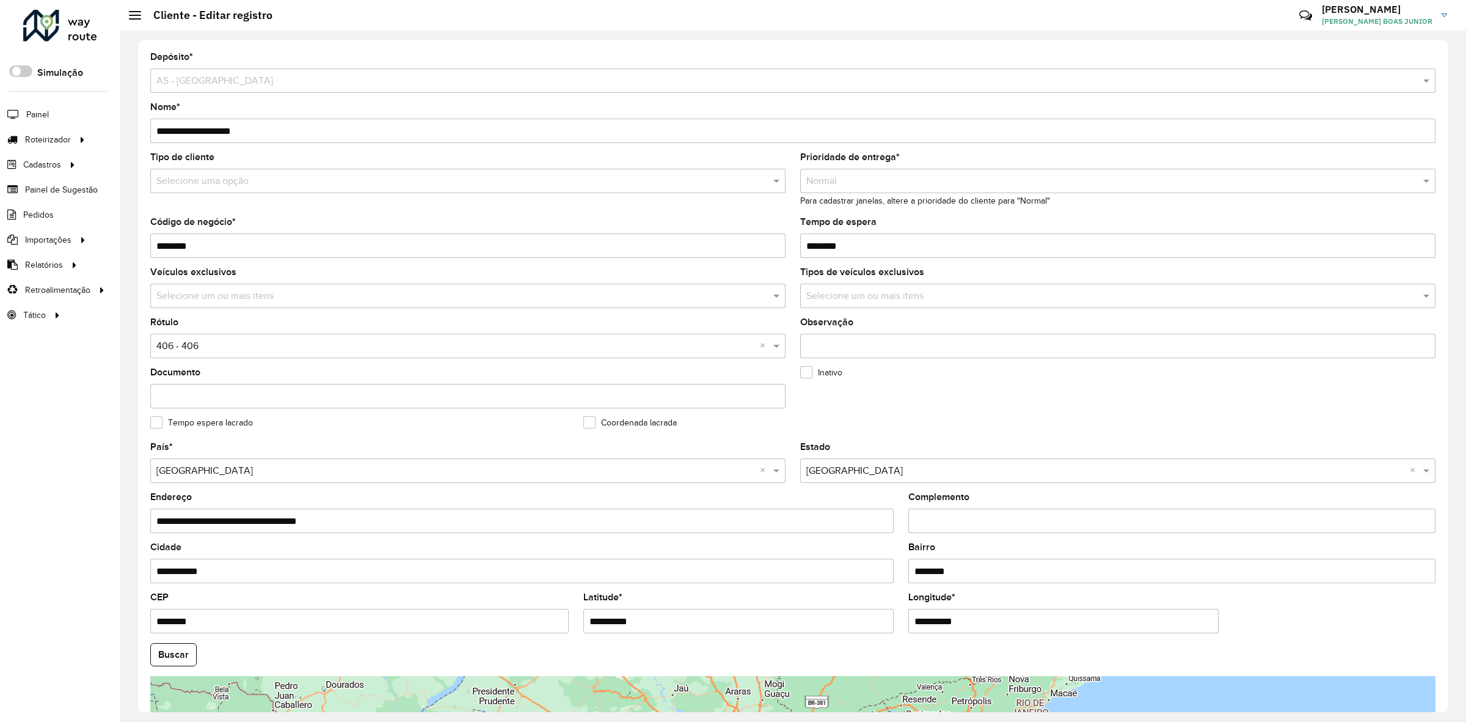
click at [0, 0] on div "Aguarde..." at bounding box center [0, 0] width 0 height 0
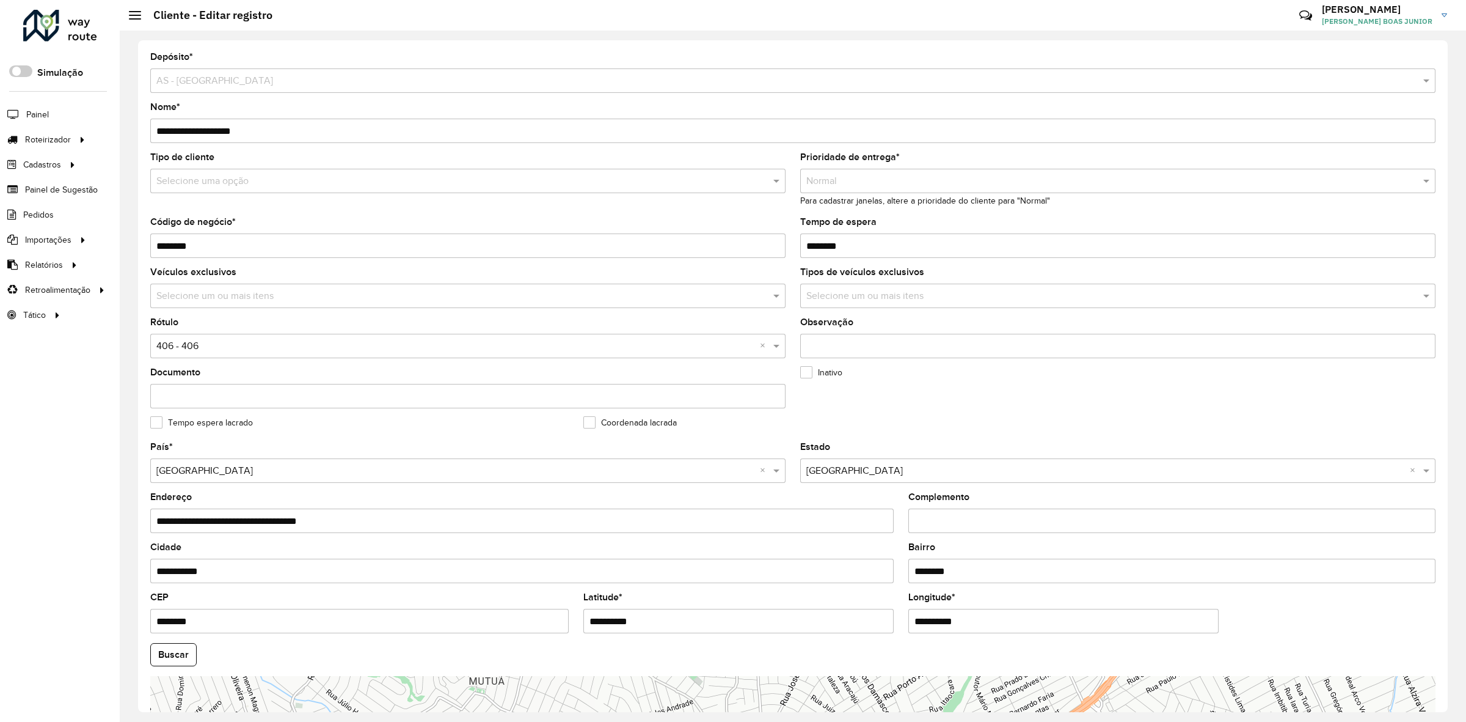
click at [228, 175] on input "text" at bounding box center [455, 181] width 599 height 15
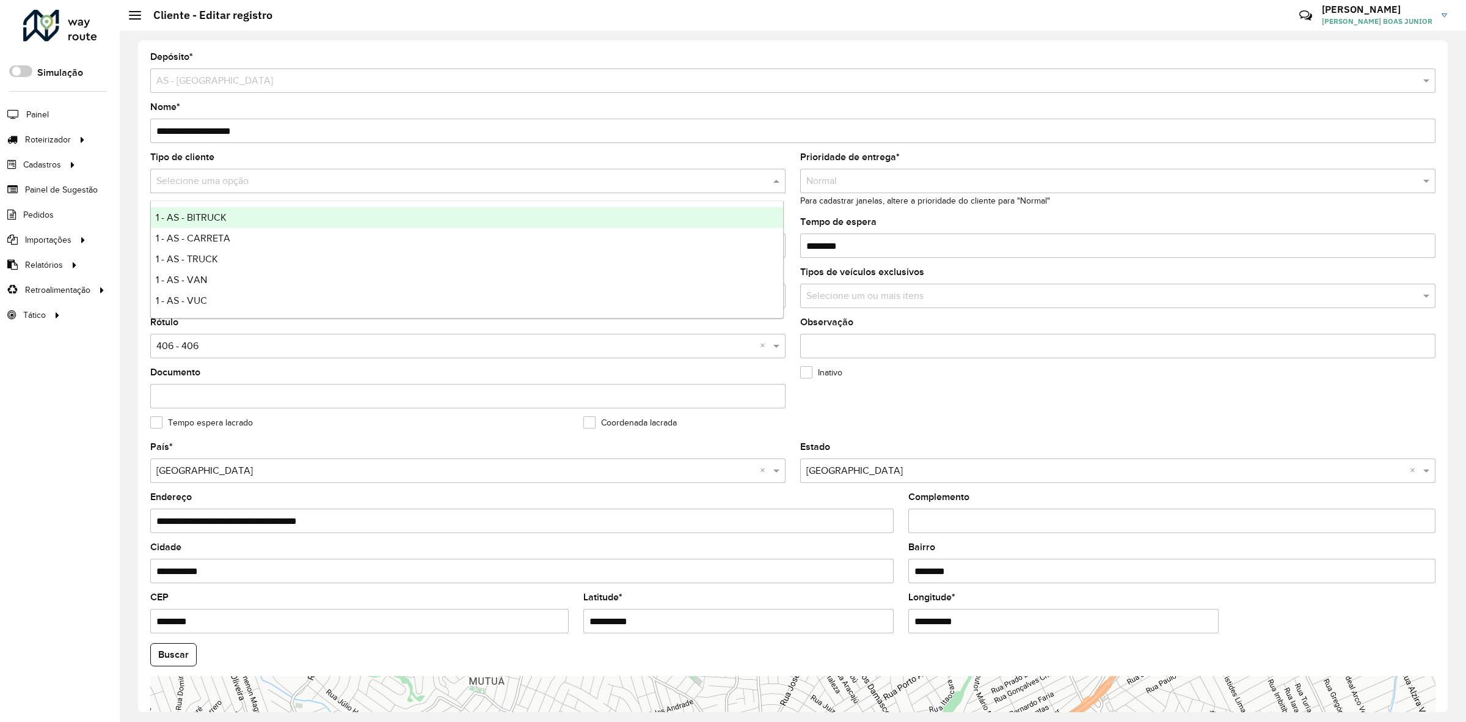
click at [229, 217] on div "1 - AS - BITRUCK" at bounding box center [467, 217] width 633 height 21
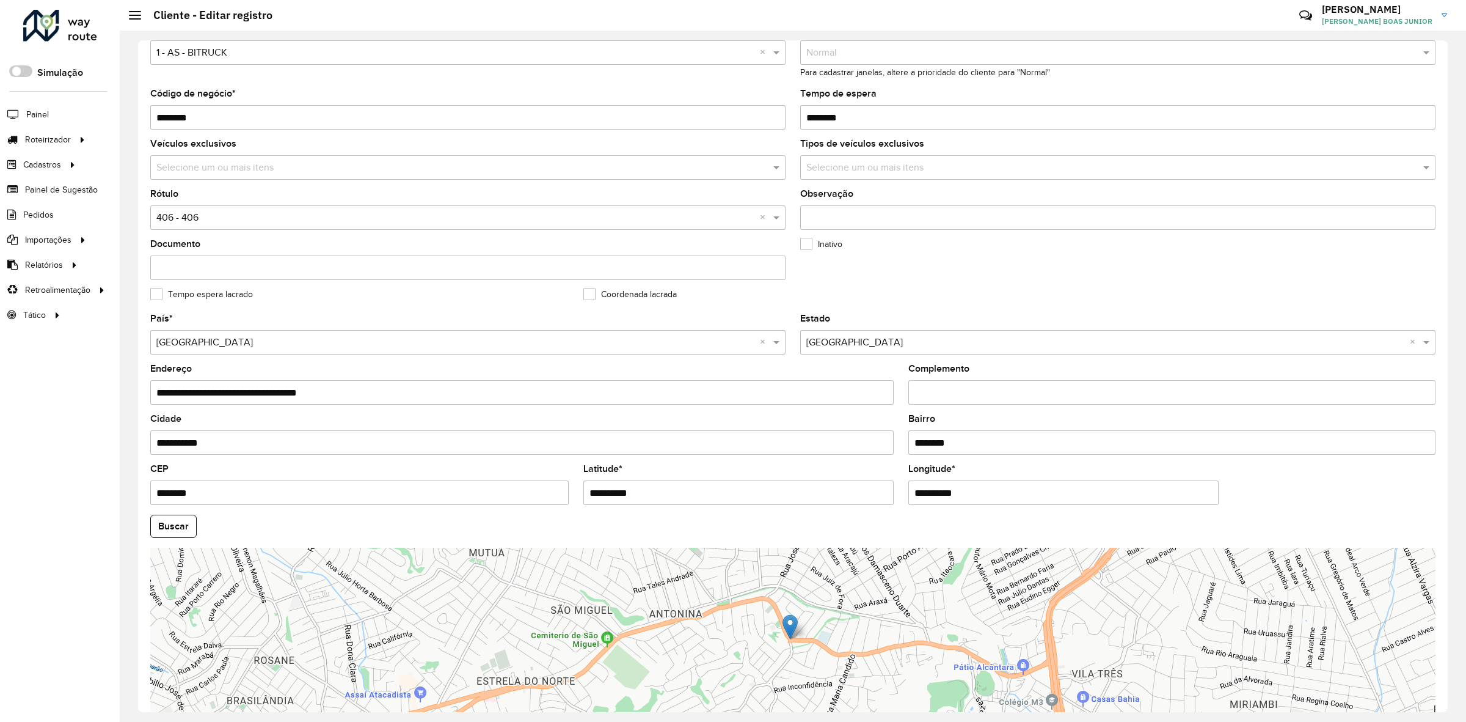
scroll to position [208, 0]
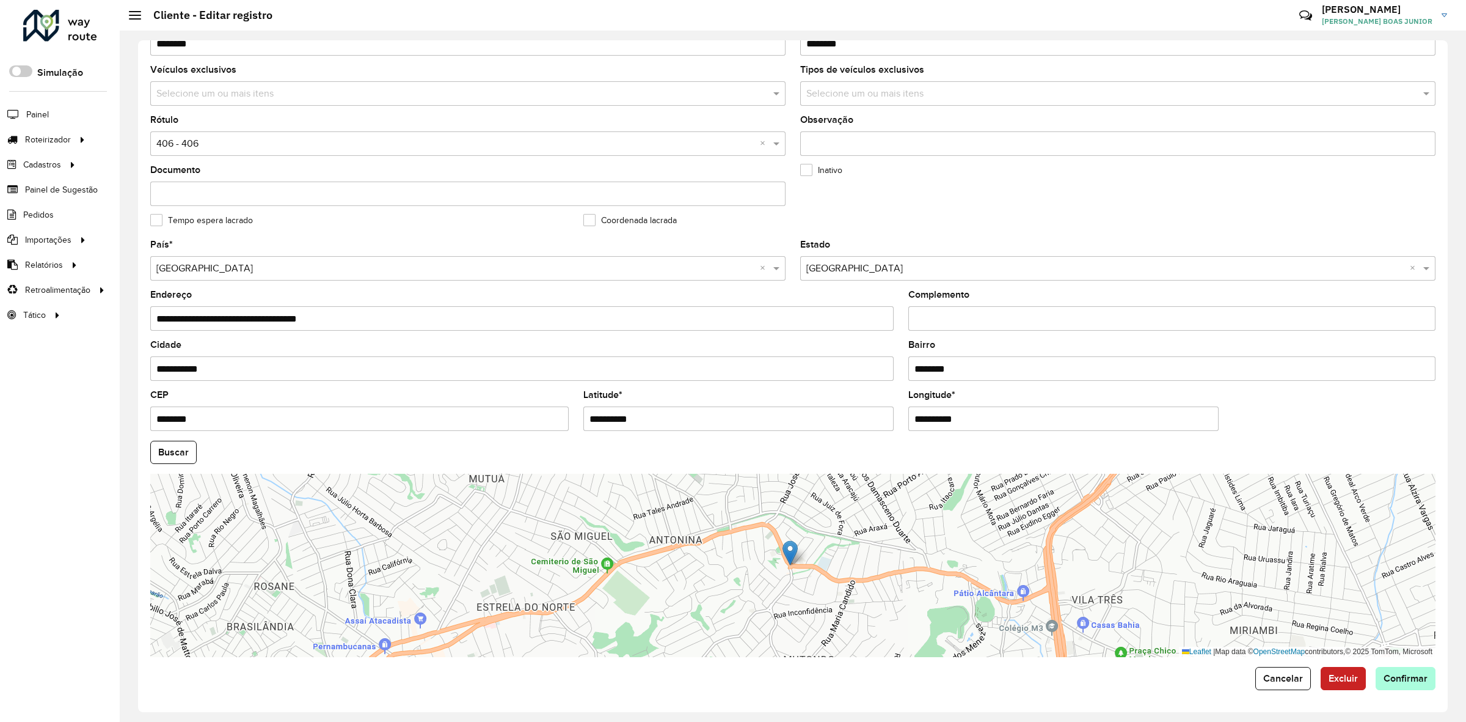
drag, startPoint x: 1411, startPoint y: 660, endPoint x: 1405, endPoint y: 683, distance: 23.4
click at [1407, 679] on form "**********" at bounding box center [792, 269] width 1285 height 839
click at [1405, 683] on button "Confirmar" at bounding box center [1406, 678] width 60 height 23
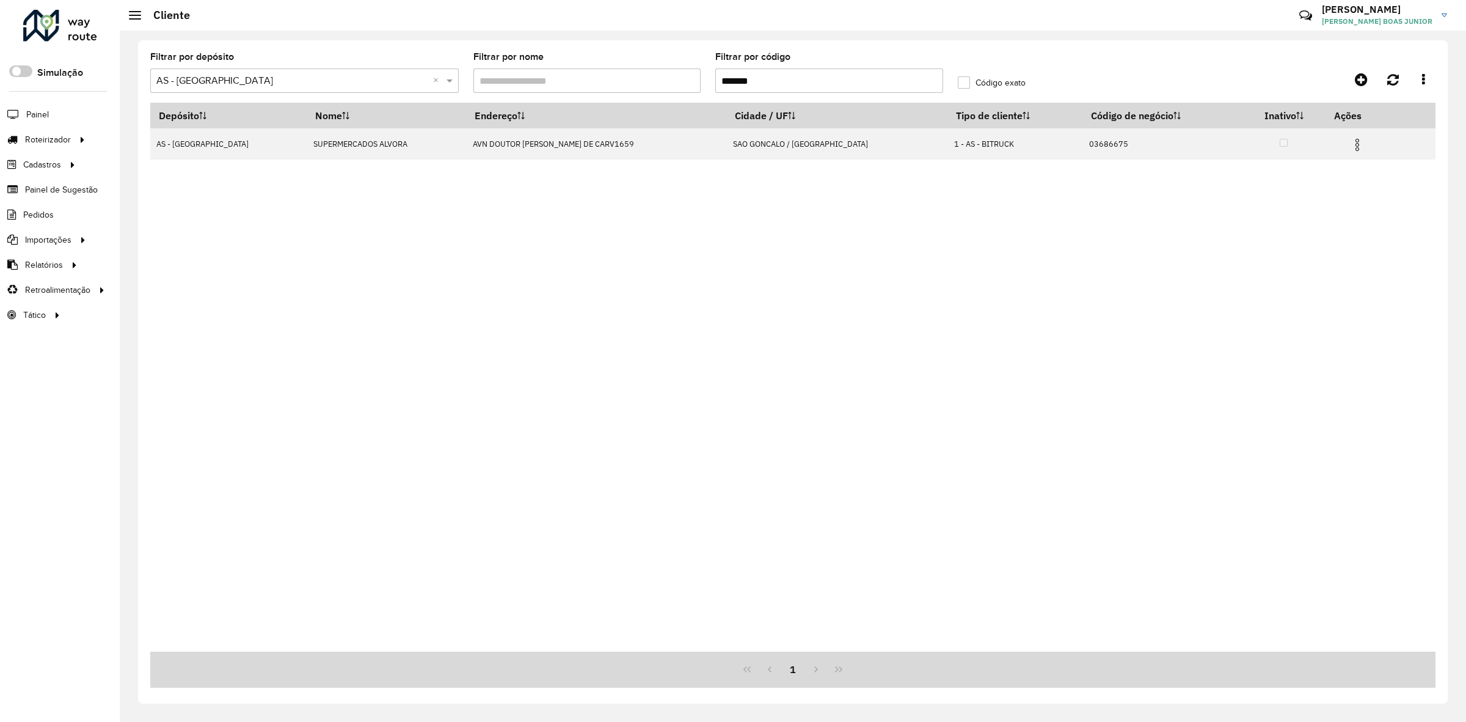
click at [771, 83] on input "*******" at bounding box center [829, 80] width 228 height 24
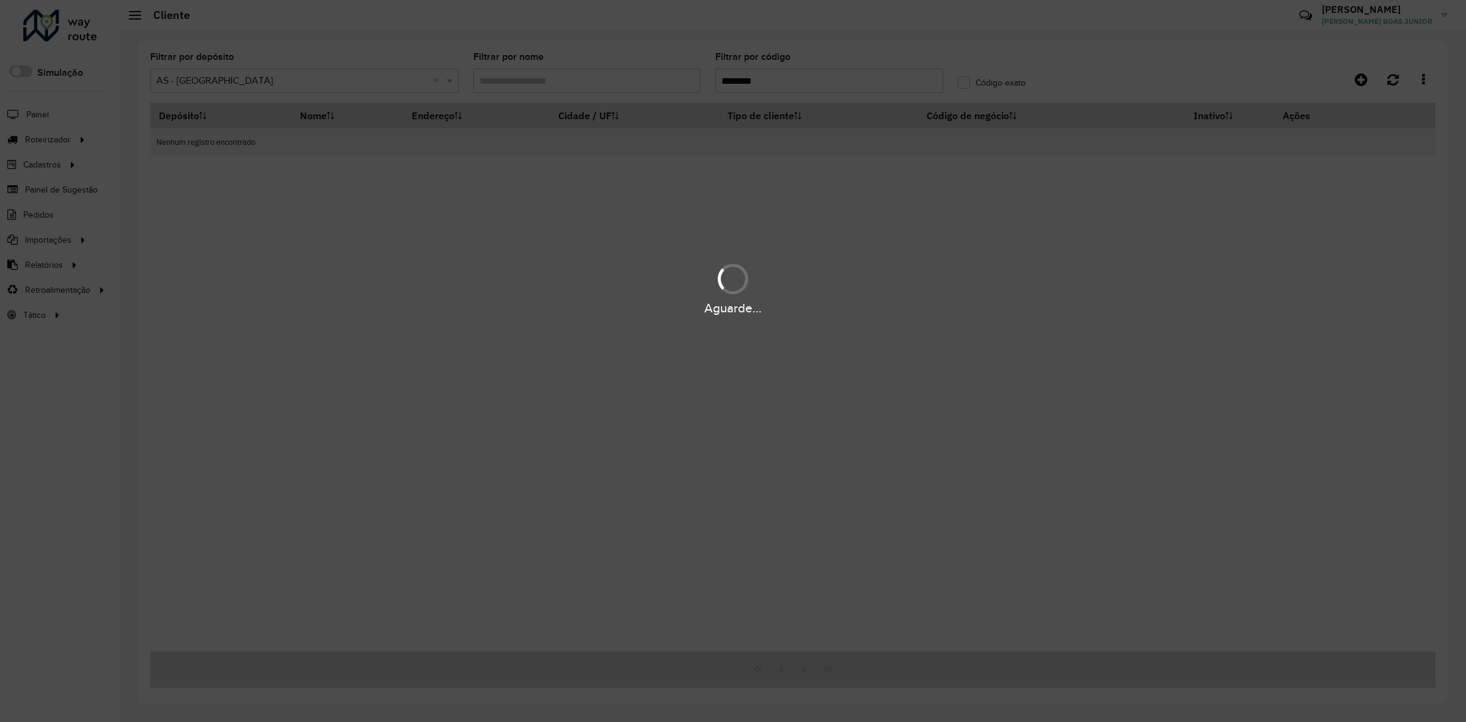
click at [795, 81] on div "Aguarde..." at bounding box center [733, 361] width 1466 height 722
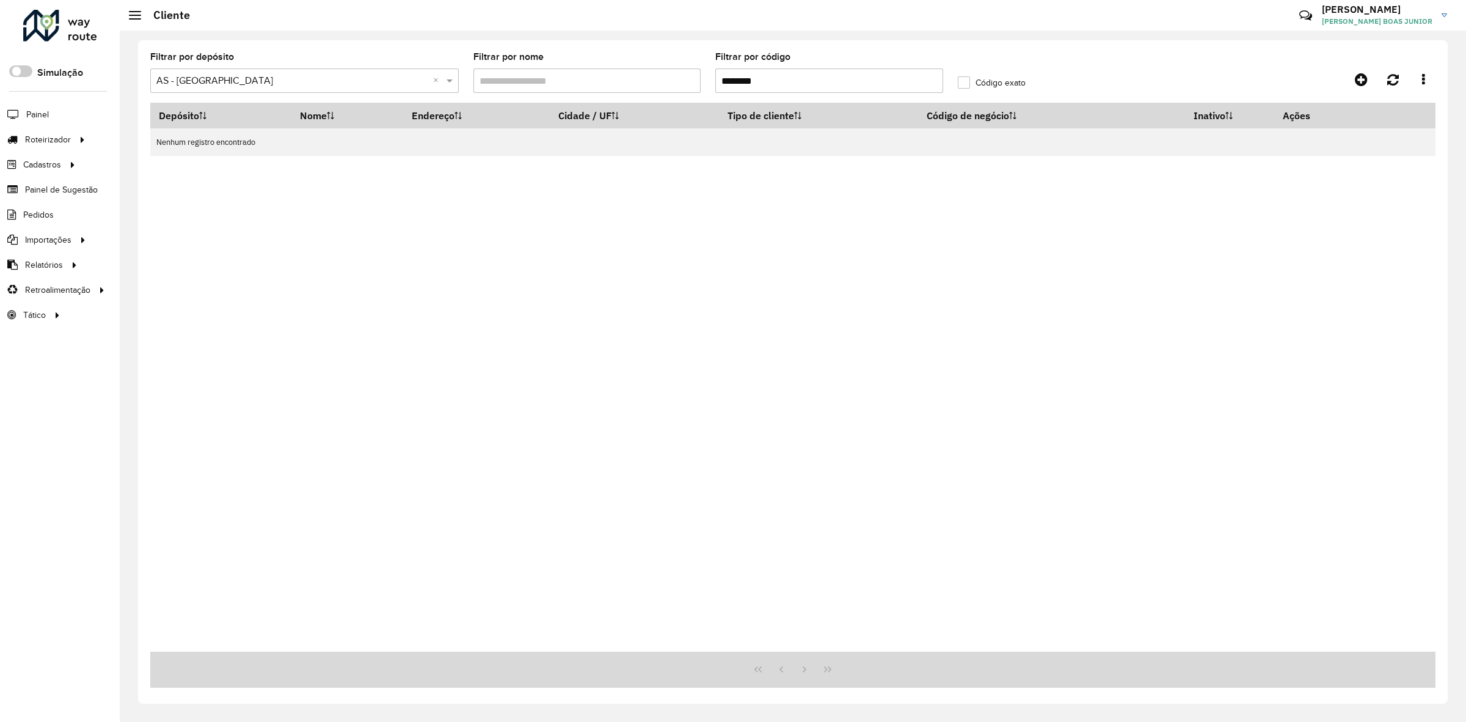
click at [792, 83] on input "********" at bounding box center [829, 80] width 228 height 24
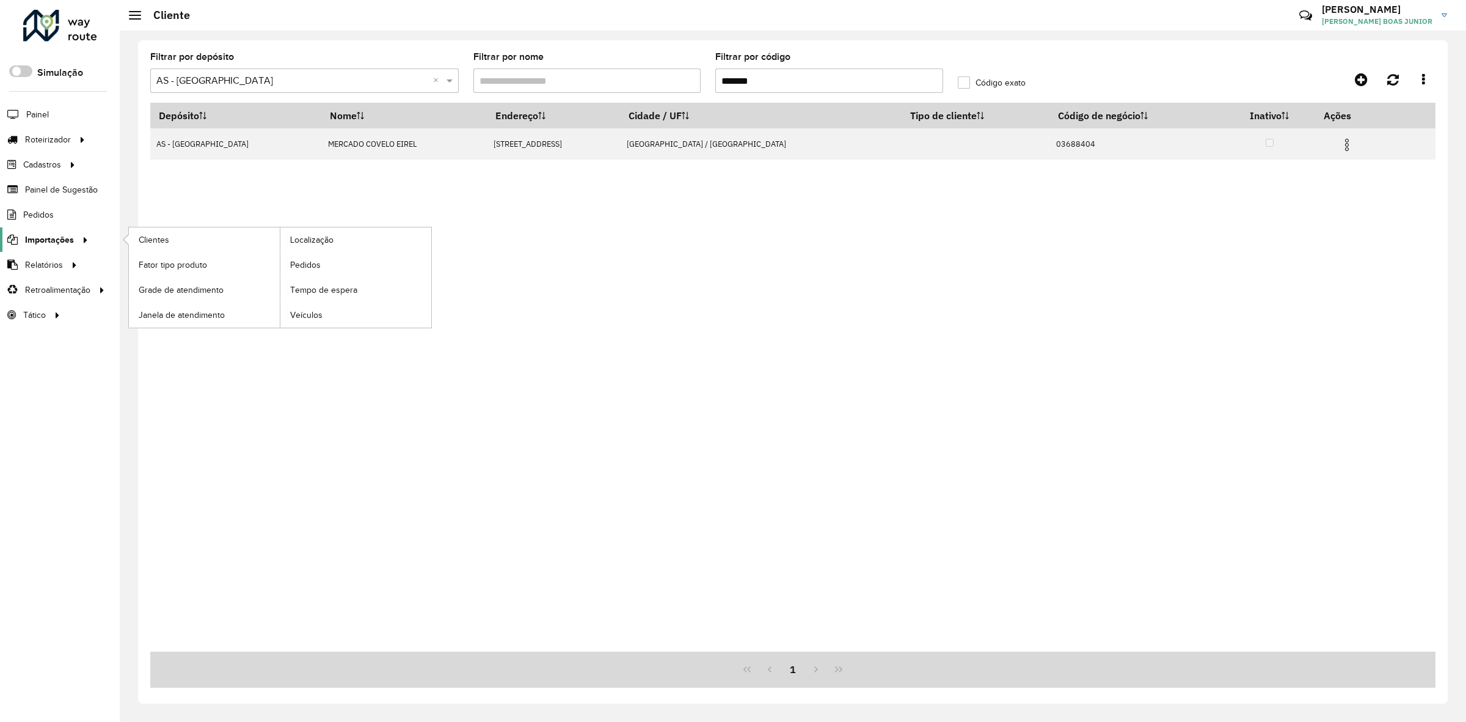
type input "*******"
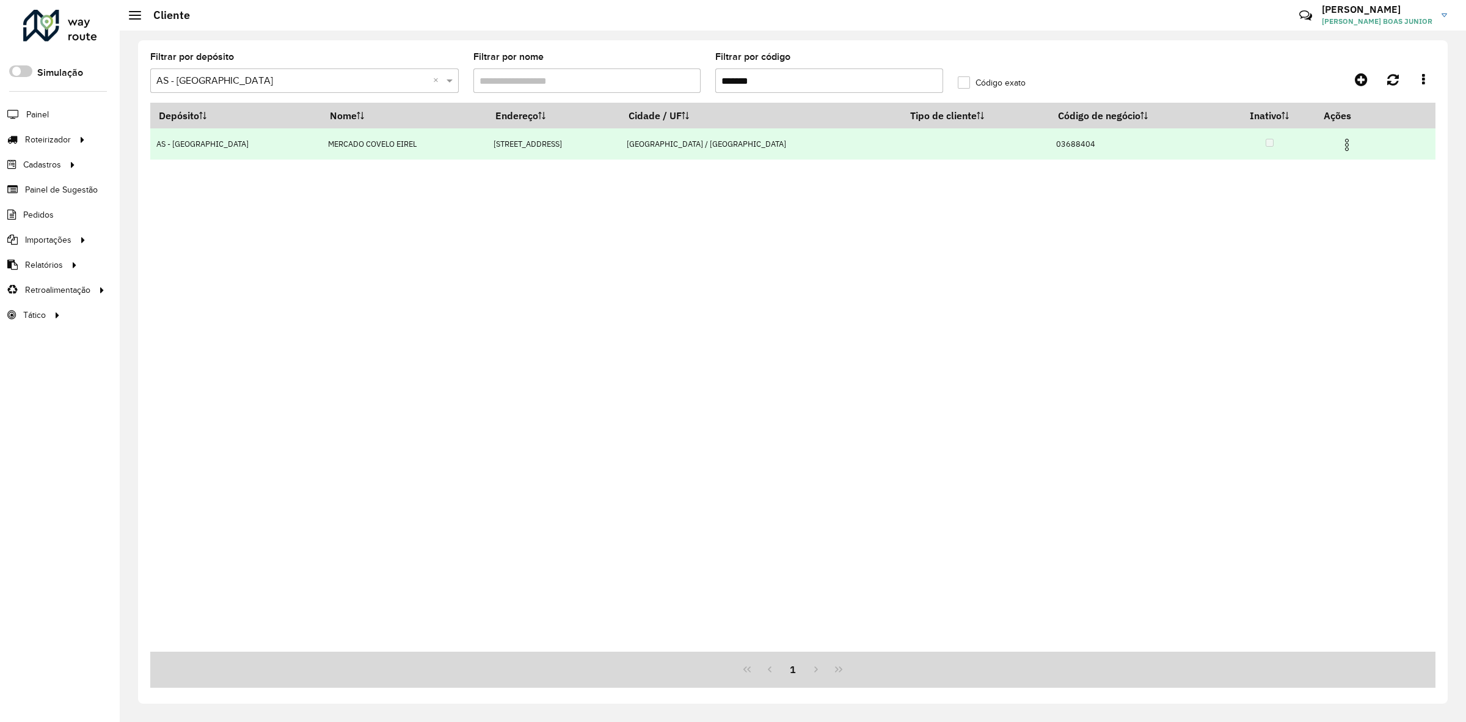
click at [1340, 147] on img at bounding box center [1347, 144] width 15 height 15
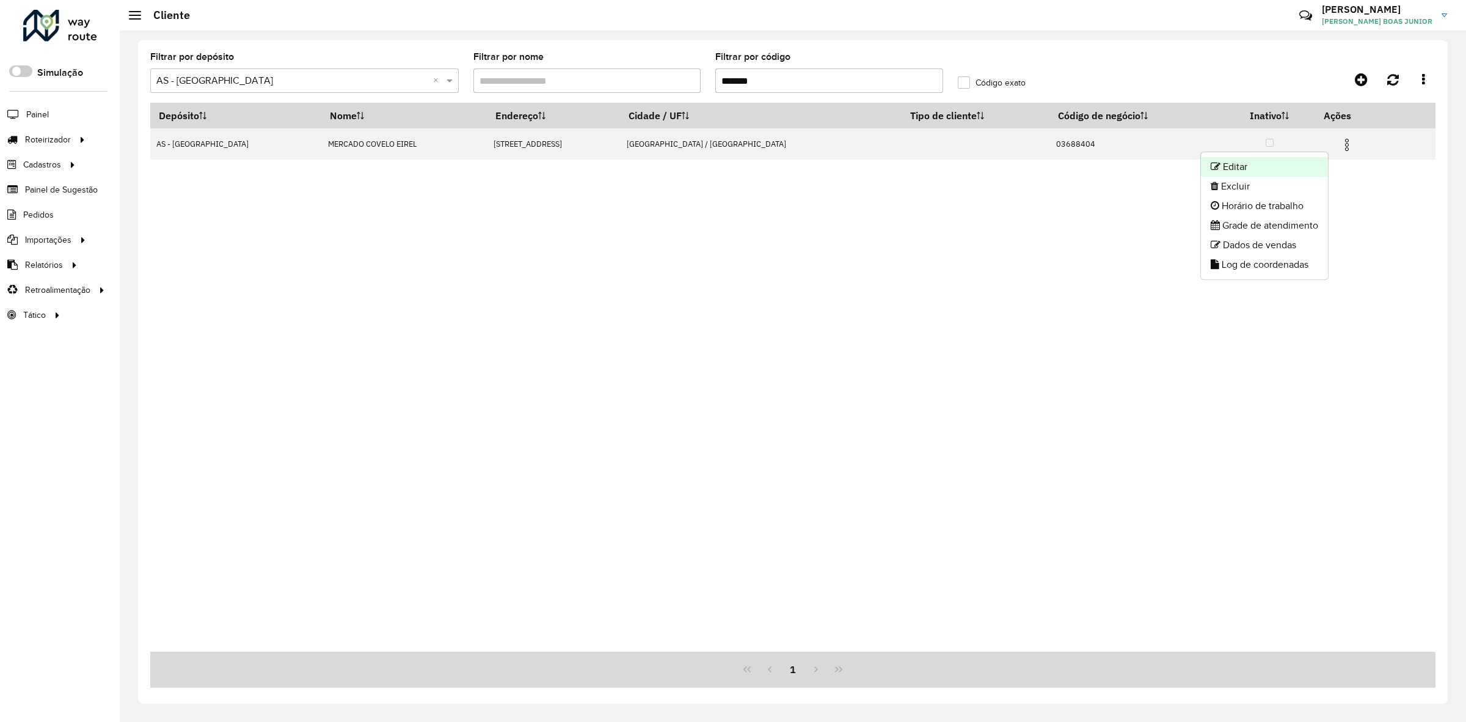
click at [1262, 163] on li "Editar" at bounding box center [1264, 167] width 127 height 20
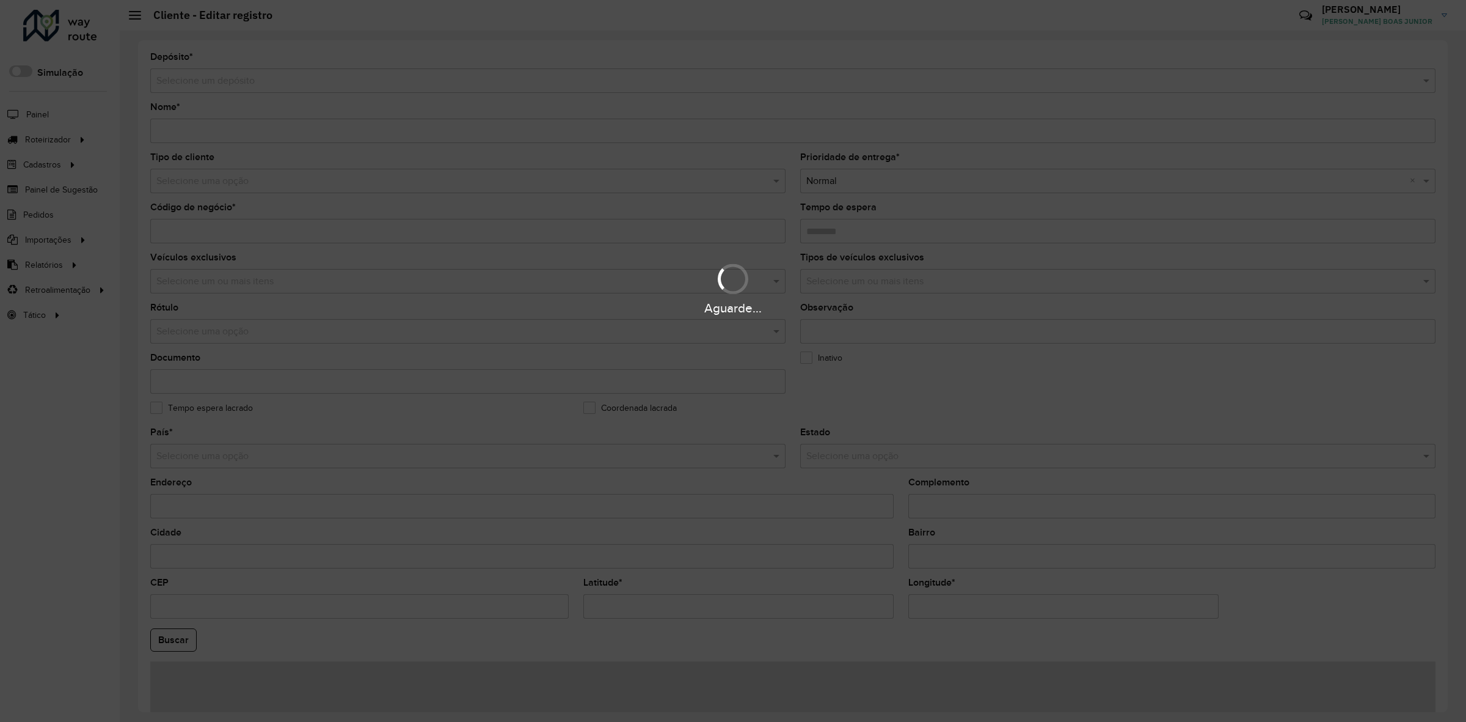
type input "**********"
type input "********"
type input "**********"
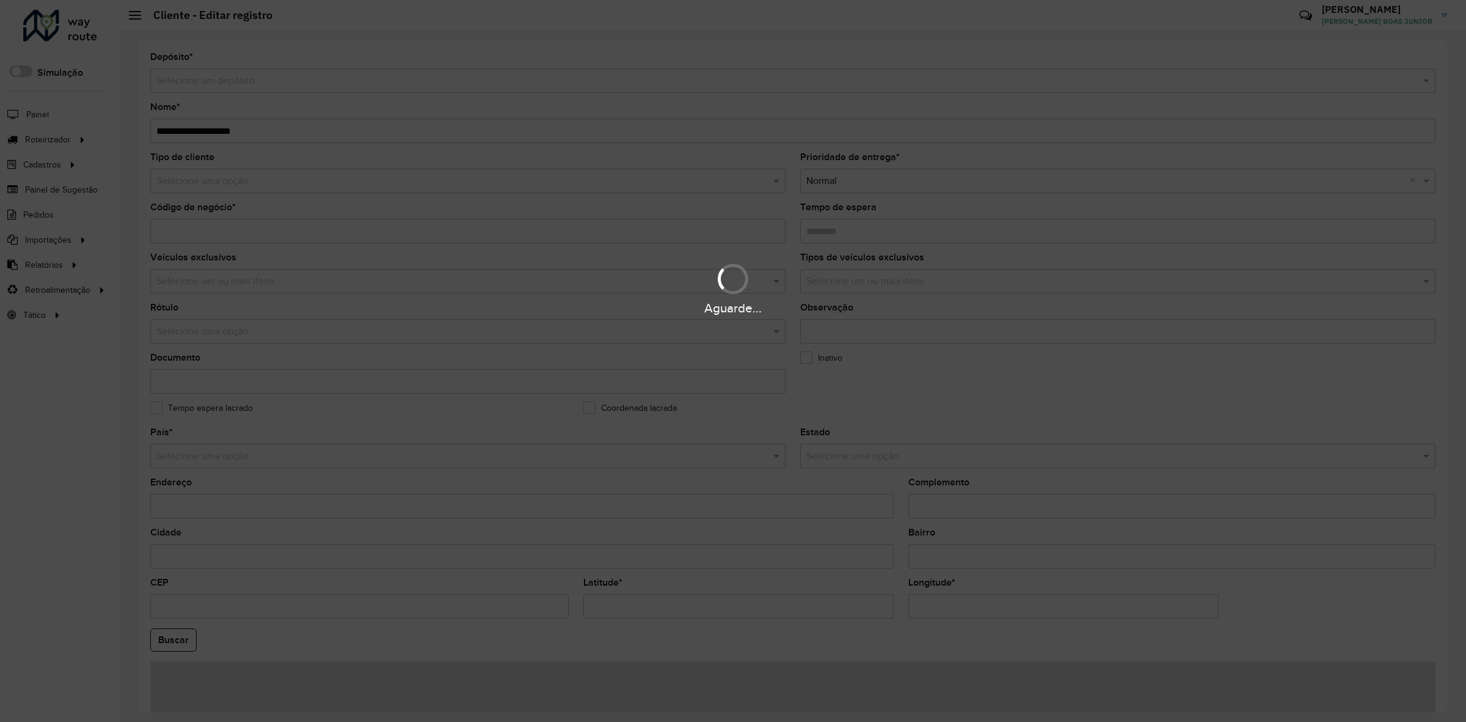
type input "*********"
type input "********"
type input "*********"
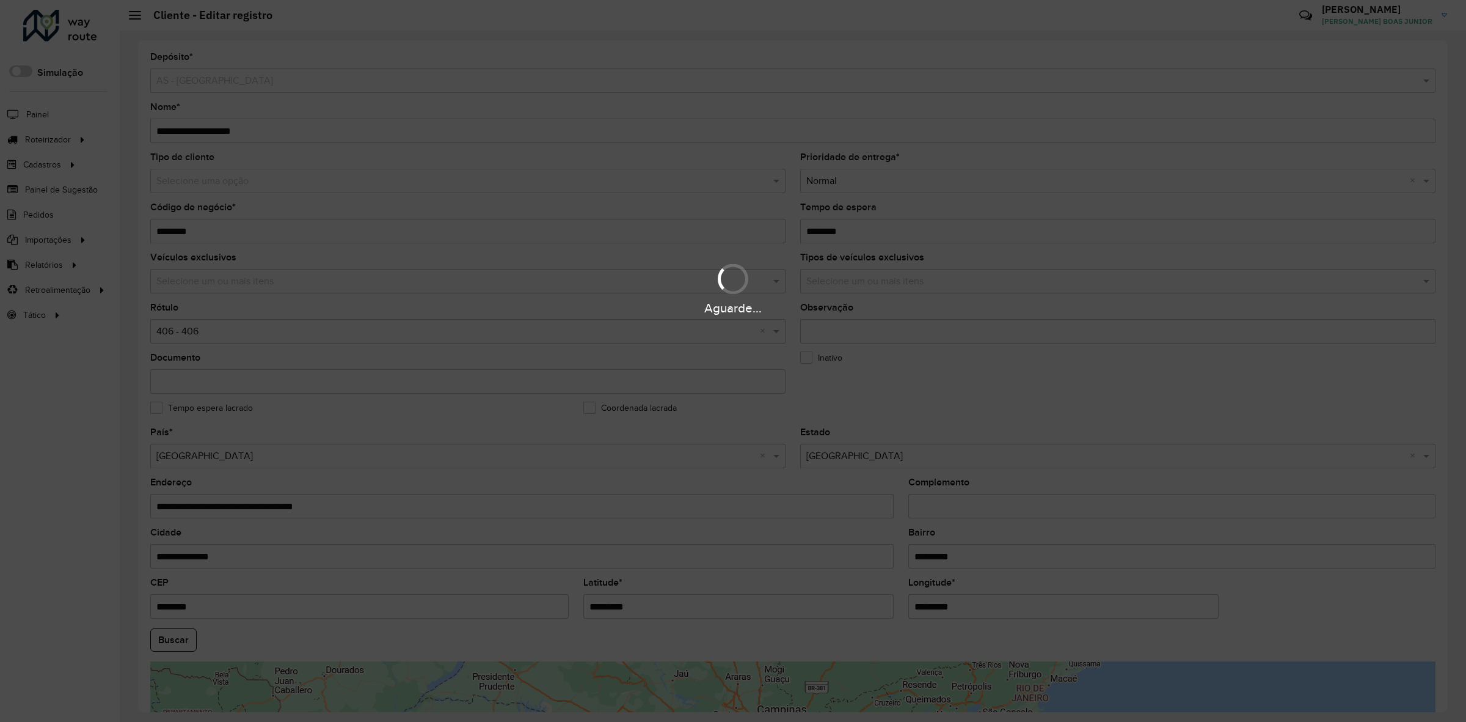
click at [250, 188] on hb-app "Aguarde... Pop-up bloqueado! Seu navegador bloqueou automáticamente a abertura …" at bounding box center [733, 361] width 1466 height 722
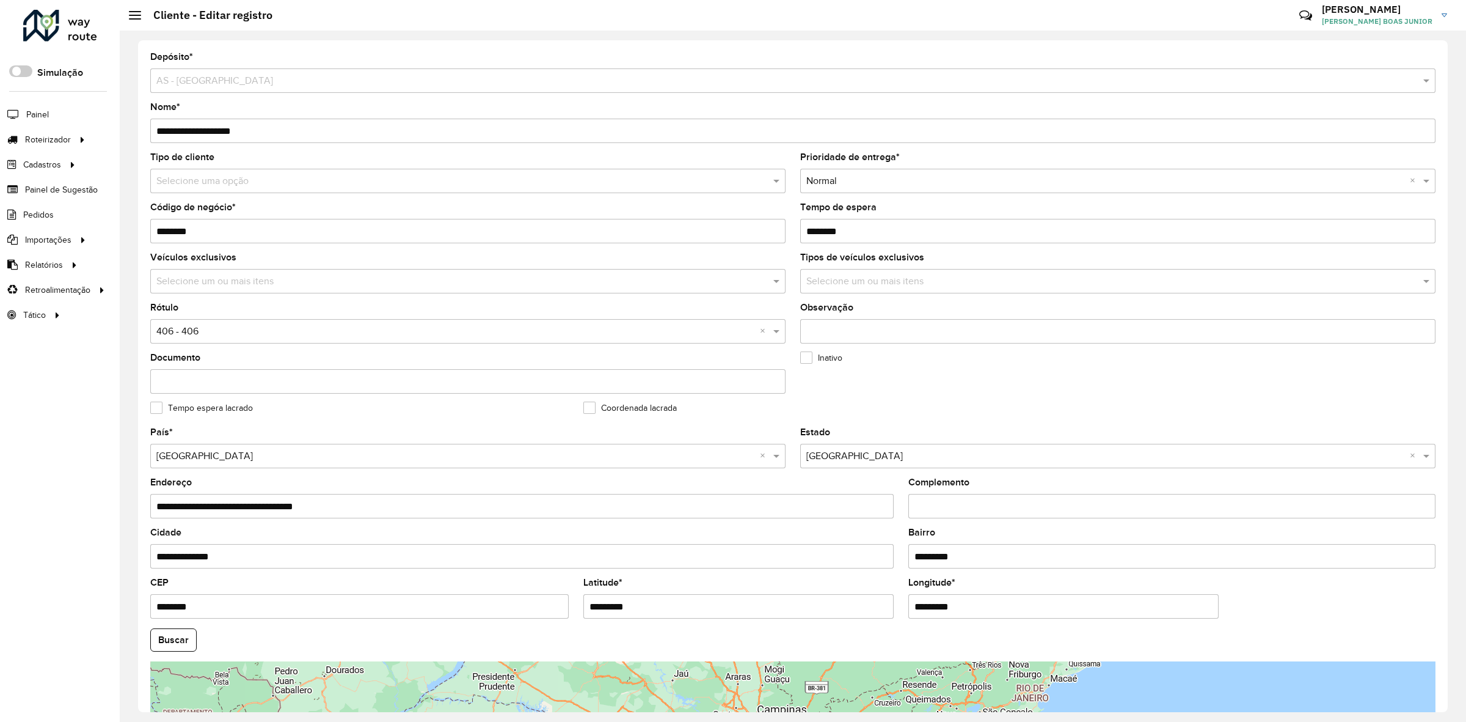
click at [250, 188] on input "text" at bounding box center [455, 181] width 599 height 15
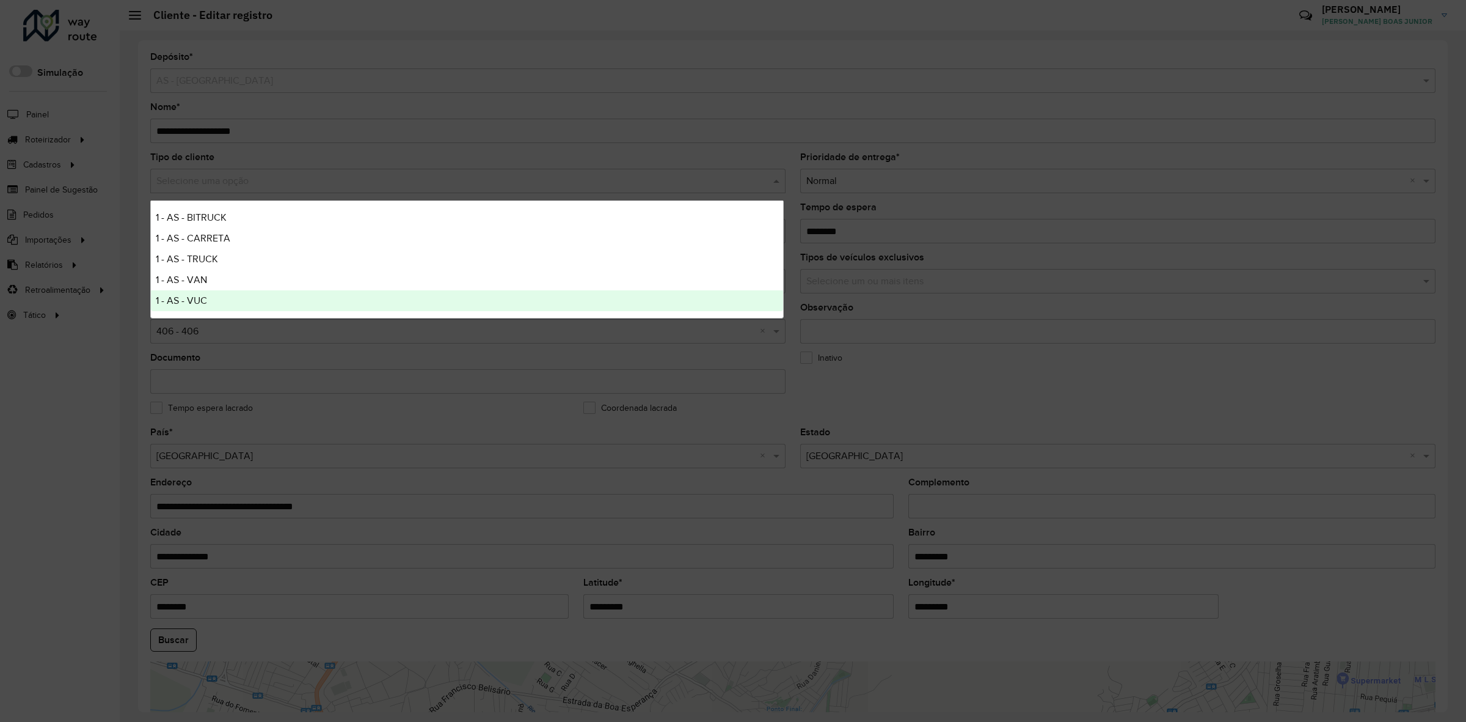
click at [224, 298] on div "1 - AS - VUC" at bounding box center [467, 300] width 633 height 21
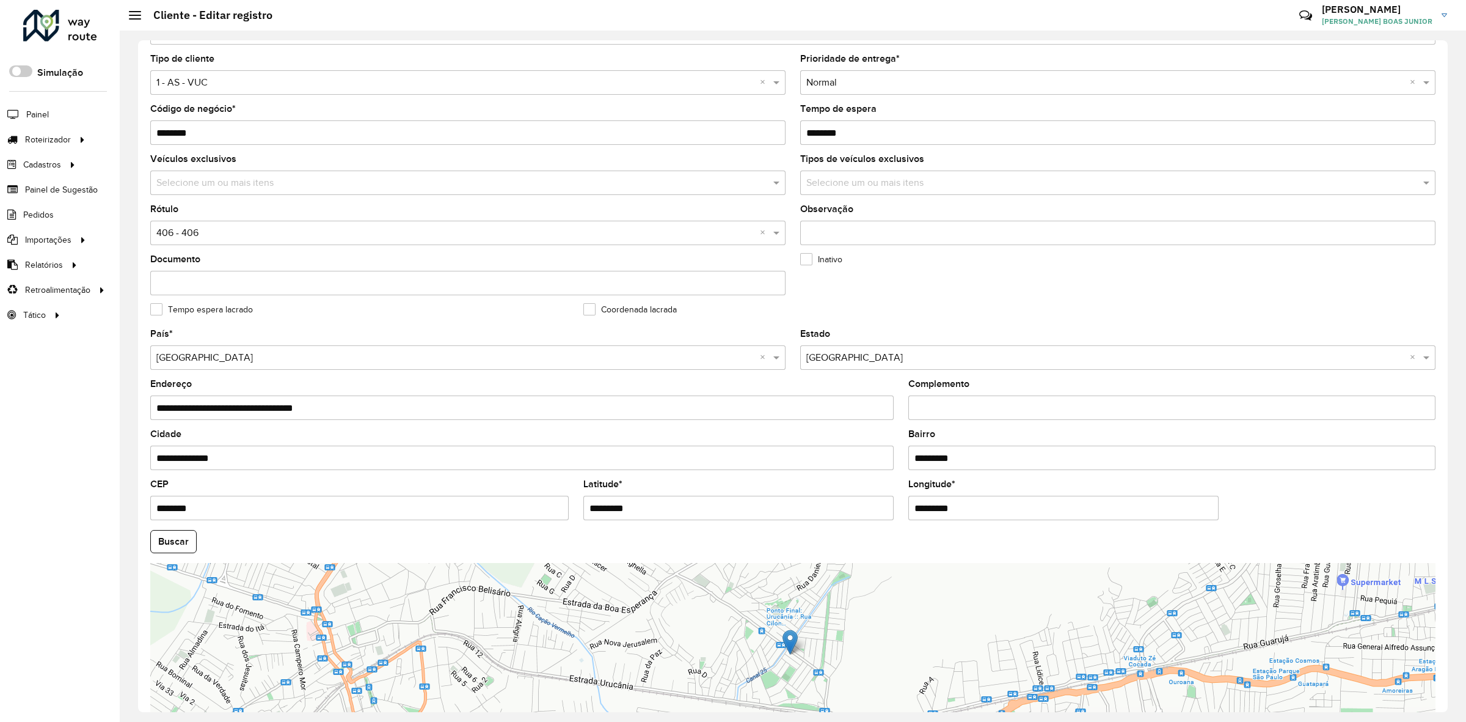
scroll to position [193, 0]
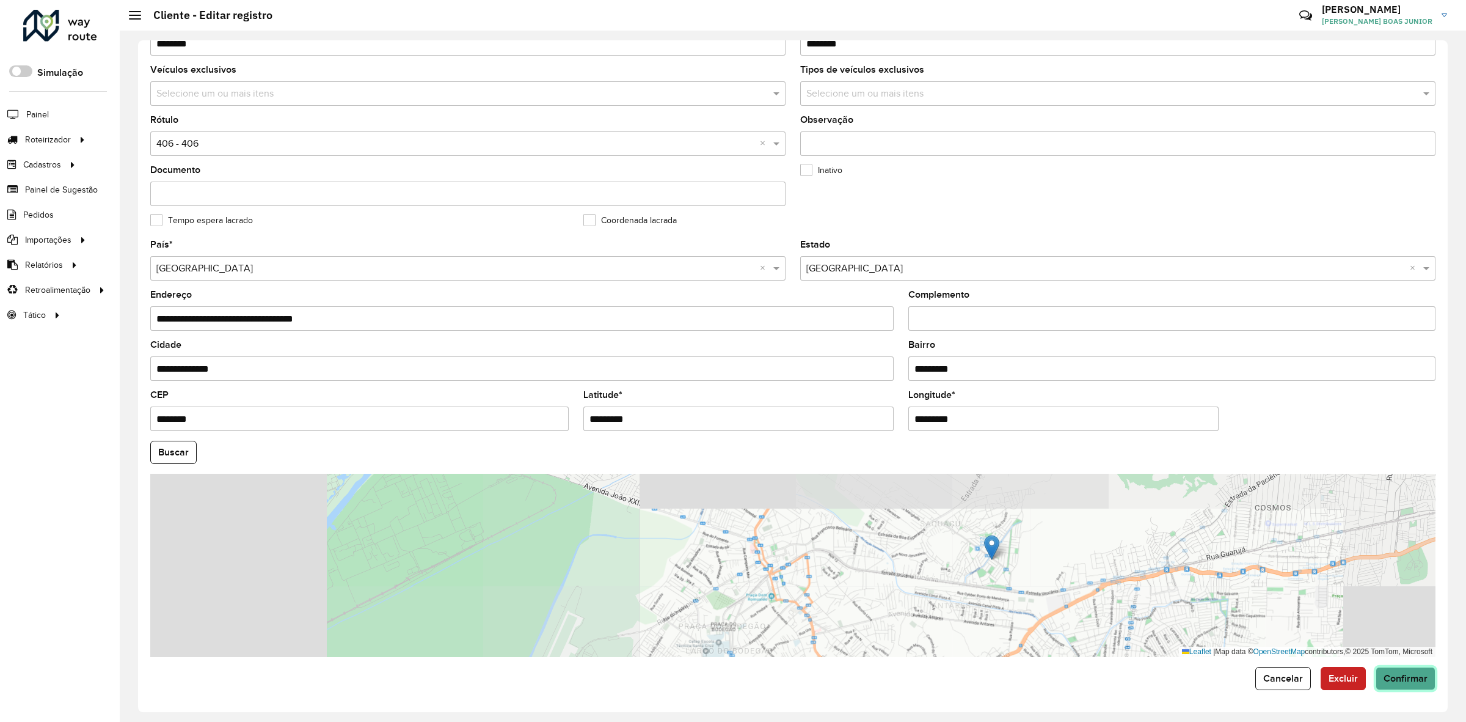
click at [1399, 678] on span "Confirmar" at bounding box center [1406, 678] width 44 height 10
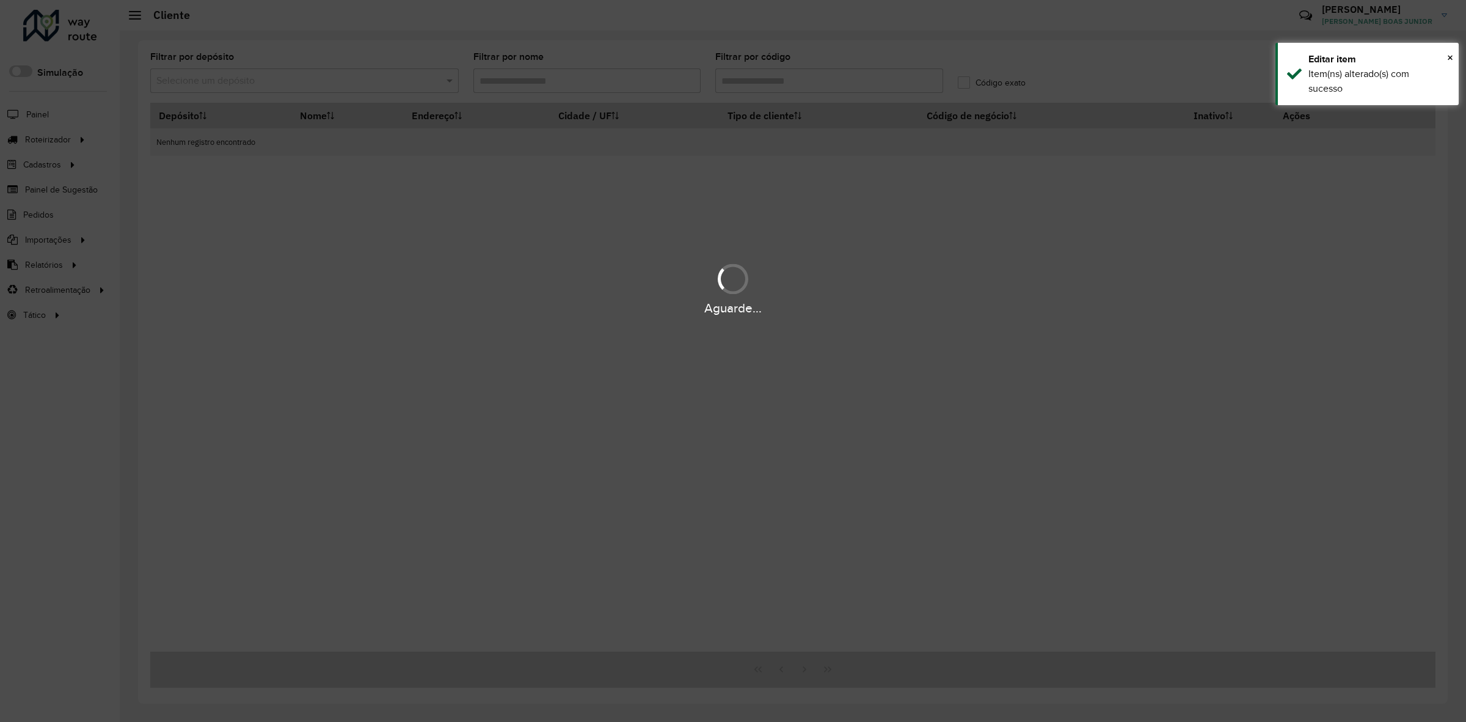
type input "*******"
